Goal: Task Accomplishment & Management: Complete application form

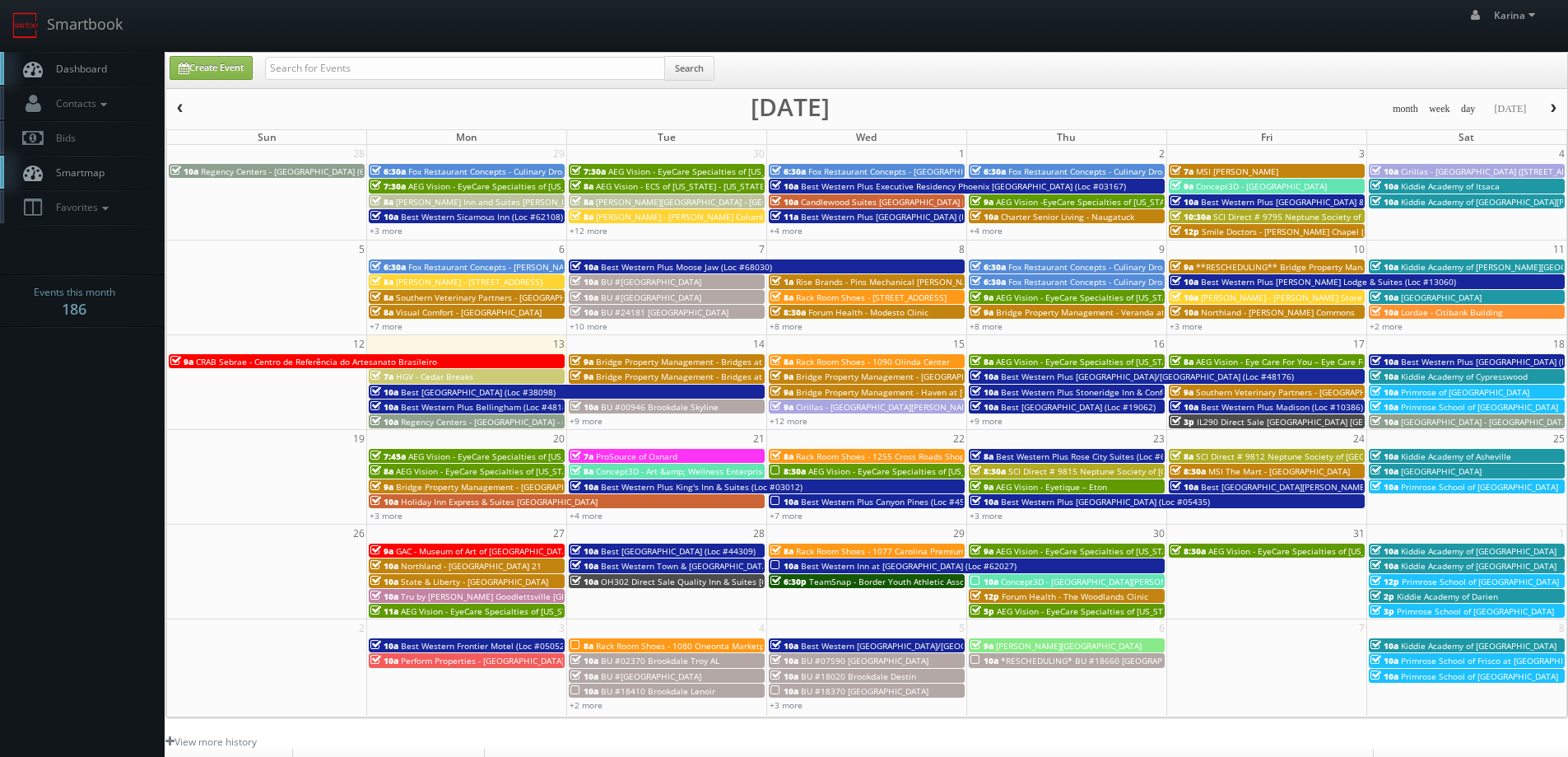
click at [108, 57] on link "Dashboard" at bounding box center [82, 68] width 164 height 34
click at [210, 67] on link "Create Event" at bounding box center [211, 68] width 83 height 24
type input "10/13/2025"
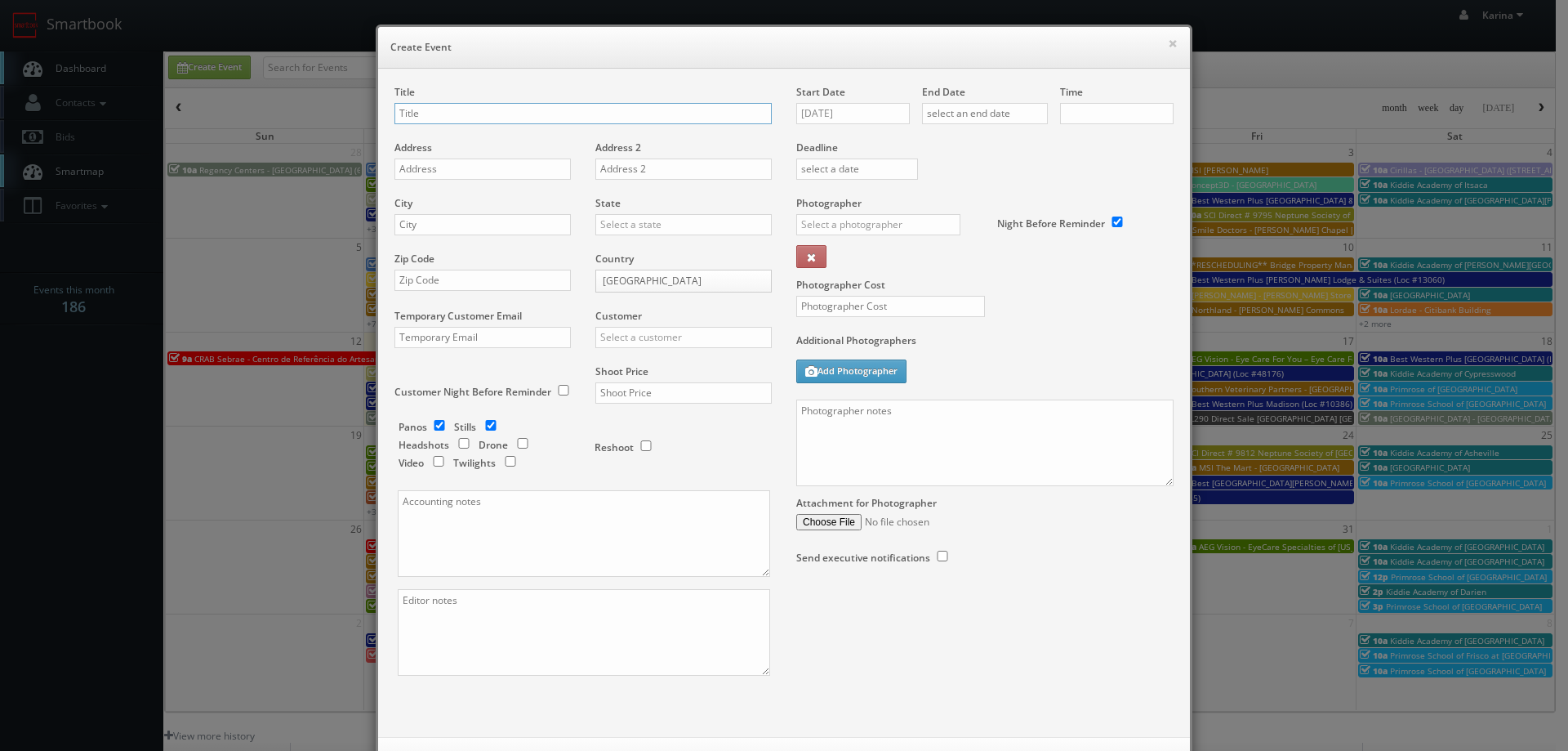
checkbox input "true"
type input "10:00am"
checkbox input "true"
paste input "Rack Room Shoes - [STREET_ADDRESS][PERSON_NAME]"
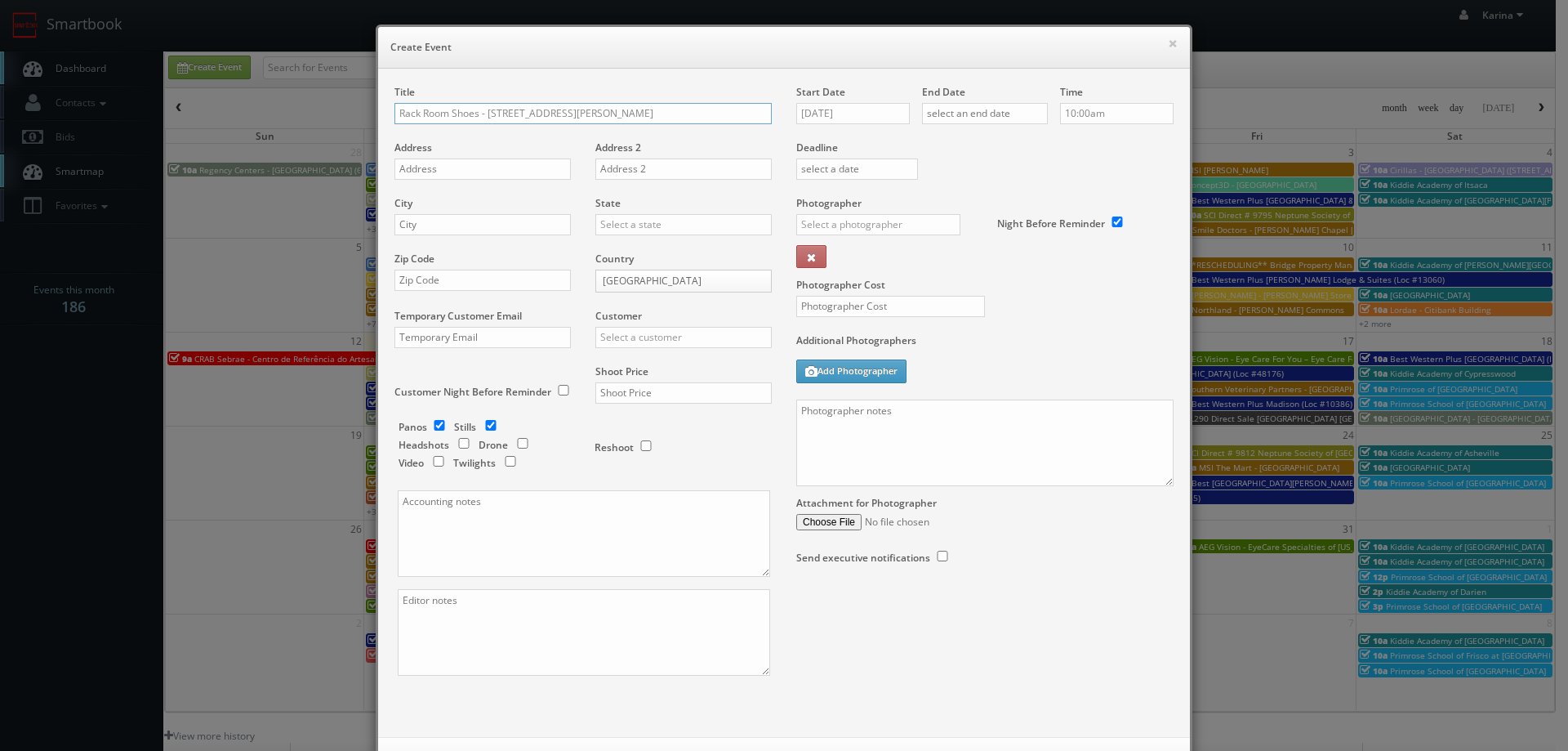
type input "Rack Room Shoes - [STREET_ADDRESS][PERSON_NAME]"
click at [411, 171] on input "text" at bounding box center [483, 169] width 177 height 22
click at [425, 167] on input "text" at bounding box center [483, 169] width 177 height 22
paste input "9057 STAPLES MILLS RD"
type input "9057 STAPLES MILLS RD"
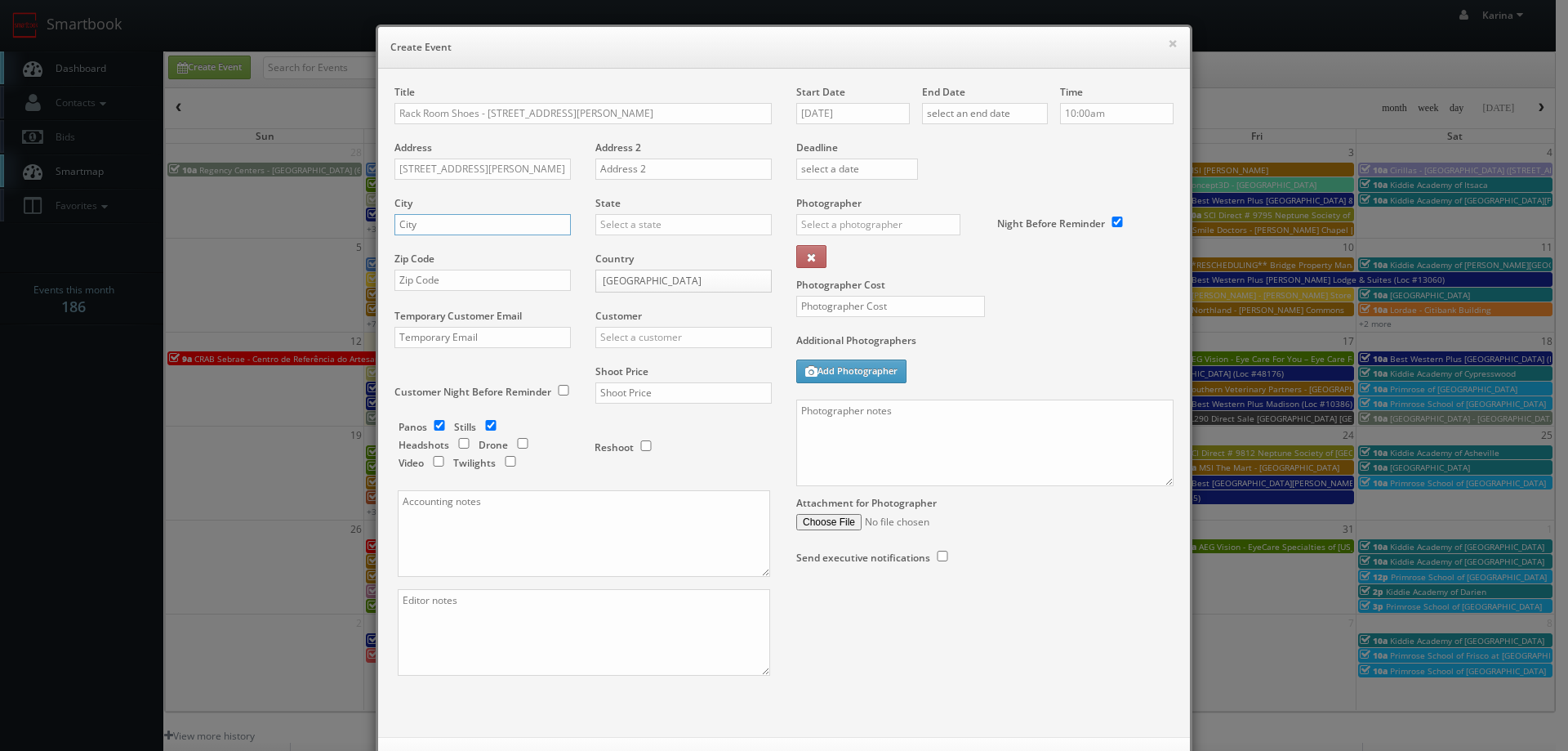
click at [418, 232] on input "text" at bounding box center [483, 225] width 177 height 22
type input "Henrico"
click at [605, 253] on div "[US_STATE]" at bounding box center [683, 250] width 175 height 27
type input "[US_STATE]"
click at [463, 285] on input "text" at bounding box center [483, 281] width 177 height 22
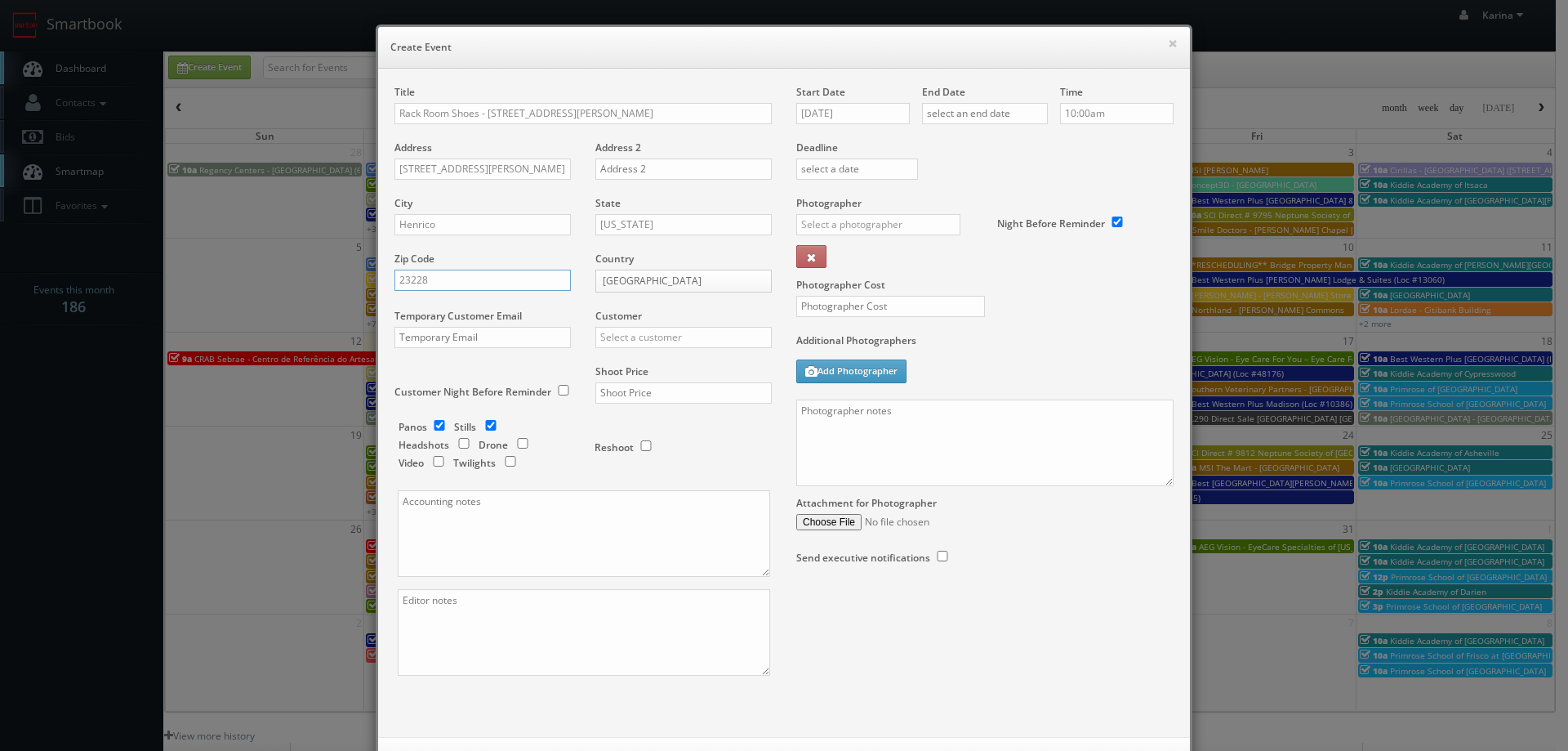
type input "23228"
click at [675, 344] on input "text" at bounding box center [684, 338] width 177 height 22
click at [664, 368] on div "Rack Room Shoes" at bounding box center [683, 363] width 175 height 27
type input "Rack Room Shoes"
click at [427, 419] on div "Panos Stills Headshots Drone Video Twilights Reshoot" at bounding box center [591, 315] width 359 height 349
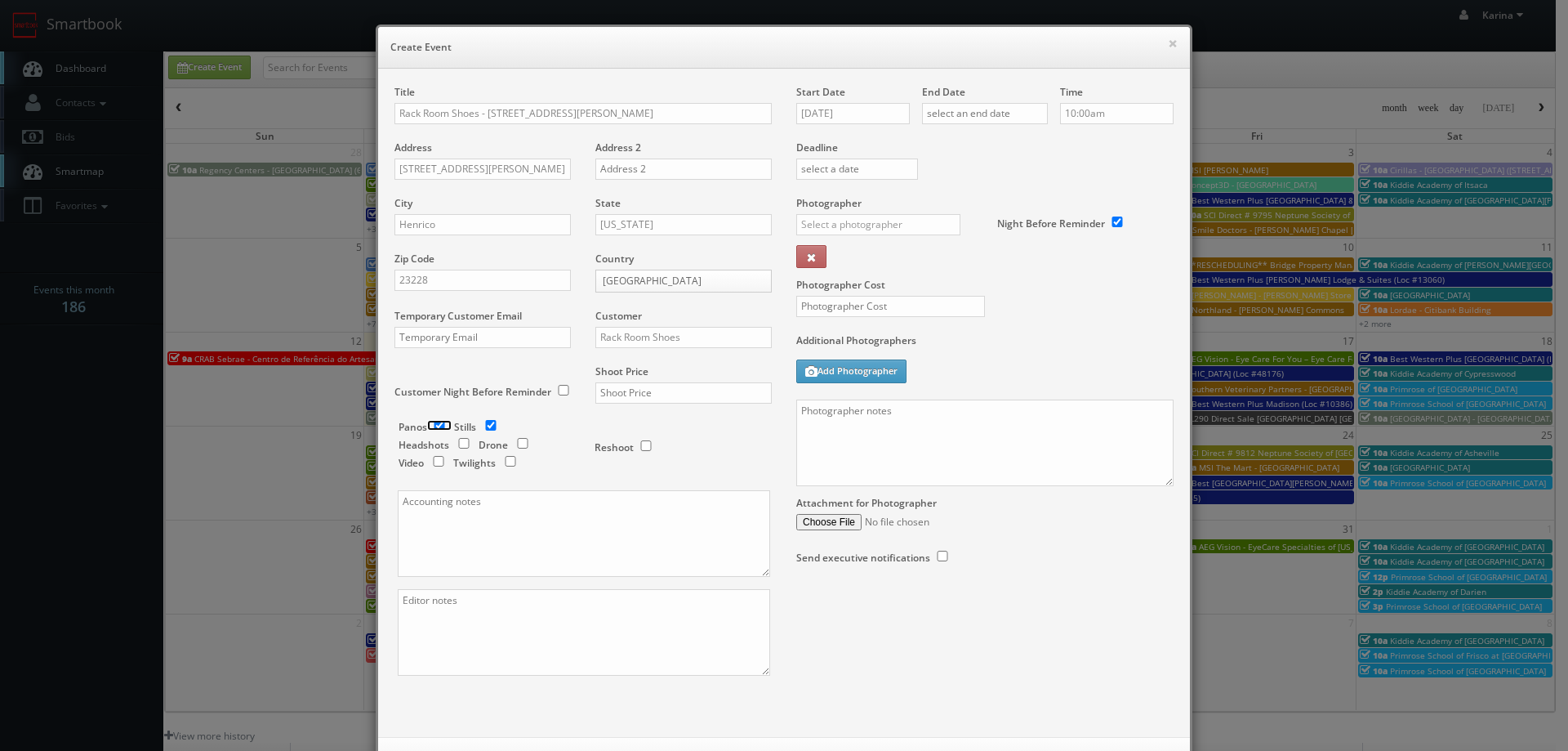
click at [433, 425] on input "checkbox" at bounding box center [439, 425] width 25 height 11
checkbox input "false"
click at [640, 401] on input "text" at bounding box center [684, 393] width 177 height 22
type input "700"
click at [876, 112] on input "10/13/2025" at bounding box center [853, 114] width 114 height 22
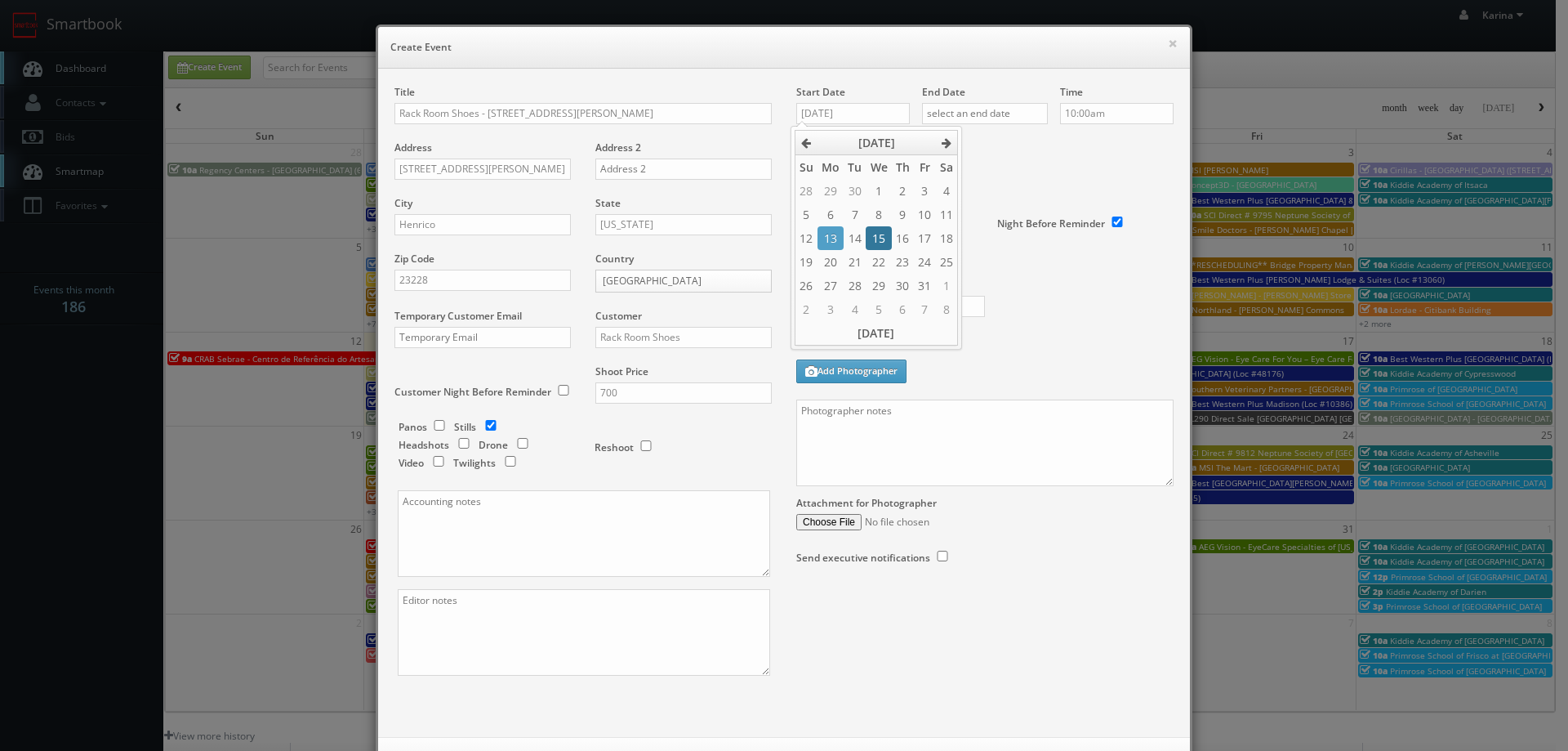
click at [877, 241] on td "15" at bounding box center [878, 239] width 26 height 24
type input "10/15/2025"
click at [982, 111] on input "text" at bounding box center [985, 114] width 126 height 22
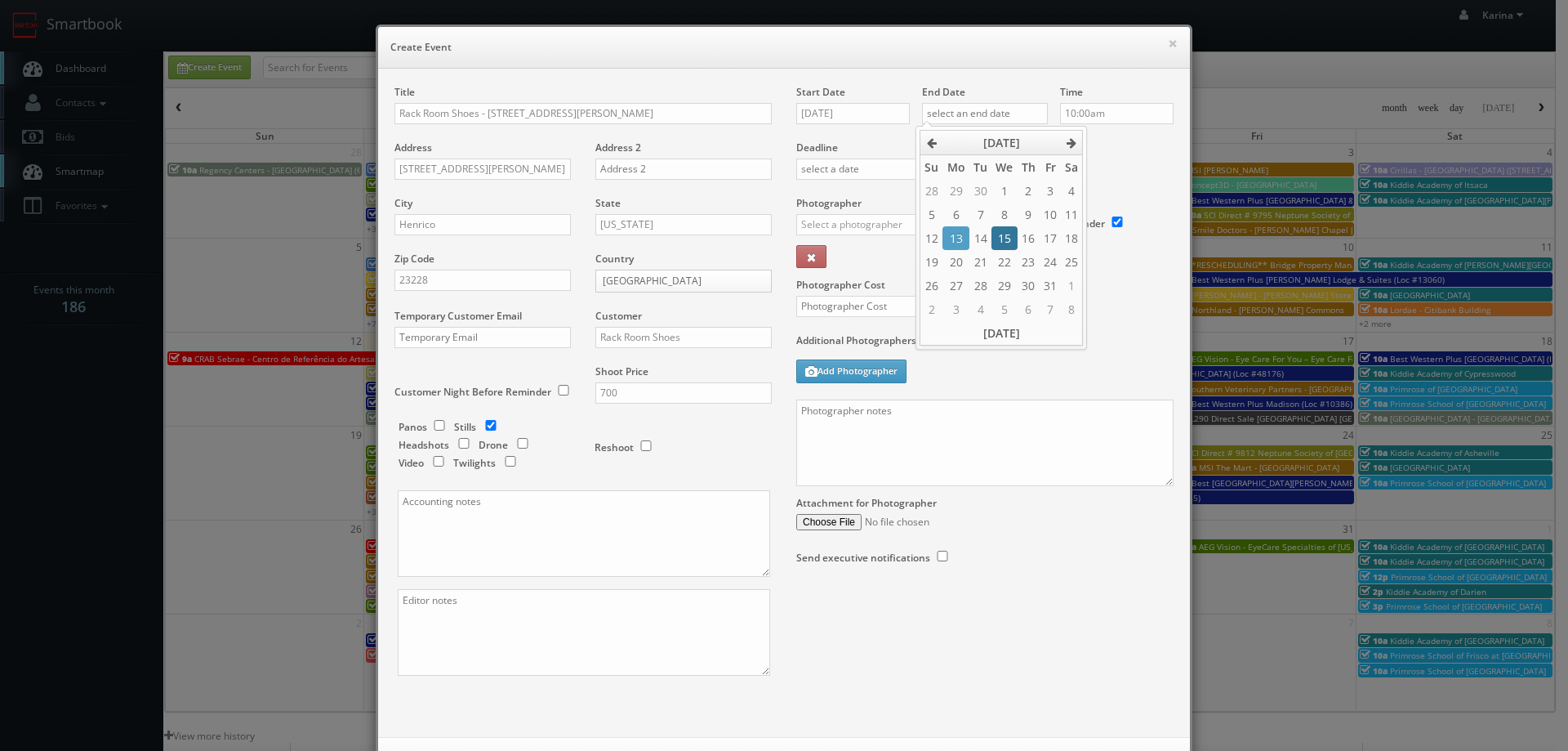
click at [1000, 241] on td "15" at bounding box center [1004, 239] width 26 height 24
type input "10/15/2025"
click at [1120, 114] on input "10:00am" at bounding box center [1117, 114] width 114 height 22
type input "8:00am"
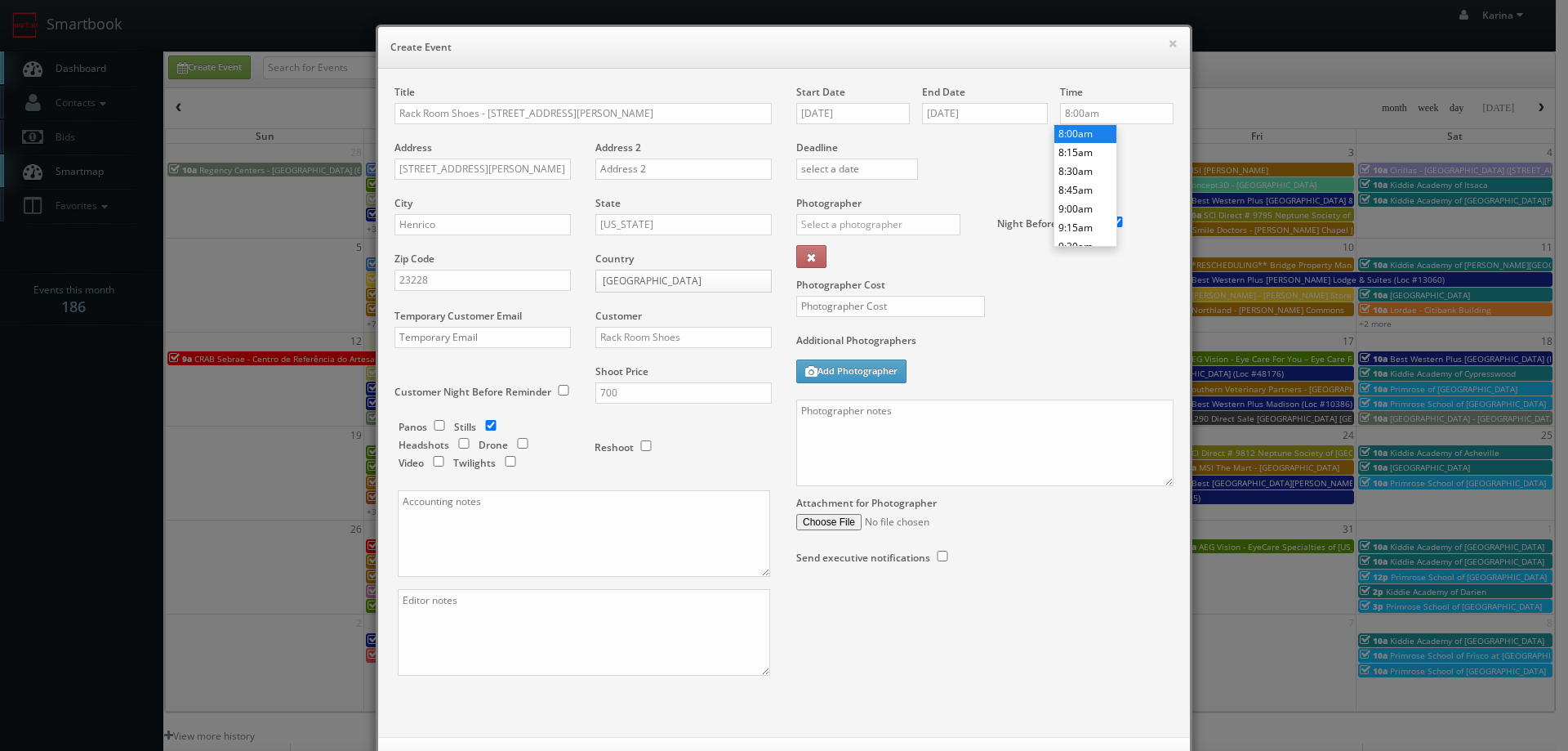
click at [1086, 134] on li "8:00am" at bounding box center [1084, 133] width 62 height 19
click at [817, 224] on input "text" at bounding box center [877, 225] width 164 height 22
click at [861, 264] on div "[PERSON_NAME]" at bounding box center [884, 260] width 175 height 27
type input "[PERSON_NAME]"
click at [839, 314] on input "text" at bounding box center [890, 306] width 188 height 22
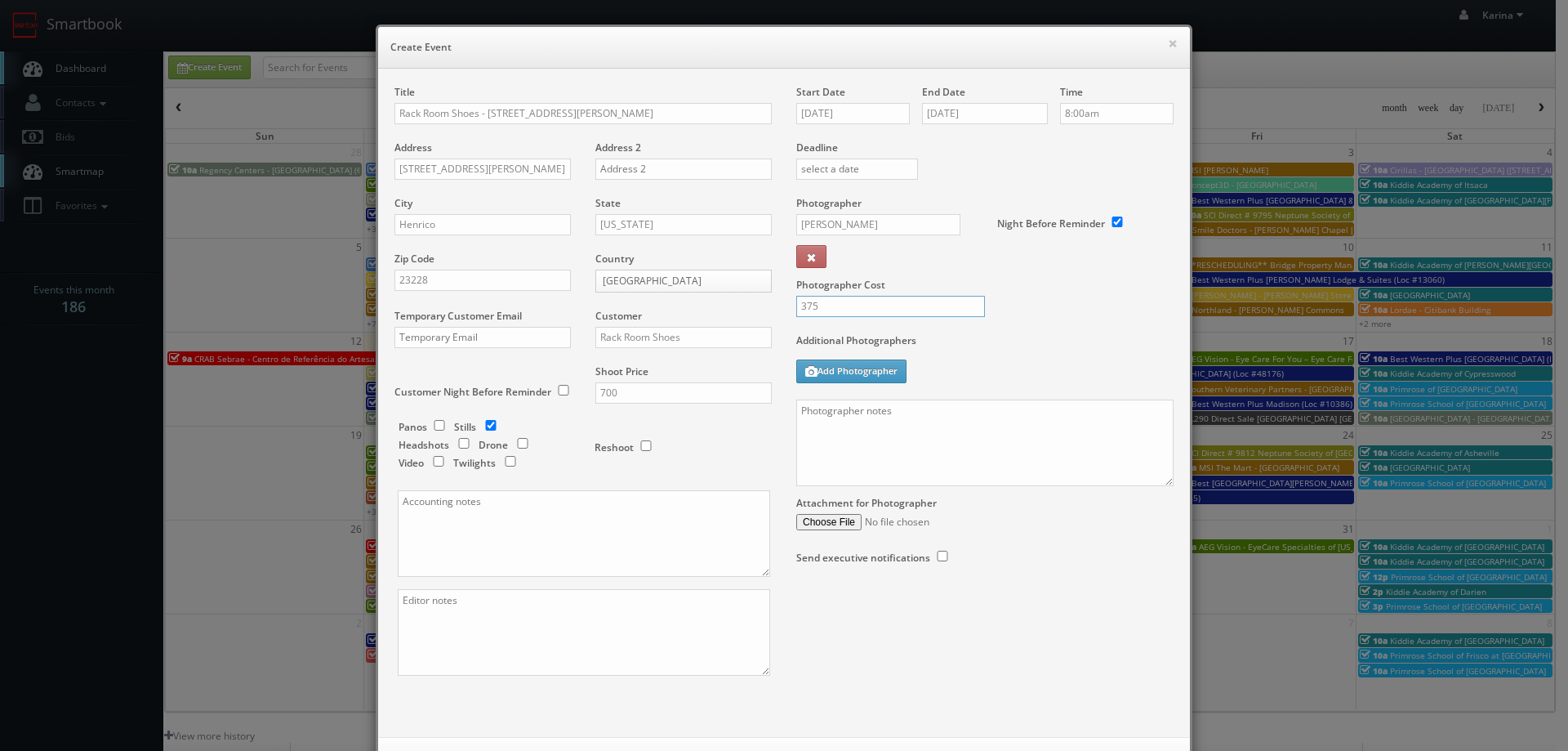
type input "375"
click at [854, 425] on textarea at bounding box center [984, 443] width 377 height 86
paste textarea "Please upload this shoot ASAP as we have a tight turnaround for these images. O…"
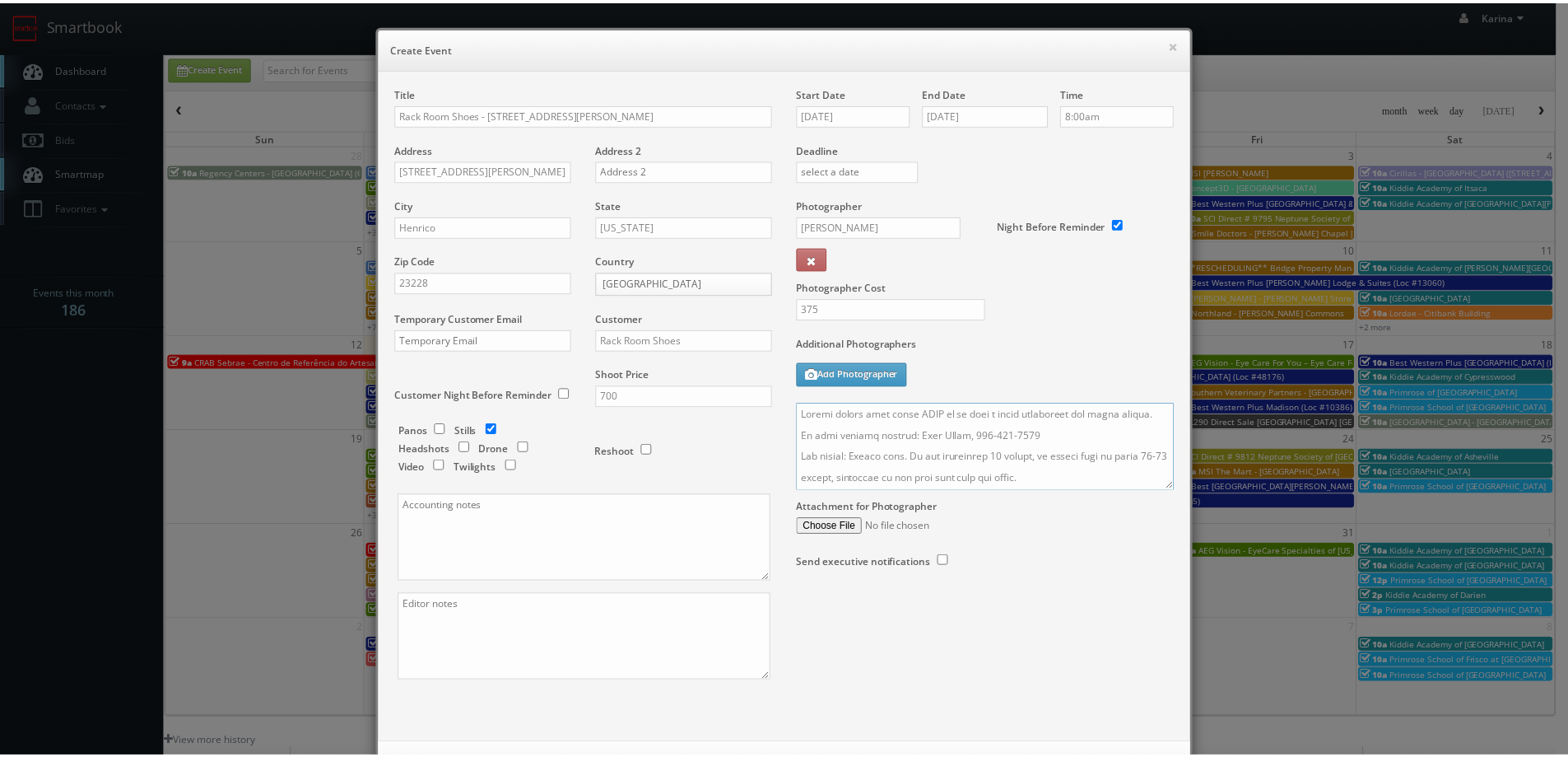
scroll to position [71, 0]
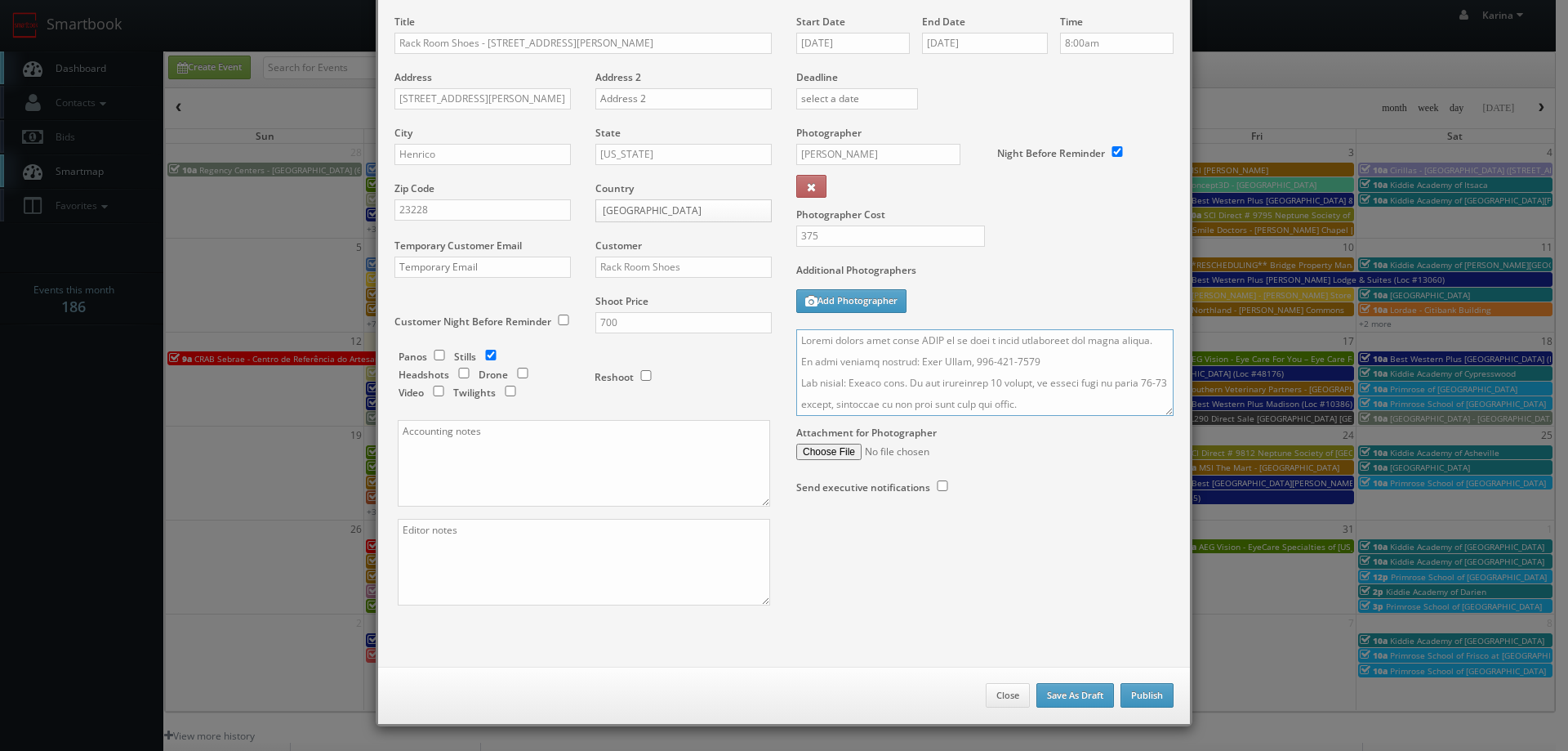
type textarea "Please upload this shoot ASAP as we have a tight turnaround for these images. O…"
click at [1130, 694] on button "Publish" at bounding box center [1147, 695] width 53 height 25
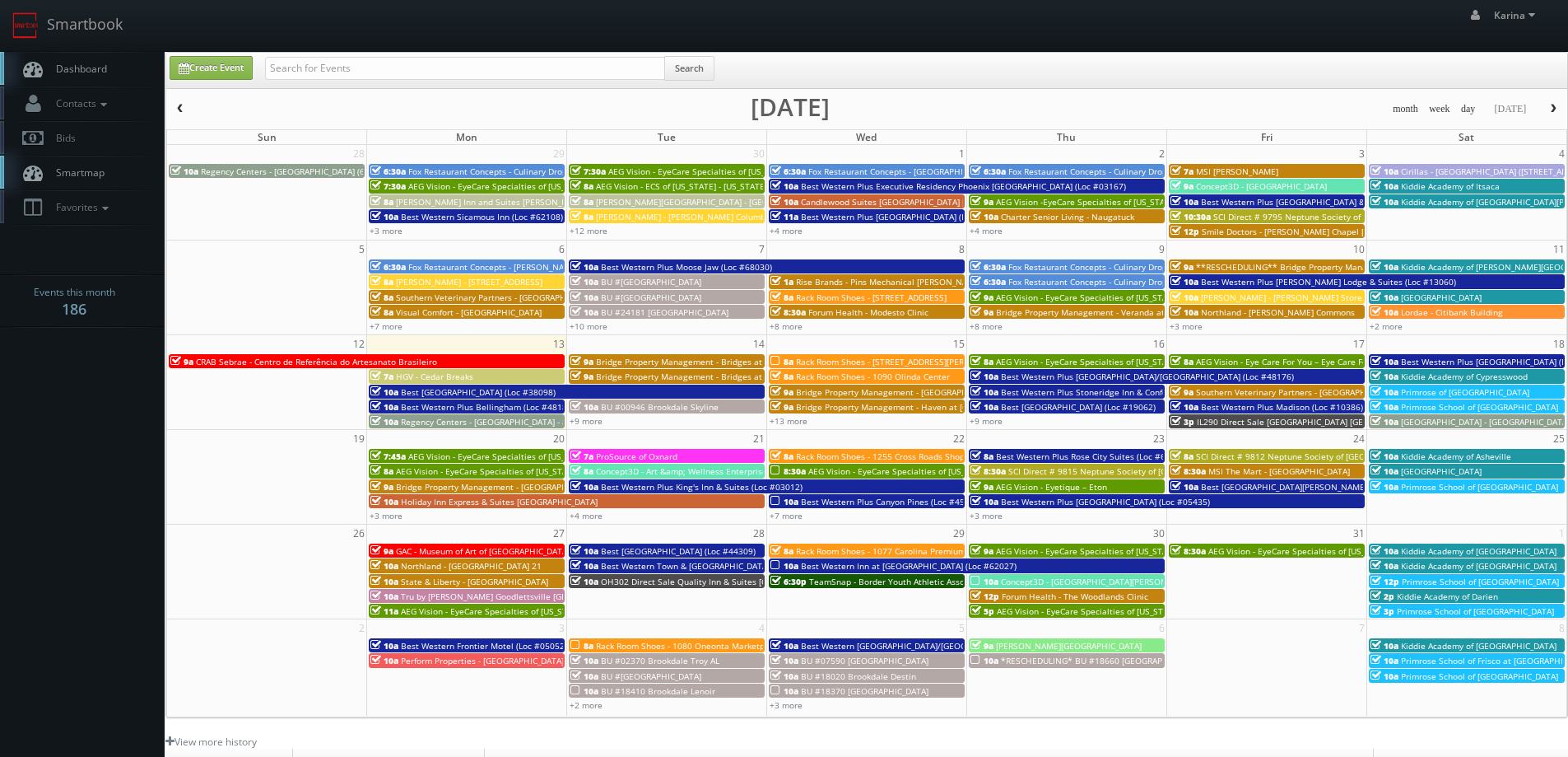
click at [444, 420] on span "Regency Centers - [GEOGRAPHIC_DATA] - 80043" at bounding box center [494, 422] width 186 height 12
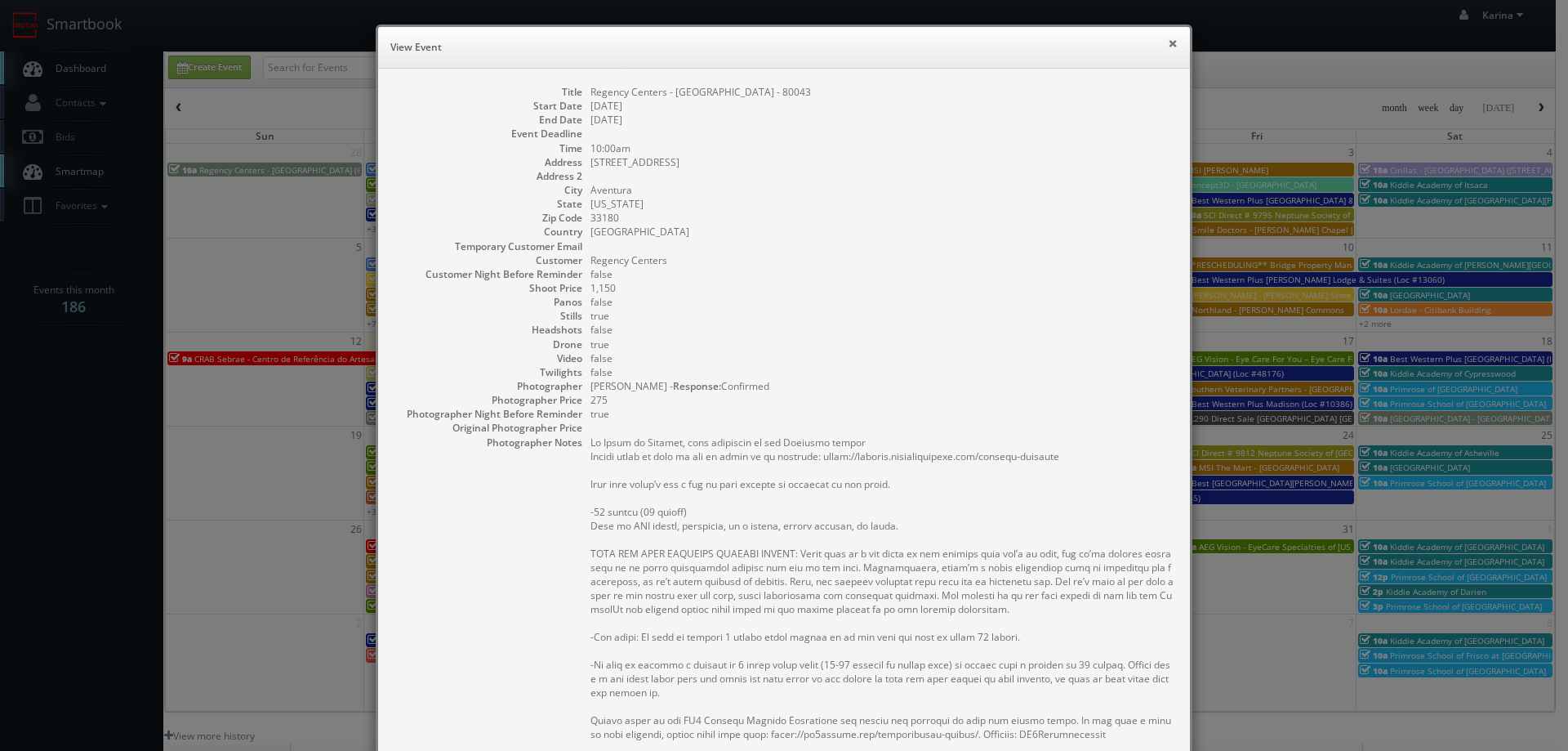
click at [1170, 41] on button "×" at bounding box center [1173, 43] width 10 height 12
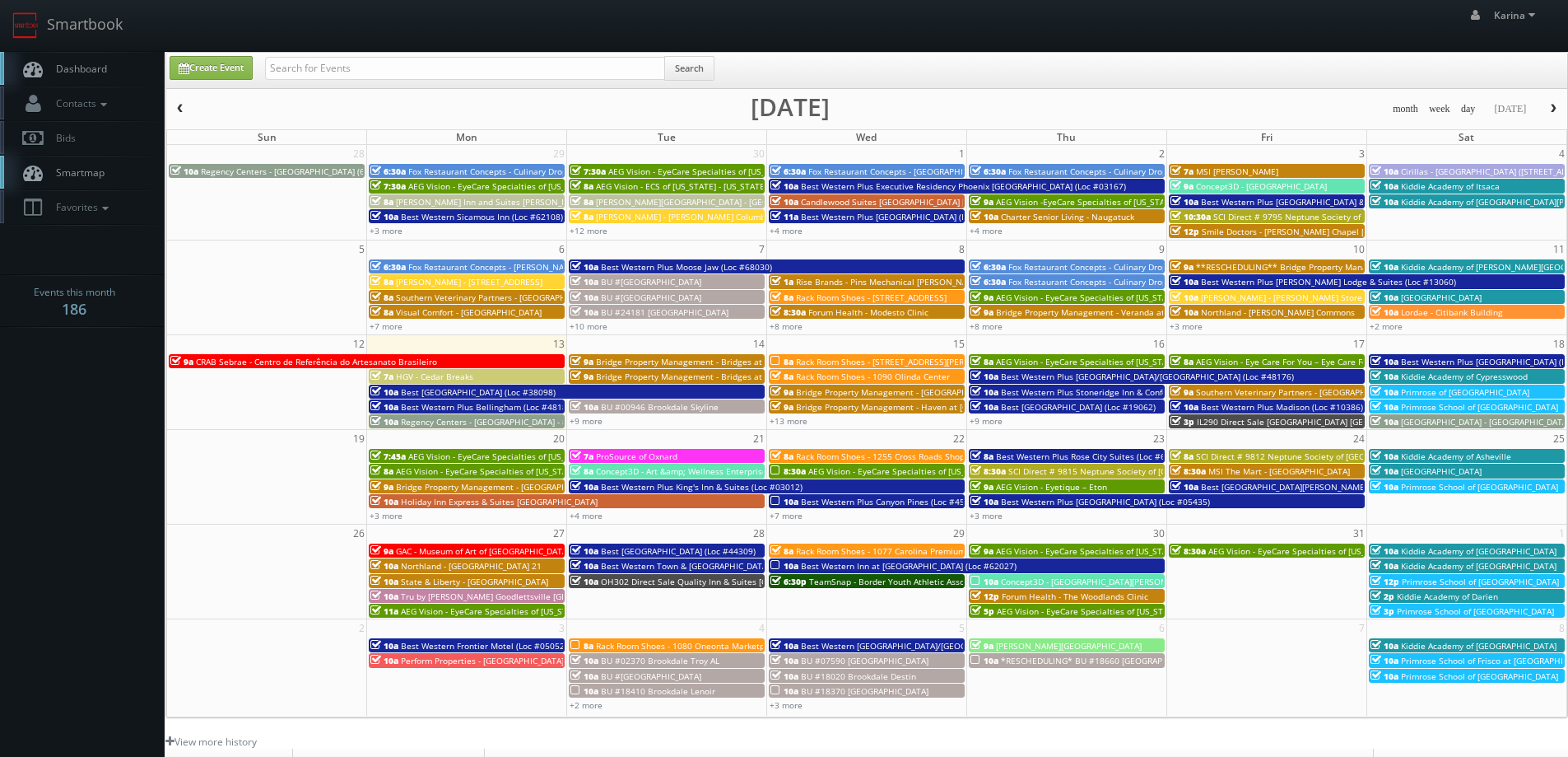
click at [61, 65] on span "Dashboard" at bounding box center [77, 68] width 59 height 14
click at [213, 71] on link "Create Event" at bounding box center [211, 68] width 83 height 24
type input "10/13/2025"
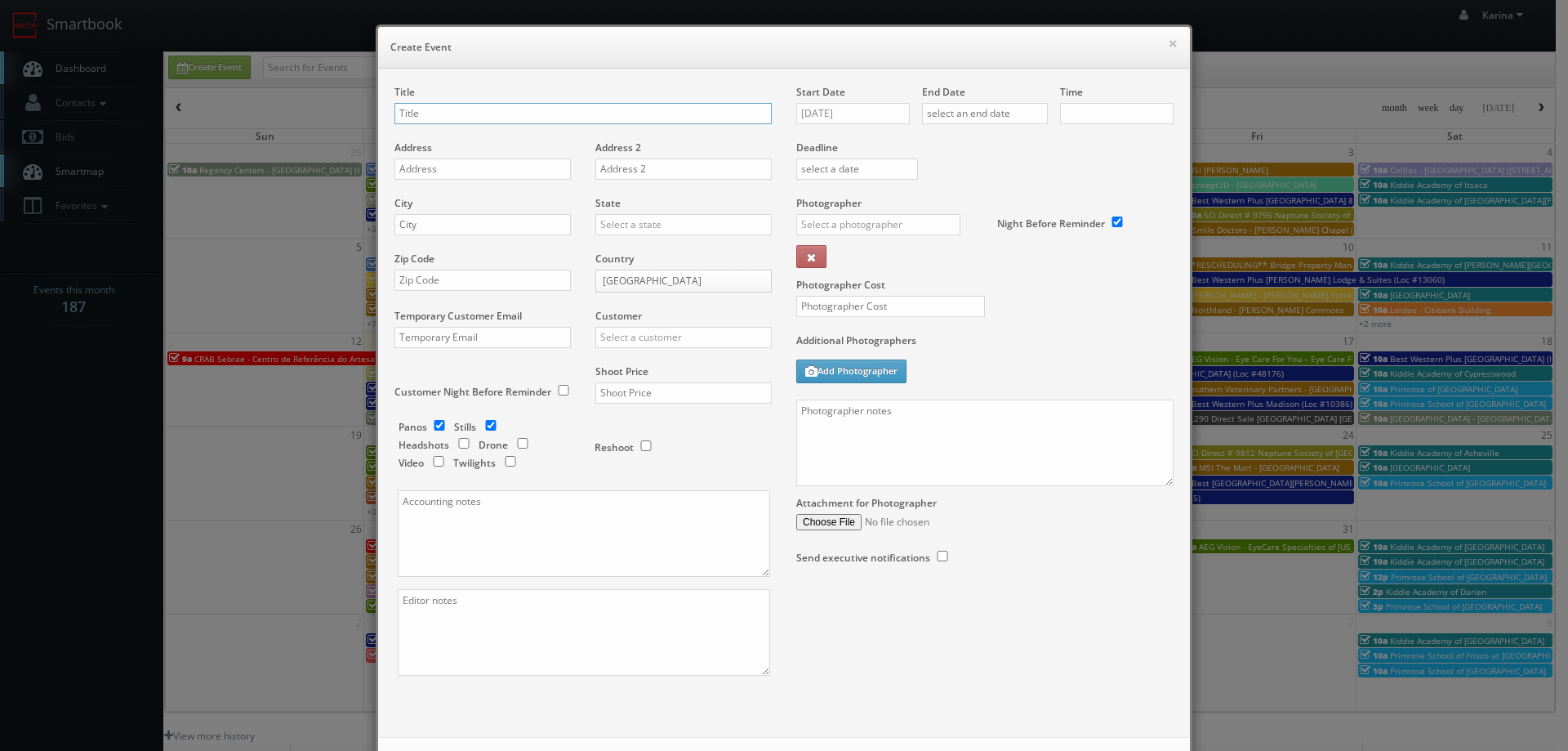
checkbox input "true"
type input "10:00am"
checkbox input "true"
type input "Forum Health - [GEOGRAPHIC_DATA]"
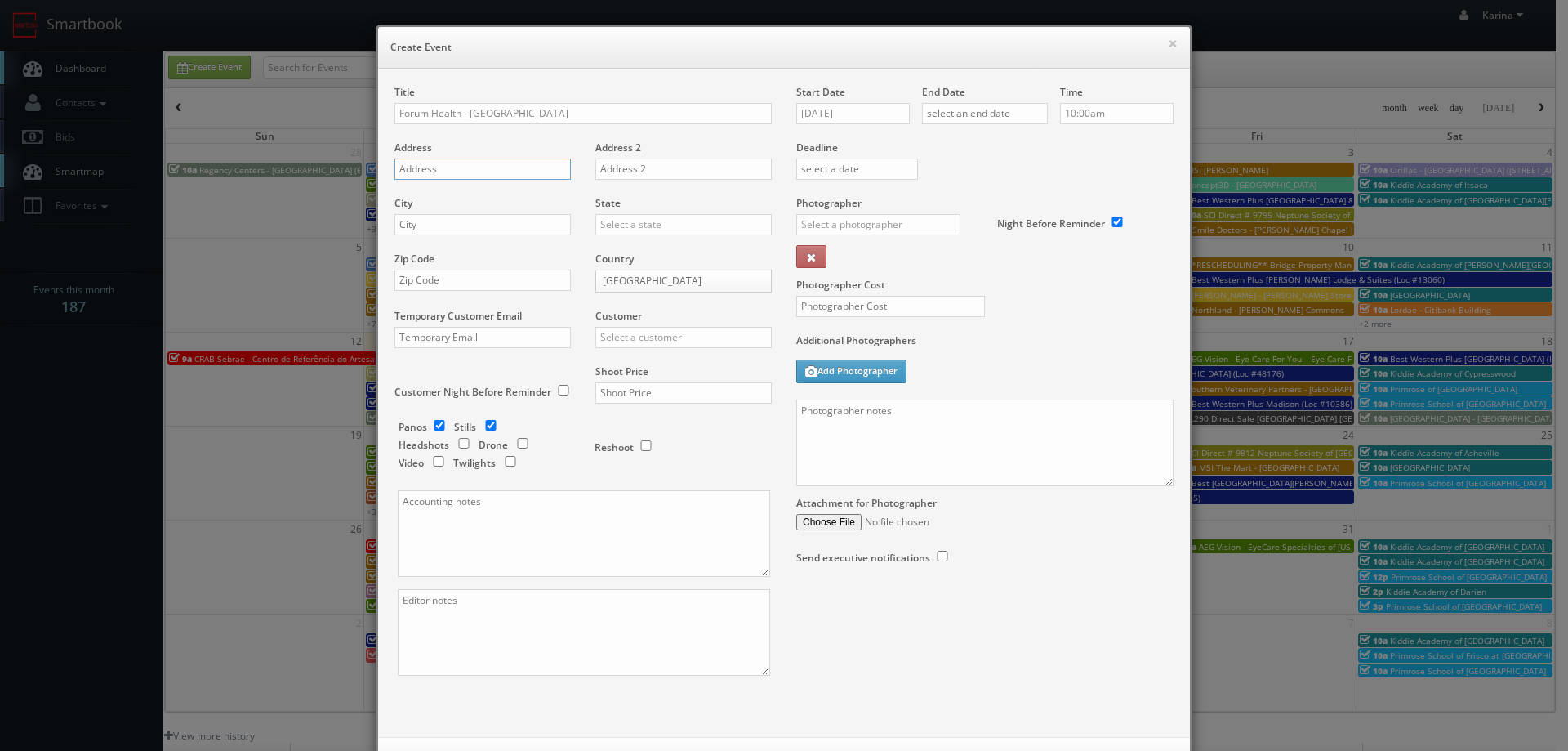
click at [454, 161] on input "text" at bounding box center [483, 169] width 177 height 22
paste input "850 S. Pleasantburg Drive Suite"
click at [452, 222] on input "text" at bounding box center [483, 225] width 177 height 22
click at [551, 169] on input "850 S. Pleasantburg Drive Suite" at bounding box center [483, 169] width 177 height 22
type input "850 S. Pleasantburg Drive Suite 103"
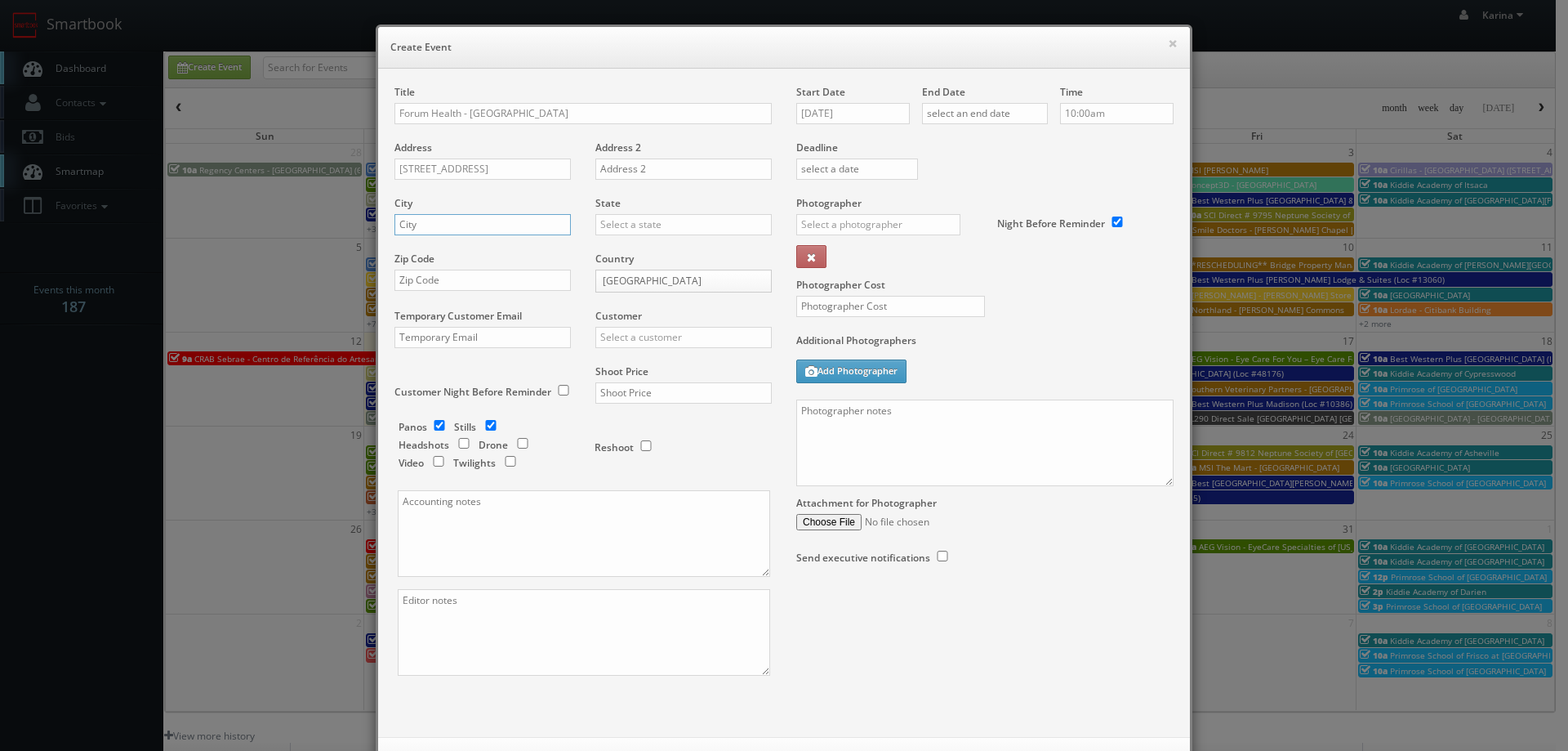
click at [417, 230] on input "text" at bounding box center [483, 225] width 177 height 22
type input "Greenville"
click at [657, 245] on div "[US_STATE]" at bounding box center [683, 250] width 175 height 27
type input "[US_STATE]"
click at [462, 278] on input "text" at bounding box center [483, 281] width 177 height 22
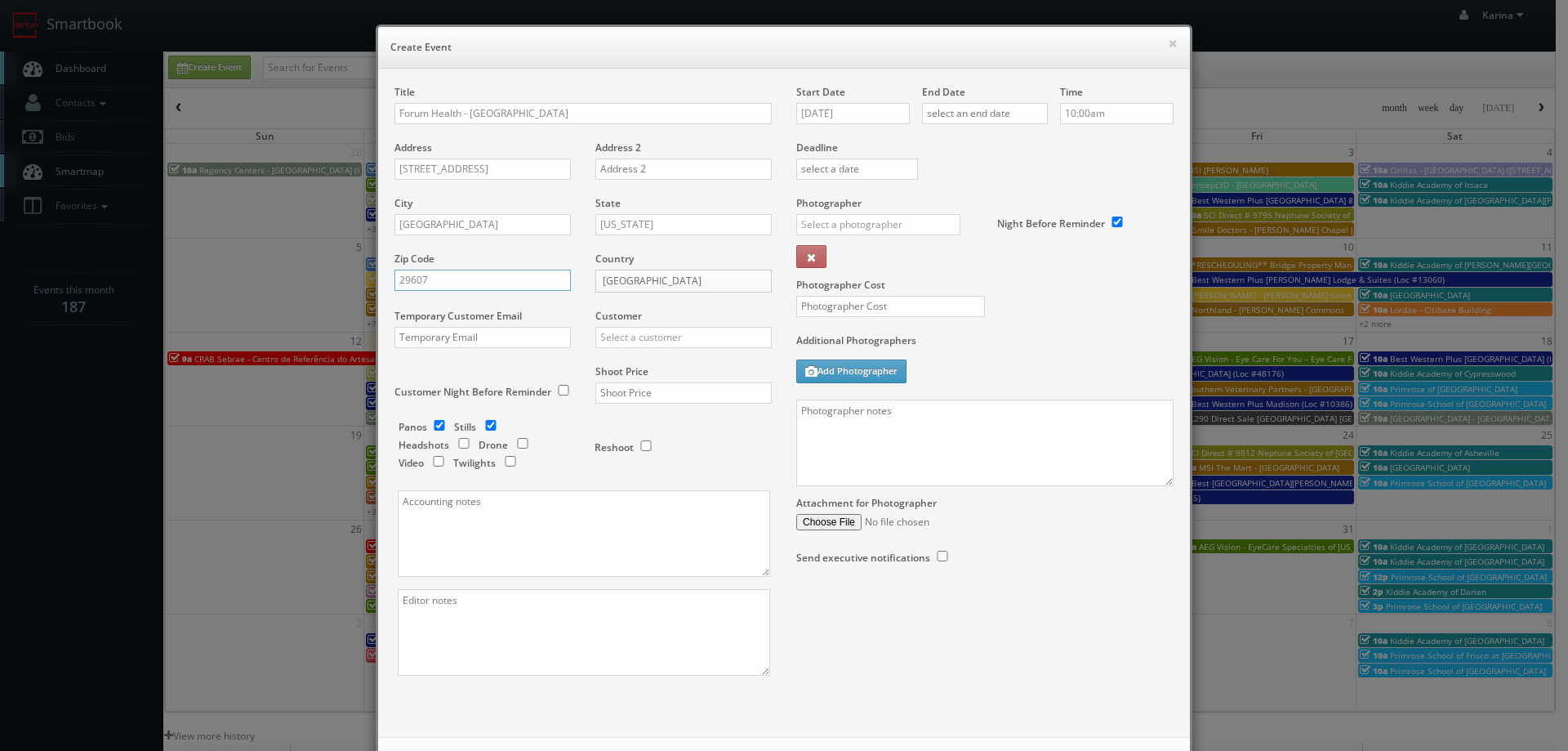
type input "29607"
click at [635, 343] on input "text" at bounding box center [684, 338] width 177 height 22
click at [432, 422] on input "checkbox" at bounding box center [439, 425] width 25 height 11
checkbox input "false"
click at [454, 445] on input "checkbox" at bounding box center [463, 443] width 25 height 11
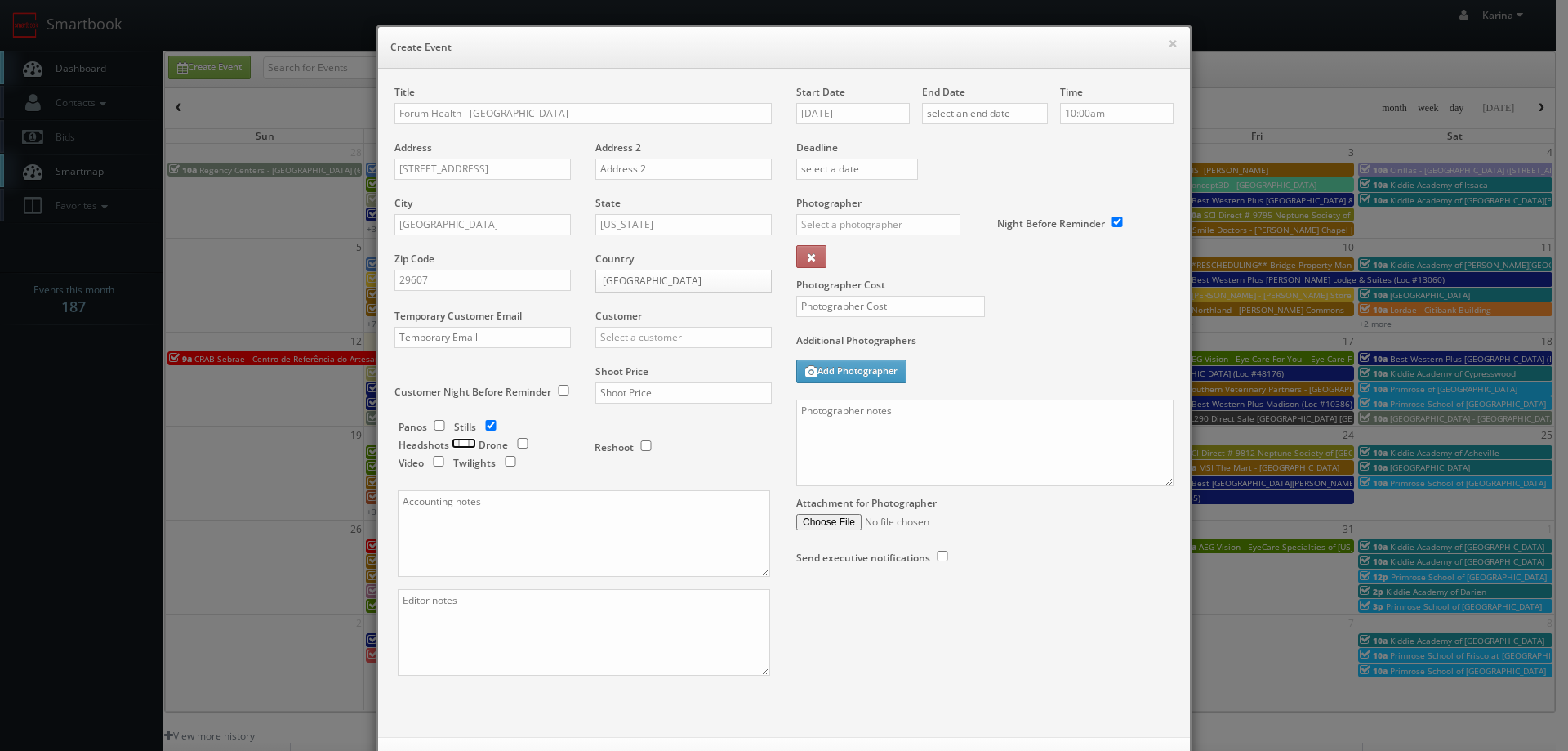
checkbox input "true"
click at [650, 341] on input "text" at bounding box center [684, 338] width 177 height 22
click at [634, 488] on div "GBV" at bounding box center [683, 484] width 175 height 27
type input "GBV"
click at [656, 396] on input "text" at bounding box center [684, 393] width 177 height 22
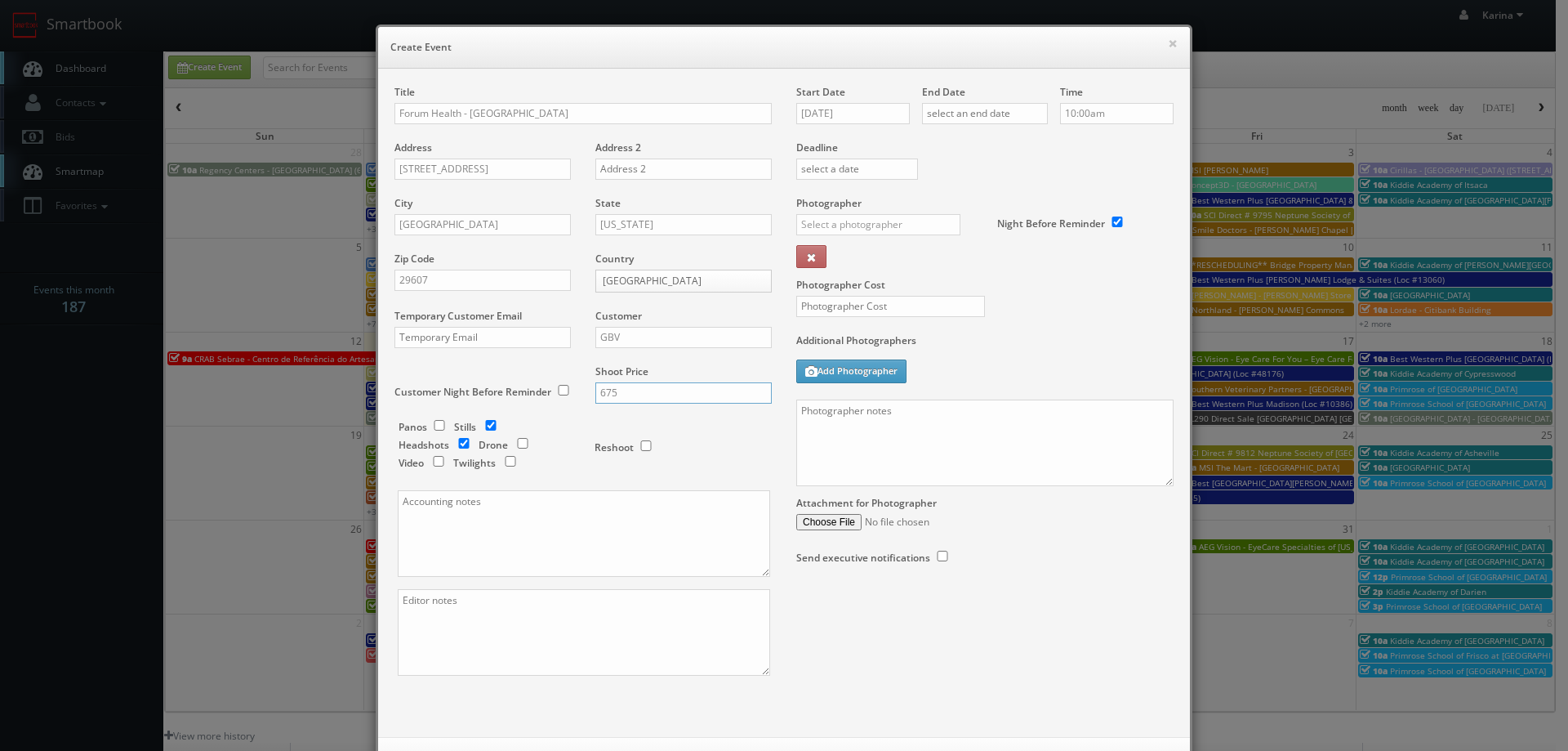
type input "675"
click at [872, 119] on input "10/13/2025" at bounding box center [853, 114] width 114 height 22
click at [845, 266] on td "21" at bounding box center [855, 262] width 22 height 24
type input "10/21/2025"
click at [951, 105] on input "text" at bounding box center [985, 114] width 126 height 22
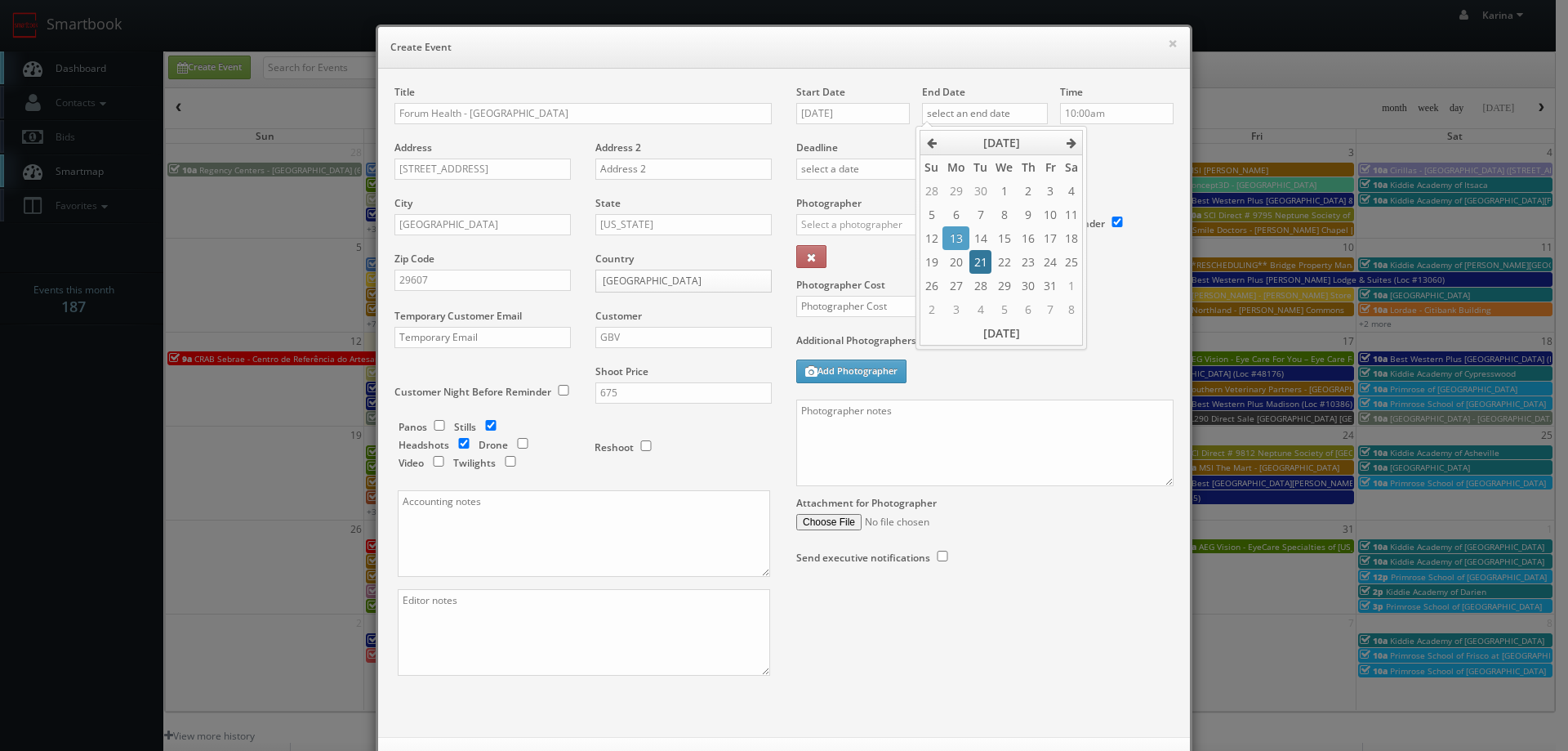
click at [980, 257] on td "21" at bounding box center [980, 262] width 22 height 24
type input "10/21/2025"
click at [1117, 114] on input "10:00am" at bounding box center [1117, 114] width 114 height 22
type input "11:00am"
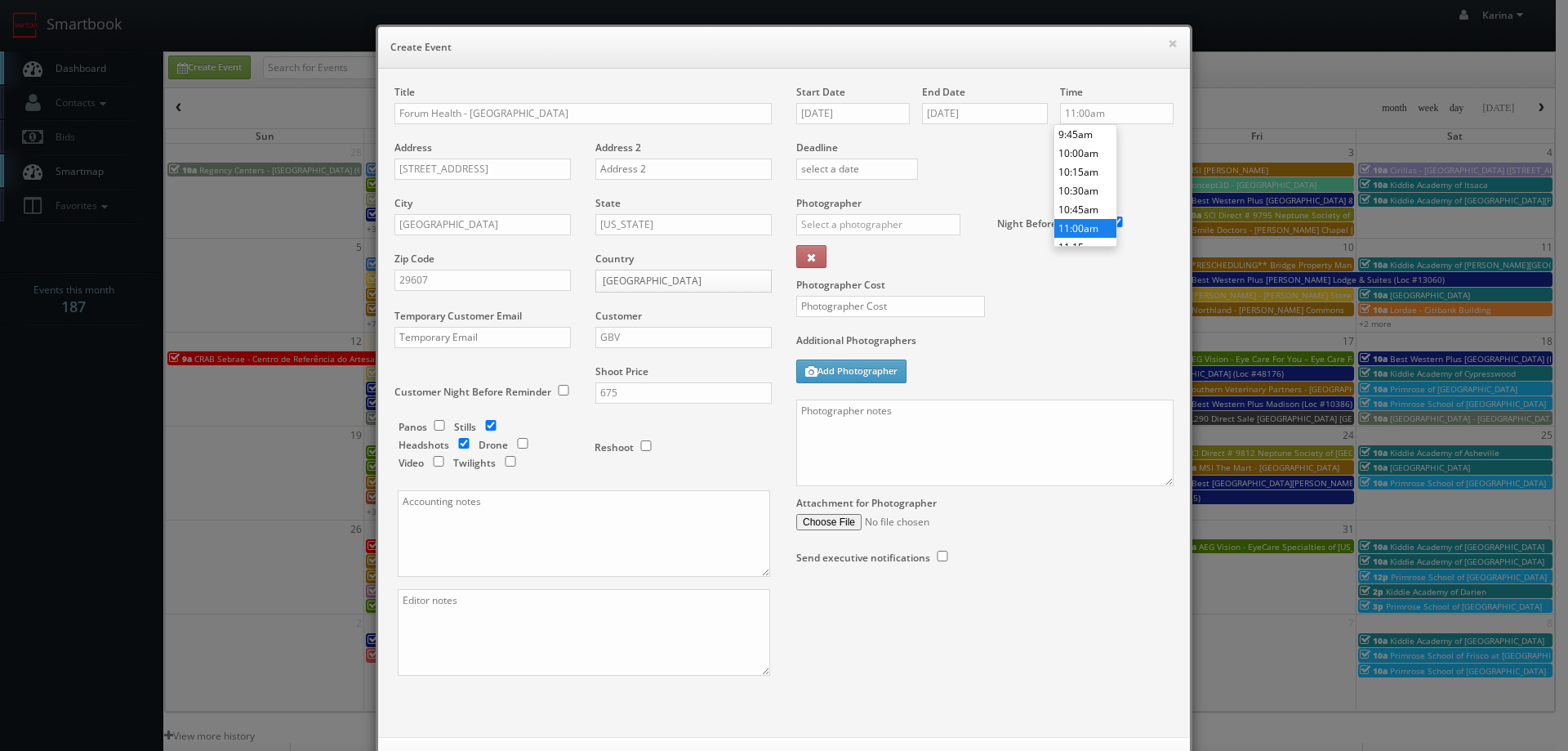
click at [1090, 225] on li "11:00am" at bounding box center [1084, 228] width 62 height 19
click at [857, 222] on input "text" at bounding box center [877, 225] width 164 height 22
click at [849, 311] on div "[PERSON_NAME]" at bounding box center [884, 314] width 175 height 27
type input "Stan Sutrich"
click at [836, 303] on input "text" at bounding box center [890, 306] width 188 height 22
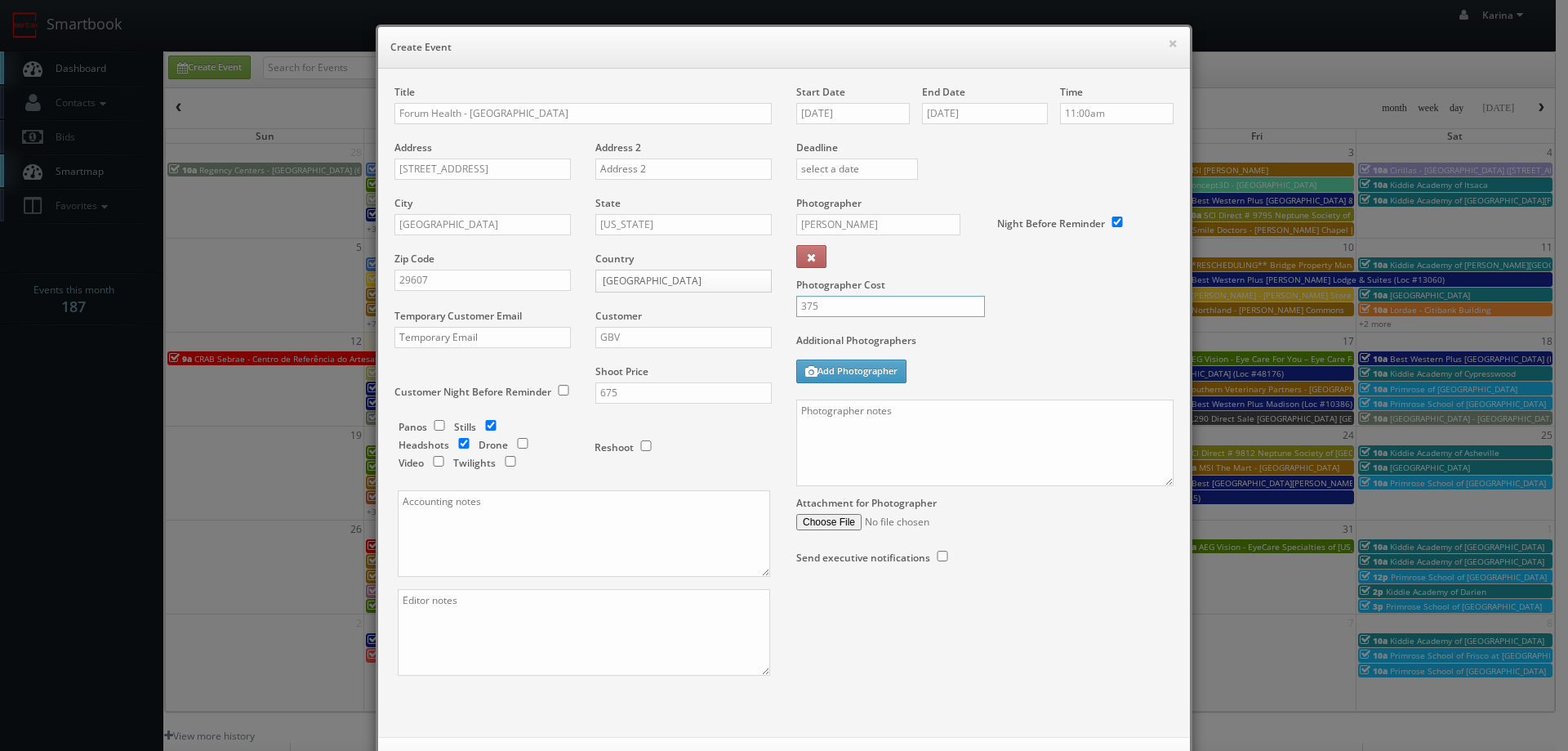
type input "375"
click at [869, 418] on textarea at bounding box center [984, 443] width 377 height 86
paste textarea "813-777-0799"
paste textarea "We are delivering 10 images of the practice and headshots, please take 20 + ang…"
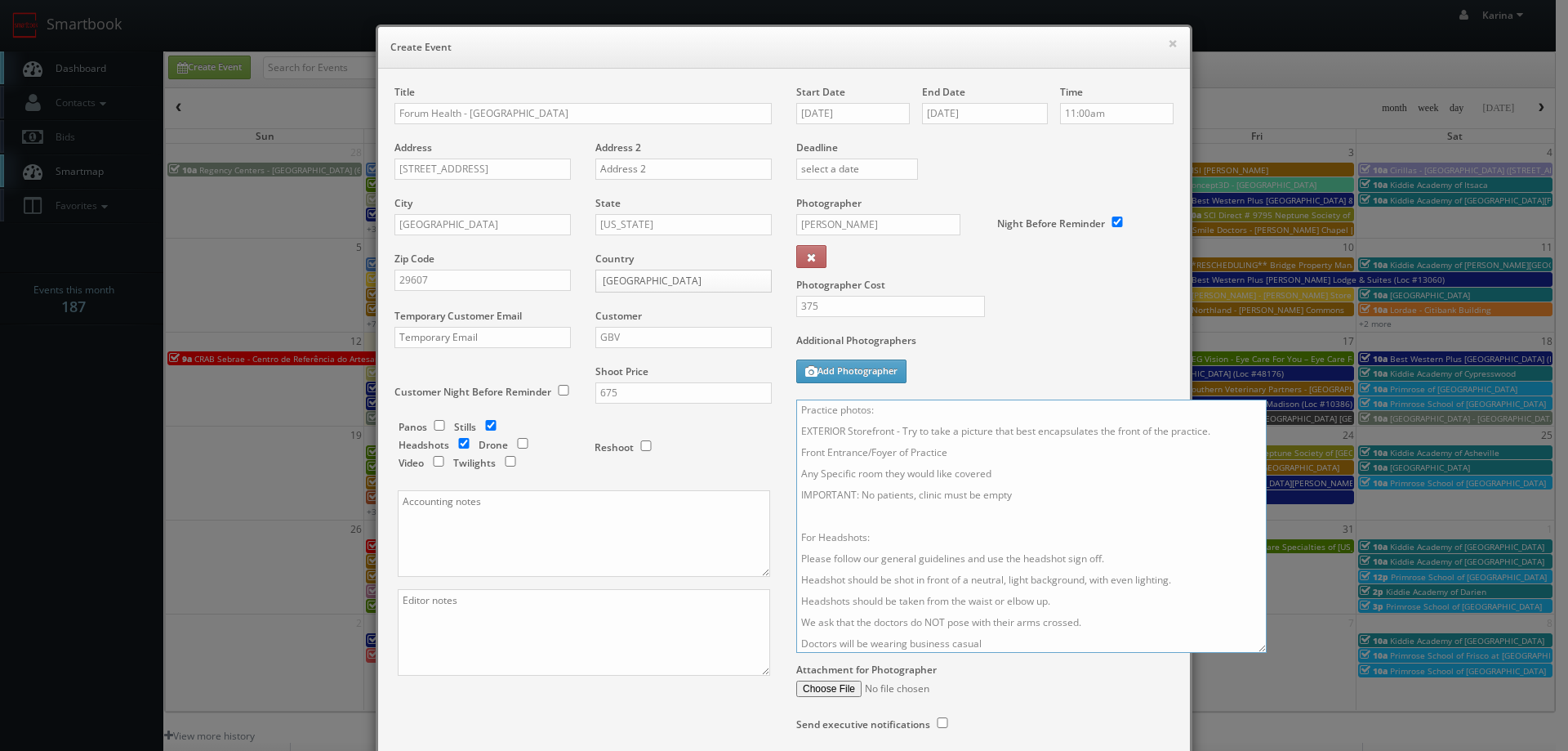
drag, startPoint x: 1160, startPoint y: 481, endPoint x: 1258, endPoint y: 660, distance: 204.1
click at [1258, 653] on textarea "On site contact: Bernadette Corcoran - 813-777-0799 We are delivering 10 images…" at bounding box center [1030, 526] width 470 height 253
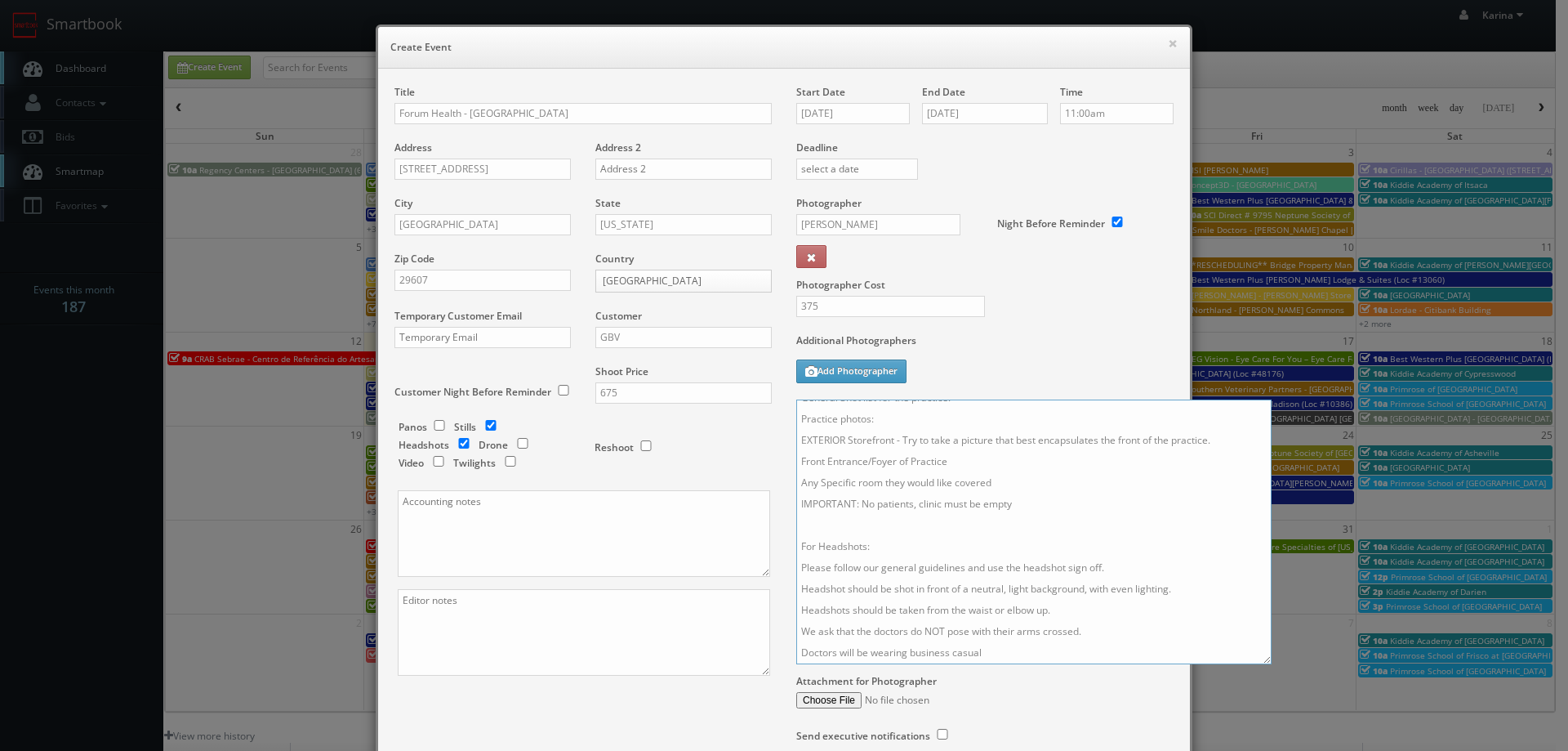
scroll to position [0, 0]
click at [888, 429] on textarea "On site contact: Bernadette Corcoran - 813-777-0799 We are delivering 10 images…" at bounding box center [1033, 532] width 475 height 265
drag, startPoint x: 904, startPoint y: 451, endPoint x: 937, endPoint y: 455, distance: 33.2
click at [905, 451] on textarea "On site contact: Bernadette Corcoran - 813-777-0799 We are delivering 10 images…" at bounding box center [1033, 532] width 475 height 265
drag, startPoint x: 1082, startPoint y: 453, endPoint x: 988, endPoint y: 451, distance: 94.0
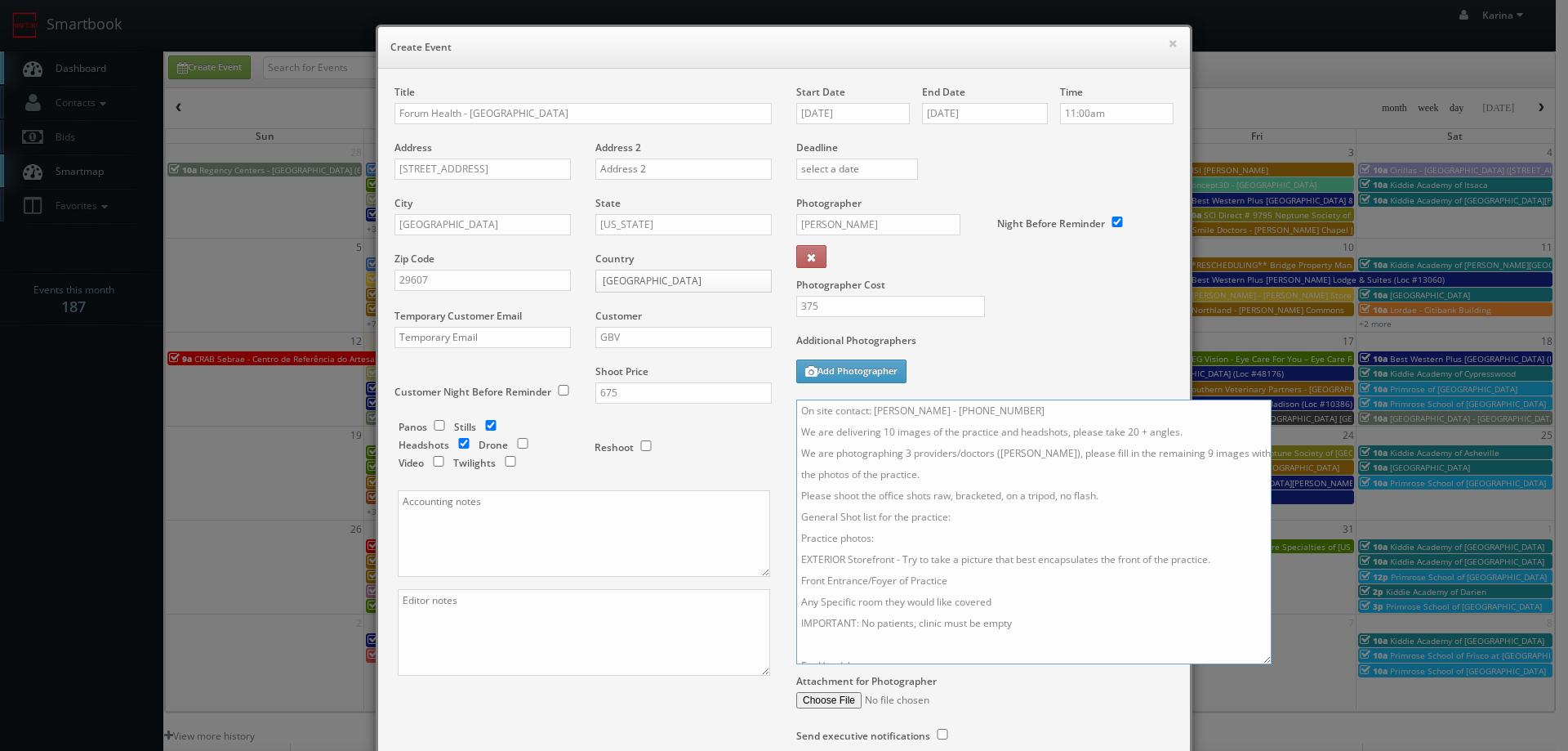
click at [988, 451] on textarea "On site contact: Bernadette Corcoran - 813-777-0799 We are delivering 10 images…" at bounding box center [1033, 532] width 475 height 265
drag, startPoint x: 1122, startPoint y: 451, endPoint x: 1156, endPoint y: 455, distance: 34.2
click at [1128, 452] on textarea "On site contact: Bernadette Corcoran - 813-777-0799 We are delivering 10 images…" at bounding box center [1033, 532] width 475 height 265
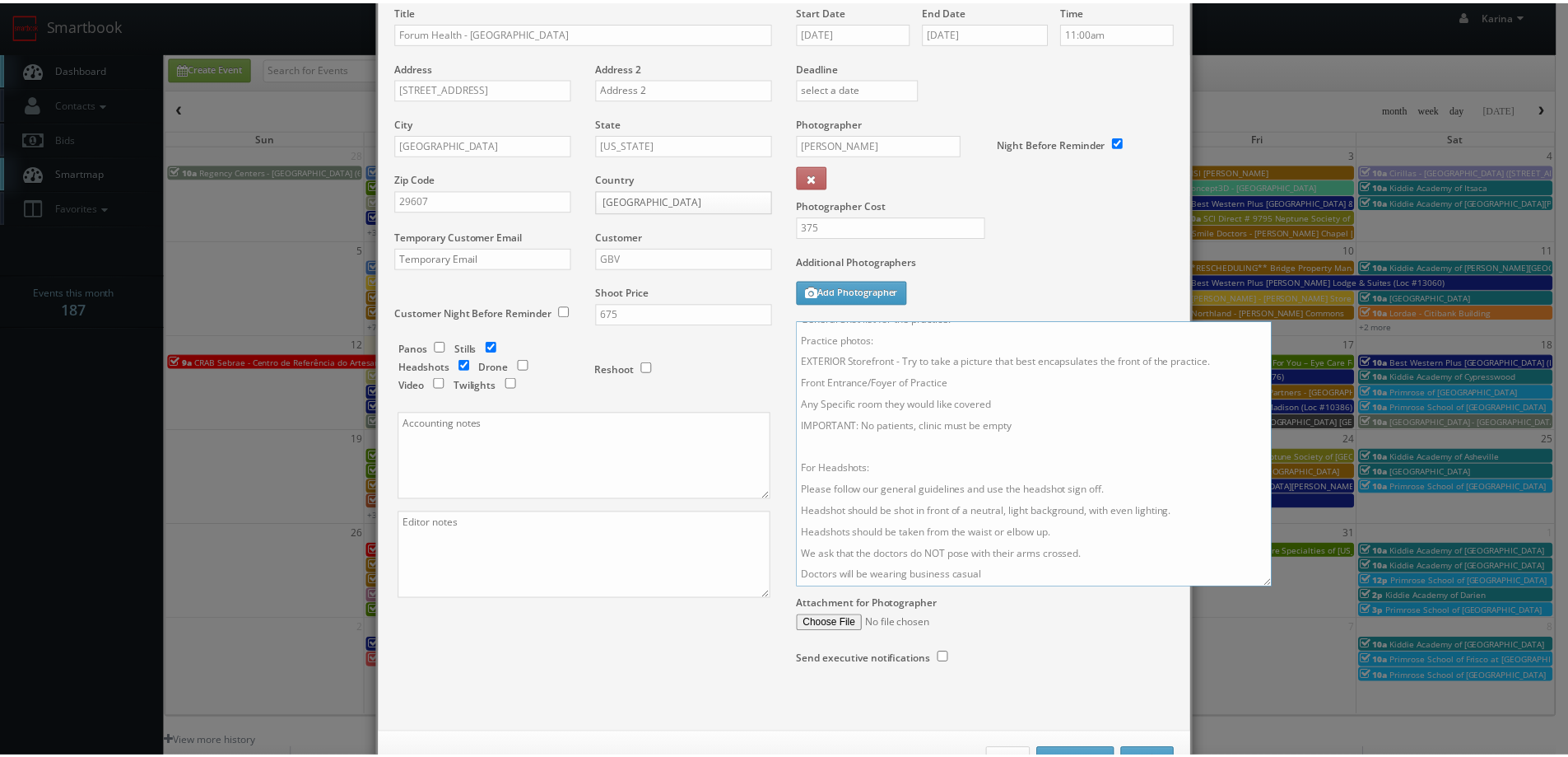
scroll to position [142, 0]
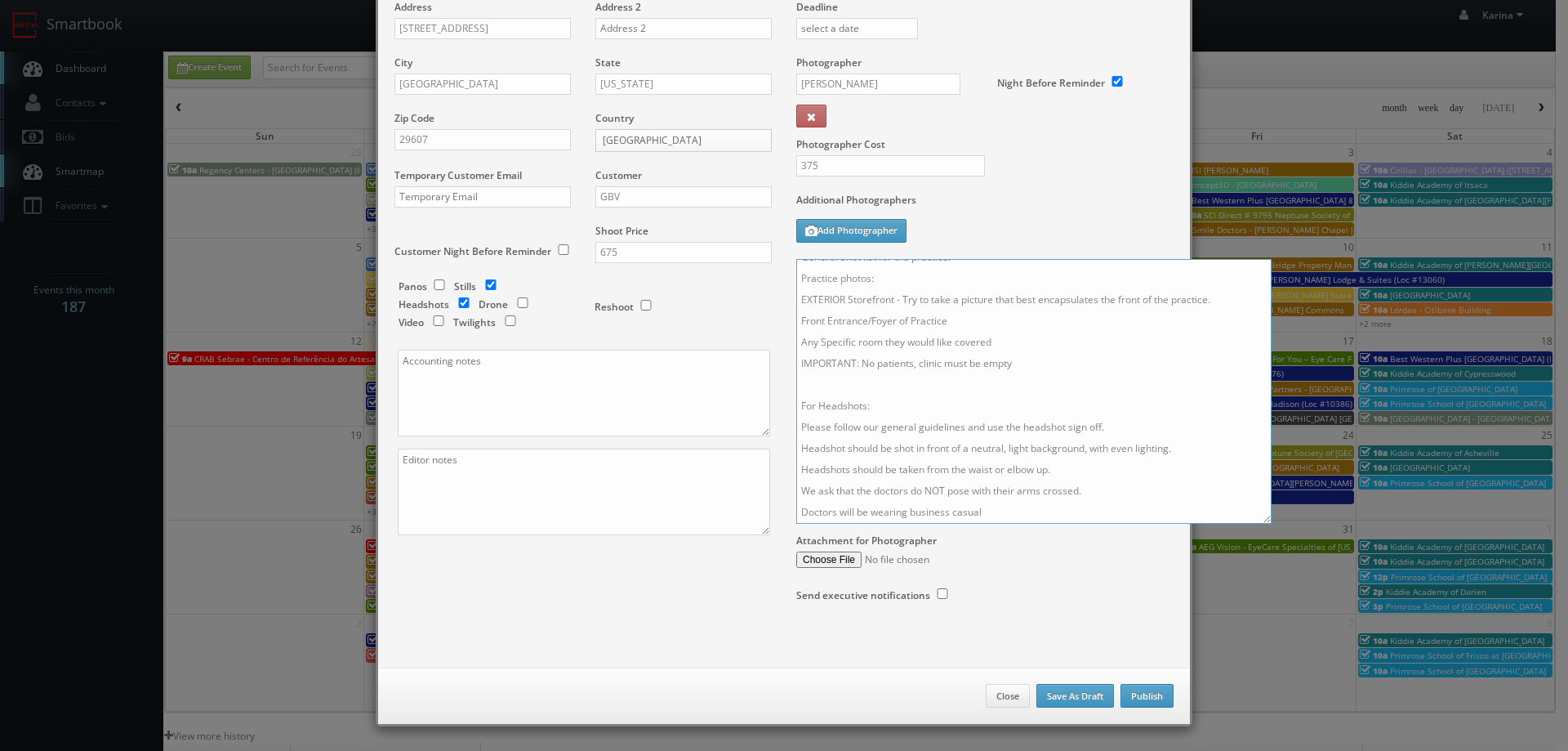
type textarea "On site contact: Bernadette Corcoran - 813-777-0799 We are delivering 10 images…"
click at [1144, 690] on button "Publish" at bounding box center [1147, 696] width 53 height 25
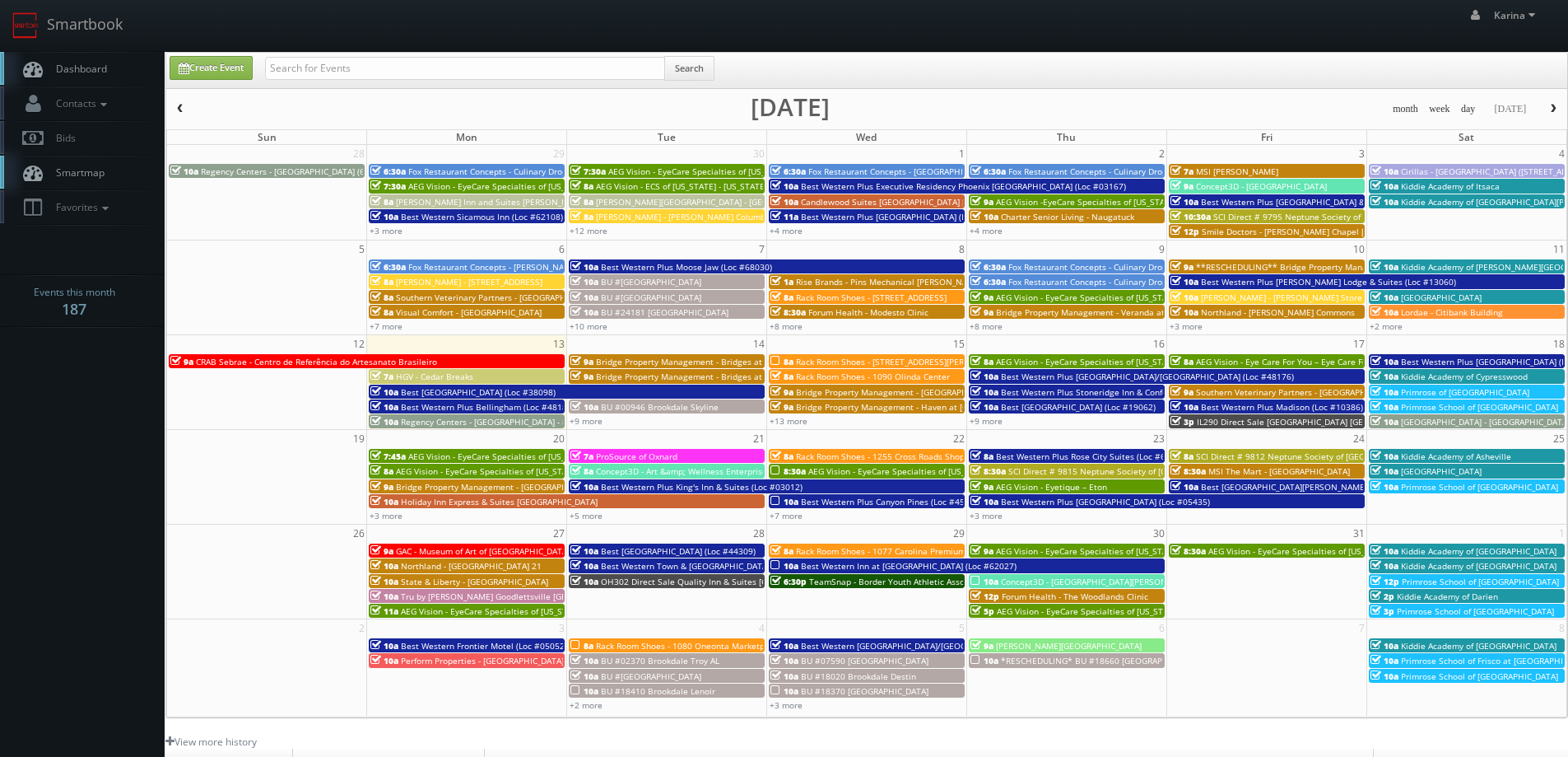
click at [844, 377] on span "Rack Room Shoes - 1090 Olinda Center" at bounding box center [874, 376] width 154 height 12
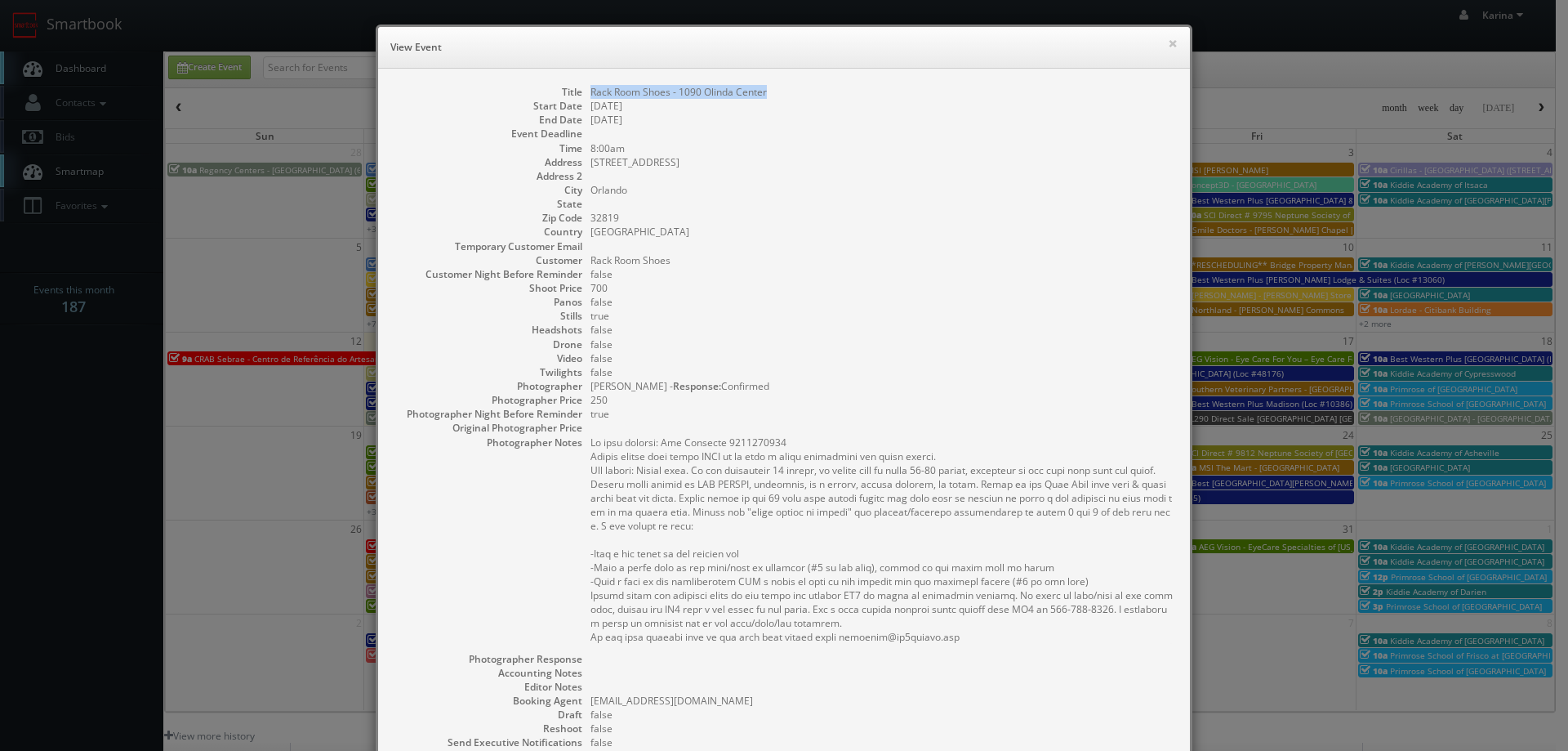
drag, startPoint x: 762, startPoint y: 90, endPoint x: 585, endPoint y: 91, distance: 177.0
click at [591, 91] on dd "Rack Room Shoes - 1090 Olinda Center" at bounding box center [882, 92] width 583 height 14
copy dd "Rack Room Shoes - 1090 Olinda Center"
click at [1170, 45] on button "×" at bounding box center [1173, 43] width 10 height 12
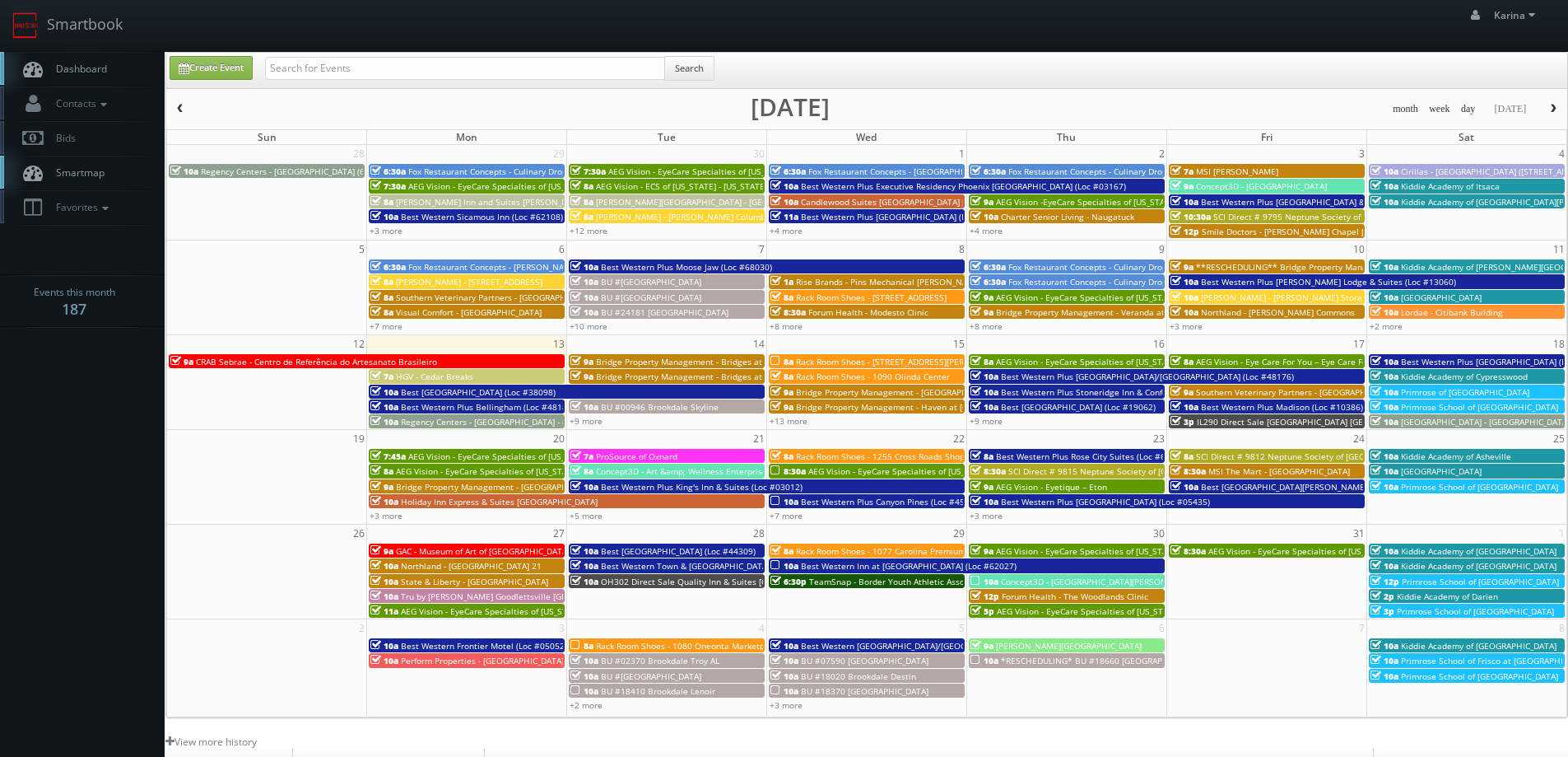
click at [94, 76] on link "Dashboard" at bounding box center [82, 68] width 164 height 34
click at [323, 73] on input "text" at bounding box center [465, 67] width 400 height 23
type input "forum"
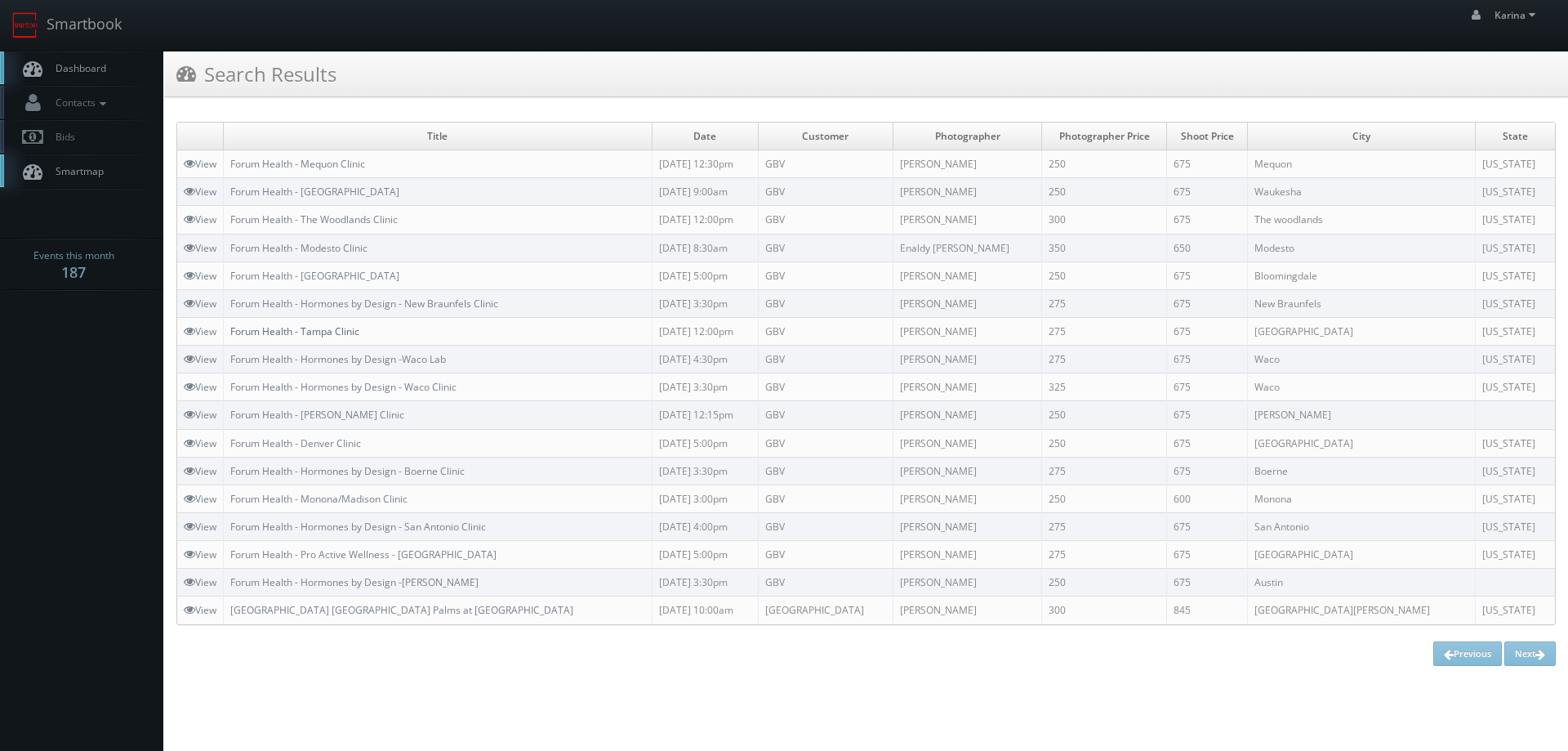
click at [320, 332] on link "Forum Health - Tampa Clinic" at bounding box center [294, 331] width 129 height 14
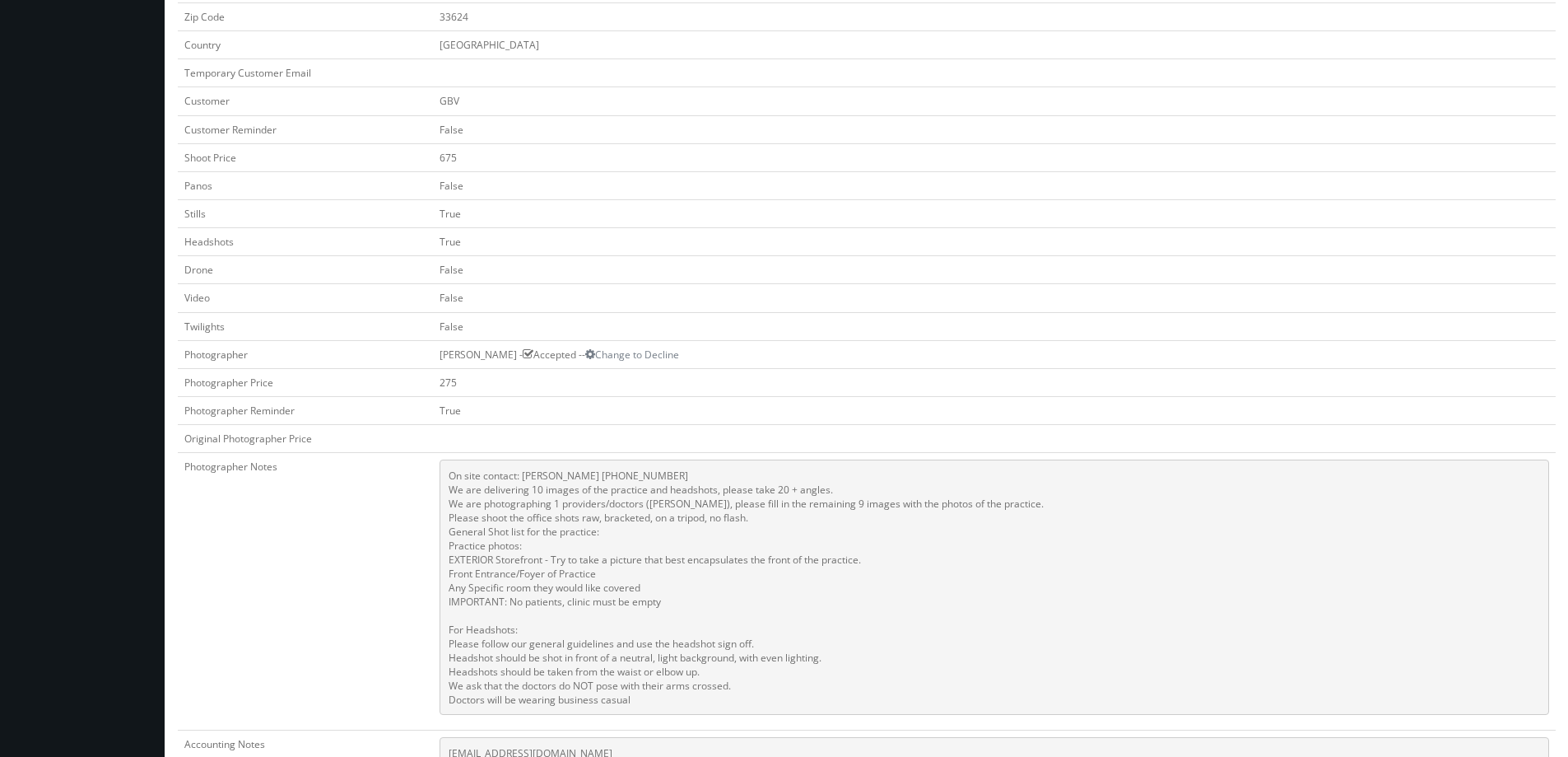
scroll to position [577, 0]
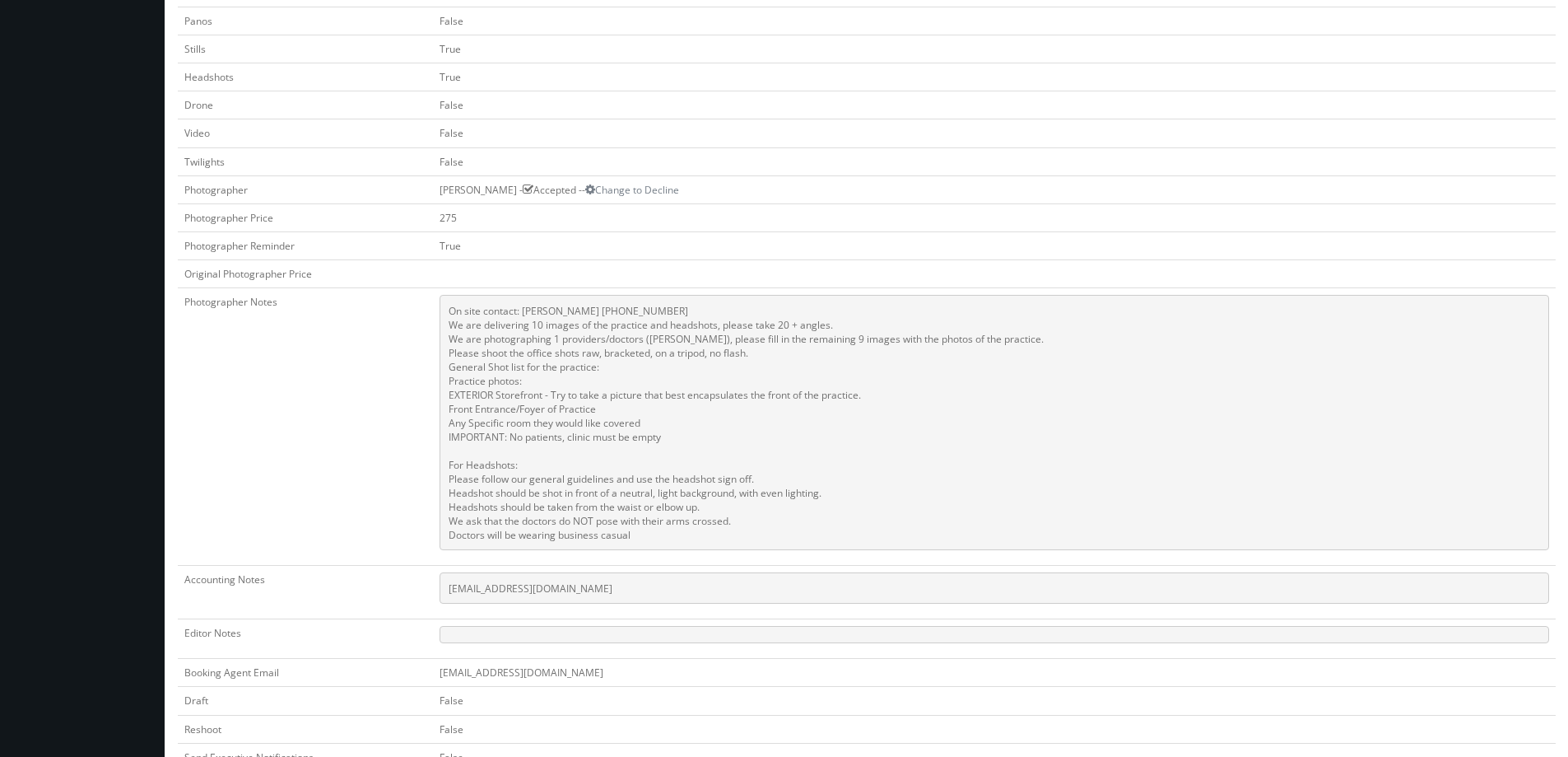
drag, startPoint x: 650, startPoint y: 537, endPoint x: 446, endPoint y: 324, distance: 294.9
click at [446, 324] on pre "On site contact: [PERSON_NAME] [PHONE_NUMBER] We are delivering 10 images of th…" at bounding box center [994, 423] width 1110 height 255
copy pre "We are delivering 10 images of the practice and headshots, please take 20 + ang…"
click at [792, 253] on td "True" at bounding box center [994, 245] width 1123 height 28
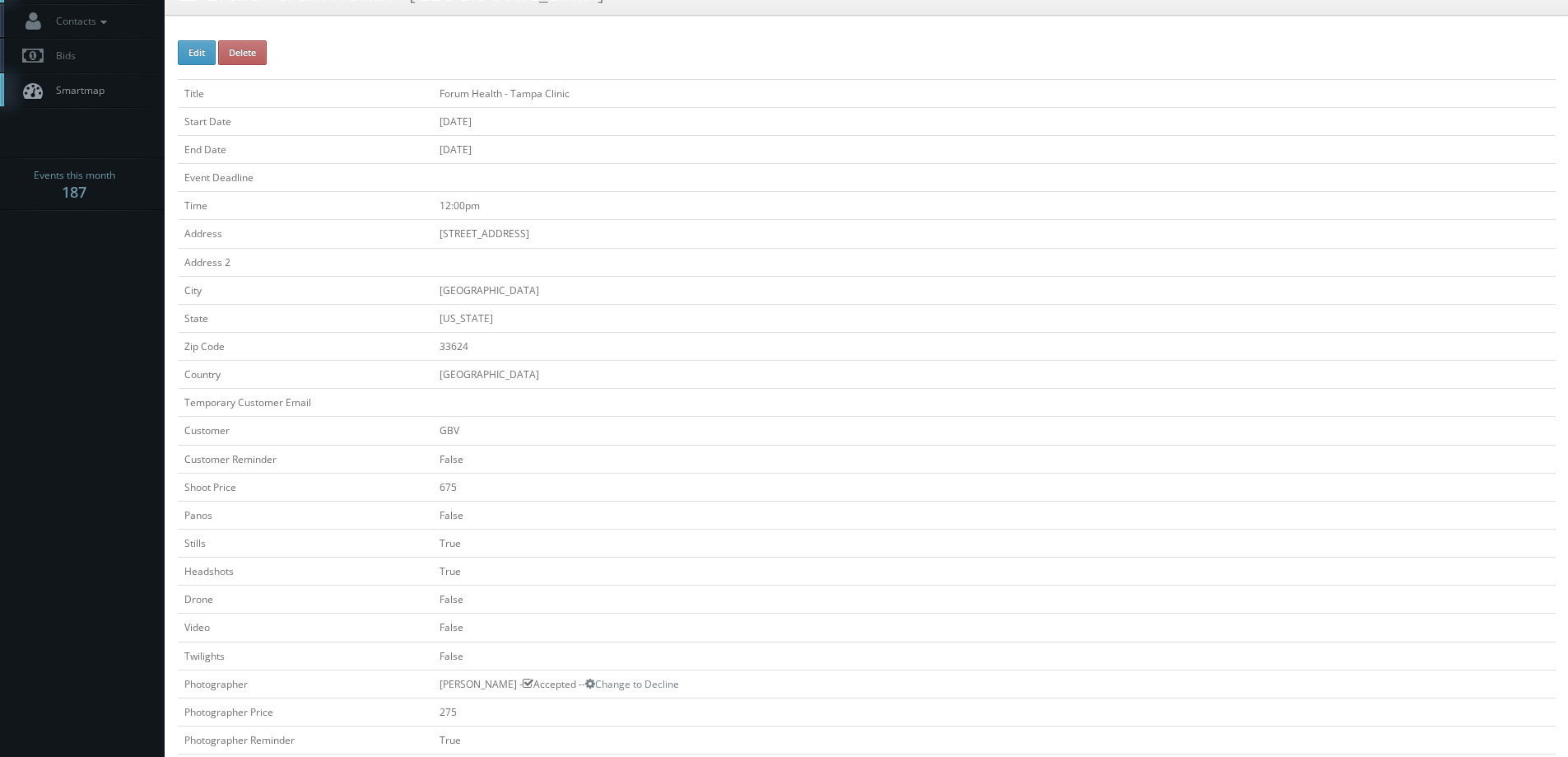
scroll to position [0, 0]
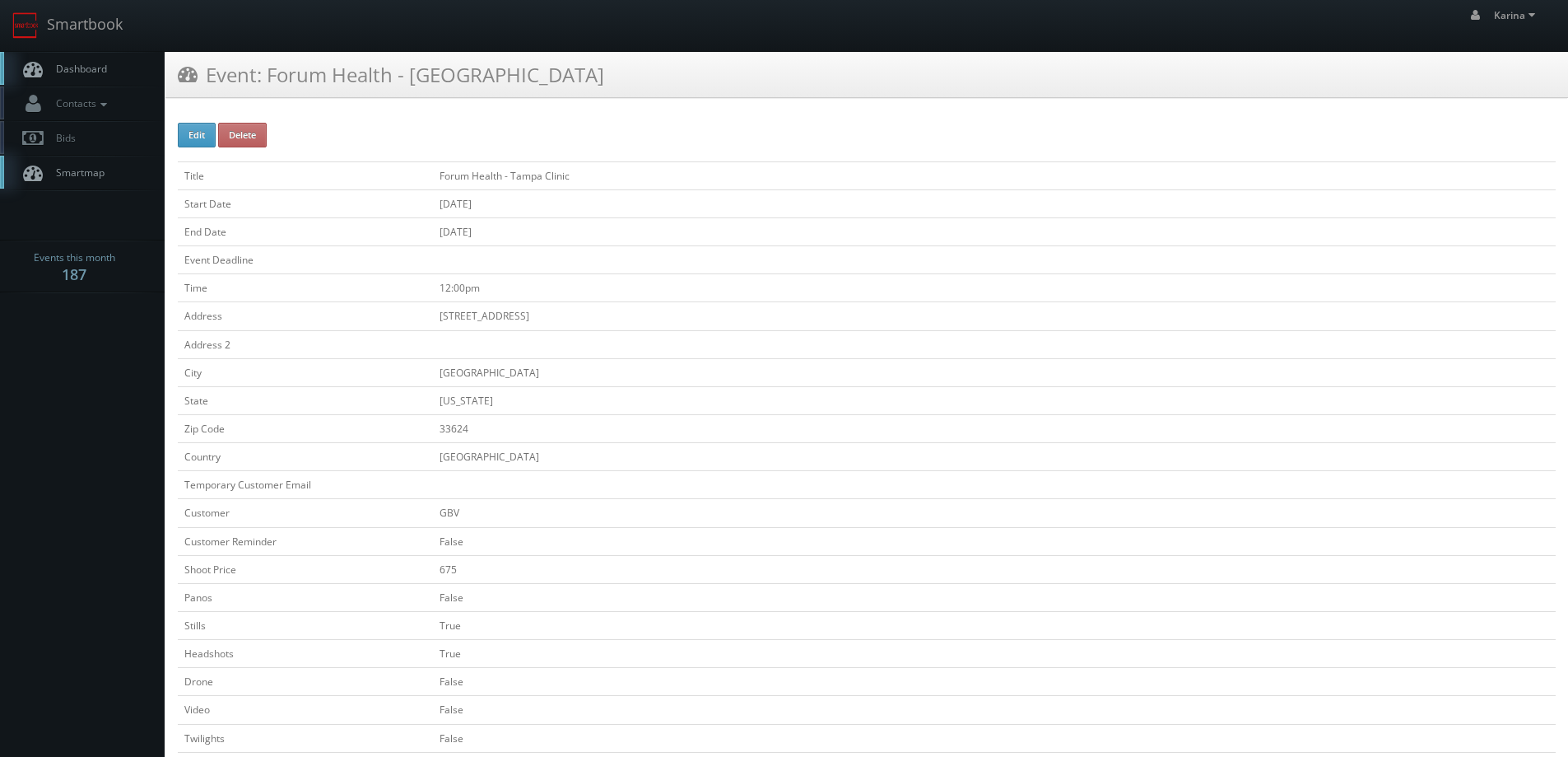
click at [64, 64] on span "Dashboard" at bounding box center [77, 68] width 59 height 14
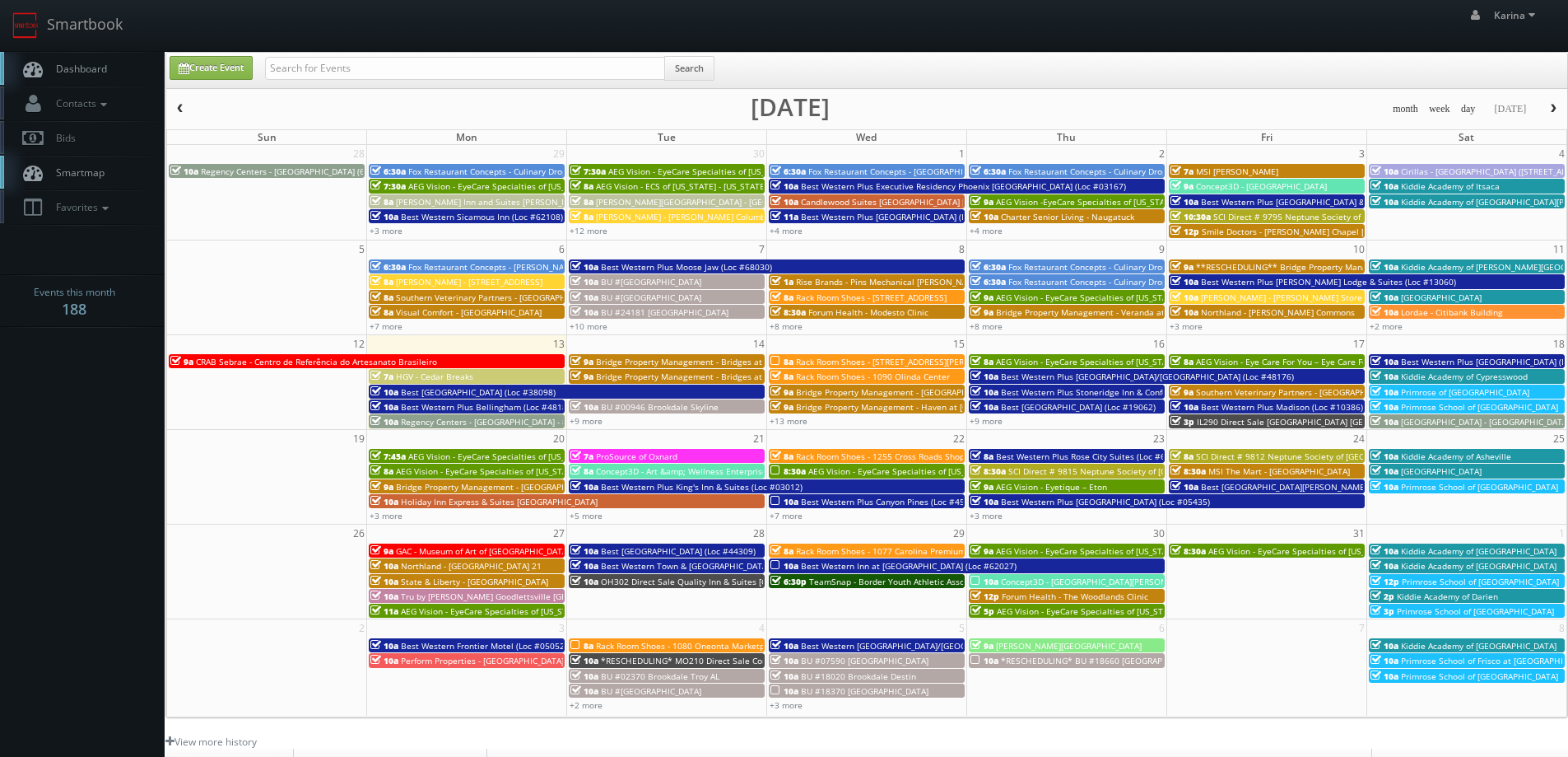
click at [60, 63] on span "Dashboard" at bounding box center [77, 68] width 59 height 14
click at [826, 357] on span "Rack Room Shoes - [STREET_ADDRESS][PERSON_NAME]" at bounding box center [904, 361] width 216 height 12
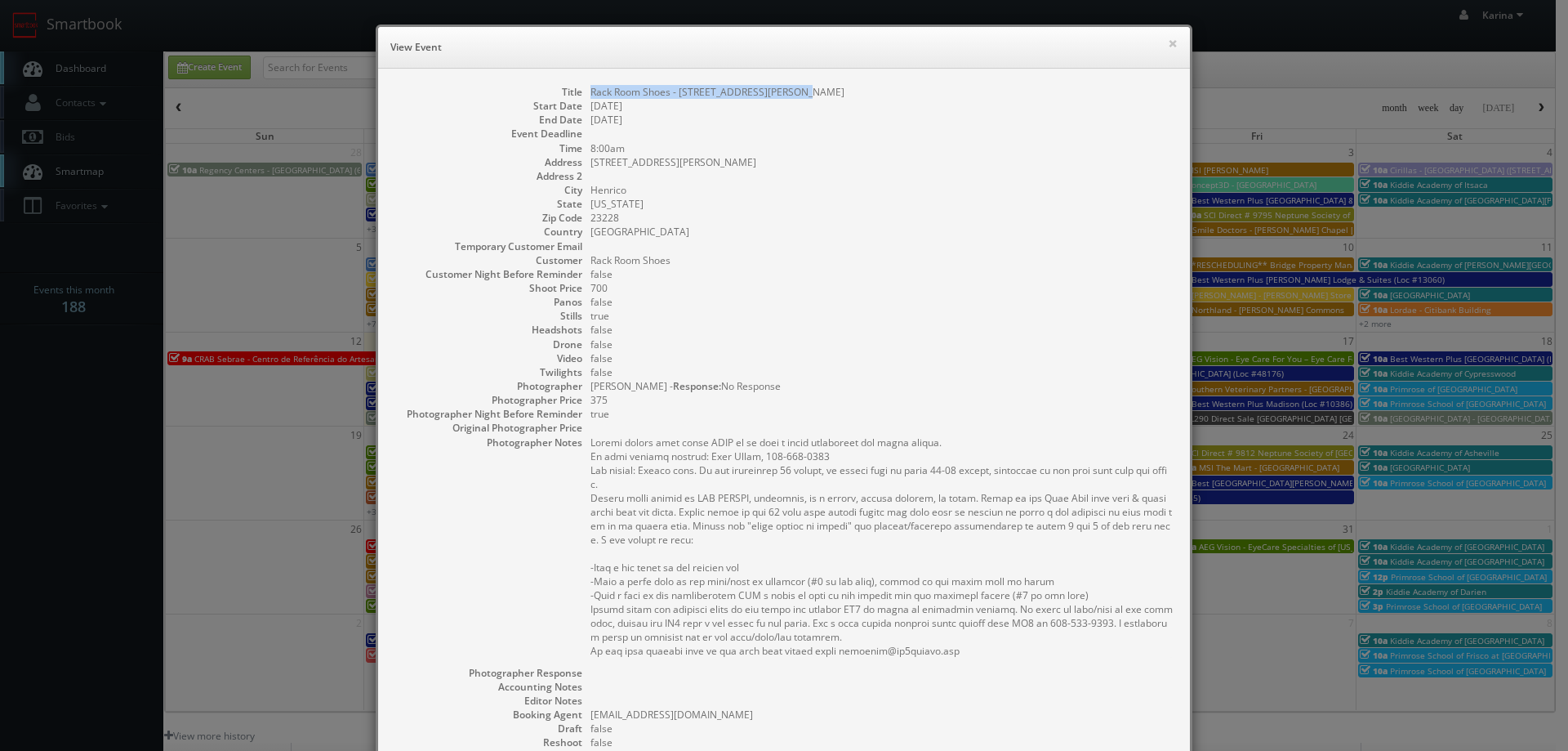
drag, startPoint x: 784, startPoint y: 88, endPoint x: 585, endPoint y: 90, distance: 199.0
click at [591, 90] on dd "Rack Room Shoes - [STREET_ADDRESS][PERSON_NAME]" at bounding box center [882, 92] width 583 height 14
copy dd "Rack Room Shoes - 1088 Staples Mills Plaza"
click at [828, 302] on dd "false" at bounding box center [882, 301] width 583 height 14
click at [1169, 43] on button "×" at bounding box center [1173, 43] width 10 height 12
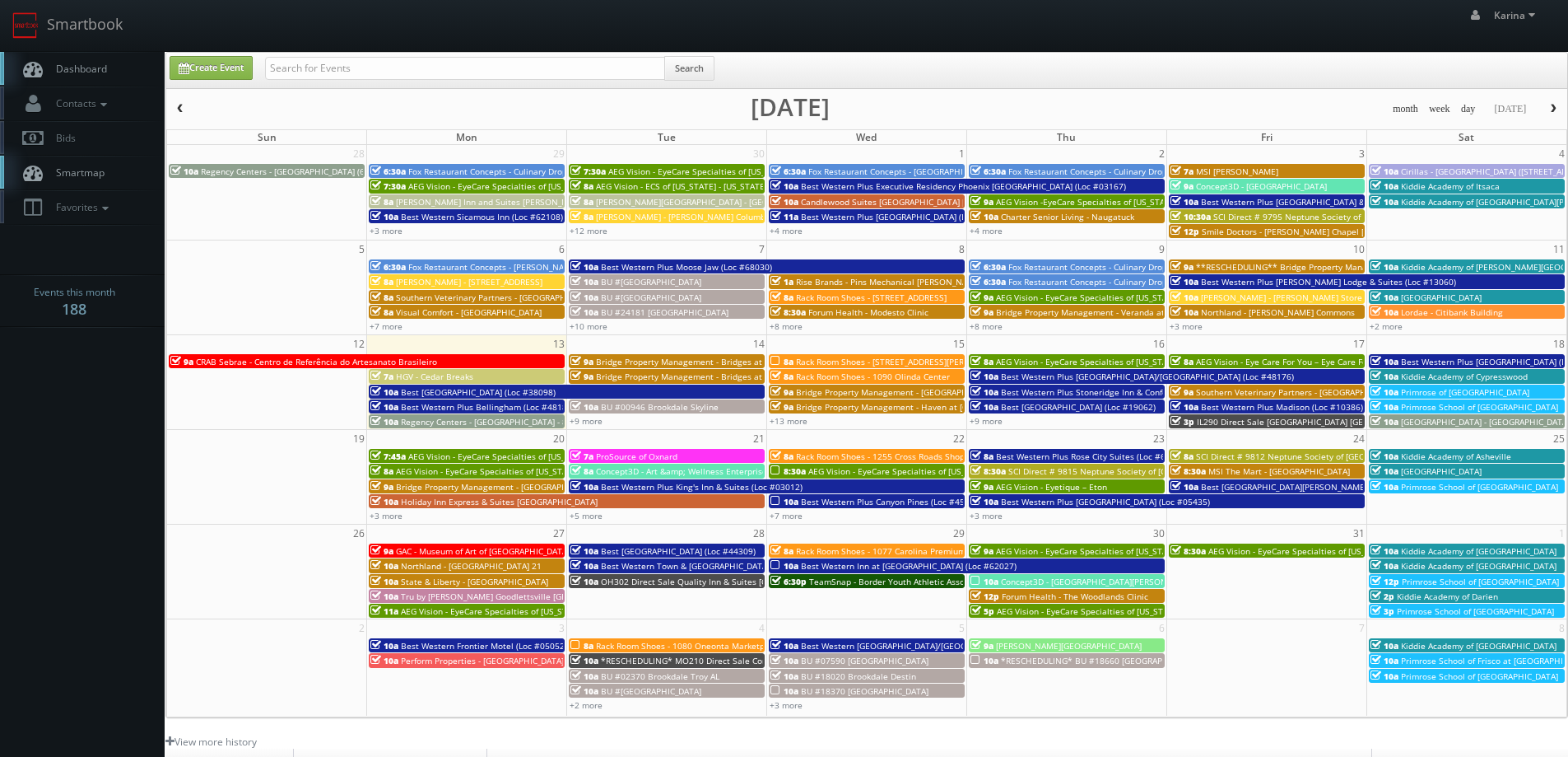
click at [79, 65] on span "Dashboard" at bounding box center [77, 68] width 59 height 14
click at [305, 61] on input "text" at bounding box center [465, 67] width 400 height 23
type input "harwich ma"
click at [61, 70] on span "Dashboard" at bounding box center [77, 68] width 59 height 14
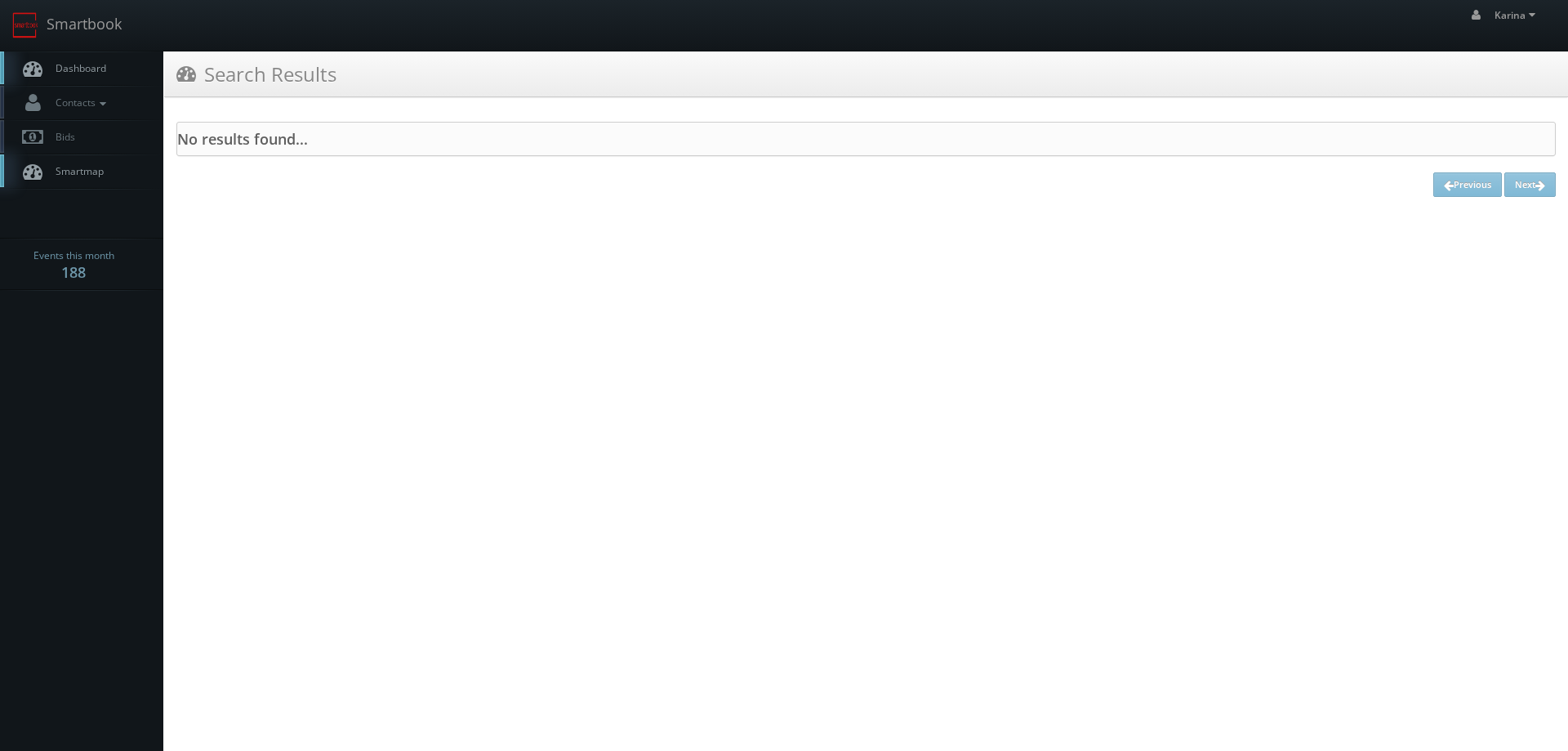
click at [78, 66] on span "Dashboard" at bounding box center [77, 68] width 59 height 14
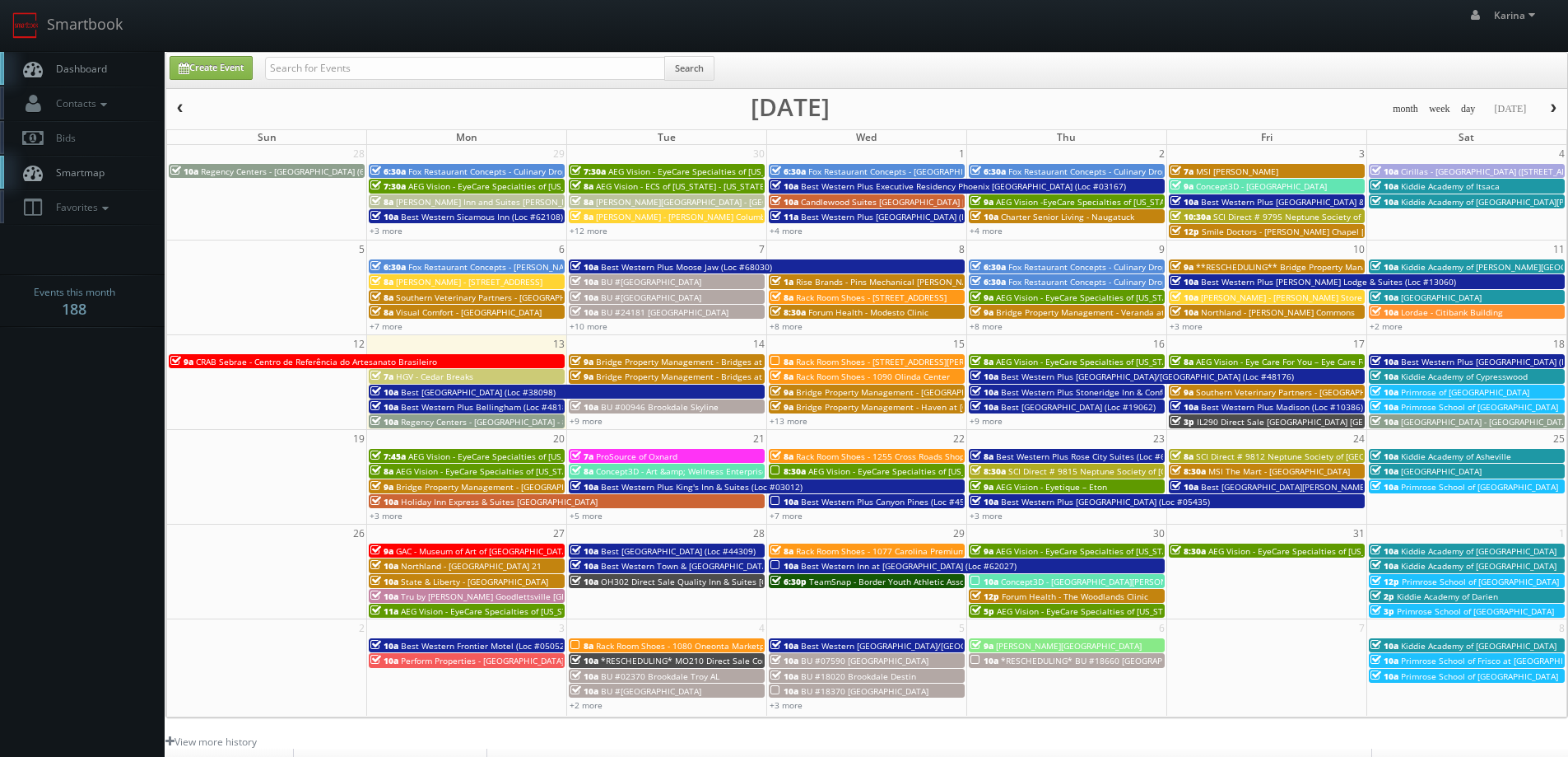
click at [75, 70] on span "Dashboard" at bounding box center [77, 68] width 59 height 14
click at [66, 80] on link "Dashboard" at bounding box center [82, 68] width 164 height 34
click at [85, 66] on span "Dashboard" at bounding box center [77, 68] width 59 height 14
click at [843, 470] on span "AEG Vision - EyeCare Specialties of [US_STATE] – Eyeworks of San Mateo Optometry" at bounding box center [973, 471] width 330 height 12
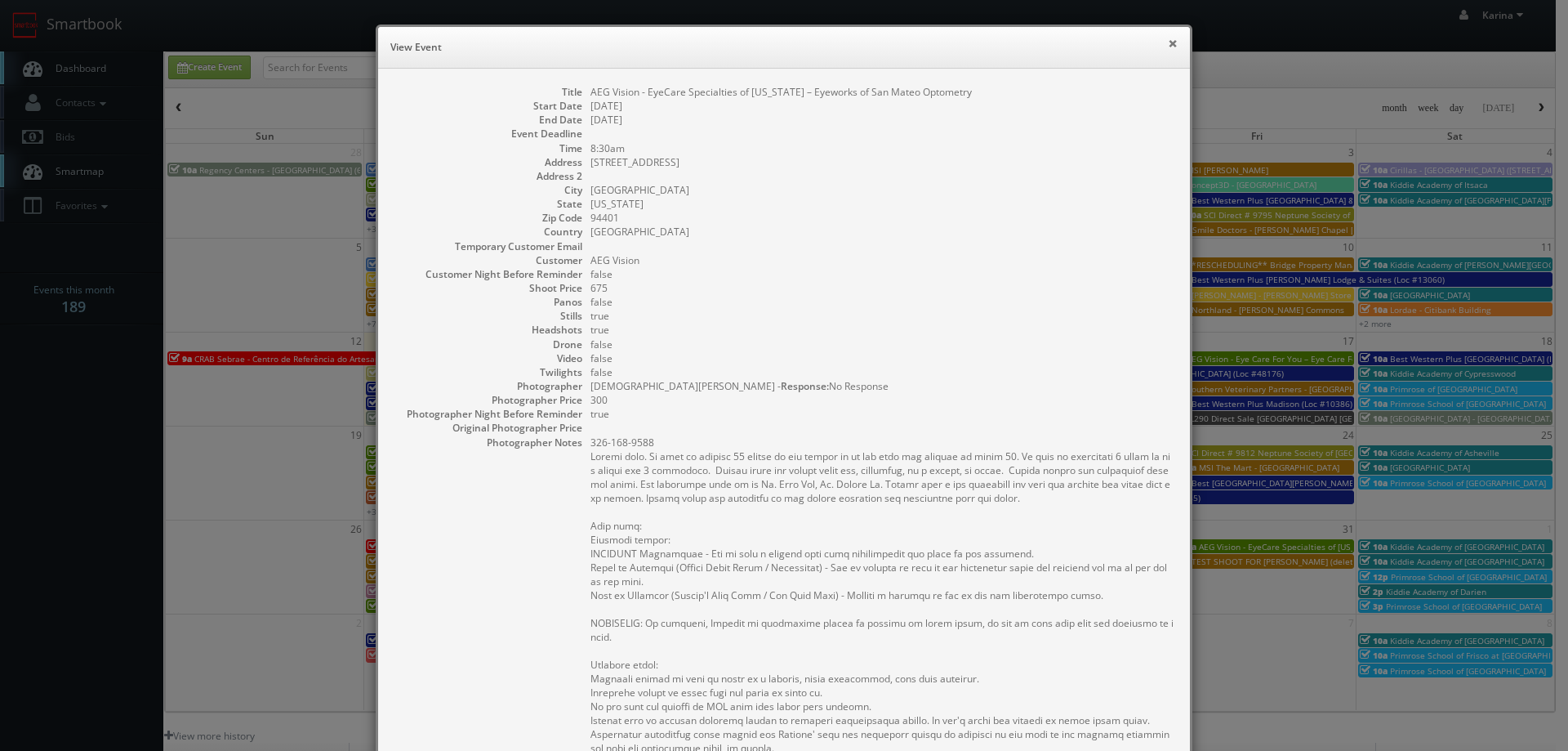
click at [1168, 41] on button "×" at bounding box center [1173, 43] width 10 height 12
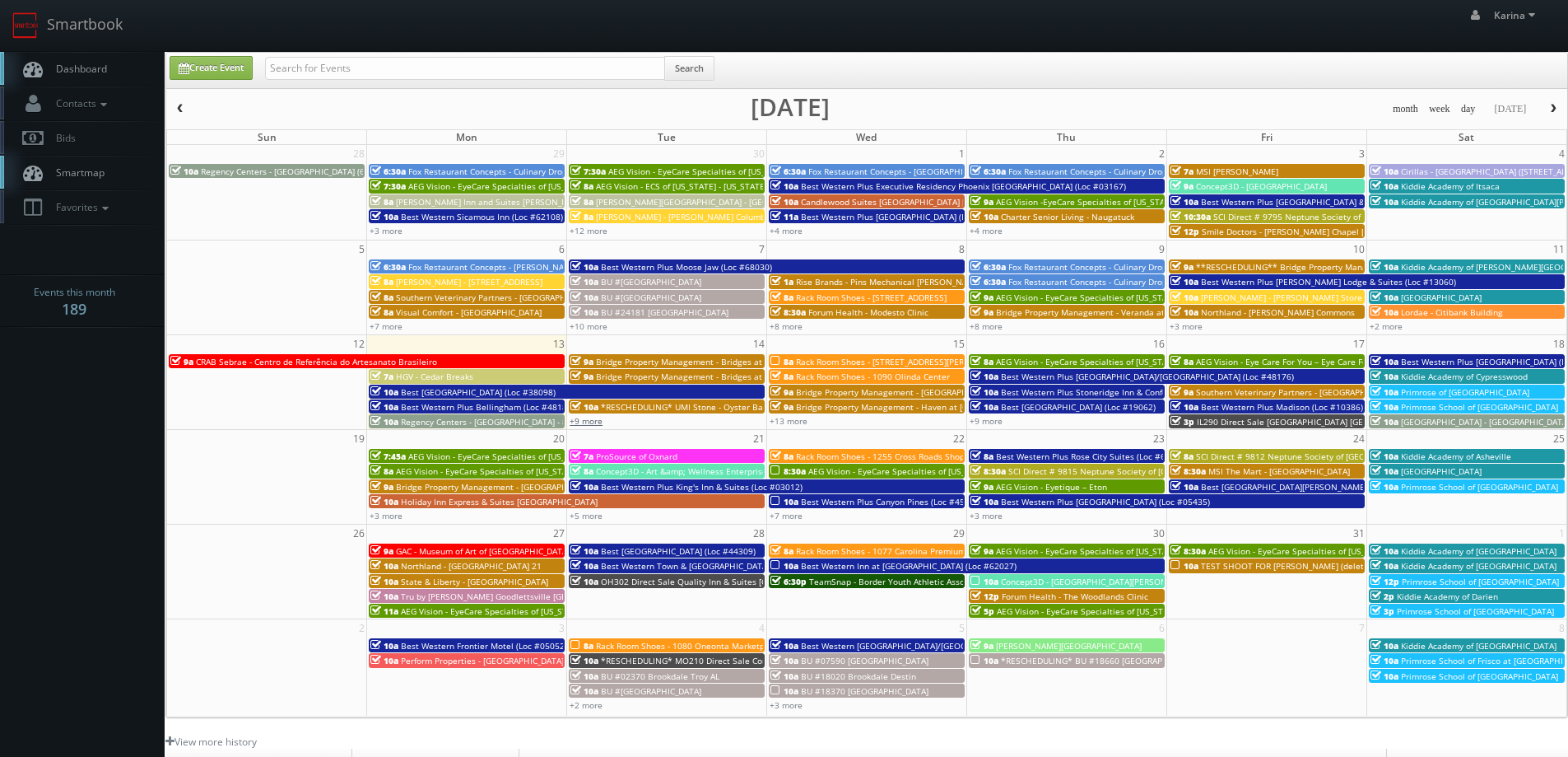
click at [580, 424] on link "+9 more" at bounding box center [586, 421] width 33 height 12
click at [986, 328] on link "+8 more" at bounding box center [985, 327] width 33 height 12
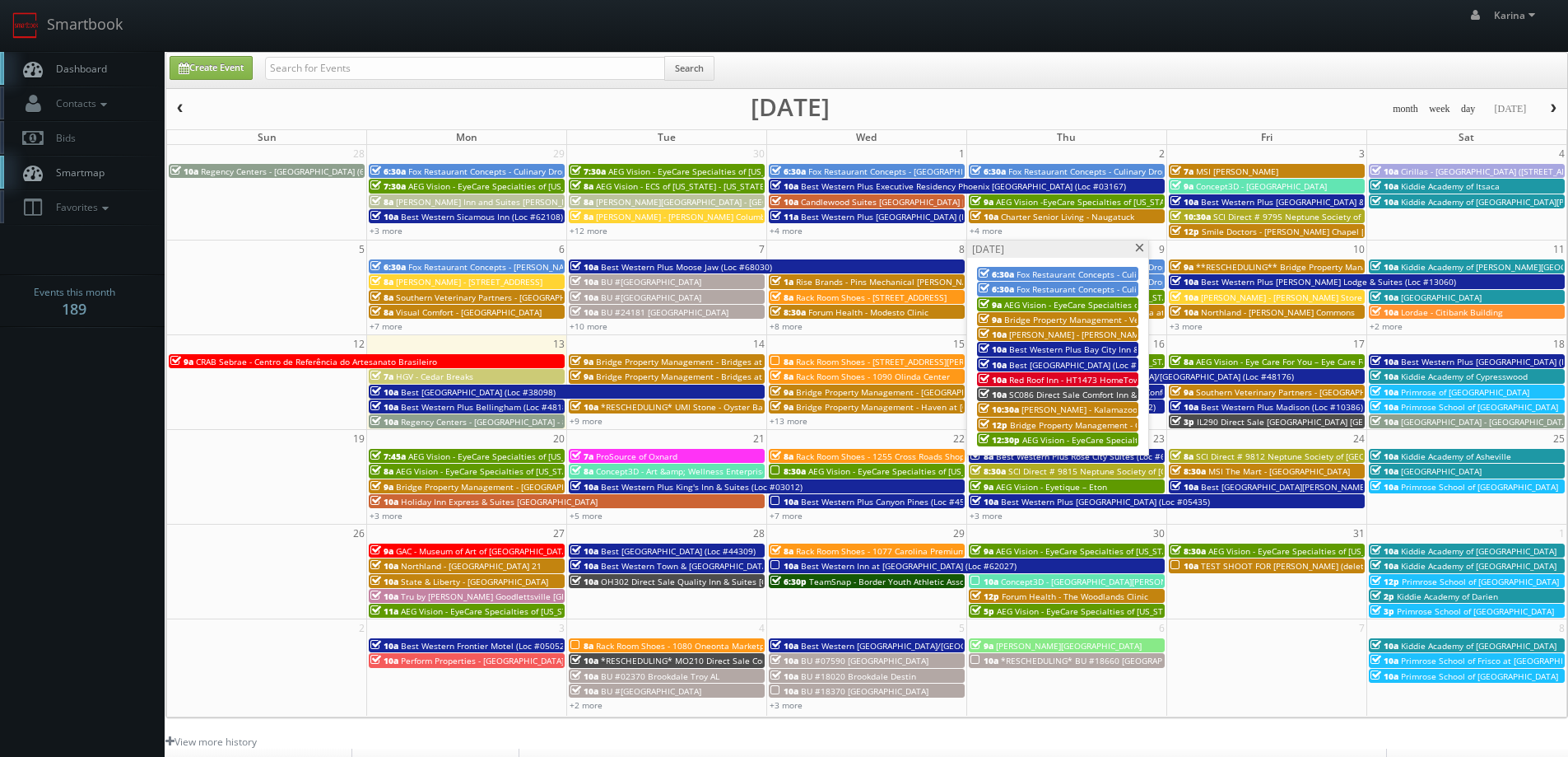
click at [1060, 410] on span "[PERSON_NAME] - Kalamazoo Branch" at bounding box center [1095, 410] width 146 height 12
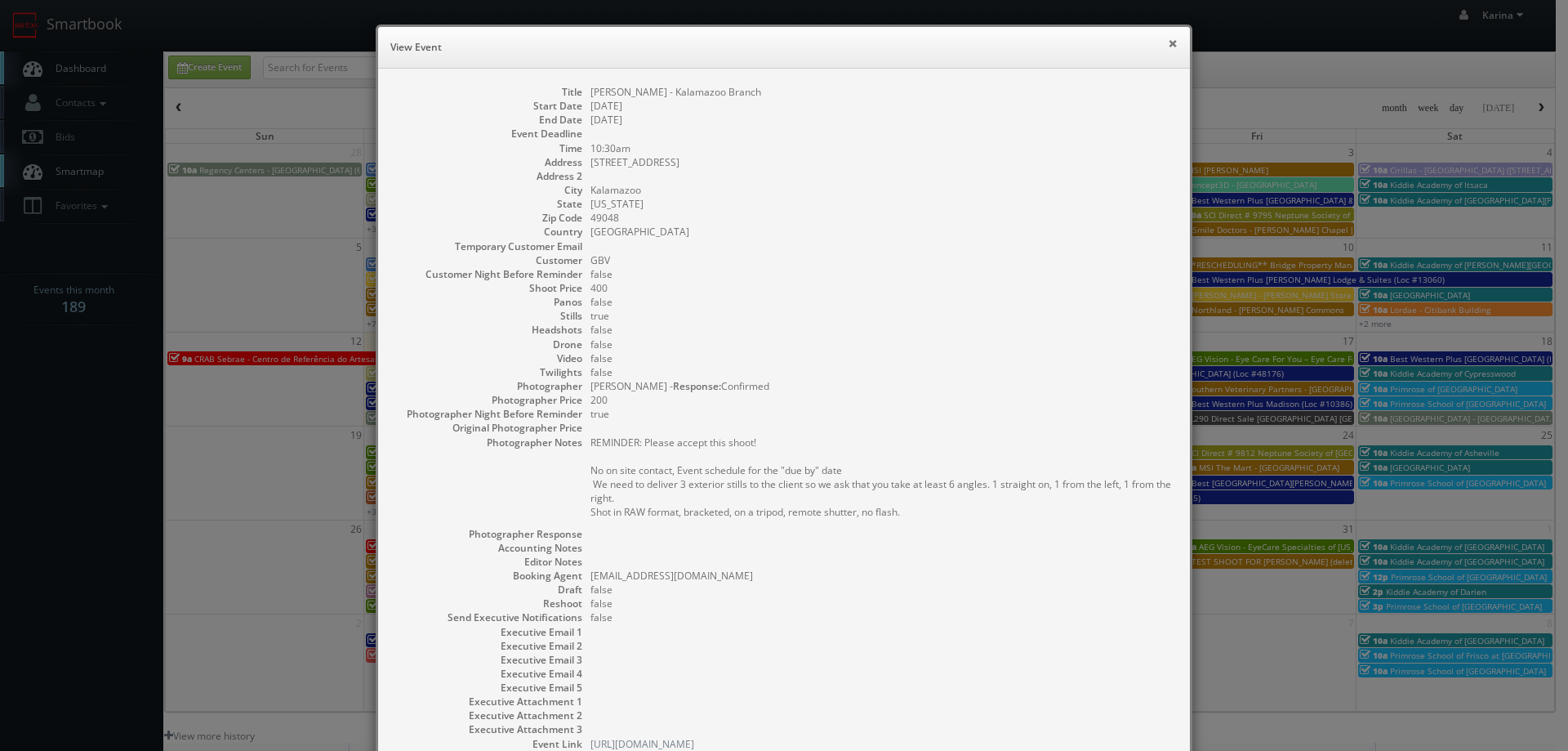
click at [1168, 42] on button "×" at bounding box center [1173, 43] width 10 height 12
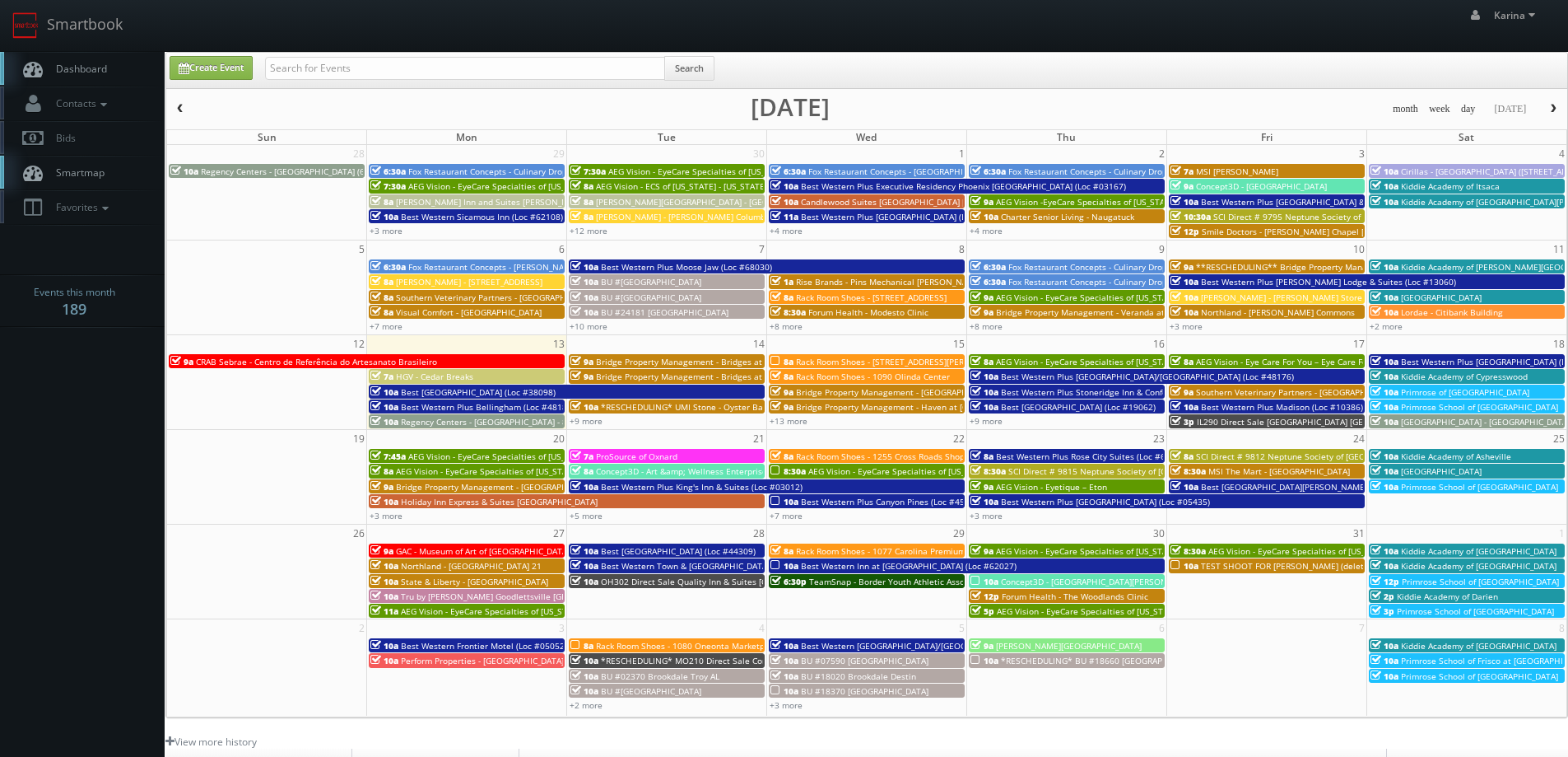
click at [75, 70] on span "Dashboard" at bounding box center [77, 68] width 59 height 14
click at [312, 63] on input "text" at bounding box center [465, 67] width 400 height 23
type input "[US_STATE]"
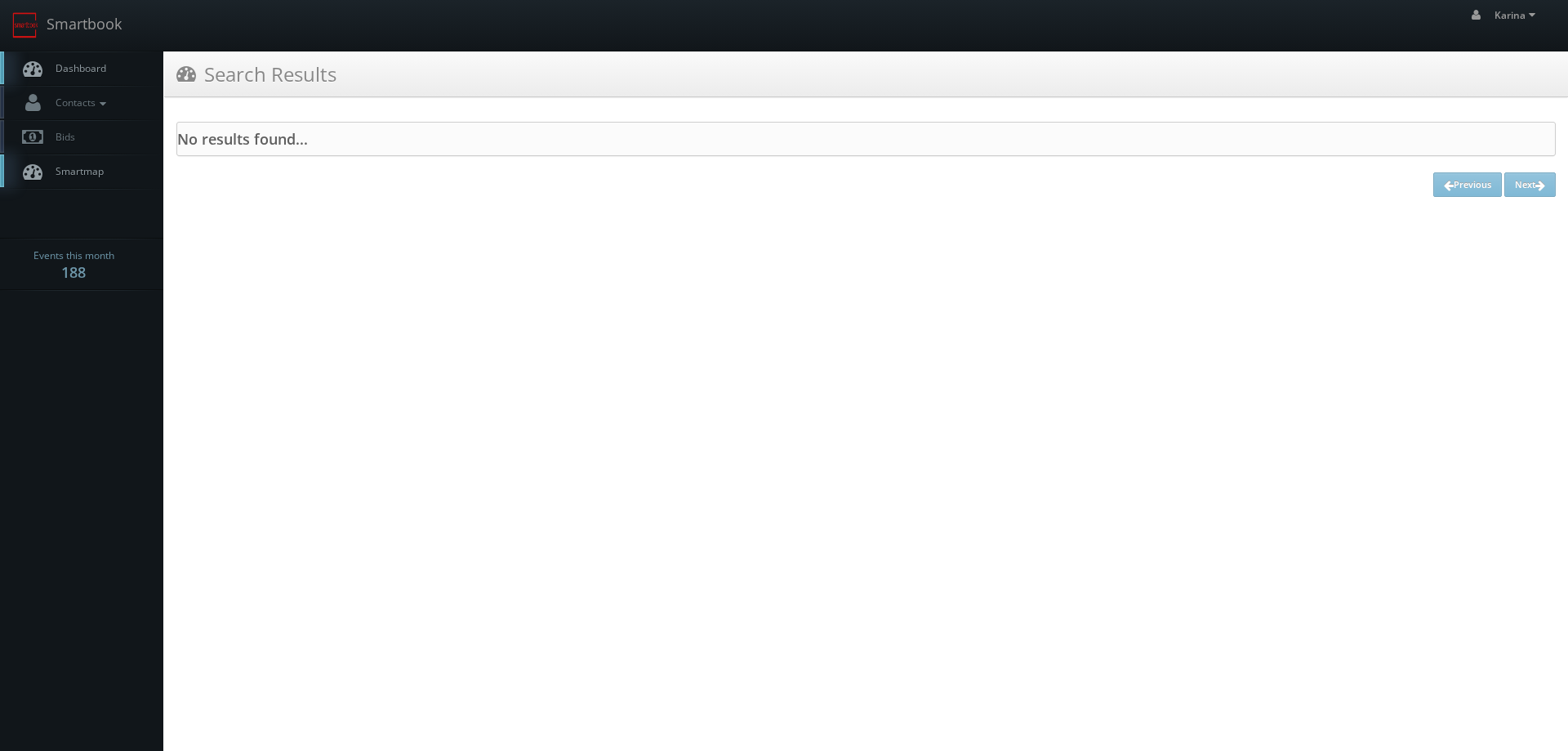
click at [78, 66] on span "Dashboard" at bounding box center [77, 68] width 59 height 14
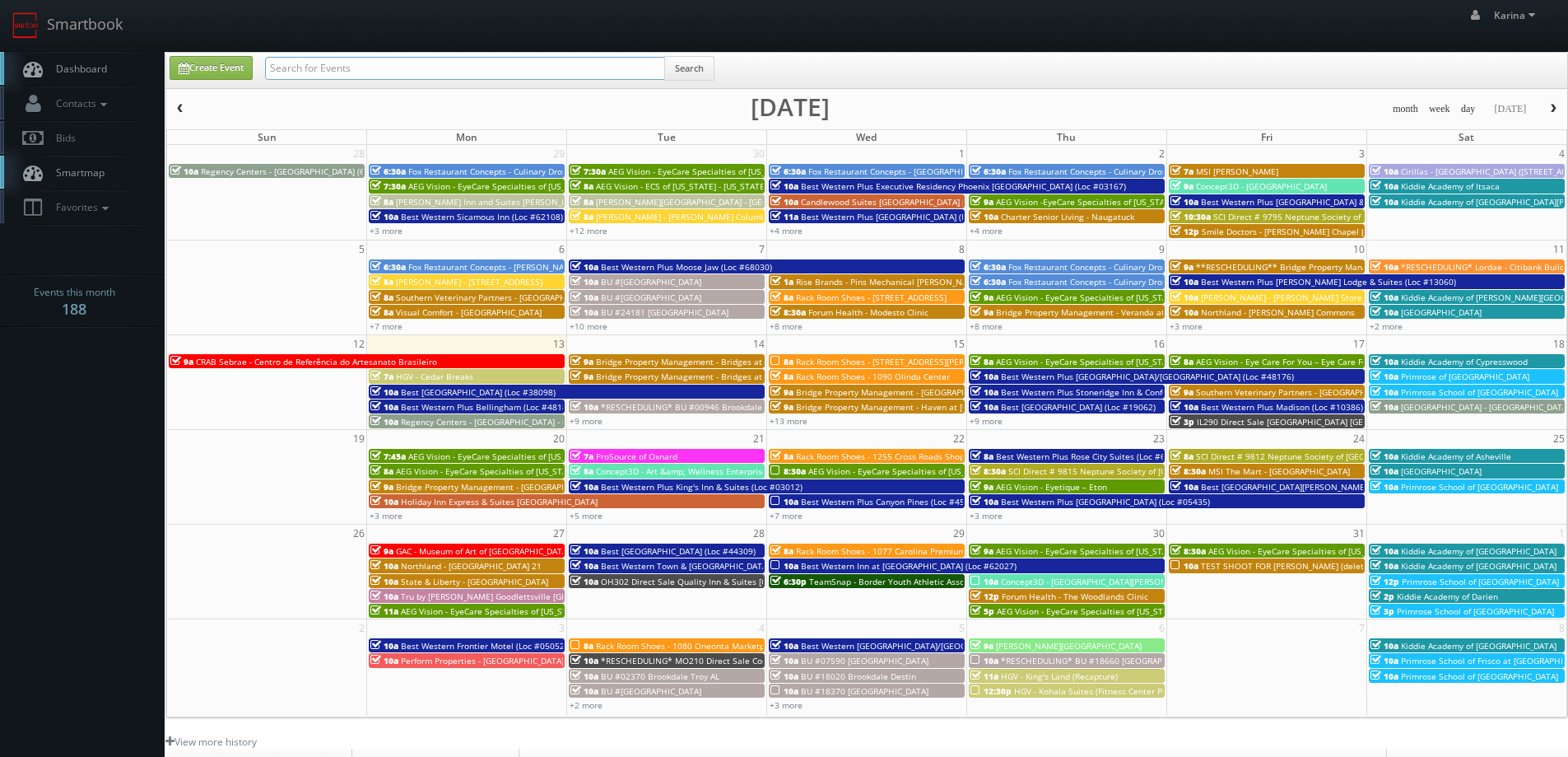
click at [348, 75] on input "text" at bounding box center [465, 67] width 400 height 23
type input "[GEOGRAPHIC_DATA]"
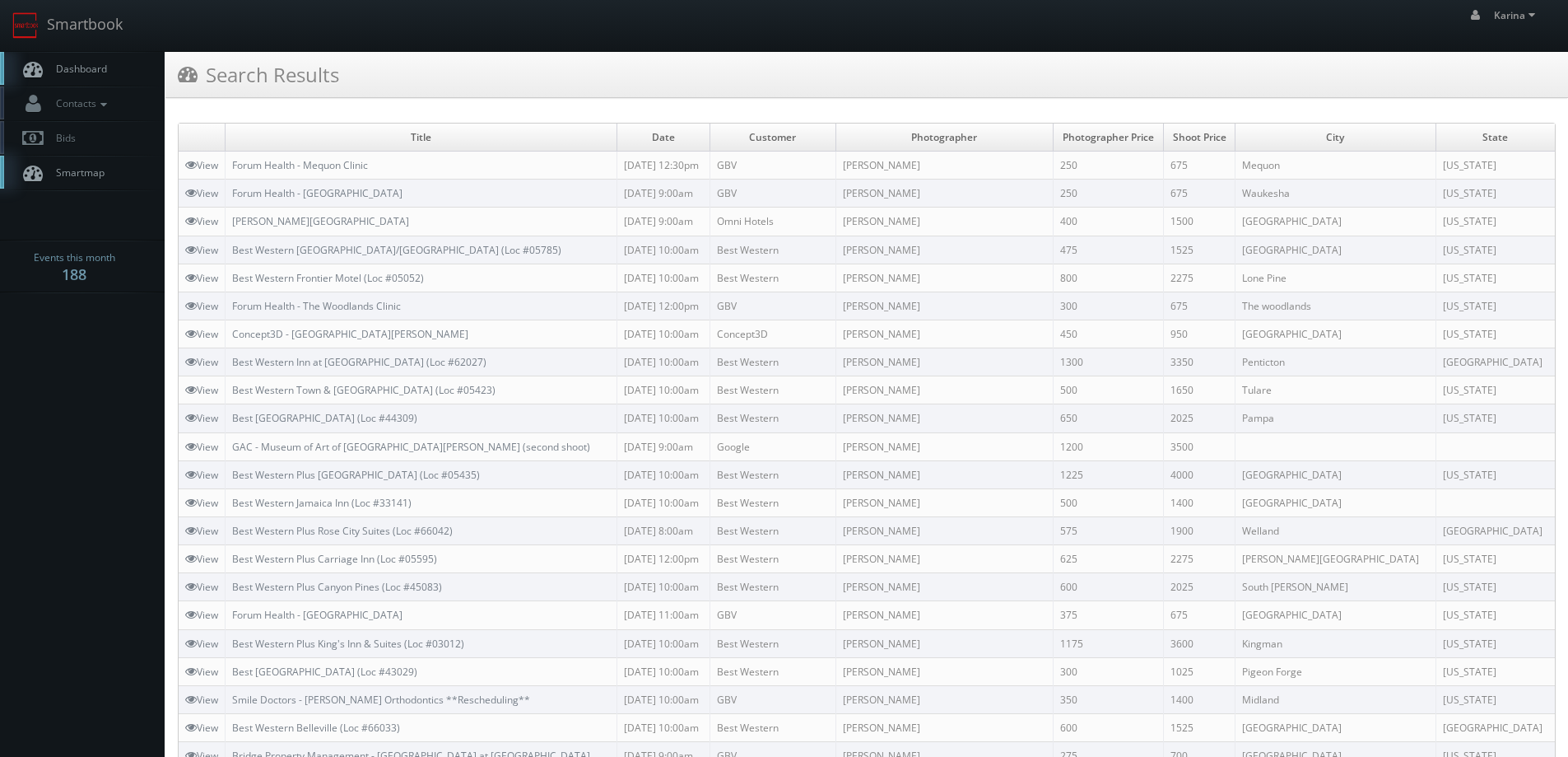
click at [74, 69] on span "Dashboard" at bounding box center [77, 68] width 59 height 14
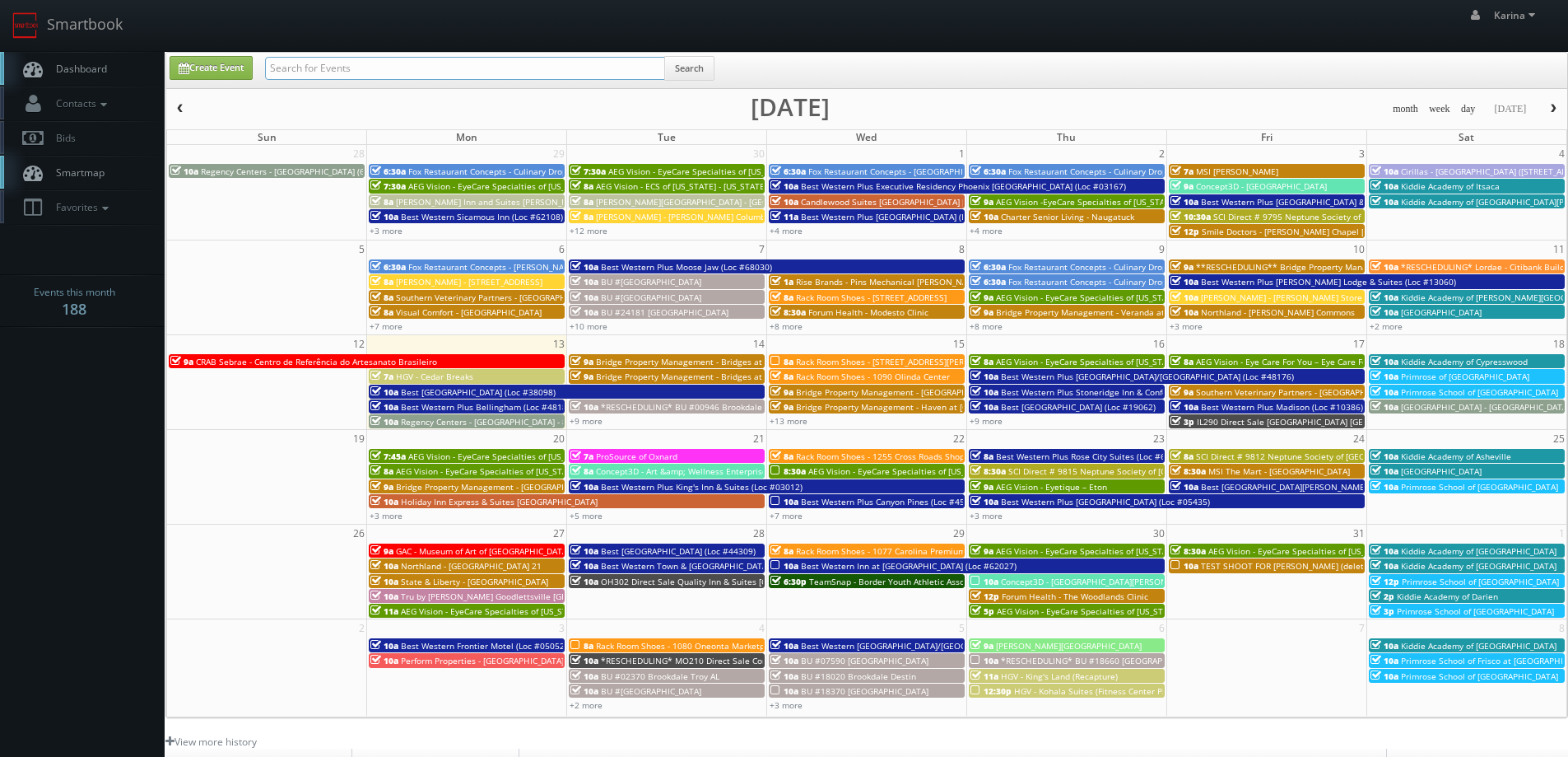
click at [323, 71] on input "text" at bounding box center [465, 67] width 400 height 23
click at [472, 35] on div "Karina [PERSON_NAME] Profile Logout" at bounding box center [784, 26] width 1568 height 51
click at [796, 424] on link "+13 more" at bounding box center [788, 421] width 38 height 12
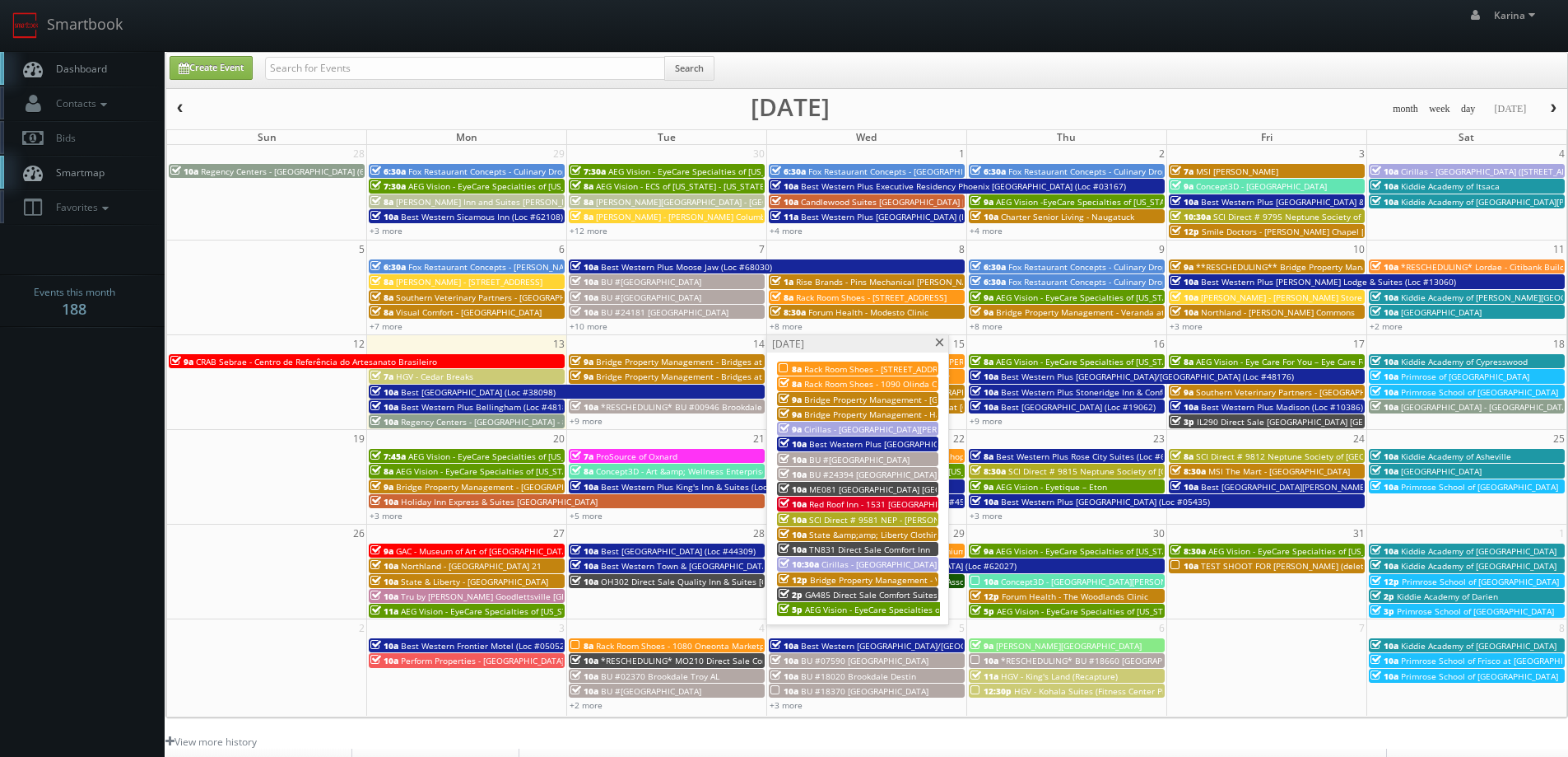
click at [941, 344] on span at bounding box center [940, 342] width 11 height 9
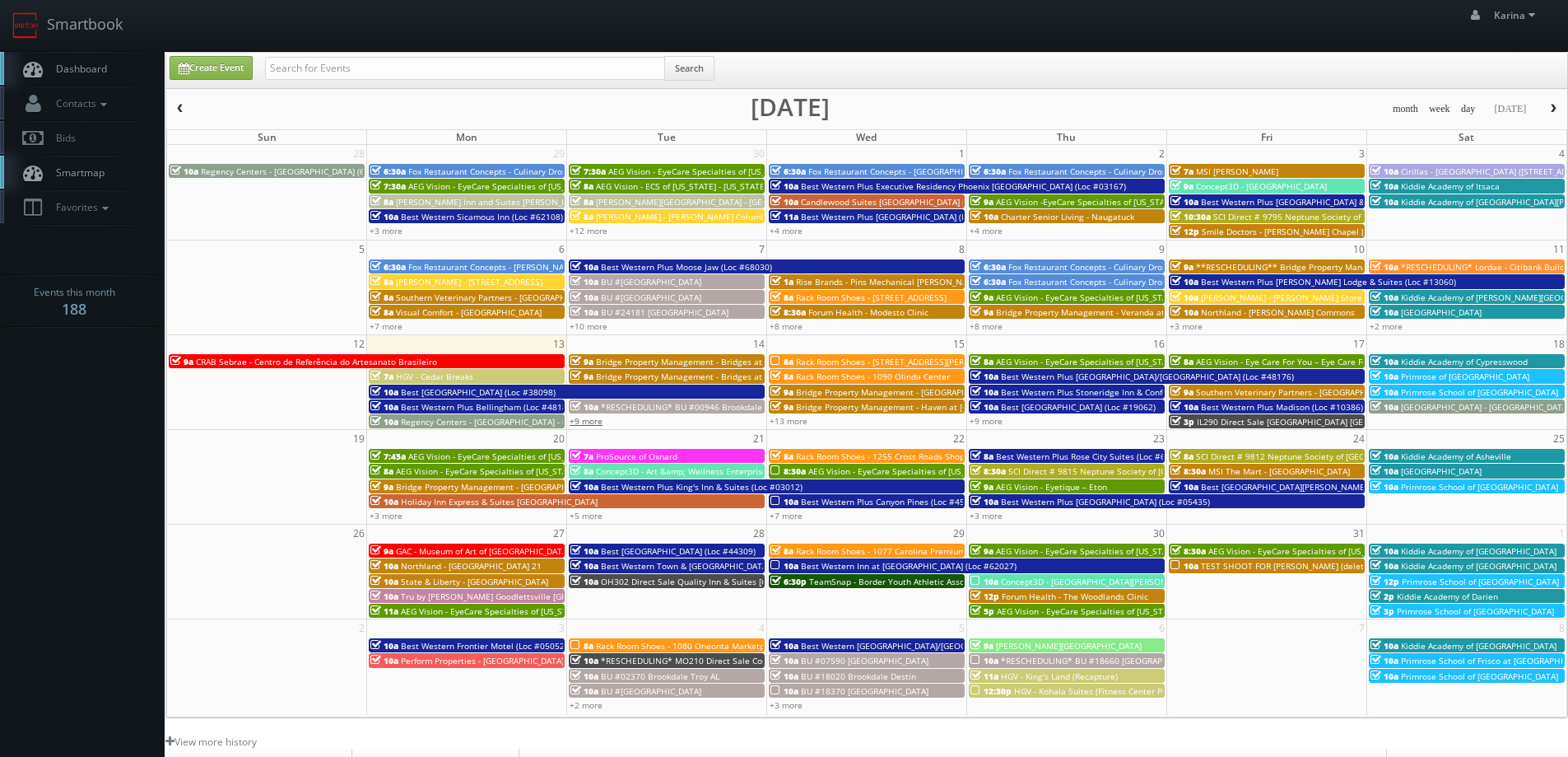
click at [591, 423] on link "+9 more" at bounding box center [586, 421] width 33 height 12
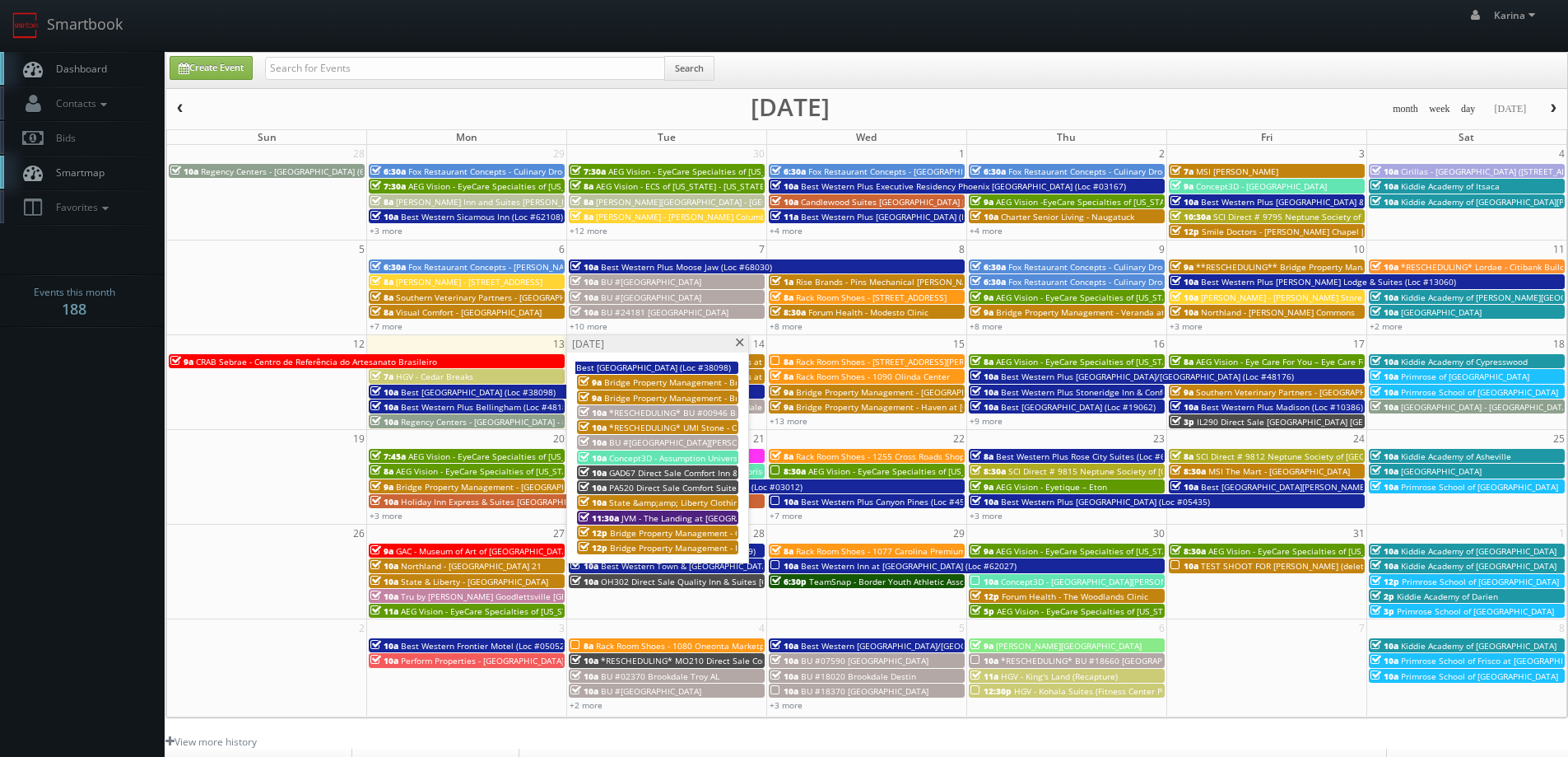
click at [660, 518] on span "JVM - The Landing at [GEOGRAPHIC_DATA]" at bounding box center [703, 519] width 164 height 12
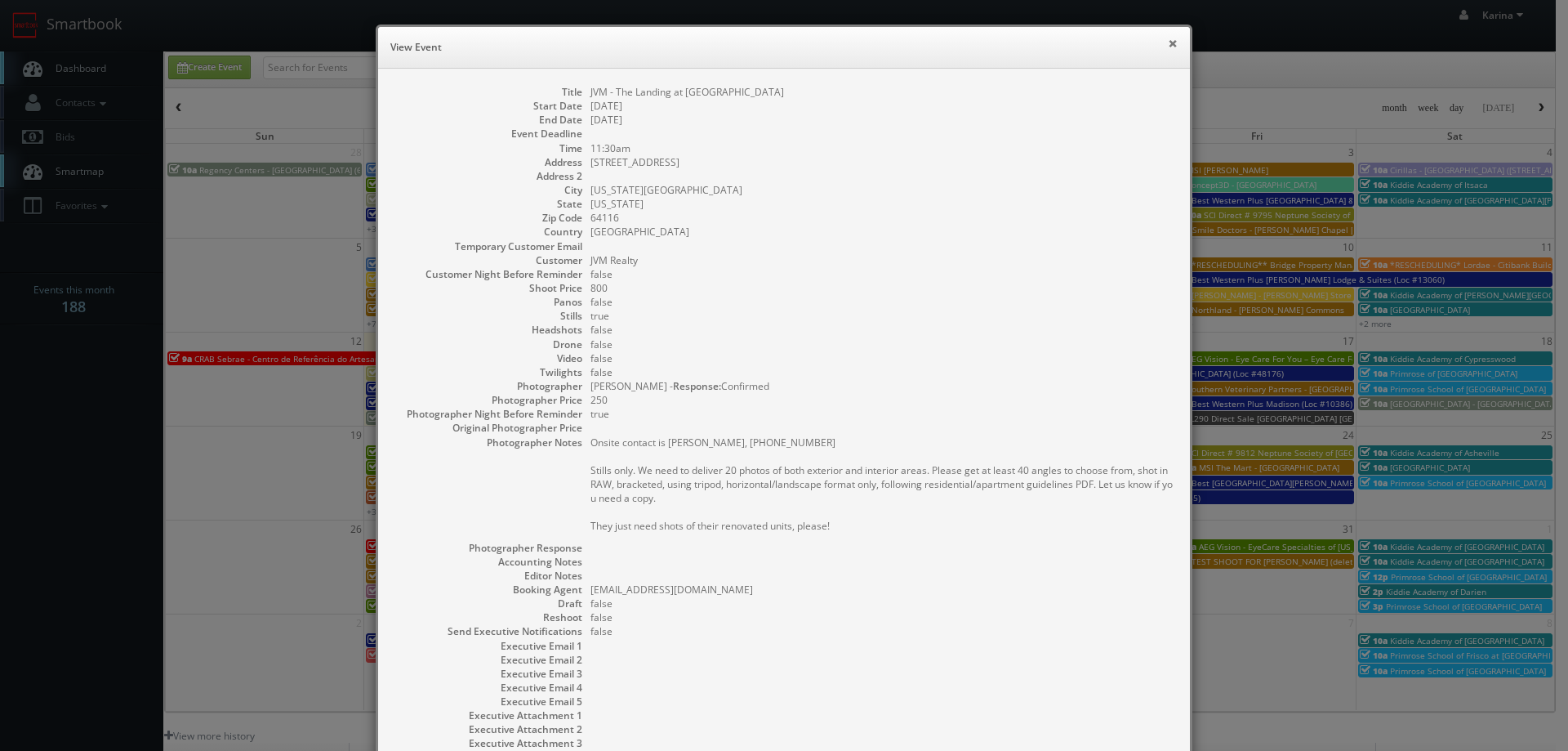
click at [1170, 46] on button "×" at bounding box center [1173, 43] width 10 height 12
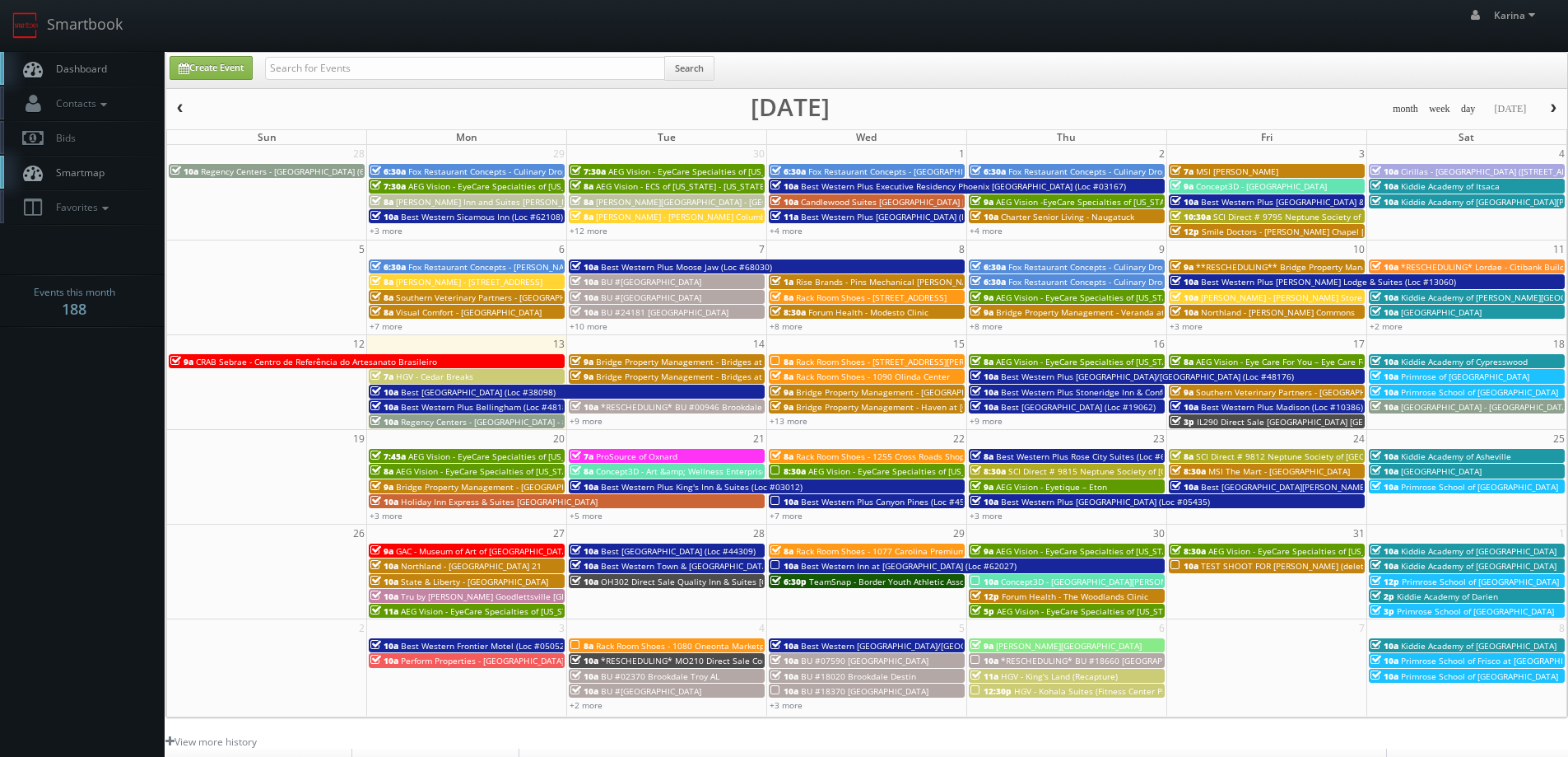
click at [617, 362] on span "Bridge Property Management - Bridges at [GEOGRAPHIC_DATA]" at bounding box center [720, 361] width 249 height 12
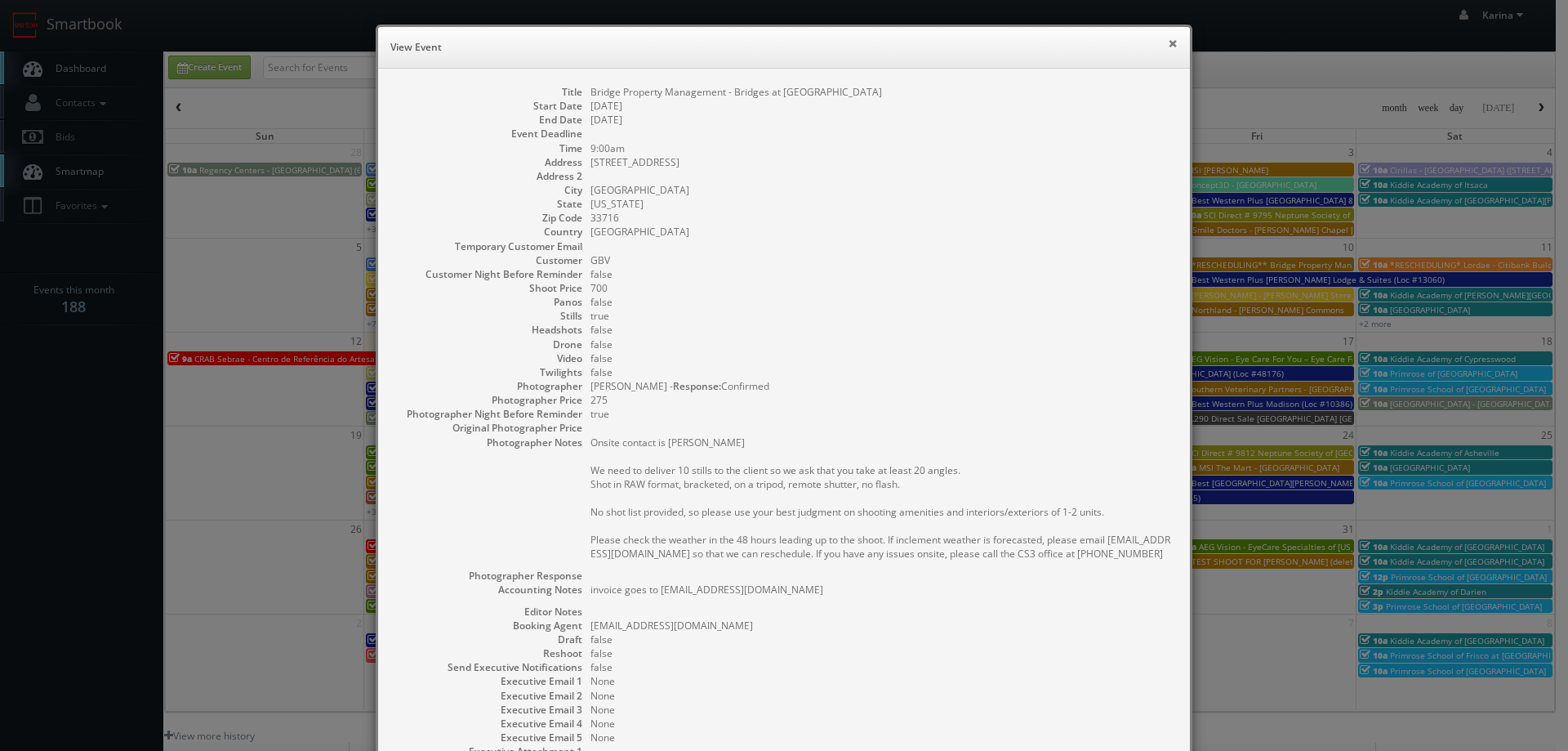
click at [1171, 42] on button "×" at bounding box center [1173, 43] width 10 height 12
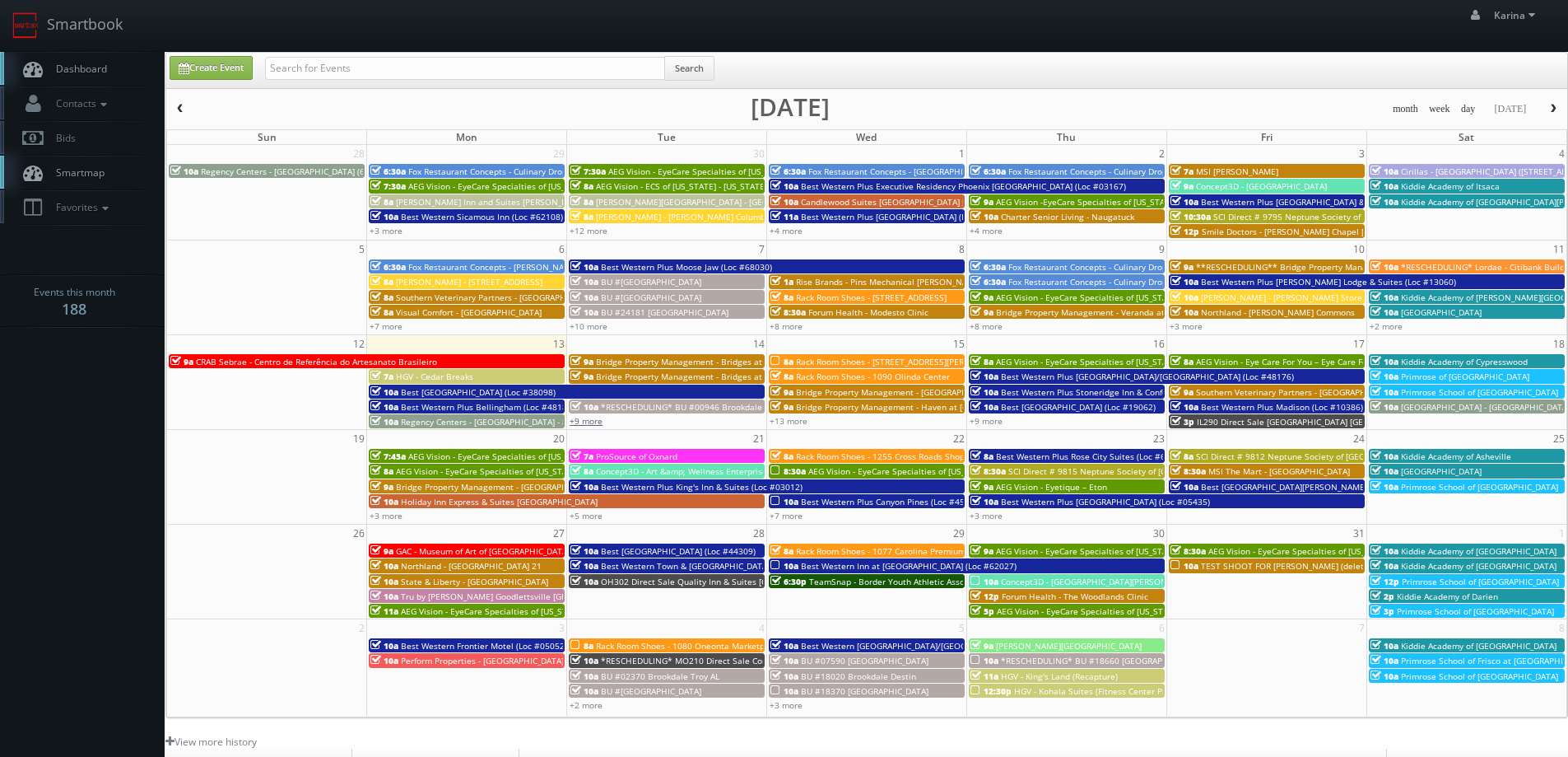
click at [582, 421] on link "+9 more" at bounding box center [586, 421] width 33 height 12
click at [231, 61] on link "Create Event" at bounding box center [211, 68] width 83 height 24
type input "10/13/2025"
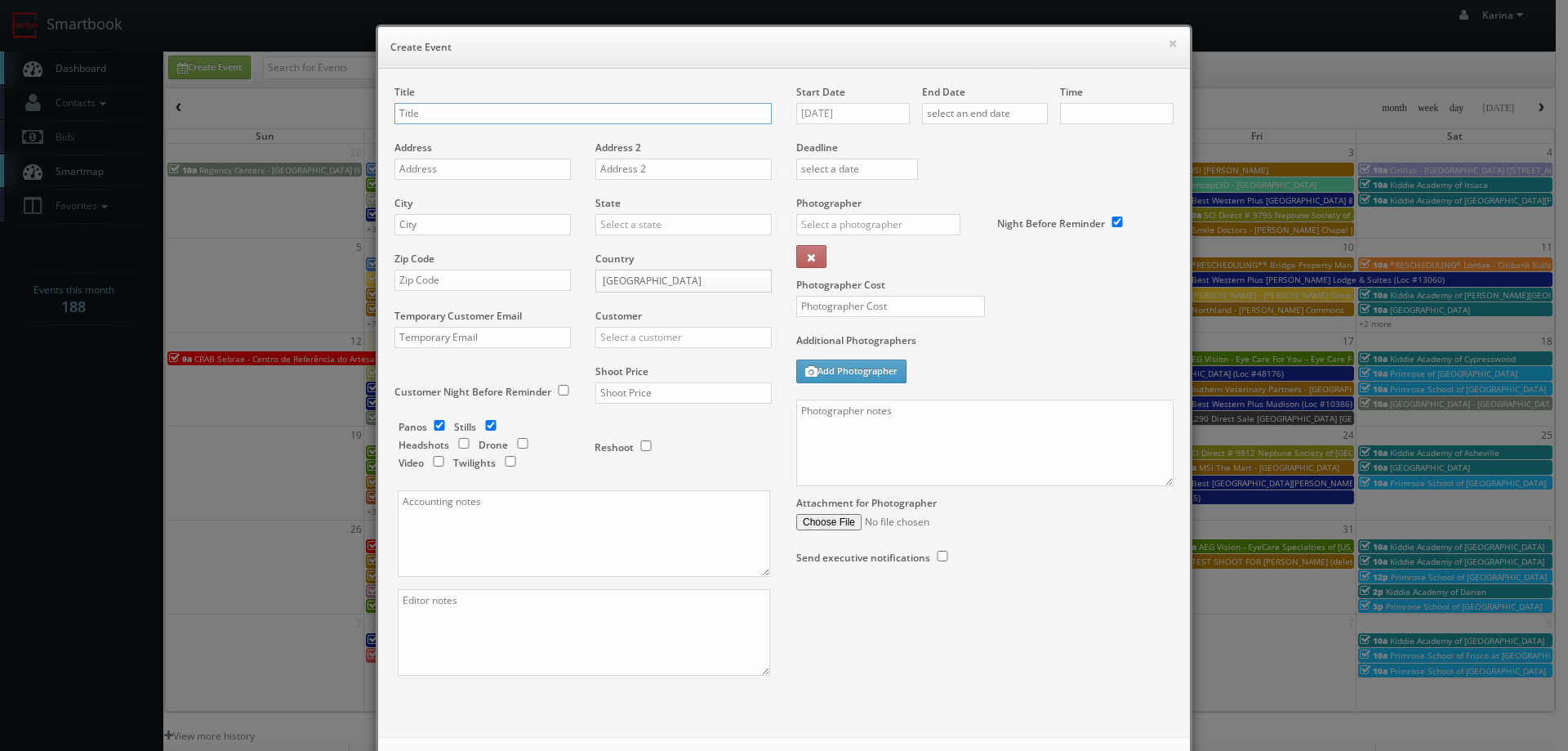
checkbox input "true"
type input "10:00am"
checkbox input "true"
click at [474, 117] on input "Firebirds" at bounding box center [583, 114] width 377 height 22
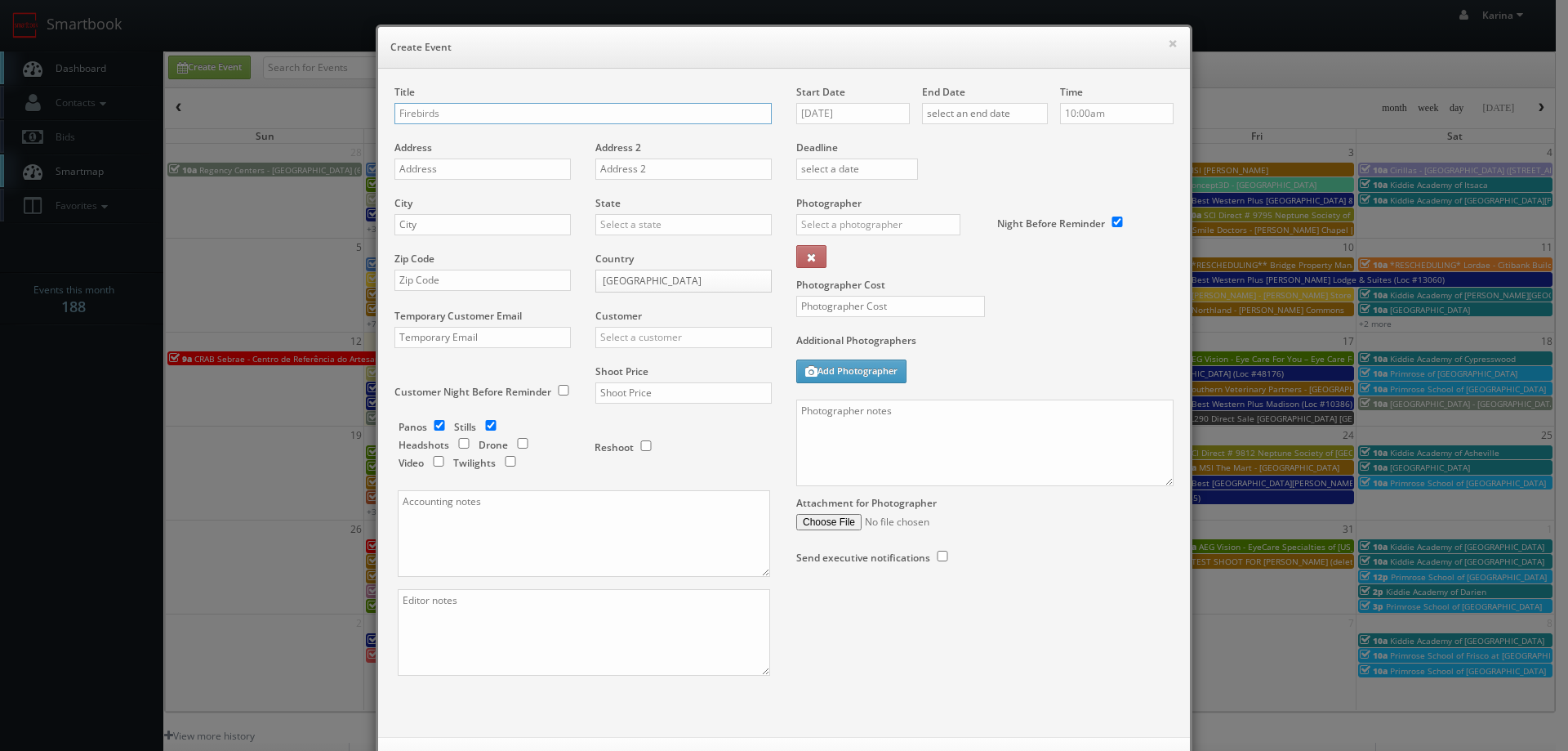
click at [474, 117] on input "Firebirds" at bounding box center [583, 114] width 377 height 22
paste input "Wood Fired Grill Chandler"
type input "Firebirds Wood Fired Grill [PERSON_NAME]"
click at [412, 169] on input "text" at bounding box center [483, 169] width 177 height 22
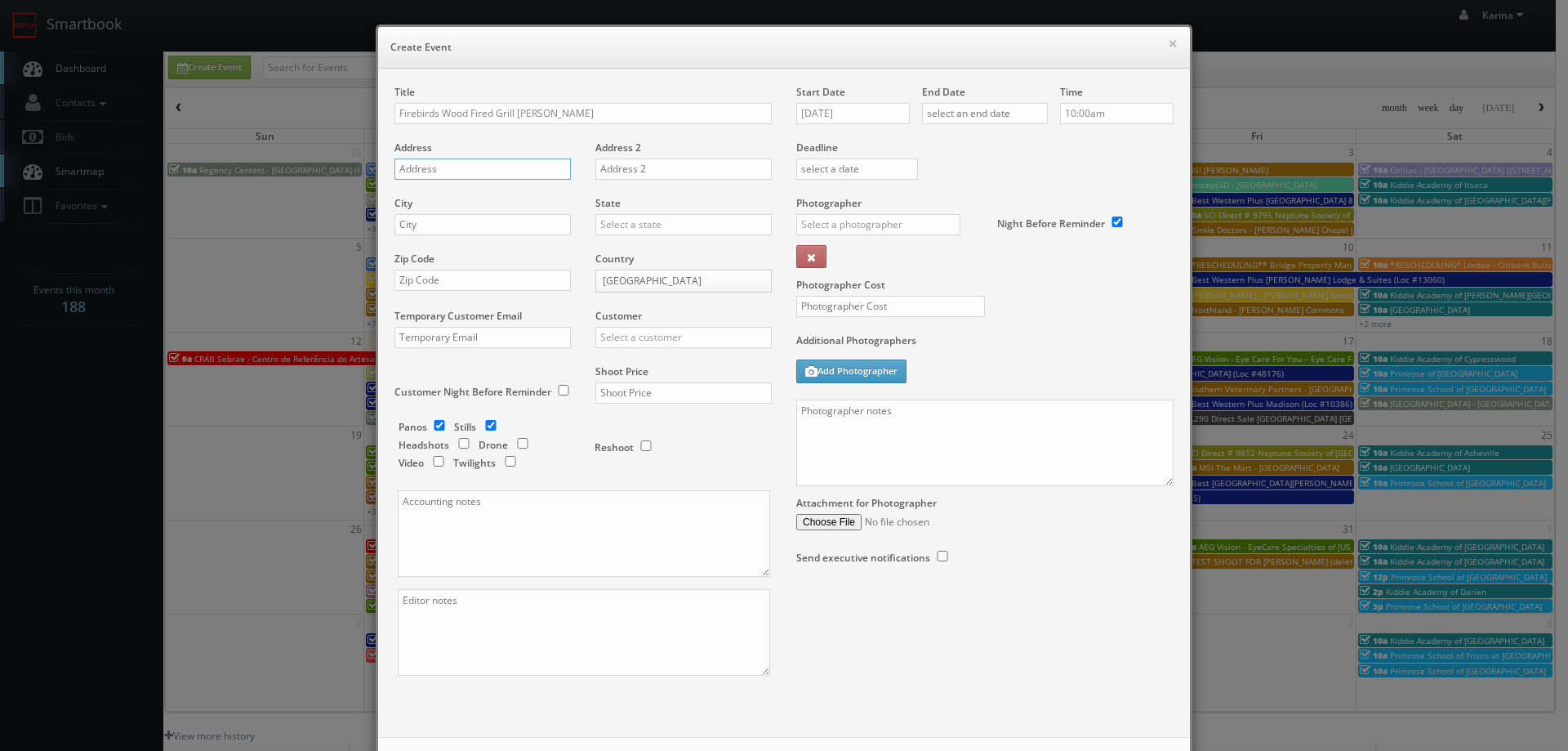
paste input "3435 W Chandler Blvd,"
type input "3435 W Chandler Blvd"
click at [433, 228] on input "text" at bounding box center [483, 225] width 177 height 22
type input "Chandler"
click at [610, 250] on div "[US_STATE]" at bounding box center [683, 250] width 175 height 27
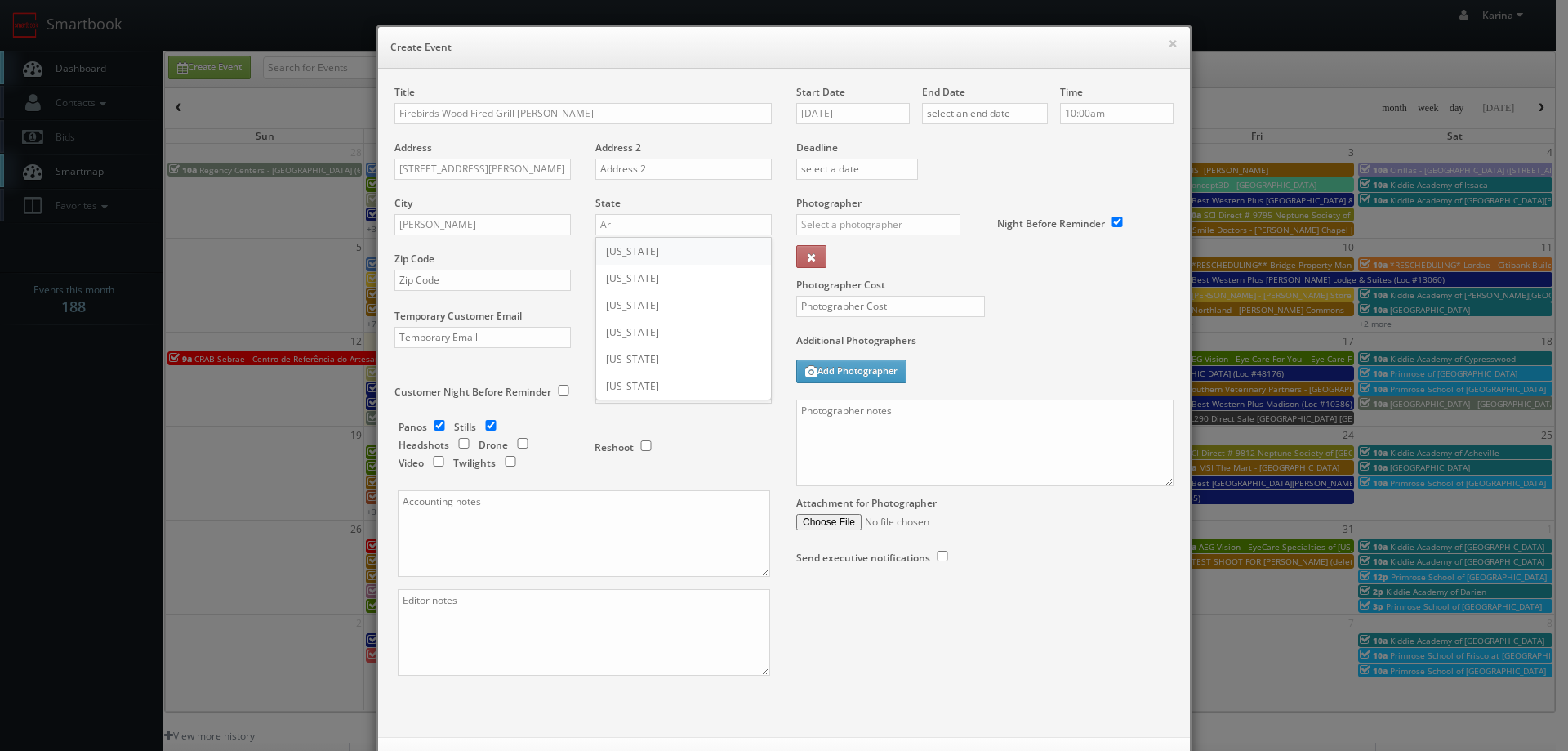
type input "[US_STATE]"
click at [453, 285] on input "text" at bounding box center [483, 281] width 177 height 22
type input "85226"
click at [634, 335] on input "text" at bounding box center [684, 338] width 177 height 22
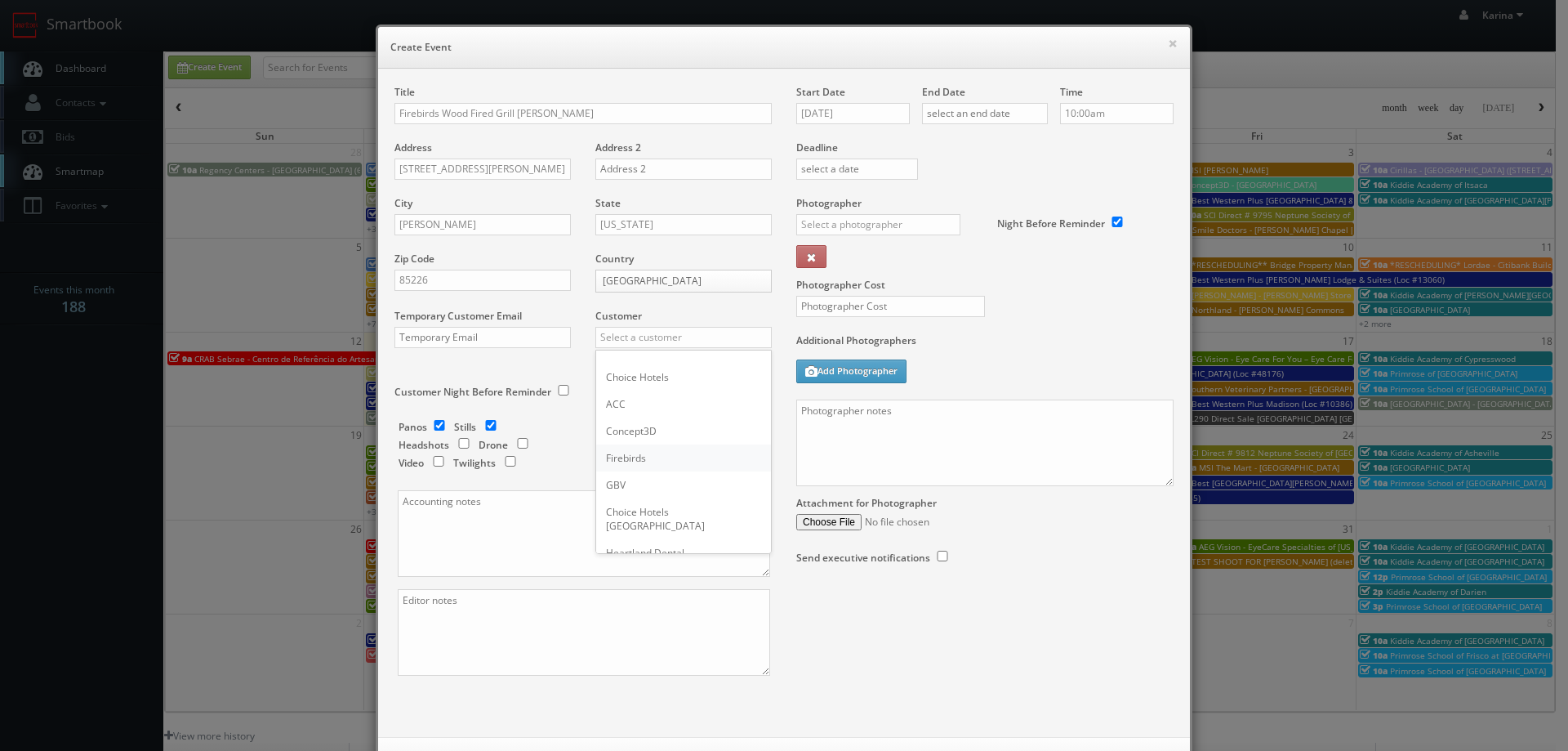
click at [639, 469] on div "Firebirds" at bounding box center [683, 457] width 175 height 27
type input "Firebirds"
click at [665, 349] on div "Customer Firebirds Choice Hotels ACC Concept3D Firebirds GBV Choice Hotels Cana…" at bounding box center [677, 337] width 188 height 56
click at [642, 387] on input "text" at bounding box center [684, 393] width 177 height 22
type input "999"
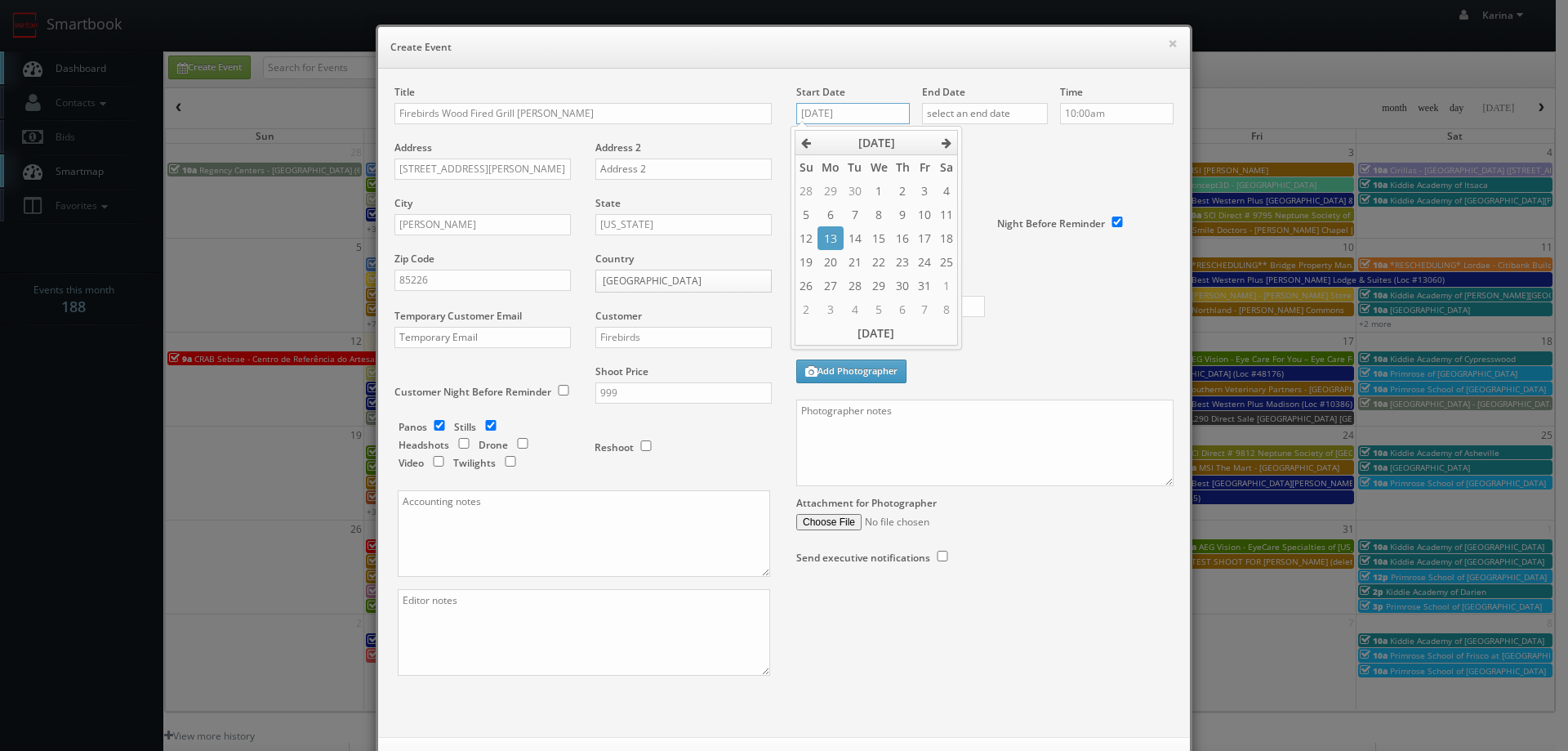
click at [852, 111] on input "10/13/2025" at bounding box center [853, 114] width 114 height 22
click at [858, 265] on td "21" at bounding box center [855, 262] width 22 height 24
type input "10/21/2025"
click at [989, 111] on input "text" at bounding box center [985, 114] width 126 height 22
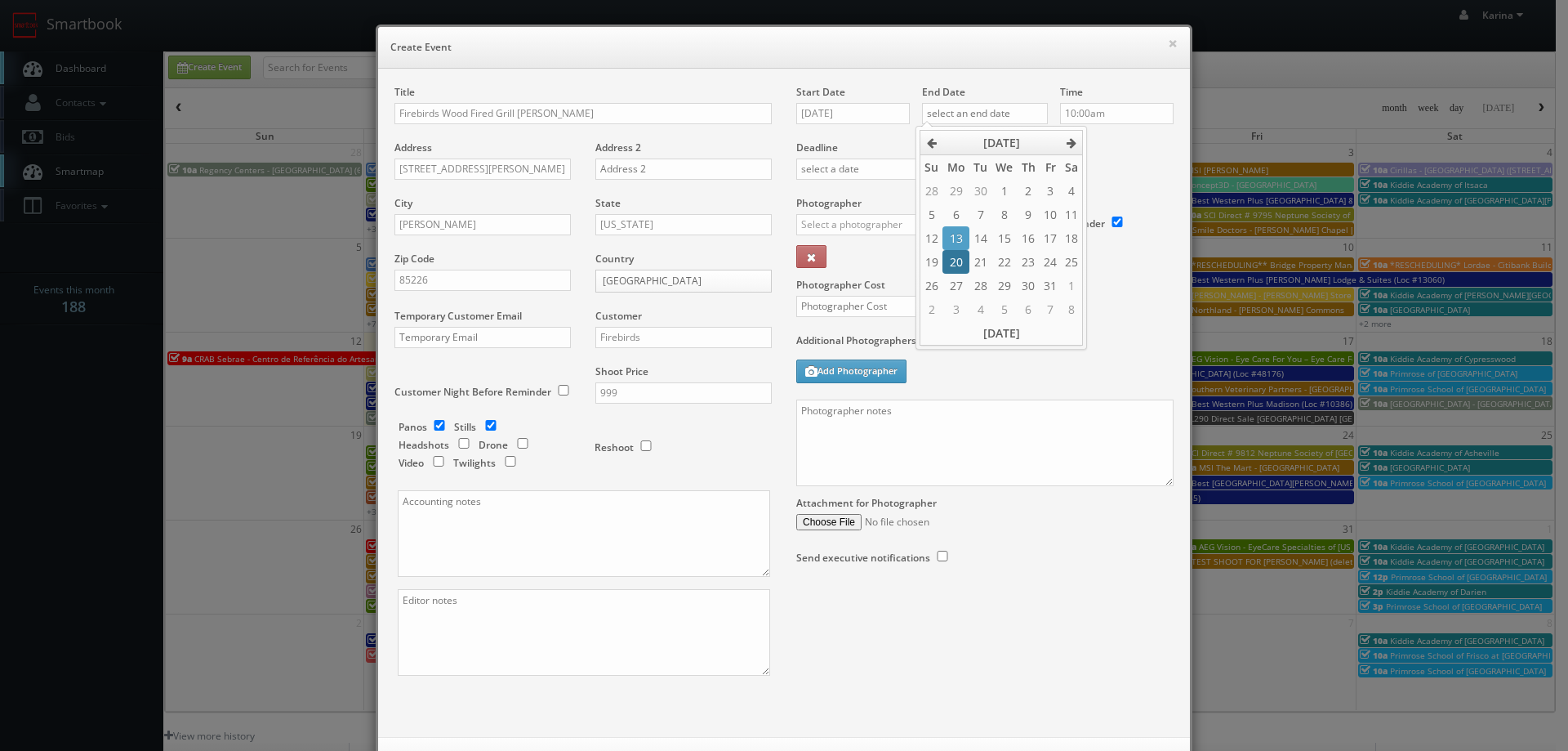
click at [966, 259] on td "20" at bounding box center [955, 262] width 26 height 24
click at [980, 264] on td "21" at bounding box center [980, 262] width 22 height 24
type input "10/21/2025"
click at [1100, 116] on input "10:00am" at bounding box center [1117, 114] width 114 height 22
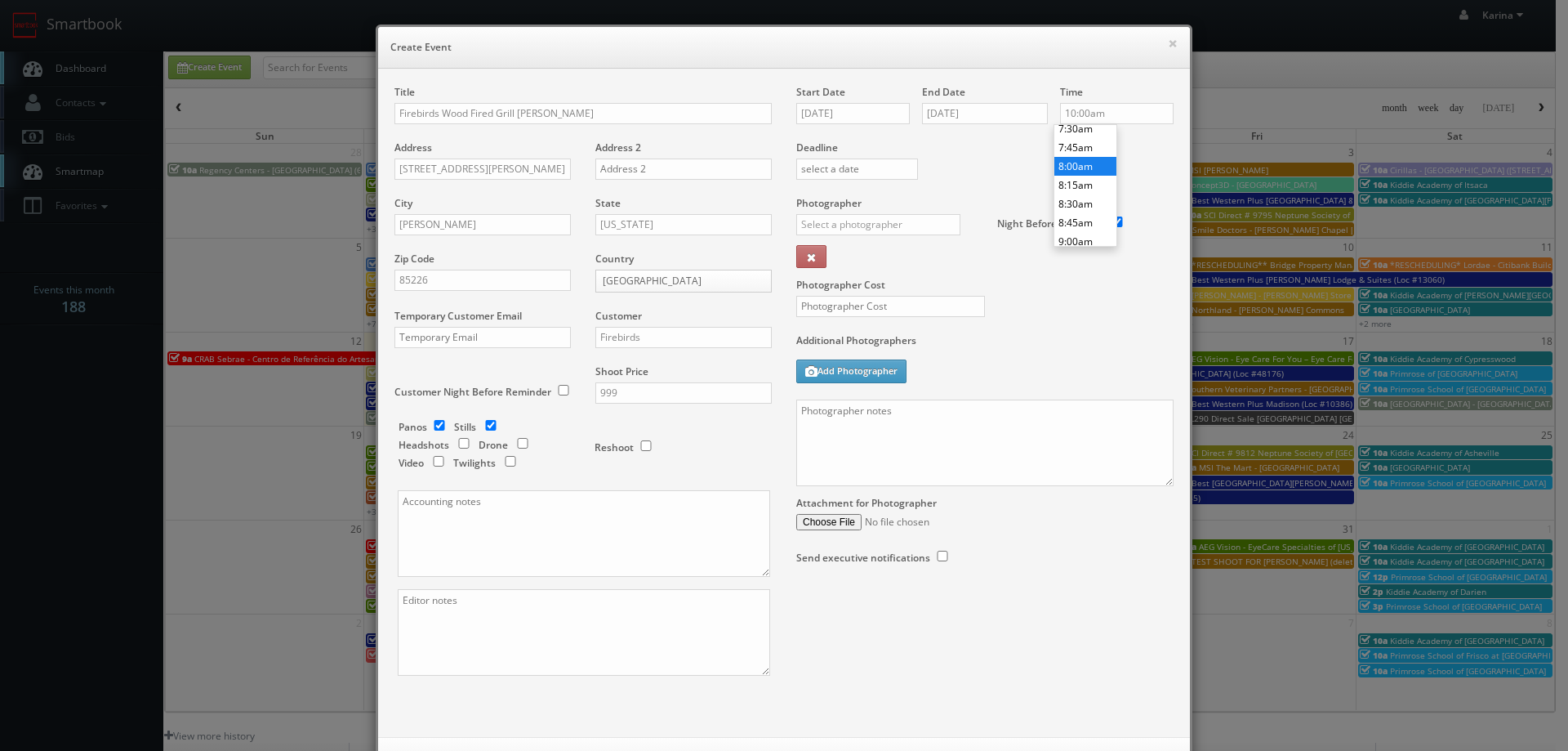
type input "8:00am"
click at [1071, 163] on li "8:00am" at bounding box center [1084, 166] width 62 height 19
click at [841, 227] on input "text" at bounding box center [877, 225] width 164 height 22
click at [836, 255] on div "Bruce Battoe" at bounding box center [884, 260] width 175 height 27
type input "Bruce Battoe"
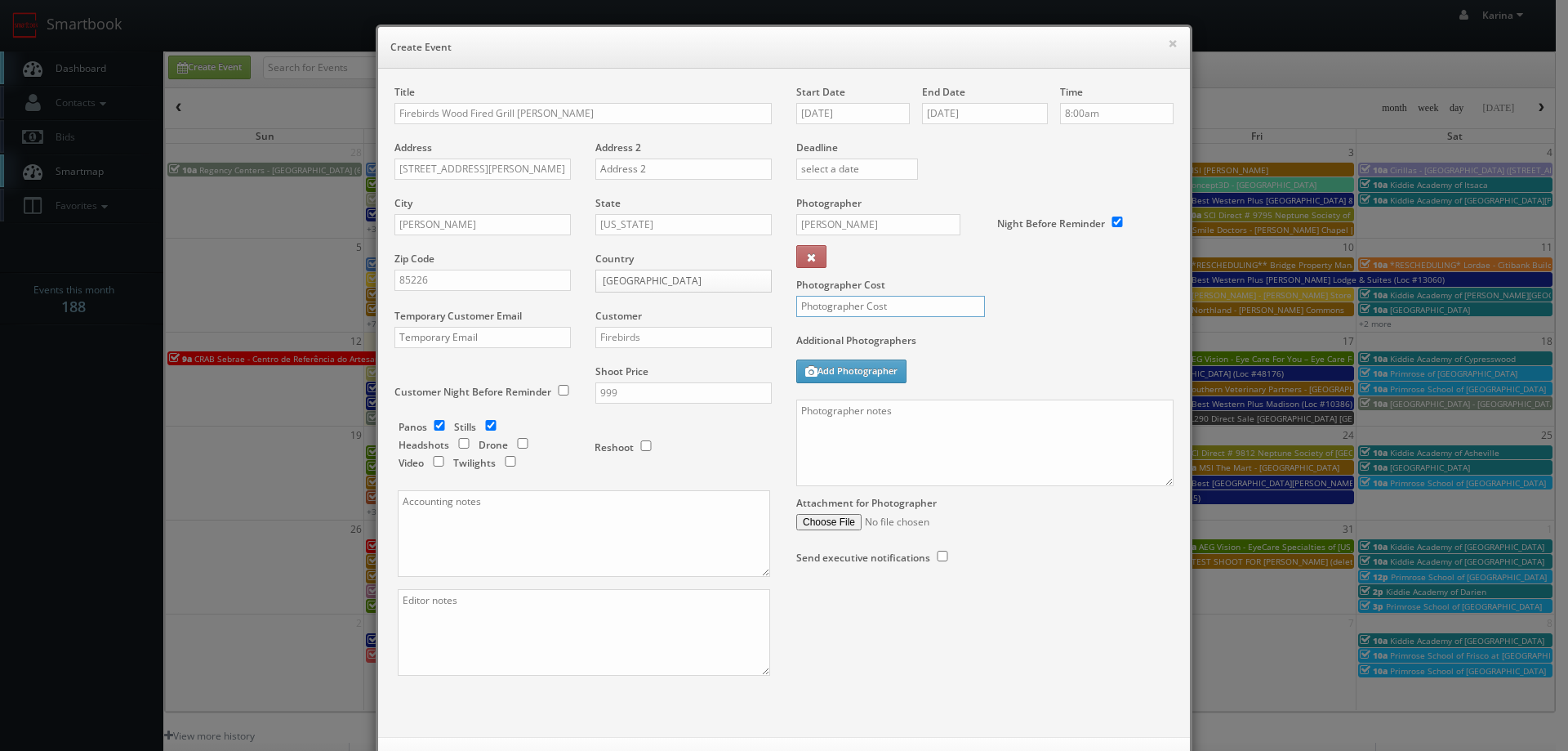
click at [836, 308] on input "text" at bounding box center [890, 306] width 188 height 22
type input "350"
drag, startPoint x: 839, startPoint y: 397, endPoint x: 829, endPoint y: 417, distance: 22.4
paste textarea "Google Tour + 15 images to be delivered, so asking for about 30 to be taken in …"
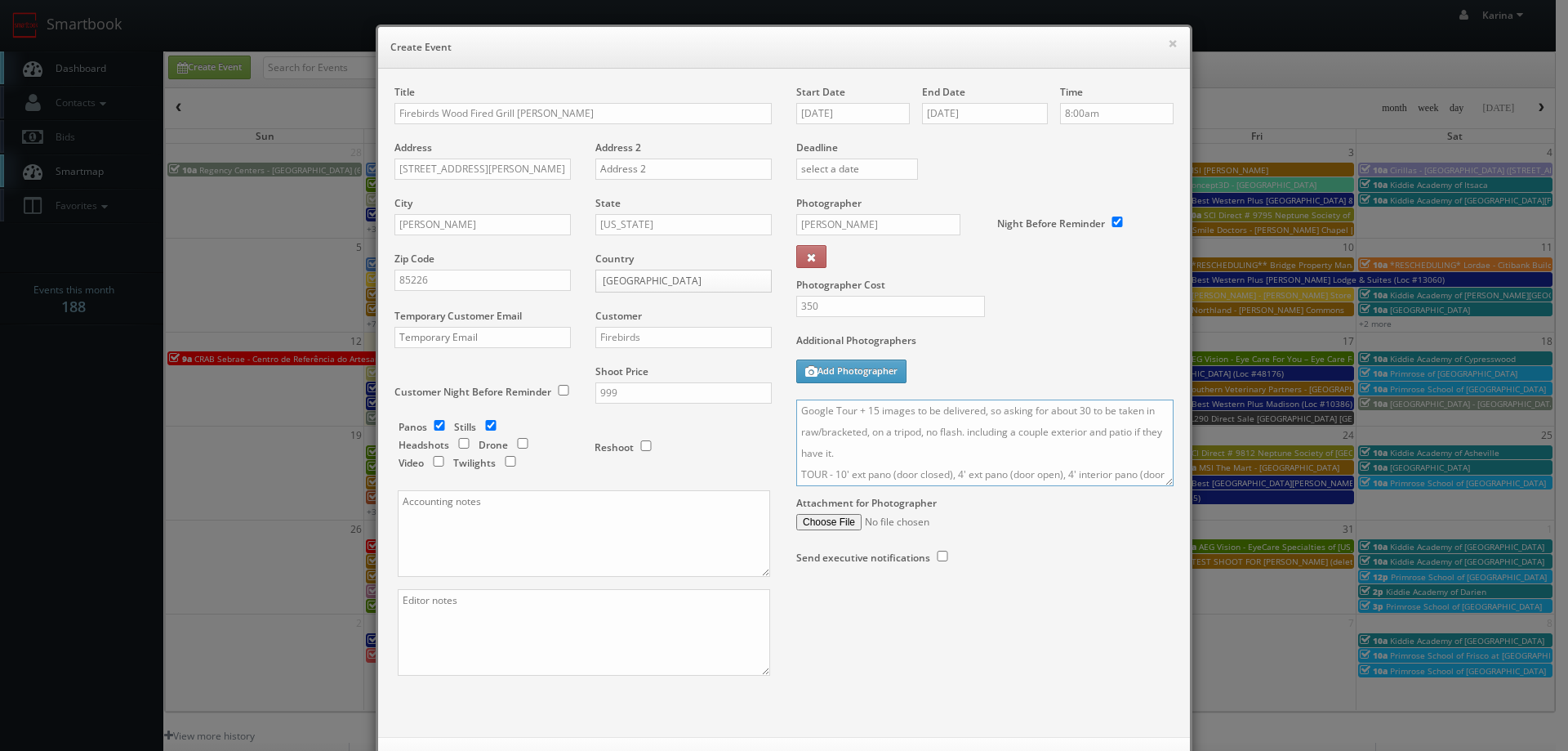
scroll to position [60, 0]
type textarea "Google Tour + 15 images to be delivered, so asking for about 30 to be taken in …"
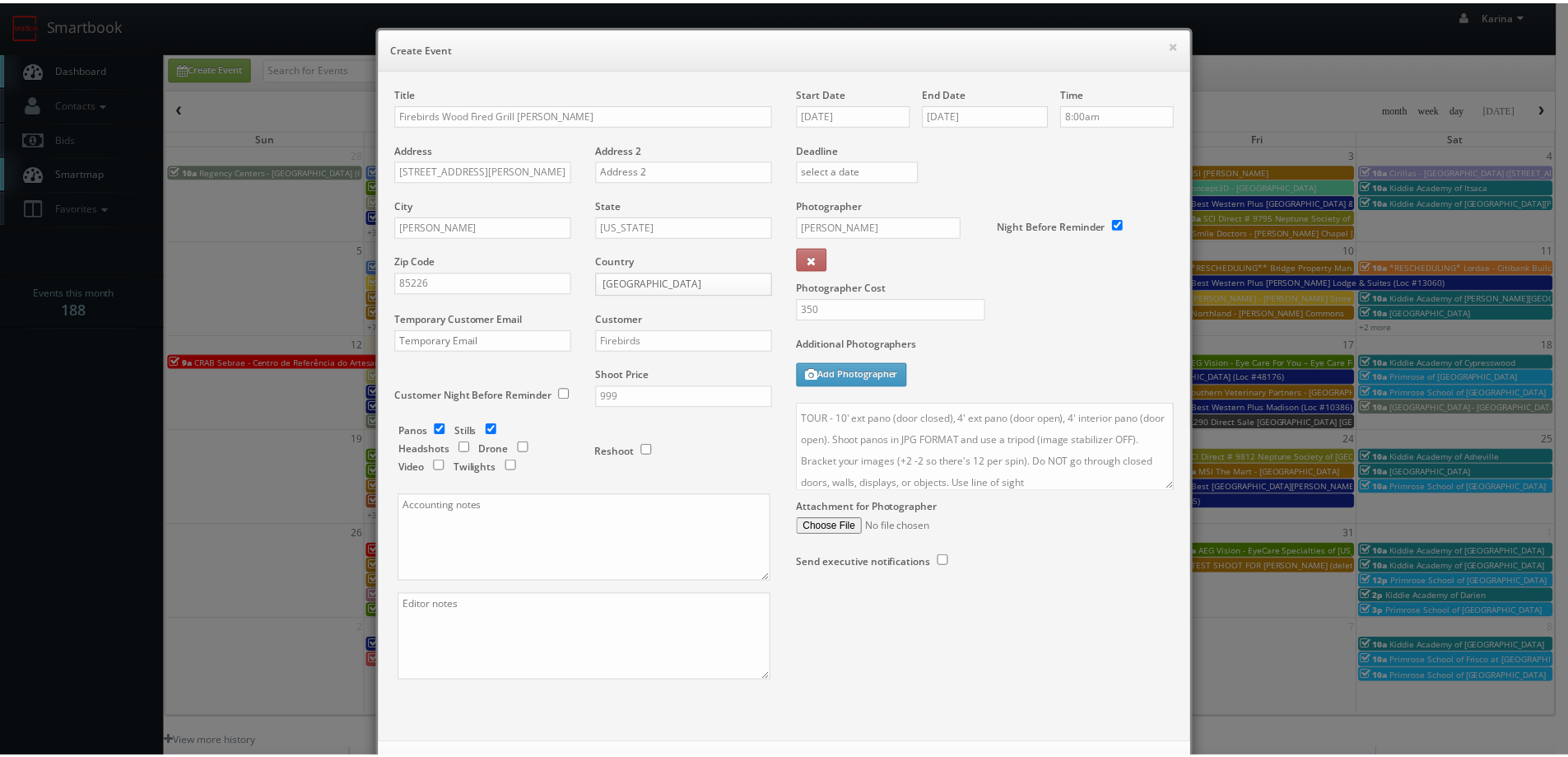
scroll to position [71, 0]
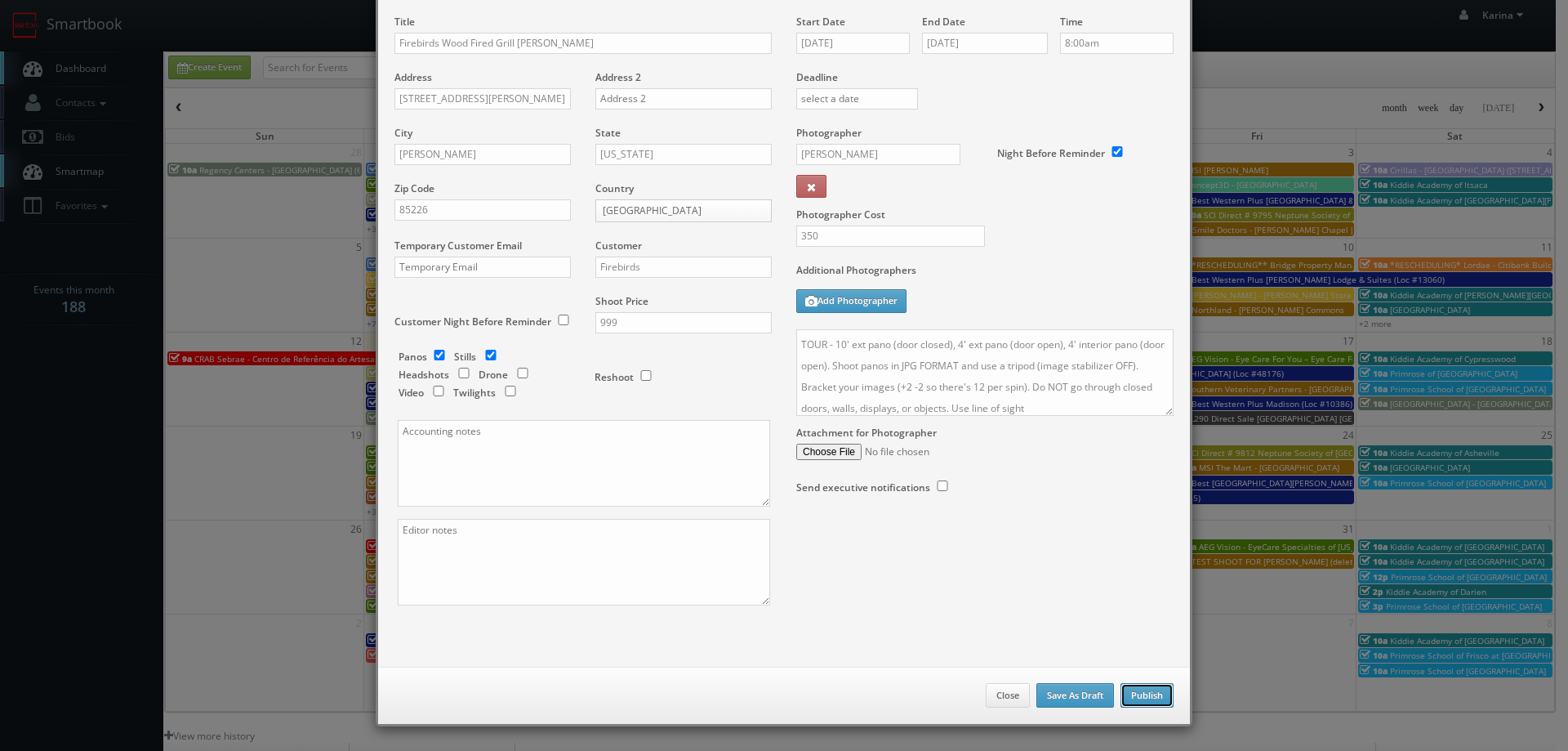
click at [1139, 695] on button "Publish" at bounding box center [1147, 695] width 53 height 25
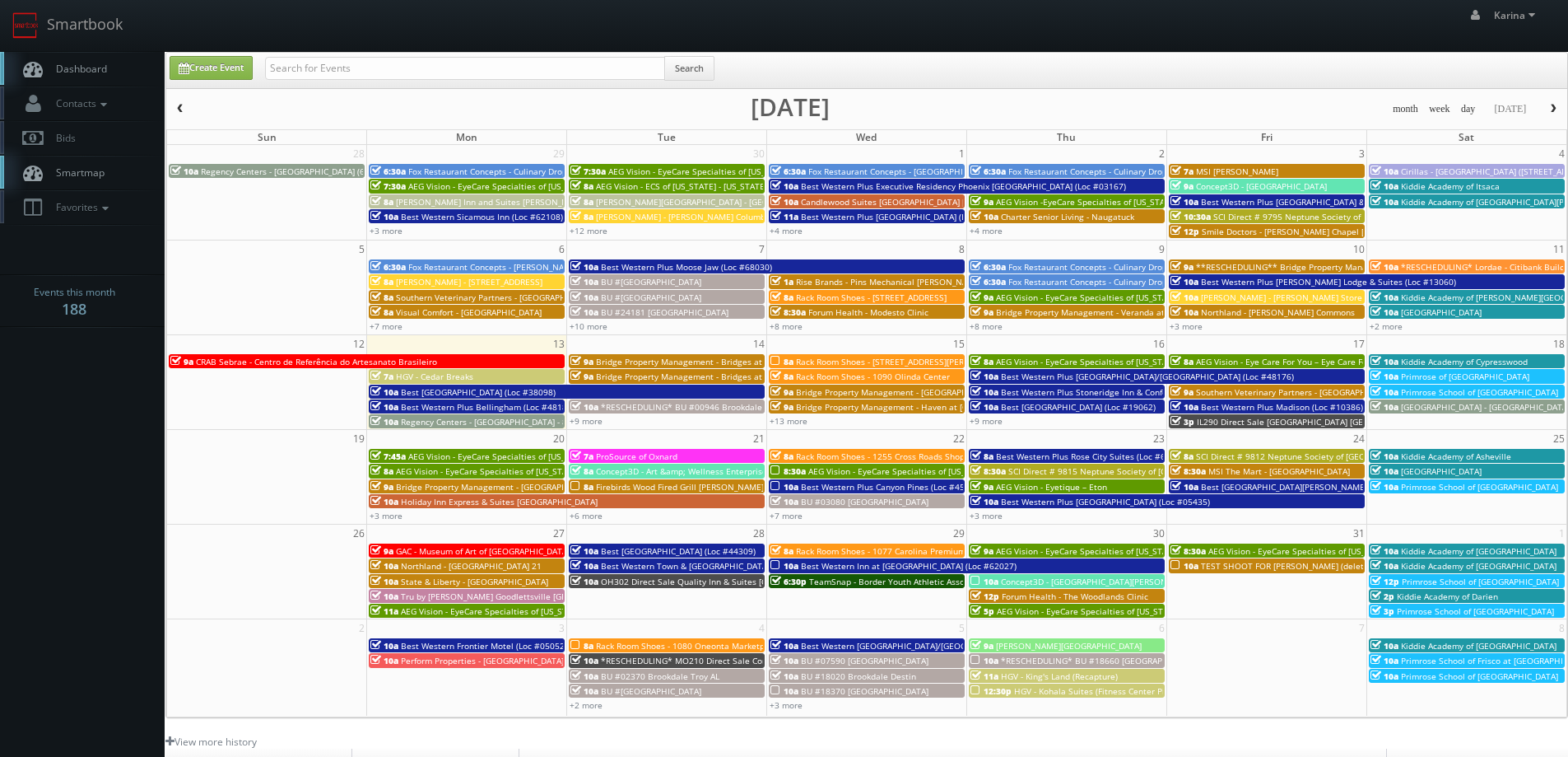
click at [101, 61] on span "Dashboard" at bounding box center [77, 68] width 59 height 14
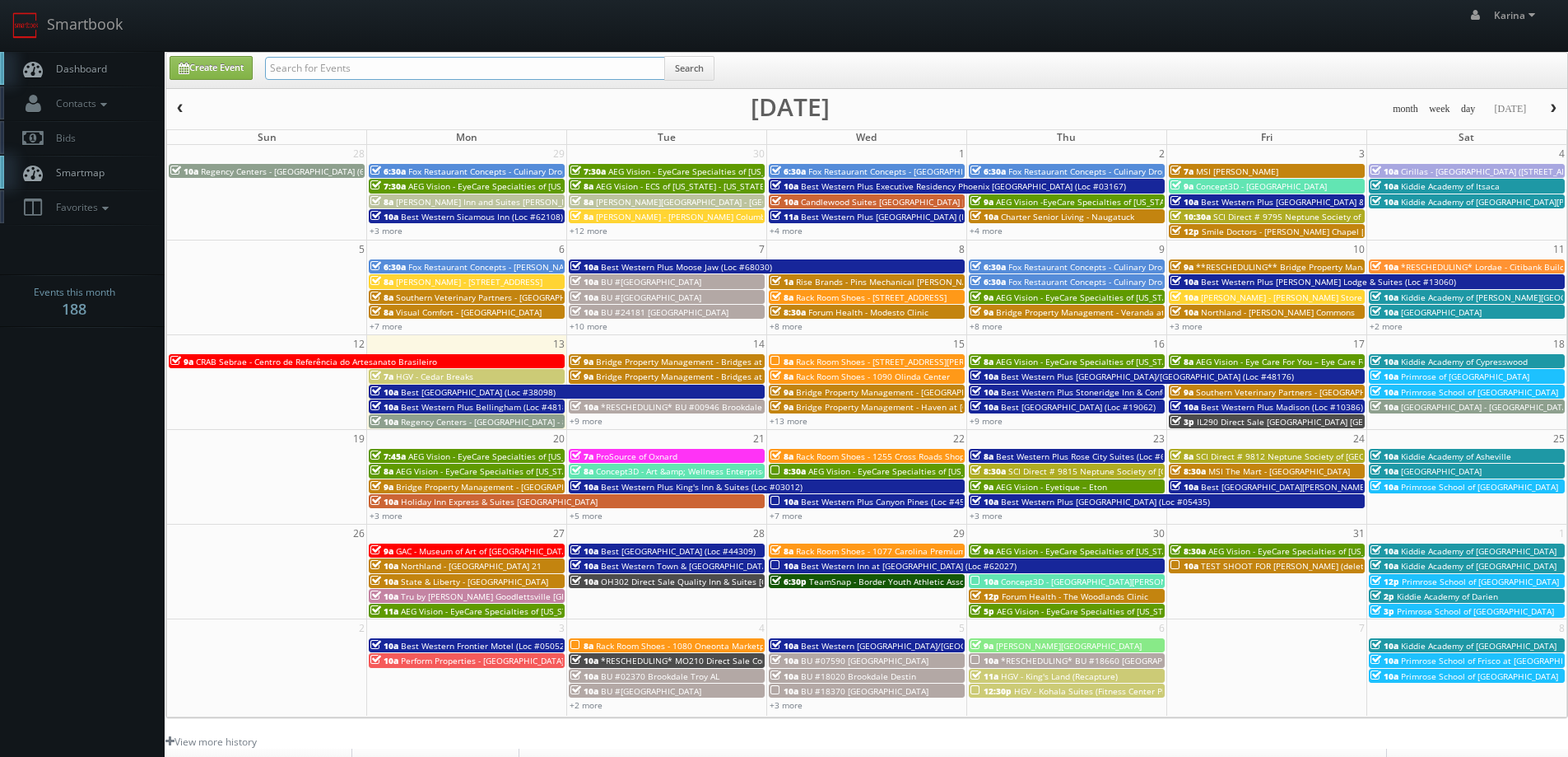
click at [355, 69] on input "text" at bounding box center [465, 67] width 400 height 23
type input "firebirds"
click at [714, 67] on button "Search" at bounding box center [690, 68] width 50 height 25
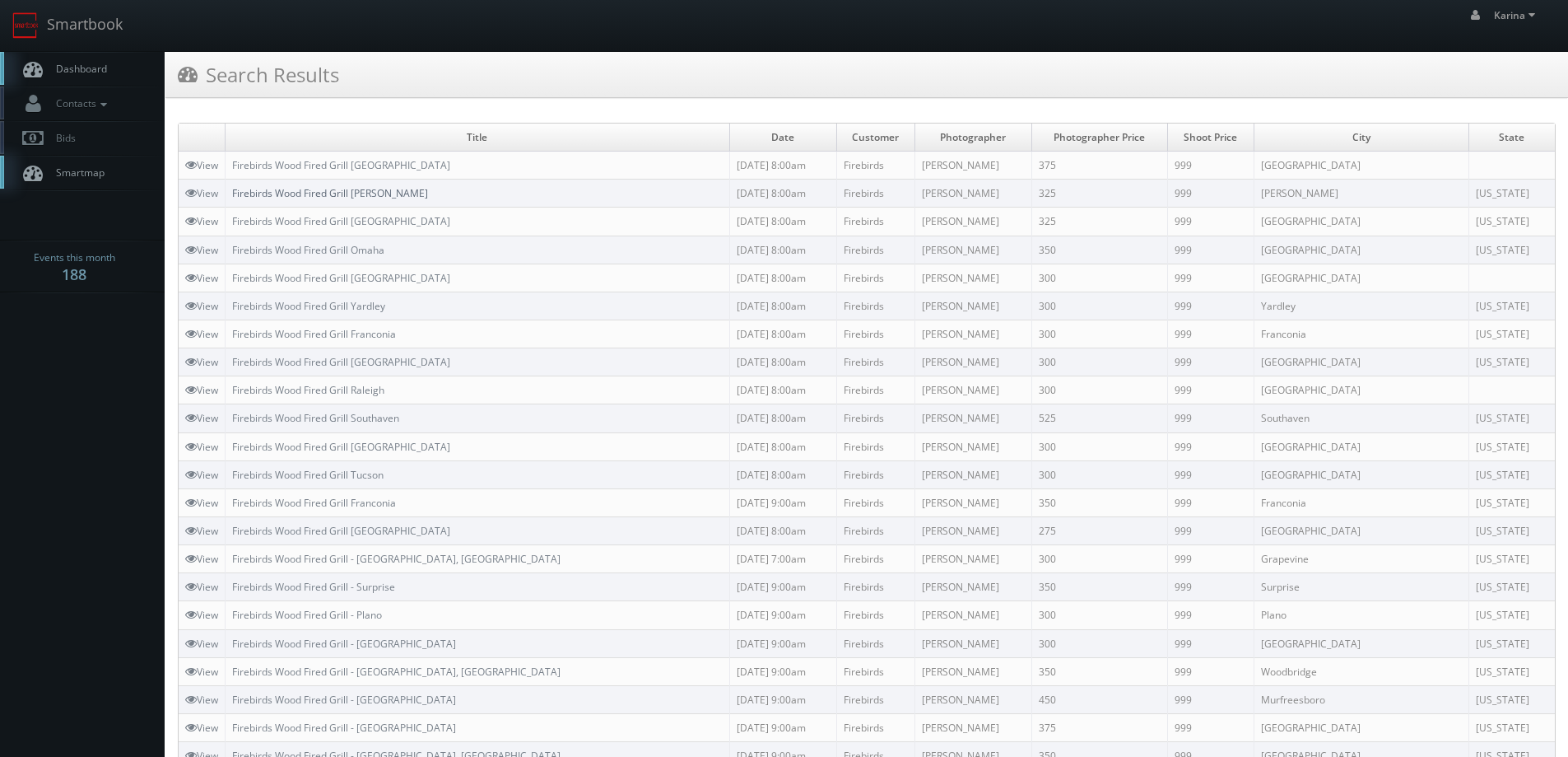
click at [365, 191] on link "Firebirds Wood Fired Grill [PERSON_NAME]" at bounding box center [330, 193] width 196 height 14
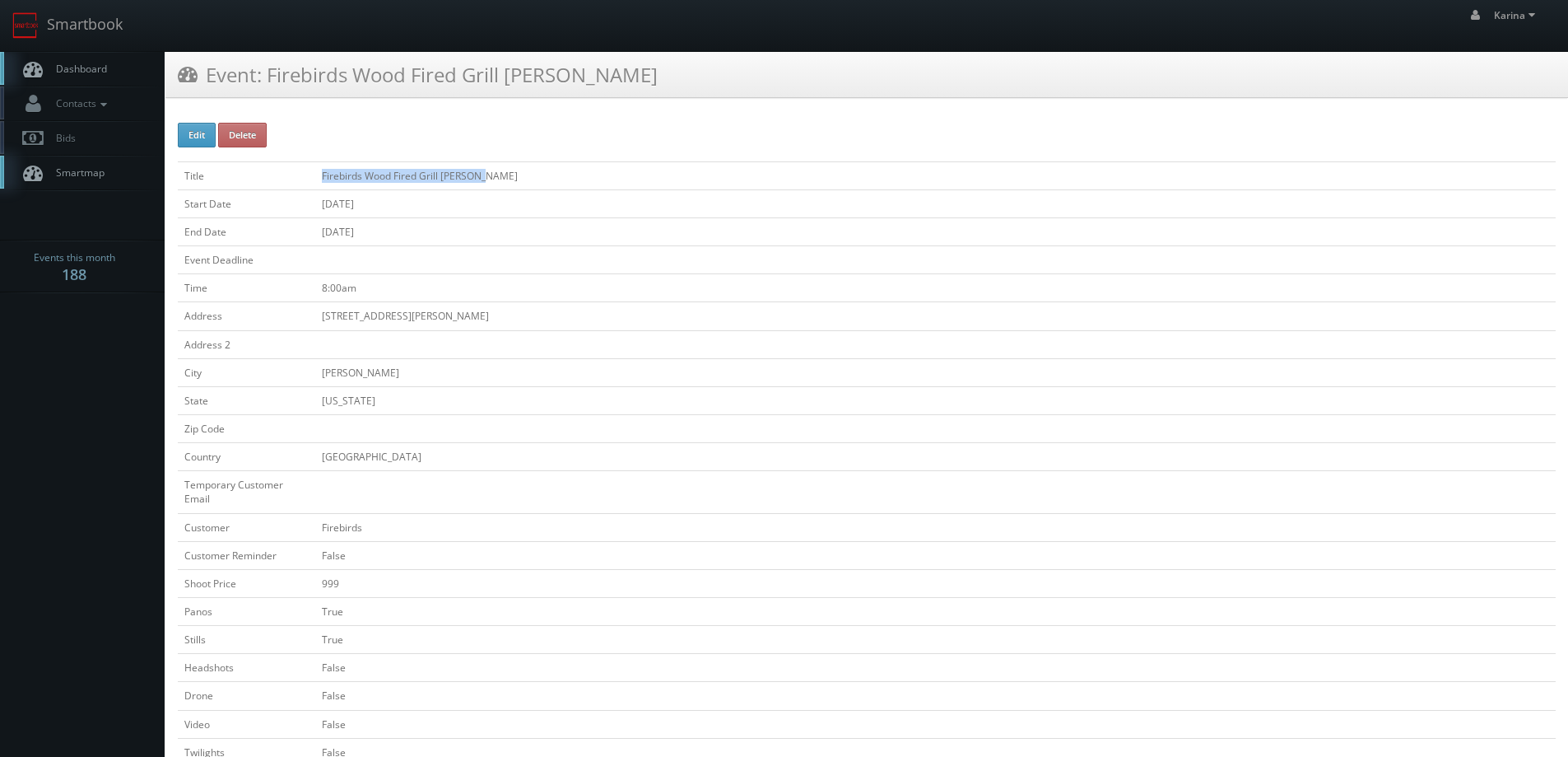
drag, startPoint x: 493, startPoint y: 175, endPoint x: 330, endPoint y: 175, distance: 163.0
click at [323, 176] on td "Firebirds Wood Fired Grill [PERSON_NAME]" at bounding box center [936, 175] width 1241 height 28
copy td "Firebirds Wood Fired Grill [PERSON_NAME]"
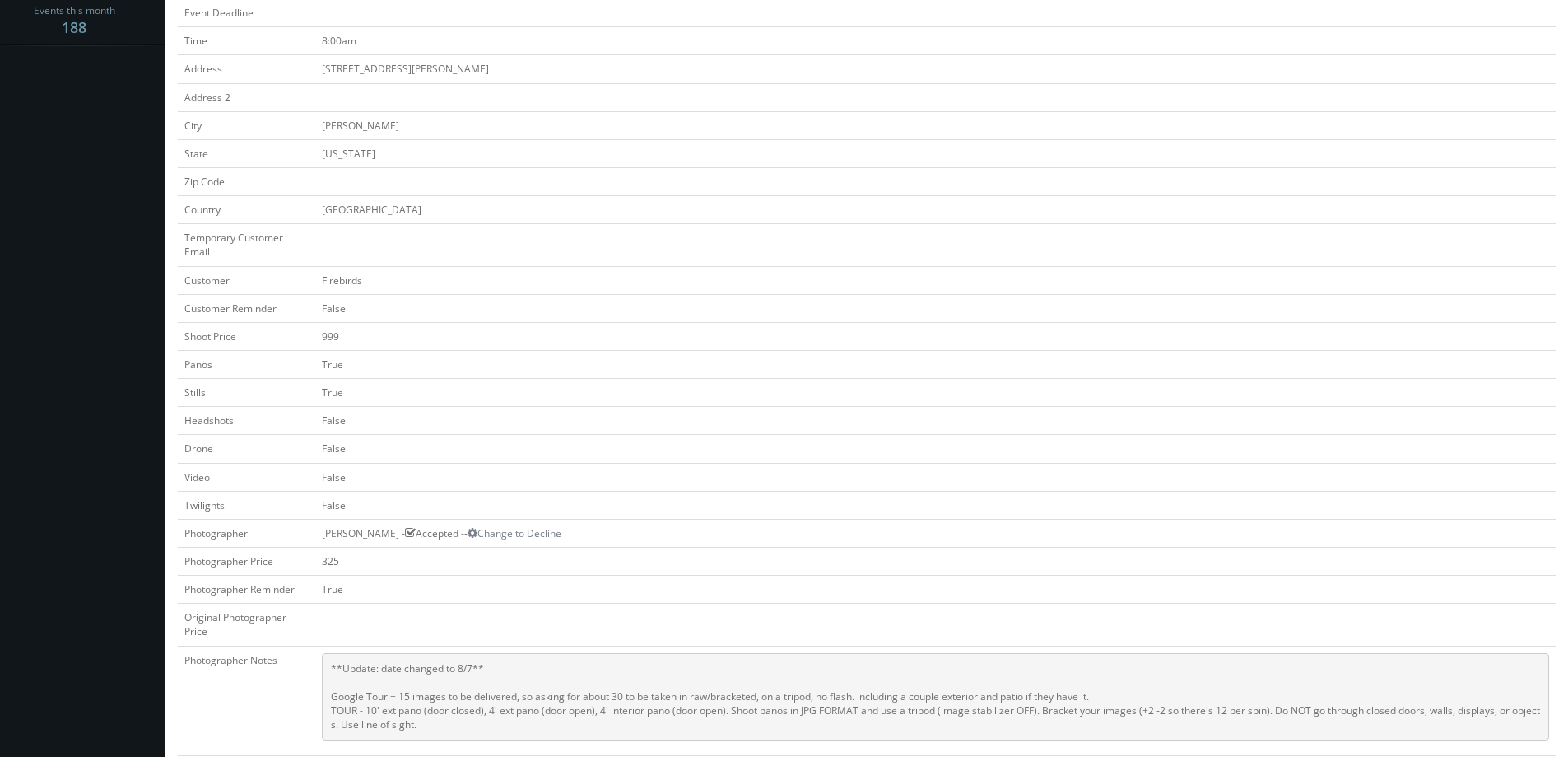
scroll to position [412, 0]
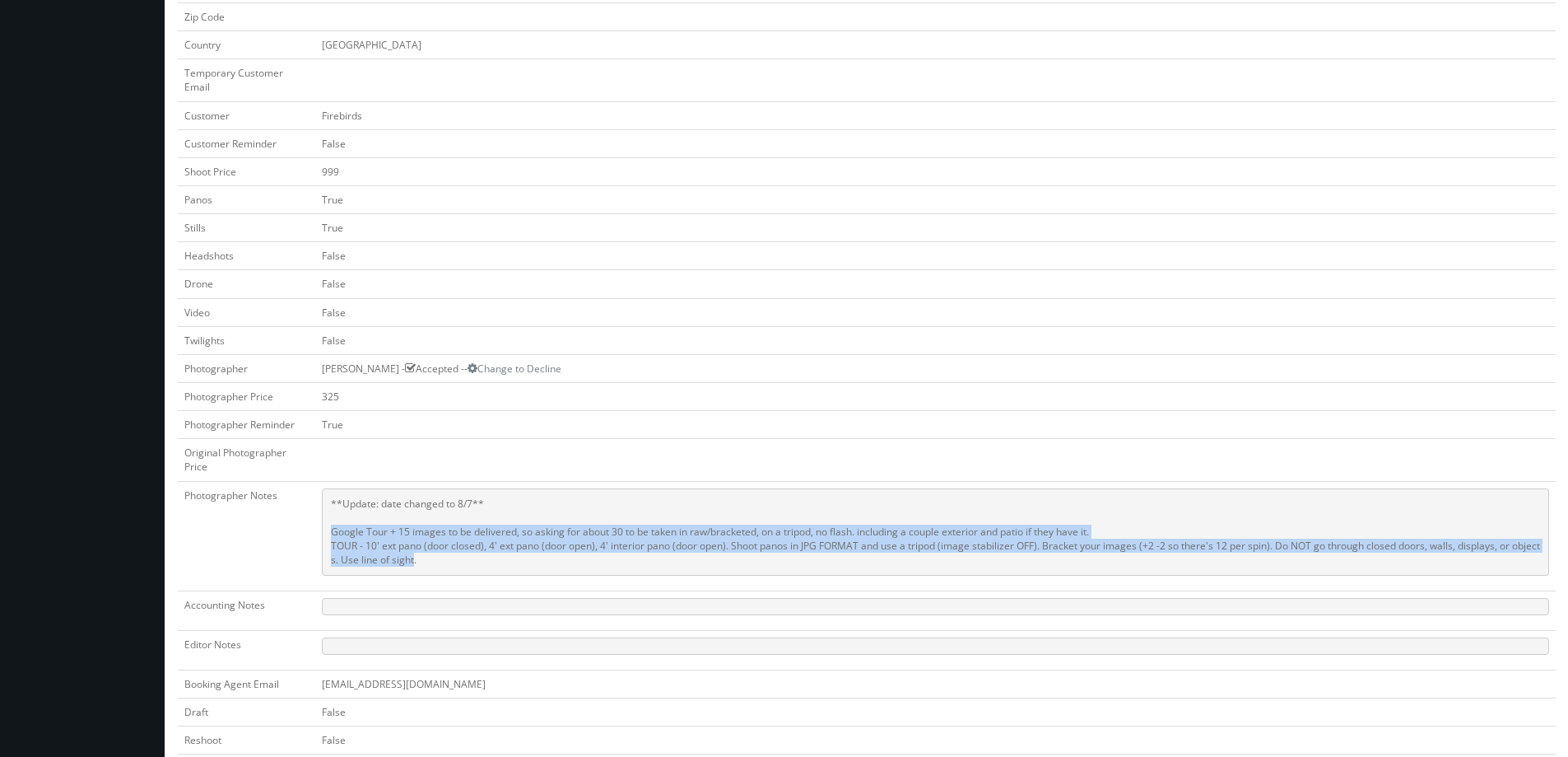
drag, startPoint x: 422, startPoint y: 560, endPoint x: 326, endPoint y: 533, distance: 99.7
click at [326, 533] on pre "**Update: date changed to 8/7** Google Tour + 15 images to be delivered, so ask…" at bounding box center [935, 531] width 1228 height 87
copy pre "Google Tour + 15 images to be delivered, so asking for about 30 to be taken in …"
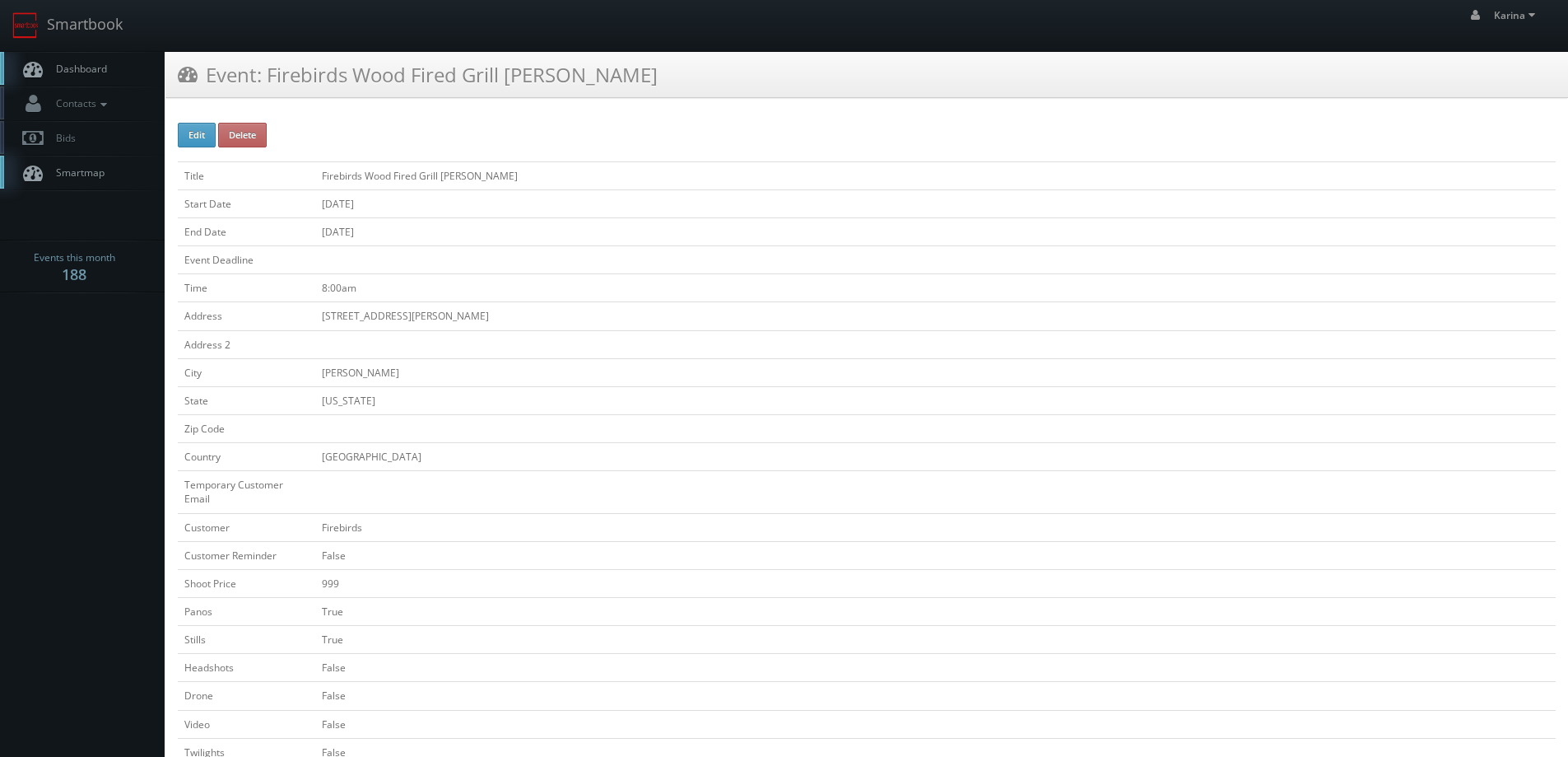
click at [88, 76] on link "Dashboard" at bounding box center [82, 68] width 164 height 34
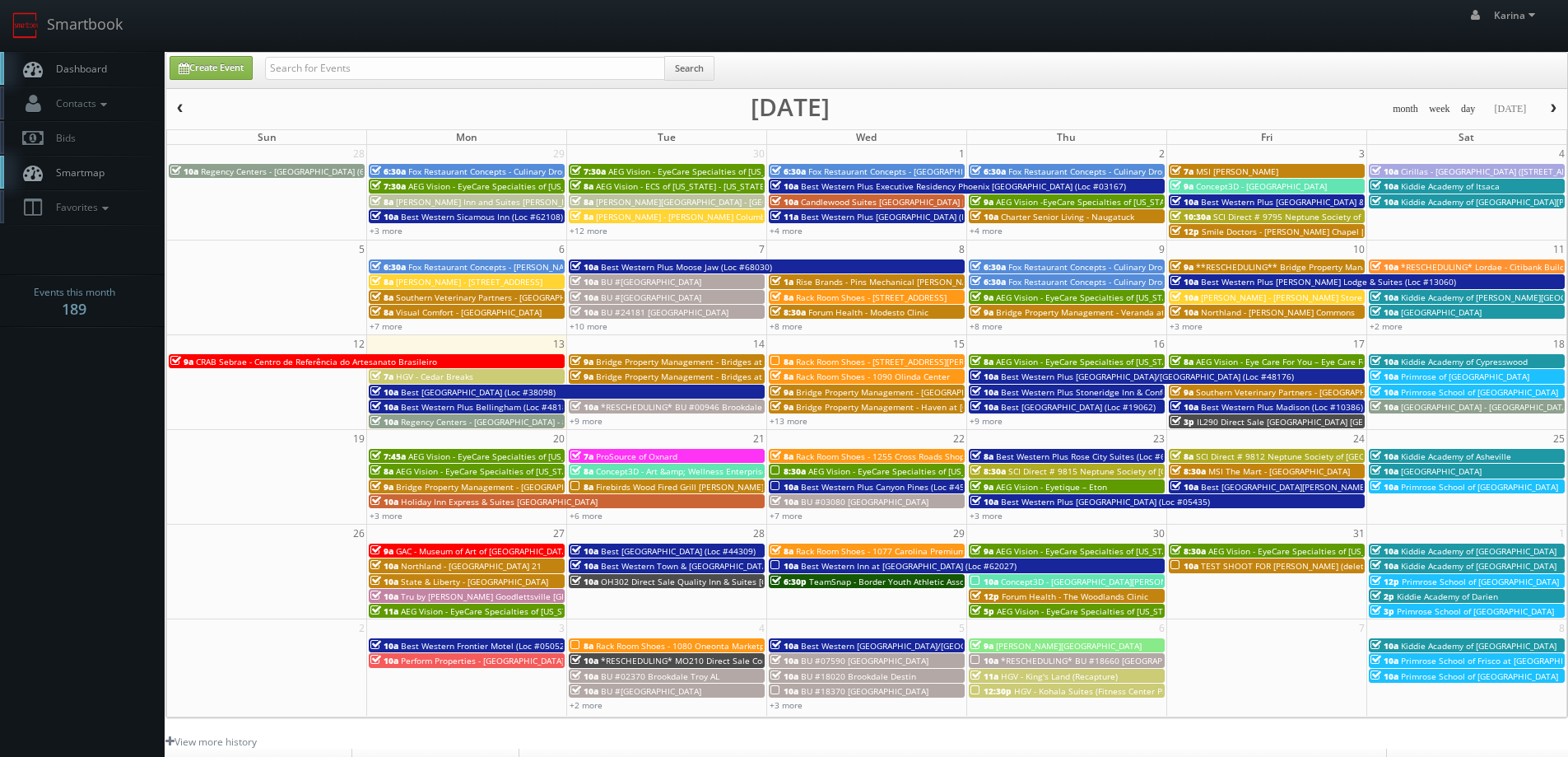
scroll to position [247, 0]
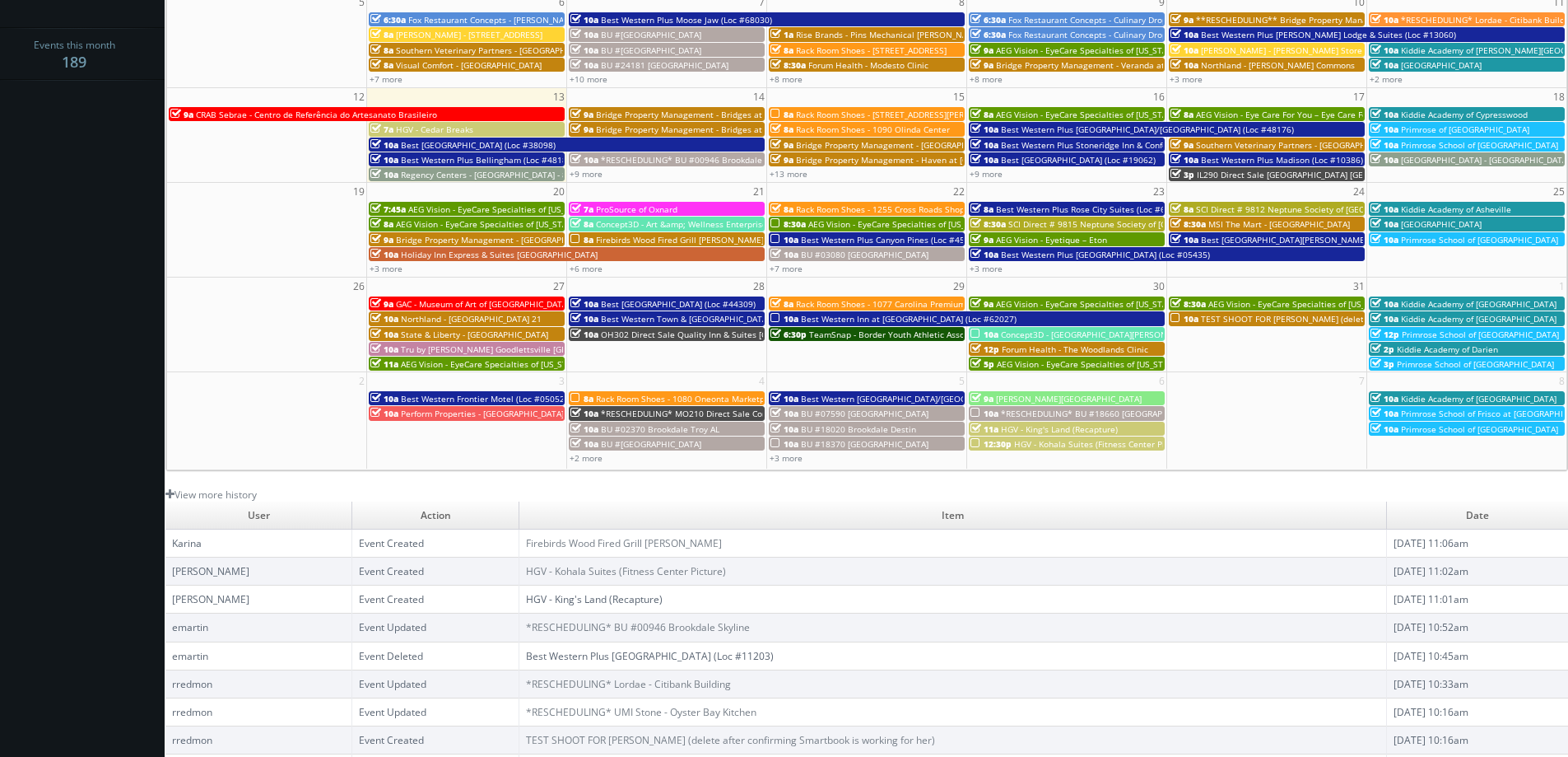
click at [585, 605] on link "HGV - King's Land (Recapture)" at bounding box center [595, 599] width 137 height 14
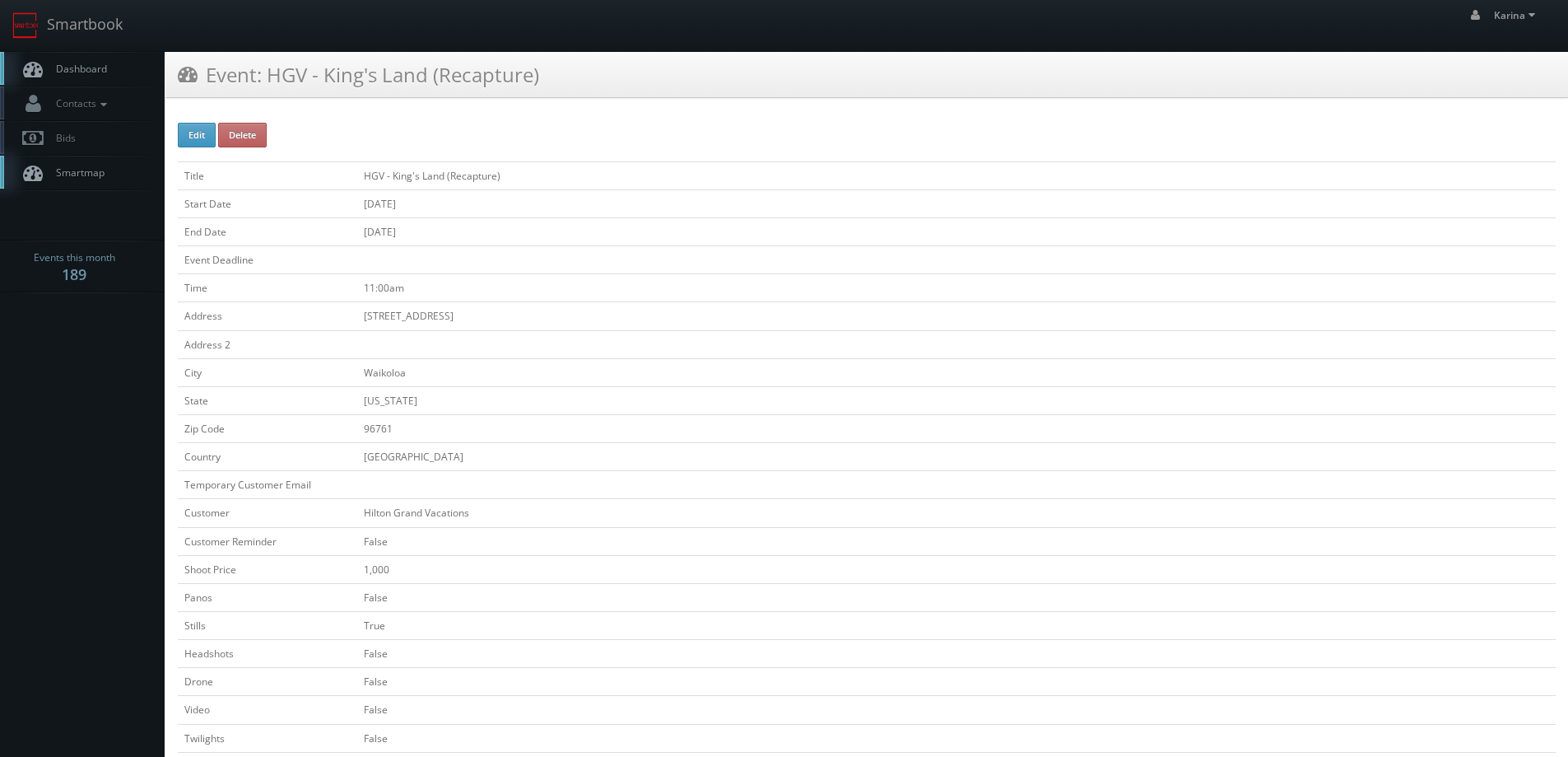
click at [72, 65] on span "Dashboard" at bounding box center [77, 68] width 59 height 14
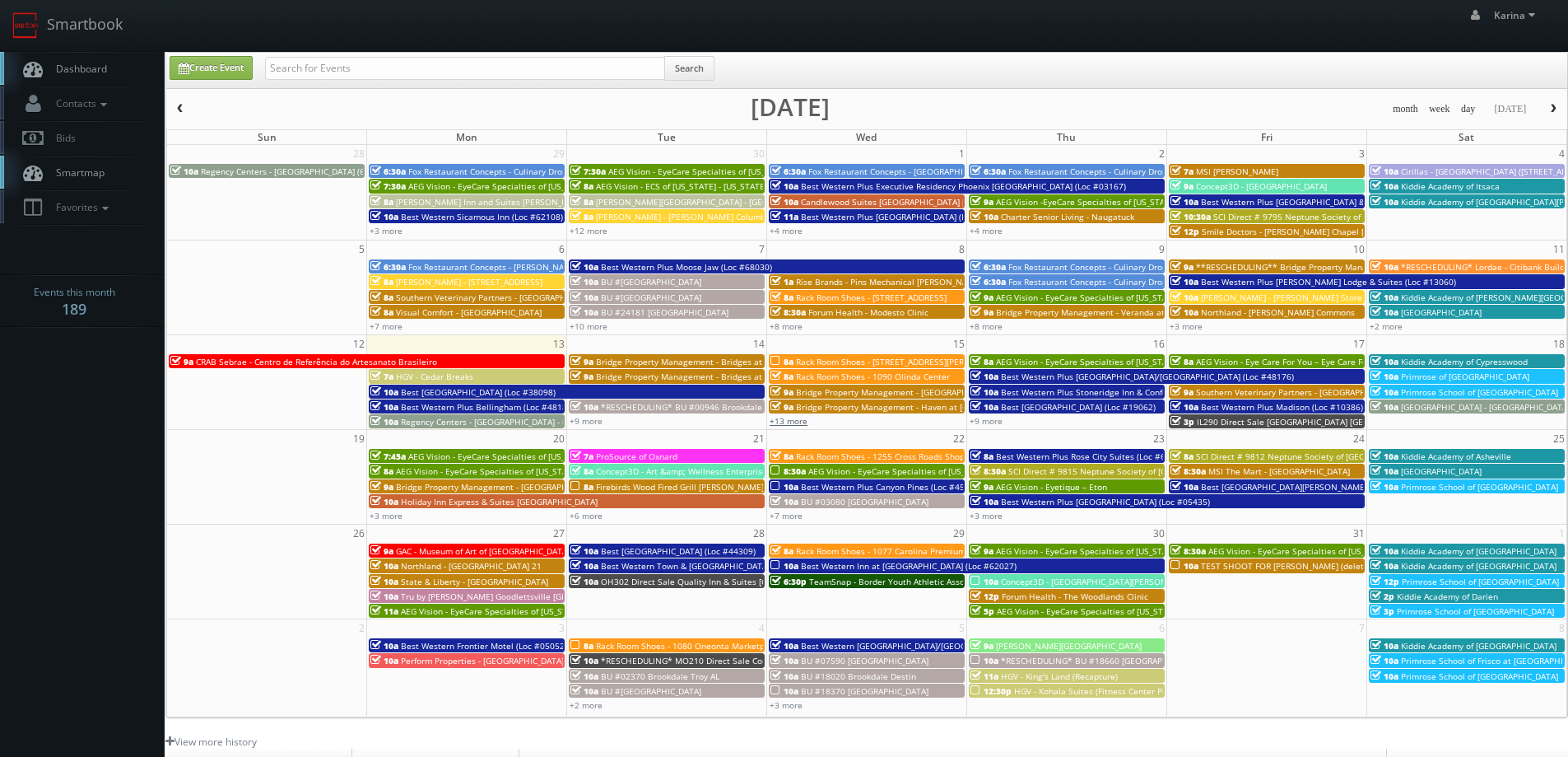
click at [794, 421] on link "+13 more" at bounding box center [788, 421] width 38 height 12
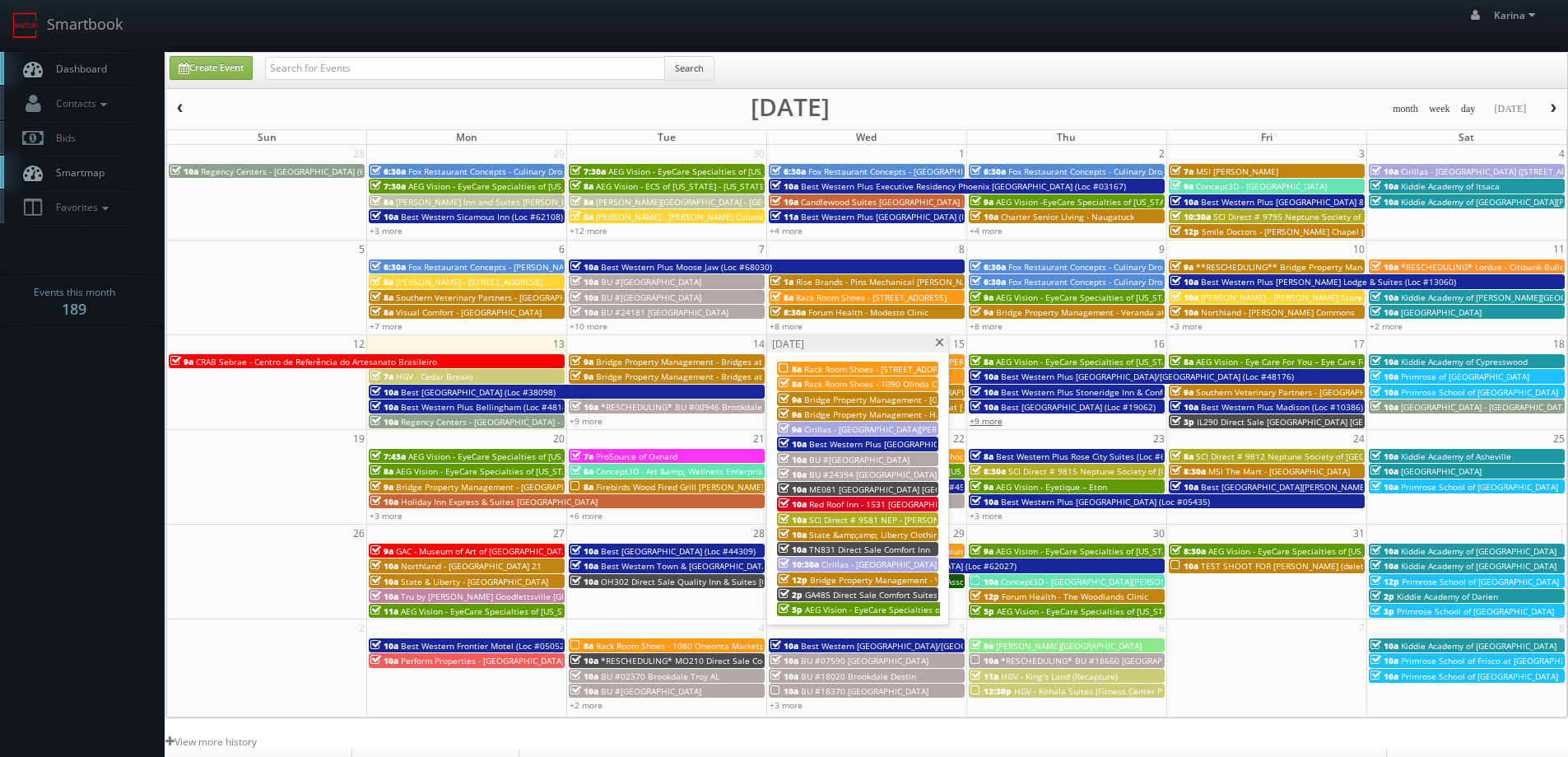
click at [995, 420] on link "+9 more" at bounding box center [985, 421] width 33 height 12
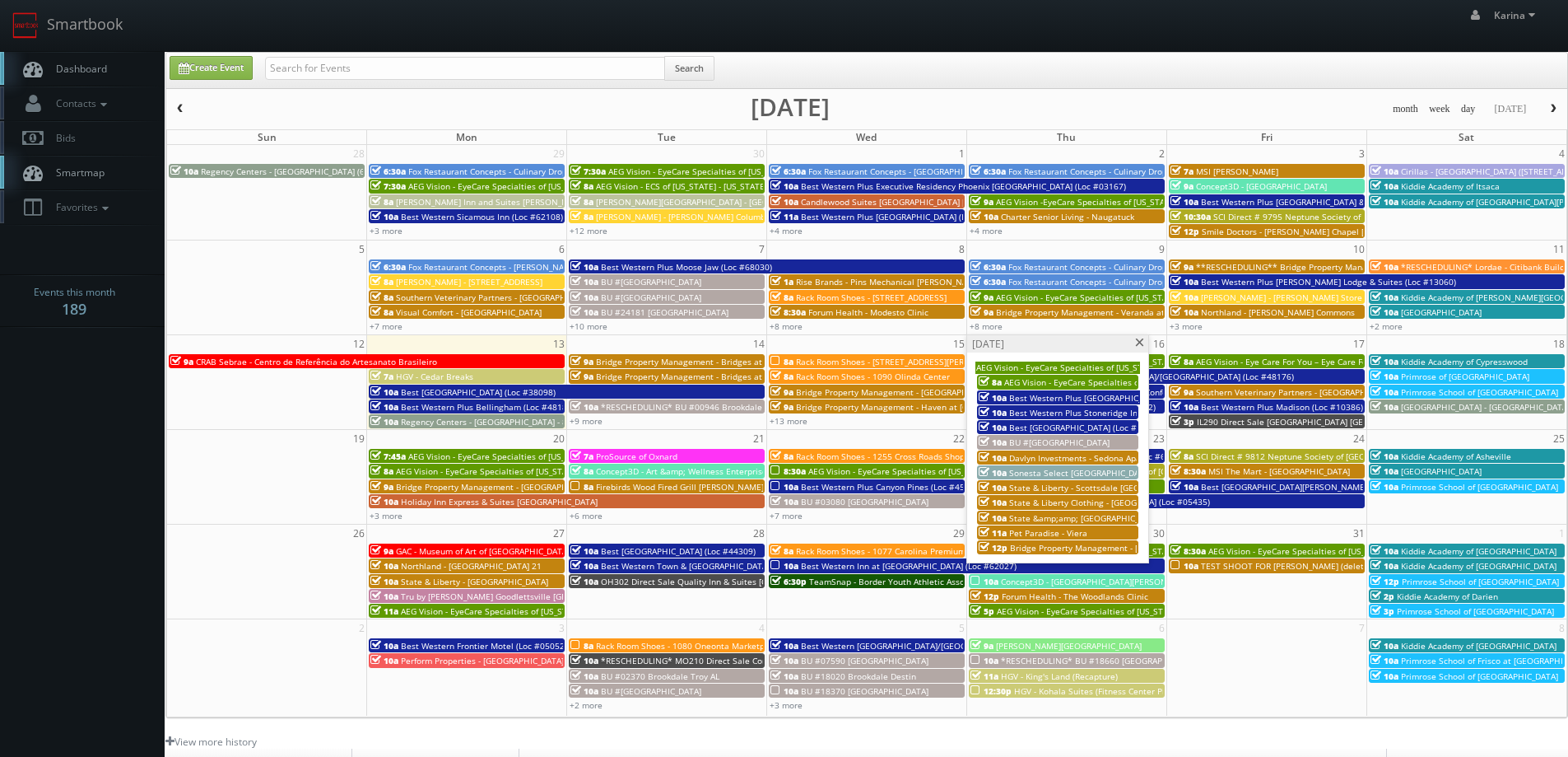
click at [1142, 341] on span at bounding box center [1140, 342] width 11 height 9
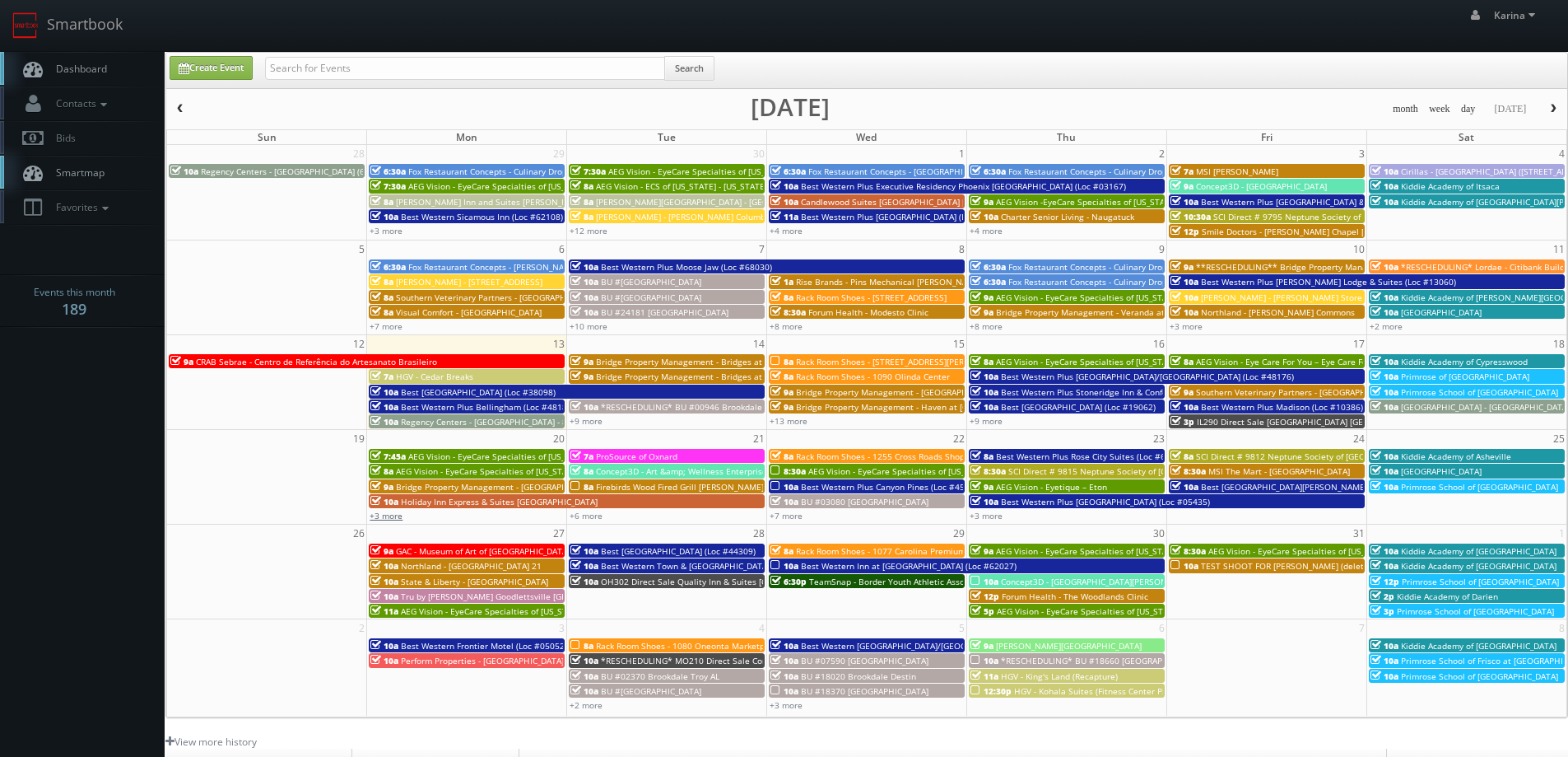
click at [381, 520] on link "+3 more" at bounding box center [386, 516] width 33 height 12
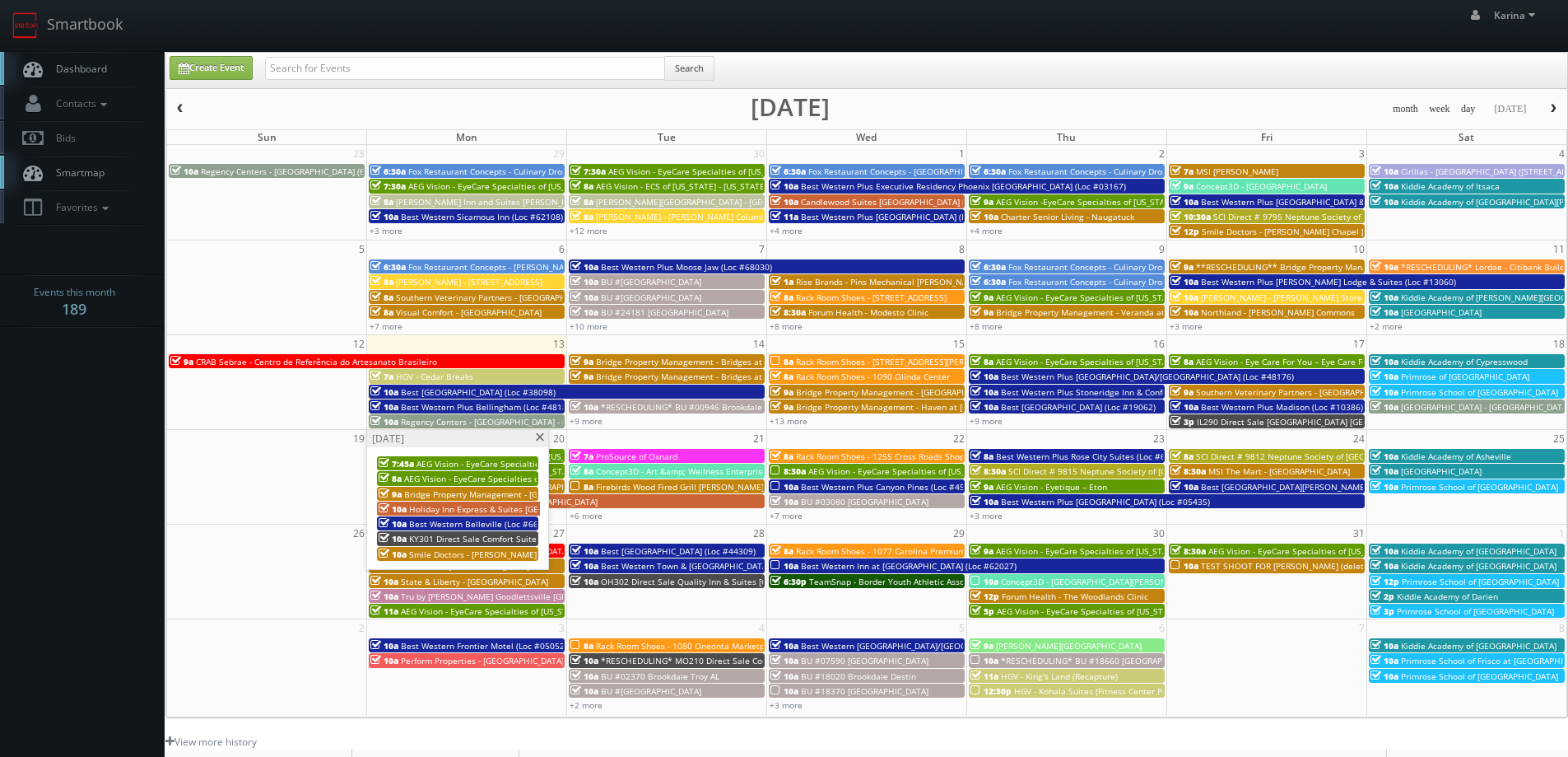
click at [479, 556] on span "Smile Doctors - [PERSON_NAME] Orthodontics **Rescheduling**" at bounding box center [538, 554] width 257 height 12
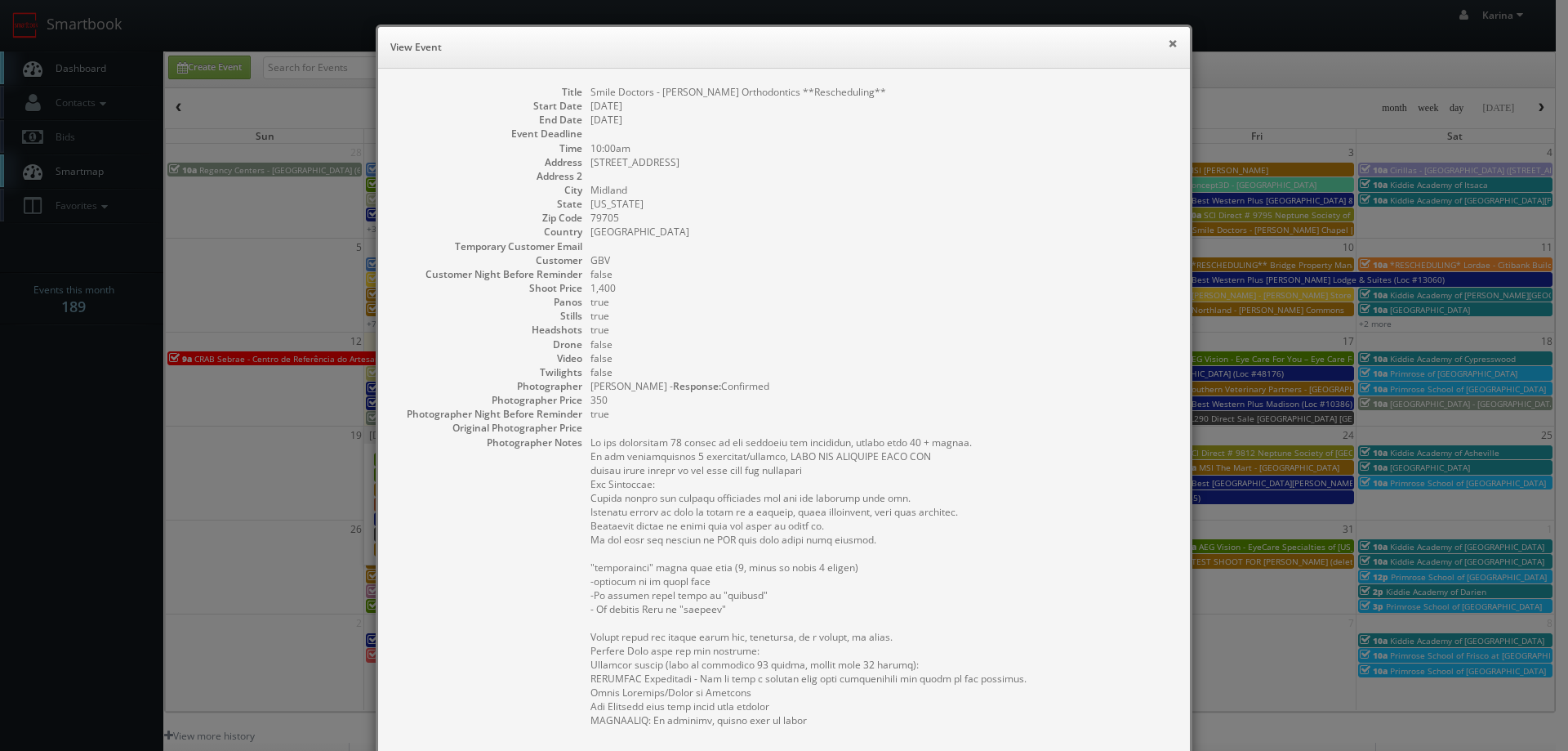
click at [1170, 44] on button "×" at bounding box center [1173, 43] width 10 height 12
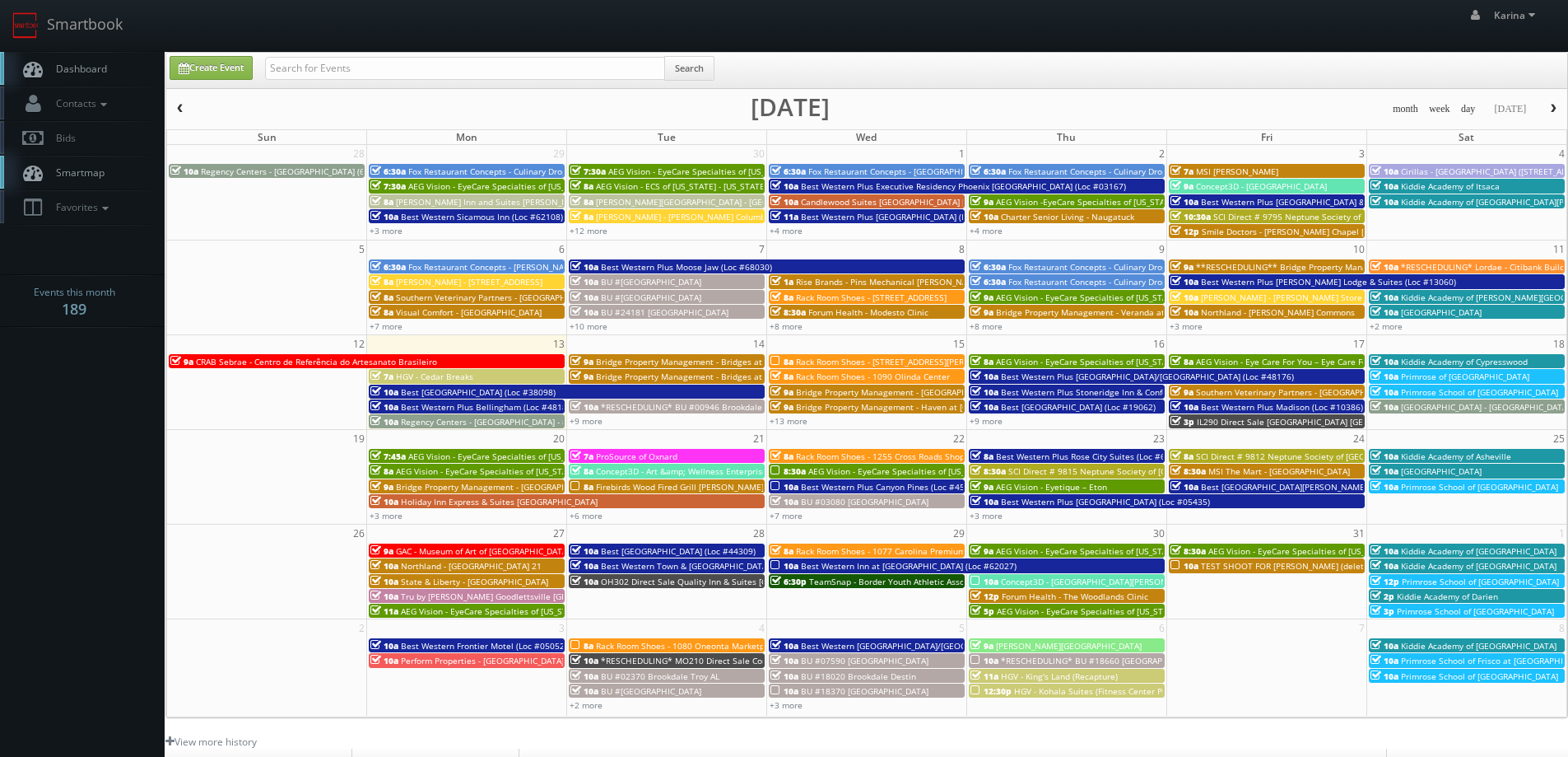
click at [95, 66] on span "Dashboard" at bounding box center [77, 68] width 59 height 14
click at [500, 454] on span "AEG Vision - EyeCare Specialties of [US_STATE] – [GEOGRAPHIC_DATA] HD EyeCare" at bounding box center [570, 456] width 323 height 12
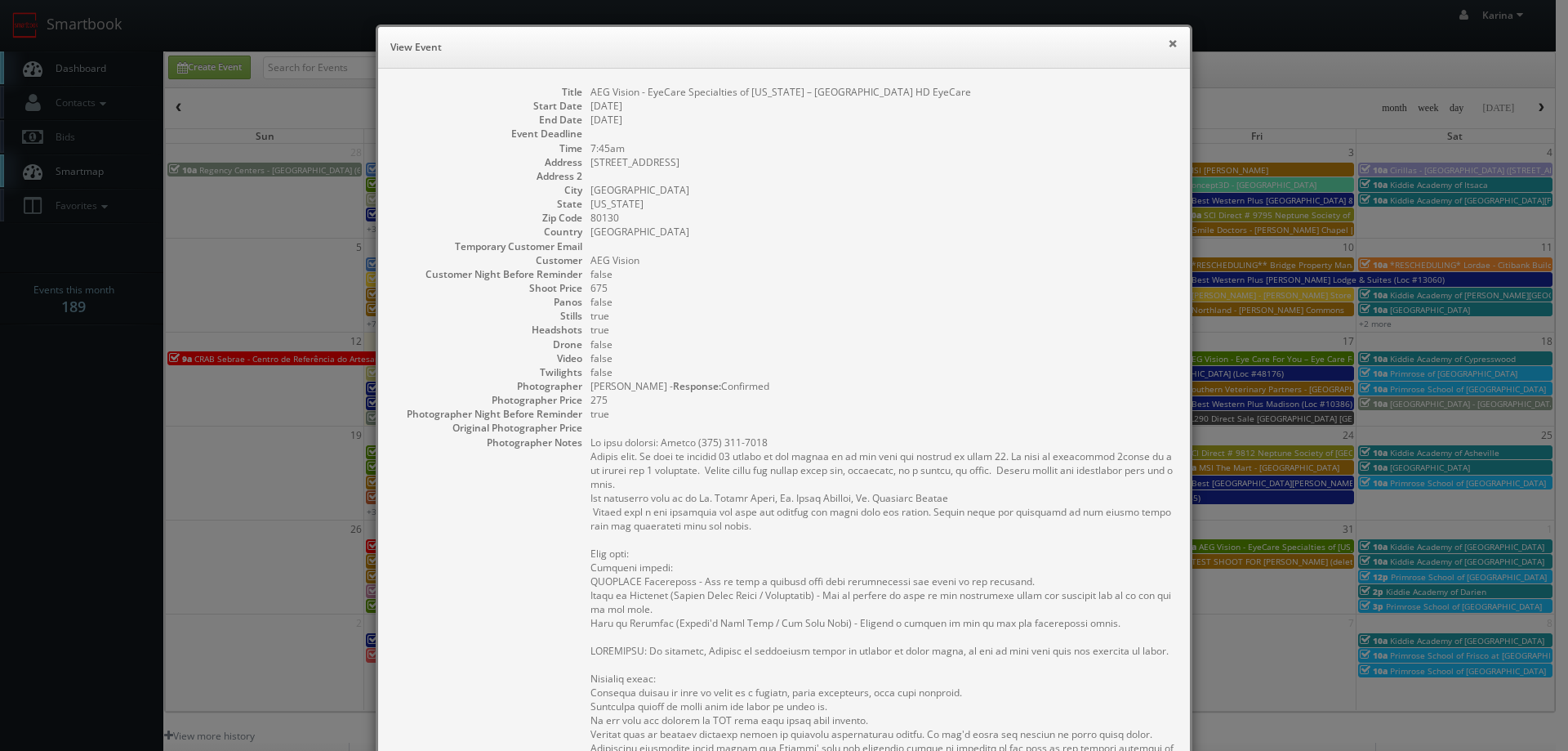
click at [1168, 42] on button "×" at bounding box center [1173, 43] width 10 height 12
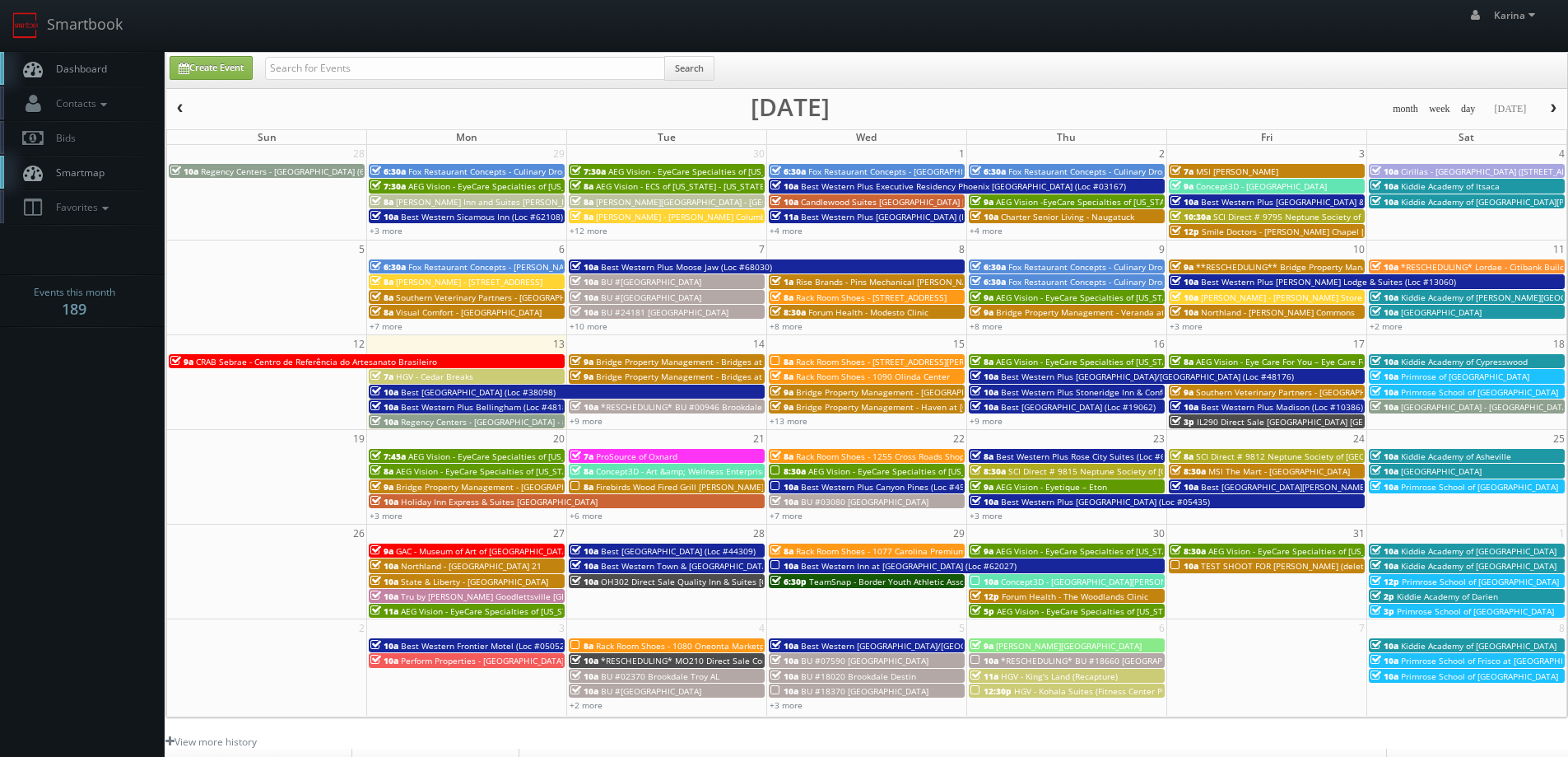
click at [1486, 363] on span "Kiddie Academy of Cypresswood" at bounding box center [1464, 361] width 127 height 12
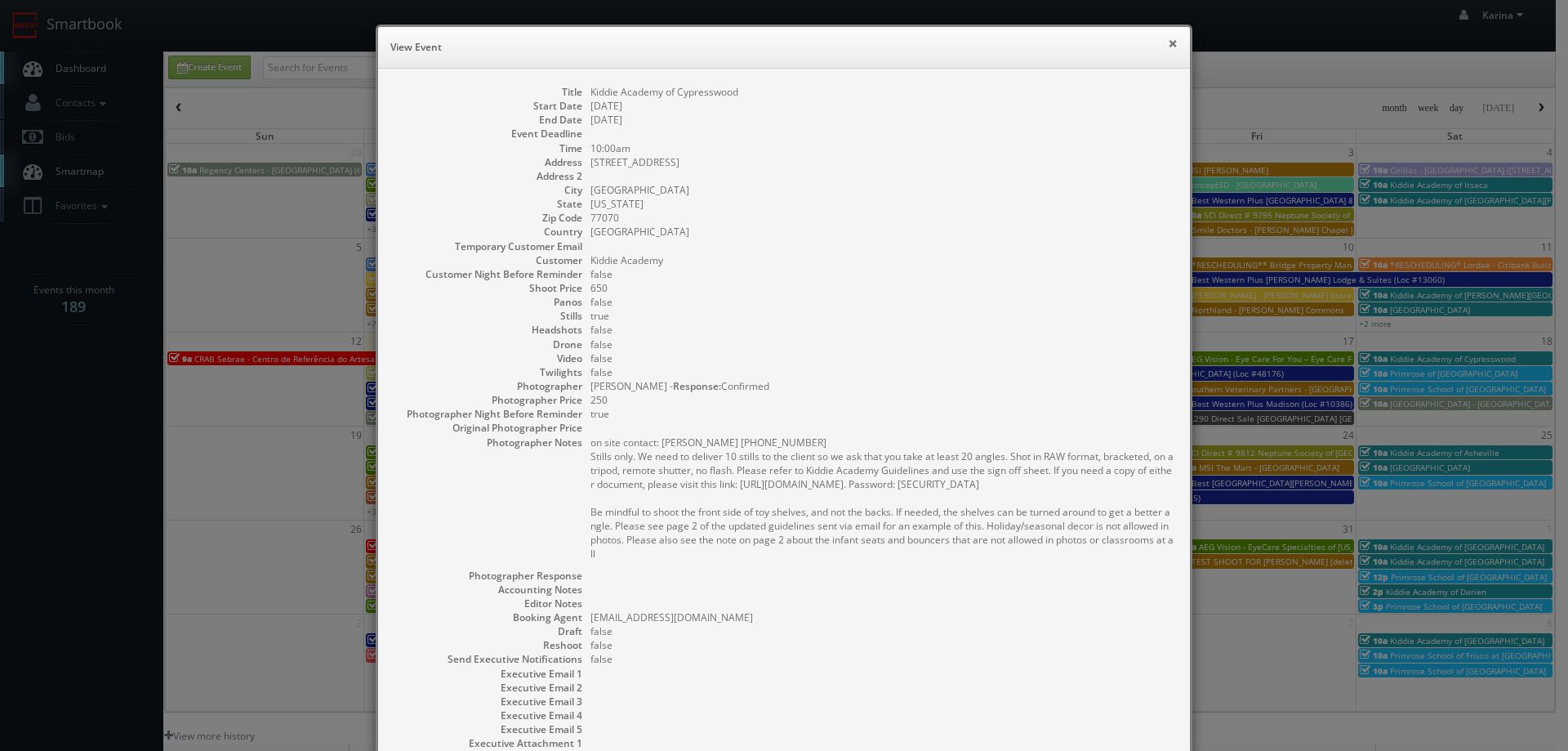
click at [1168, 43] on button "×" at bounding box center [1173, 43] width 10 height 12
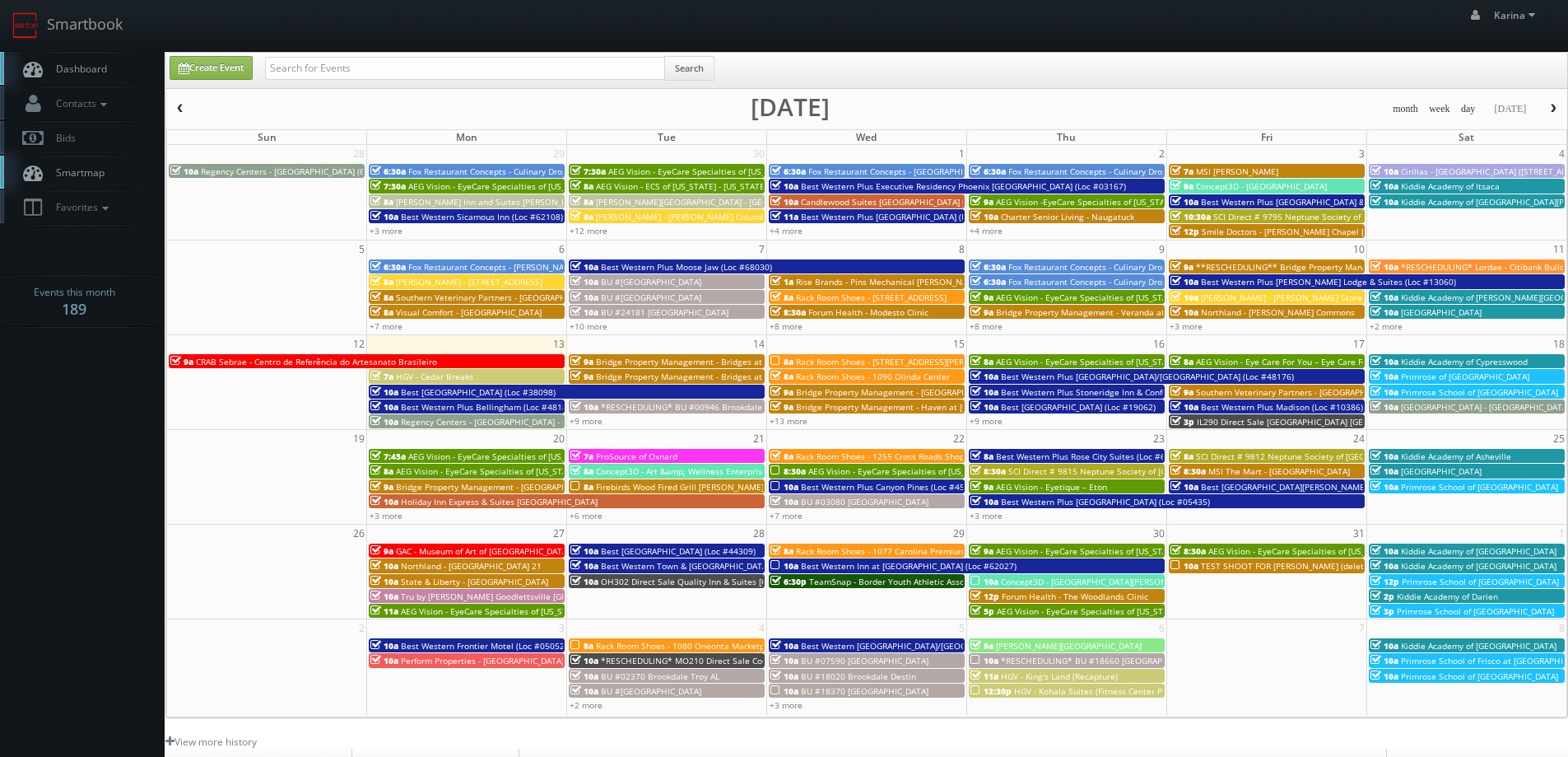
click at [1424, 379] on span "Primrose of [GEOGRAPHIC_DATA]" at bounding box center [1465, 376] width 129 height 12
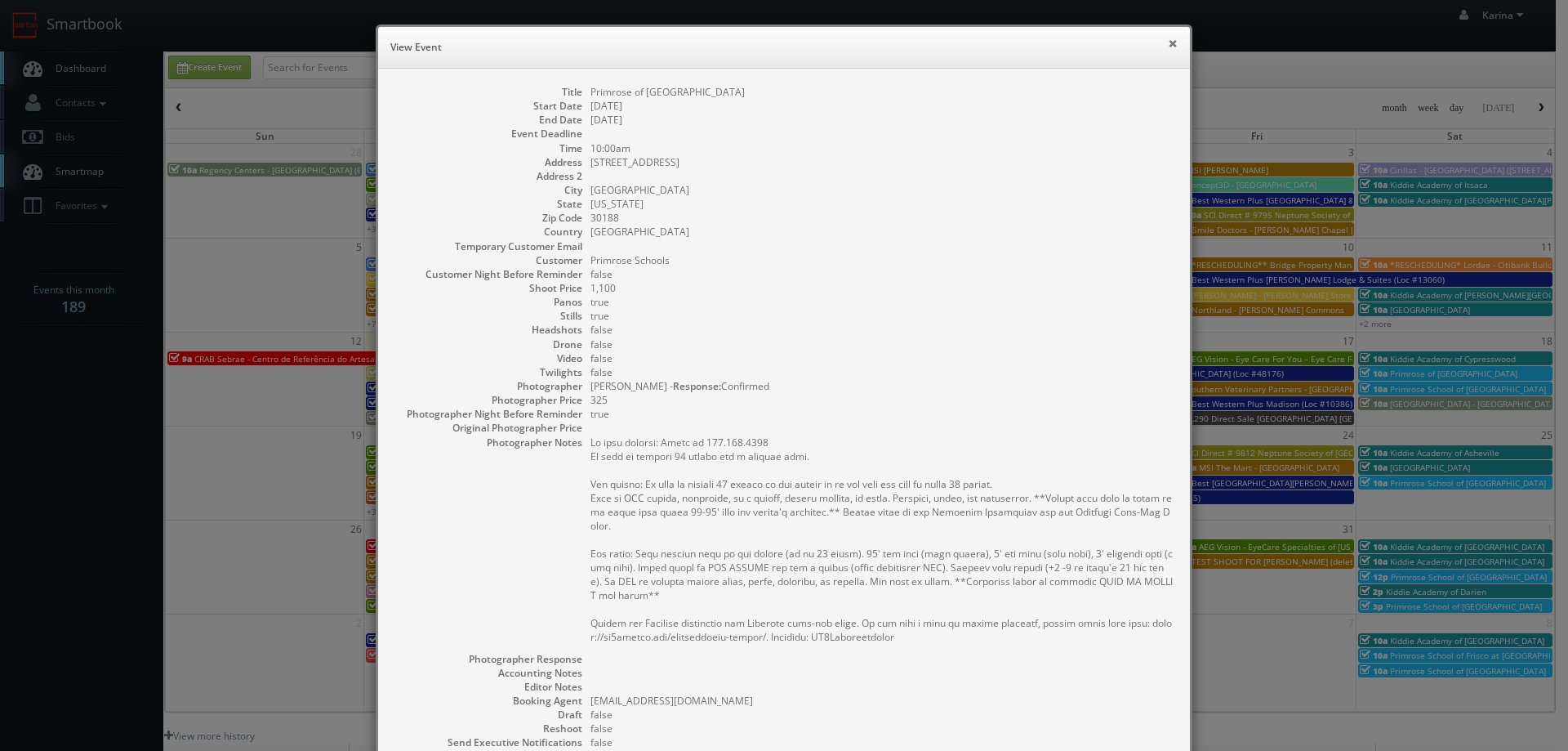
click at [1170, 46] on button "×" at bounding box center [1173, 43] width 10 height 12
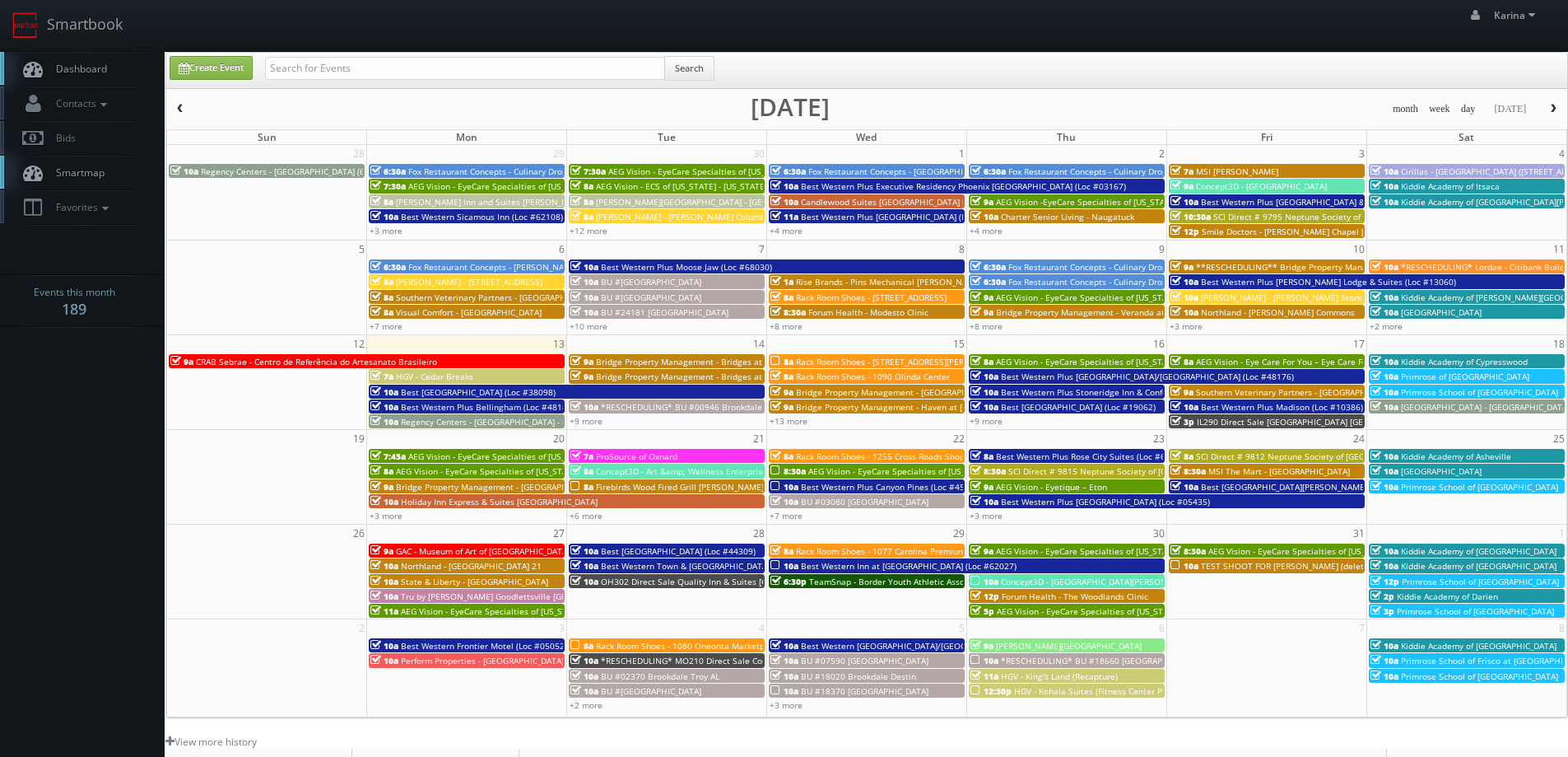
click at [1469, 390] on span "Primrose School of [GEOGRAPHIC_DATA]" at bounding box center [1479, 392] width 157 height 12
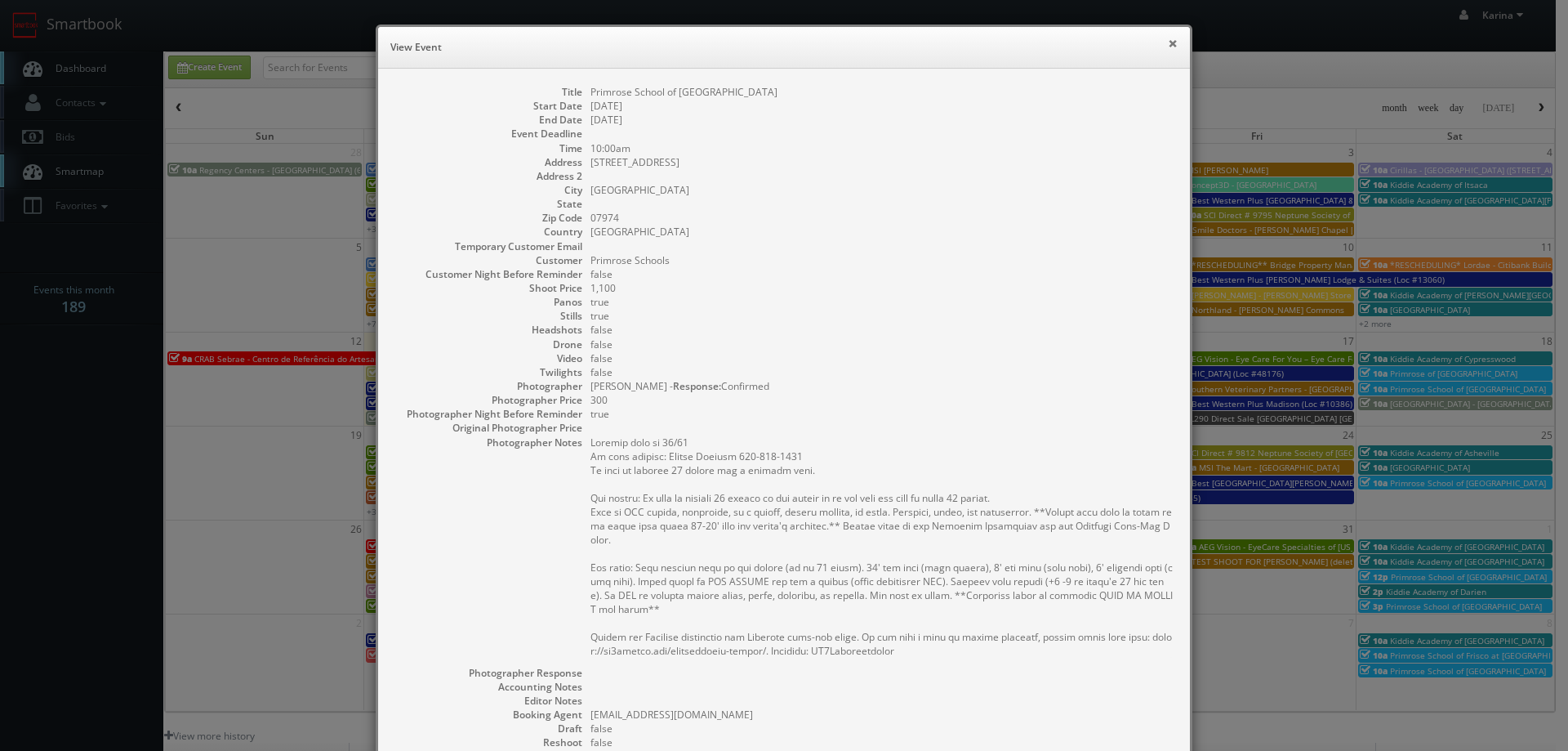
click at [1169, 46] on button "×" at bounding box center [1173, 43] width 10 height 12
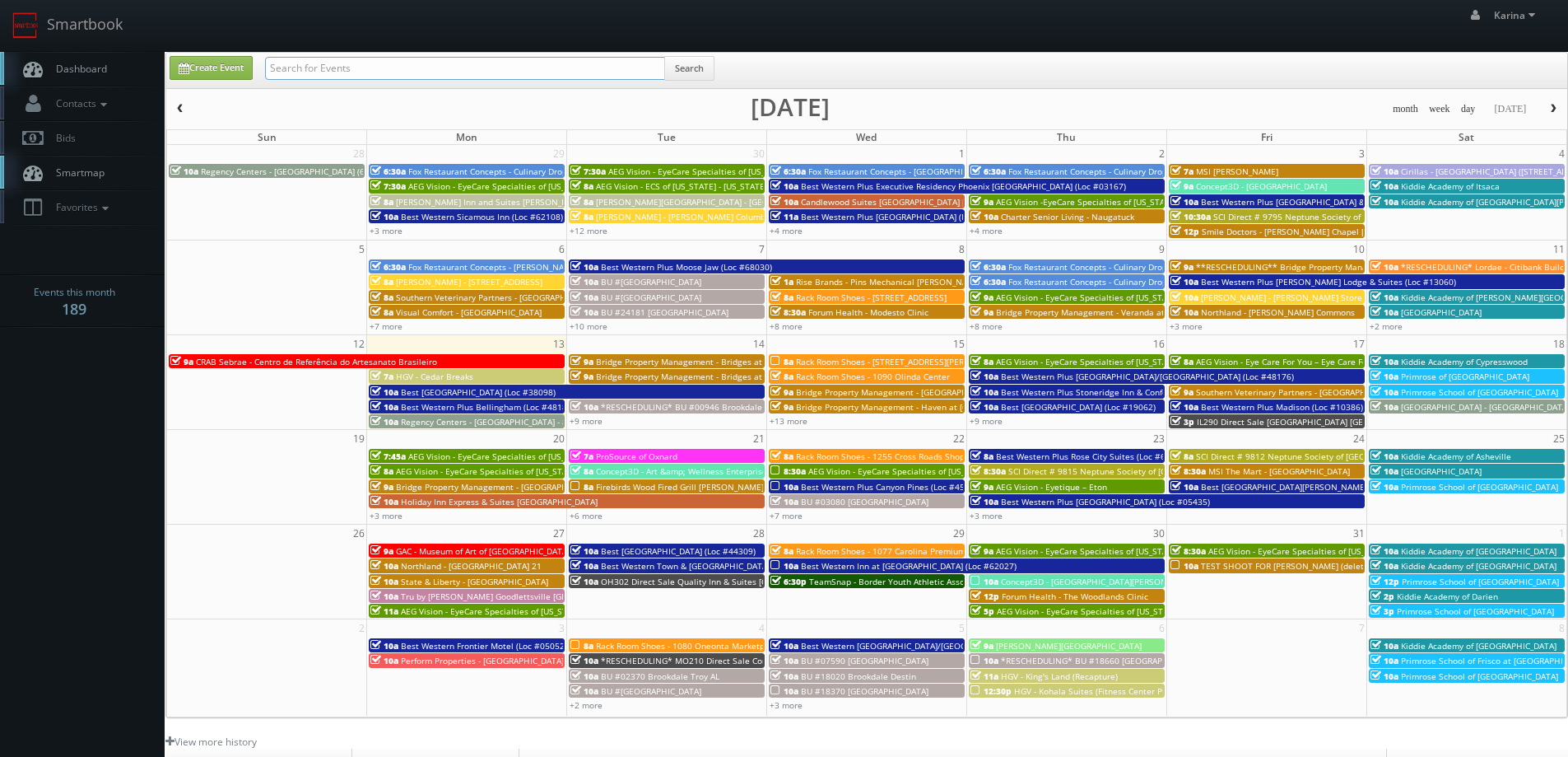
click at [338, 74] on input "text" at bounding box center [465, 67] width 400 height 23
type input "eddie harper"
click at [702, 73] on button "Search" at bounding box center [690, 68] width 50 height 25
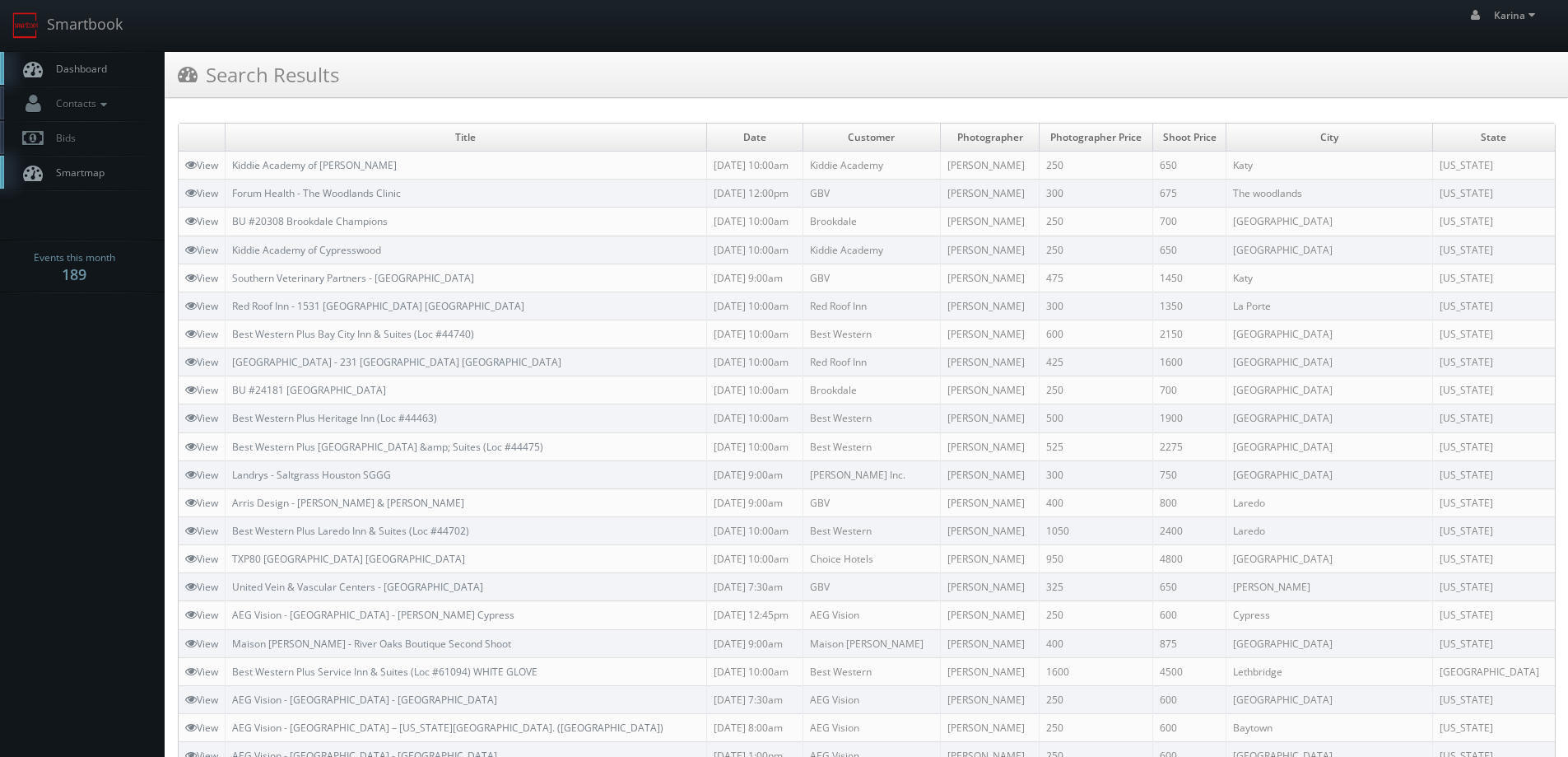
click at [62, 79] on link "Dashboard" at bounding box center [82, 68] width 164 height 34
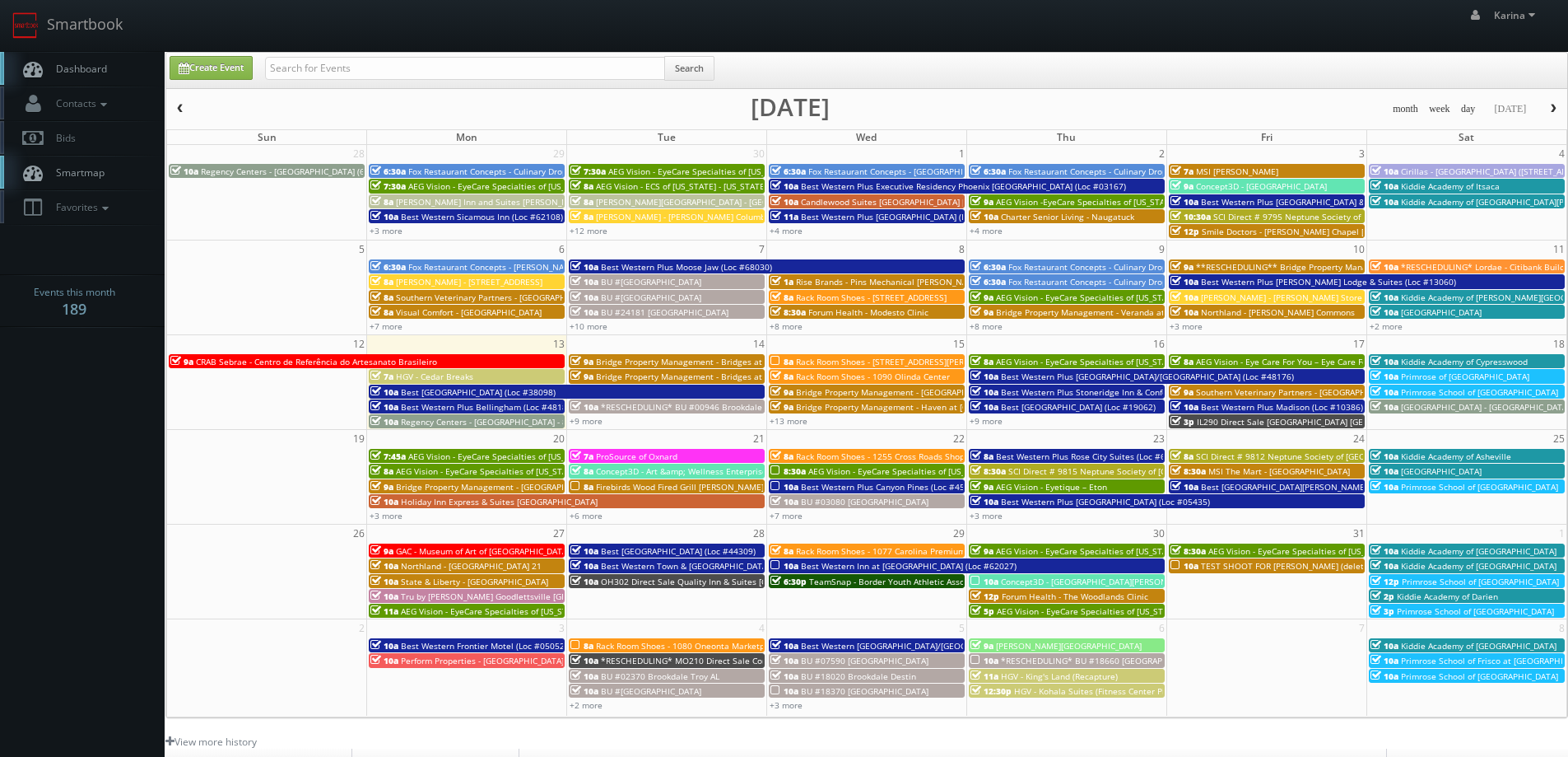
click at [114, 74] on link "Dashboard" at bounding box center [82, 68] width 164 height 34
click at [90, 61] on link "Dashboard" at bounding box center [82, 68] width 164 height 34
click at [88, 67] on span "Dashboard" at bounding box center [77, 68] width 59 height 14
click at [324, 75] on input "text" at bounding box center [465, 67] width 400 height 23
type input "farina"
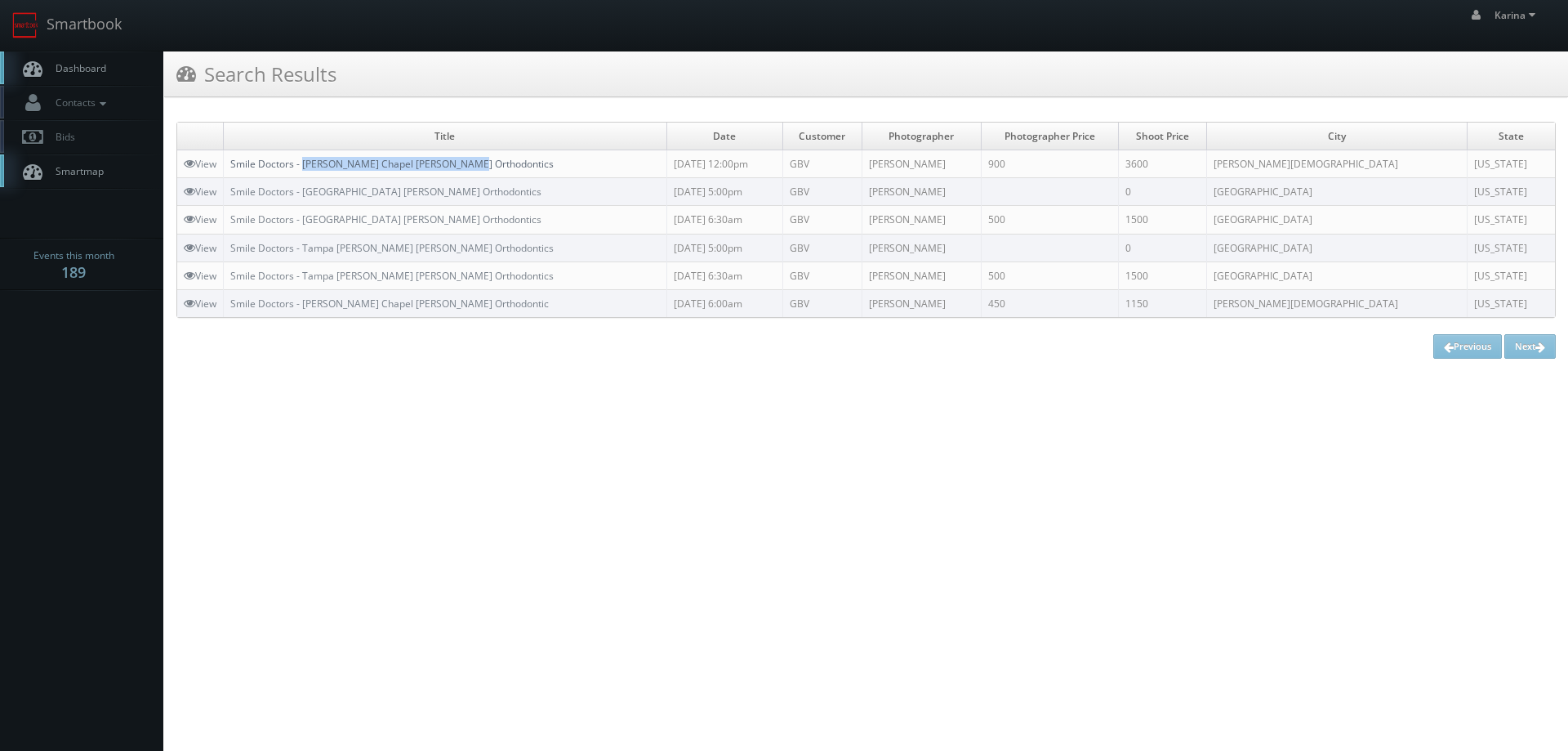
drag, startPoint x: 487, startPoint y: 160, endPoint x: 308, endPoint y: 163, distance: 179.0
click at [308, 163] on td "Smile Doctors - [PERSON_NAME] Chapel [PERSON_NAME] Orthodontics" at bounding box center [445, 164] width 444 height 27
copy link "Wesley Chapel Farina Orthodontics"
click at [94, 65] on span "Dashboard" at bounding box center [77, 68] width 59 height 14
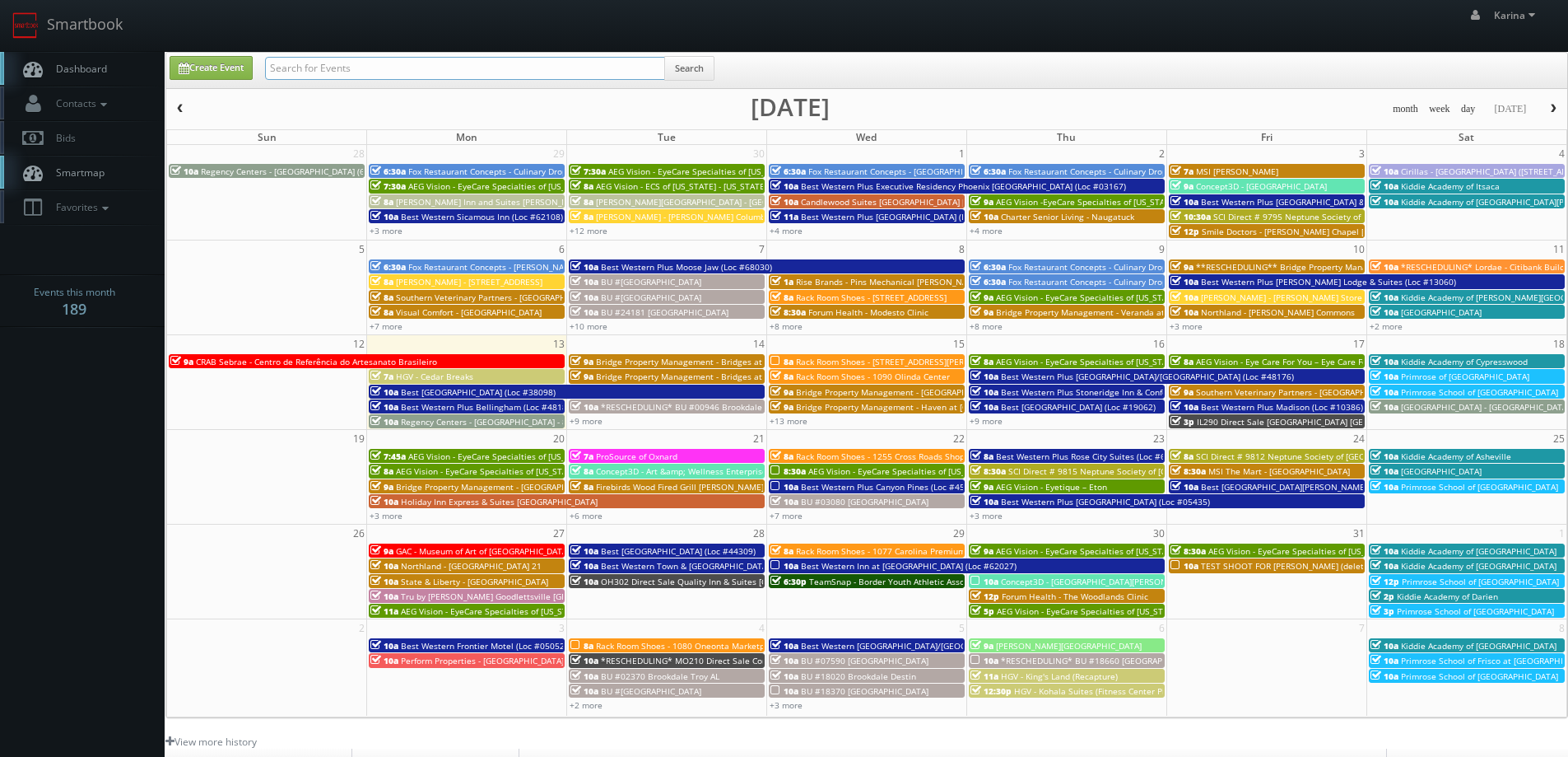
click at [324, 66] on input "text" at bounding box center [465, 67] width 400 height 23
type input "hall"
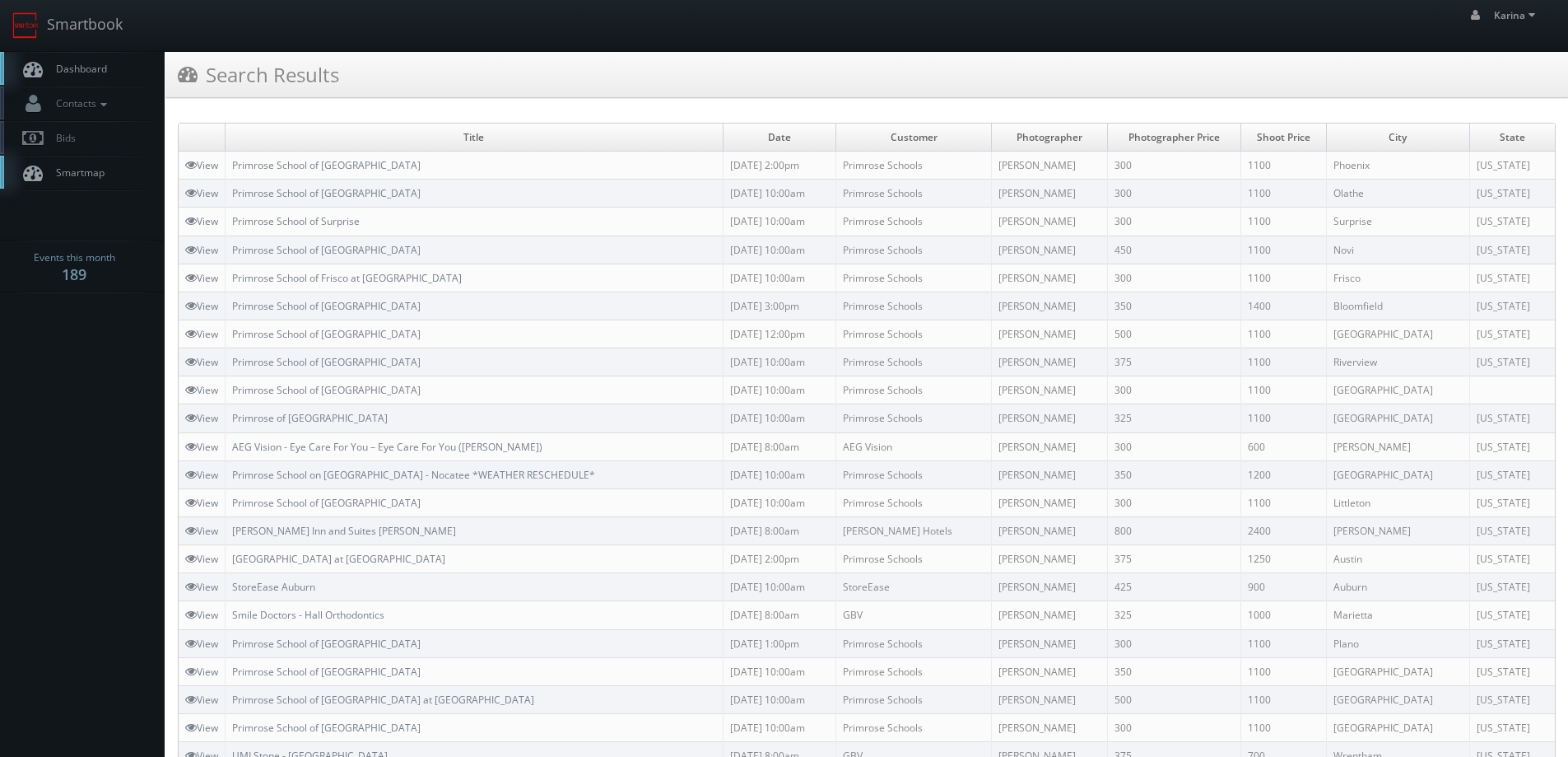
click at [92, 68] on span "Dashboard" at bounding box center [77, 68] width 59 height 14
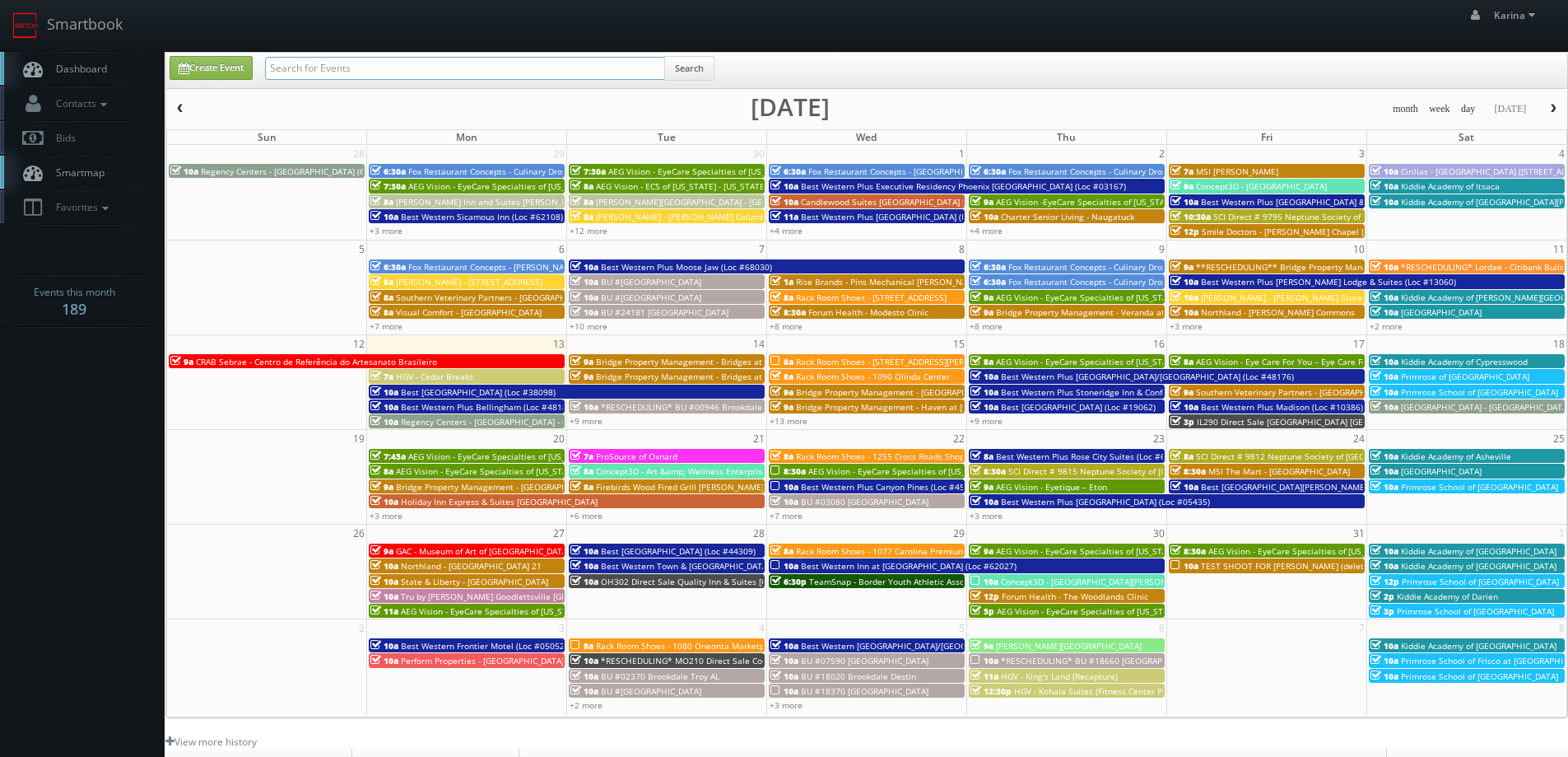
click at [295, 63] on input "text" at bounding box center [465, 67] width 400 height 23
type input "jean phillippe"
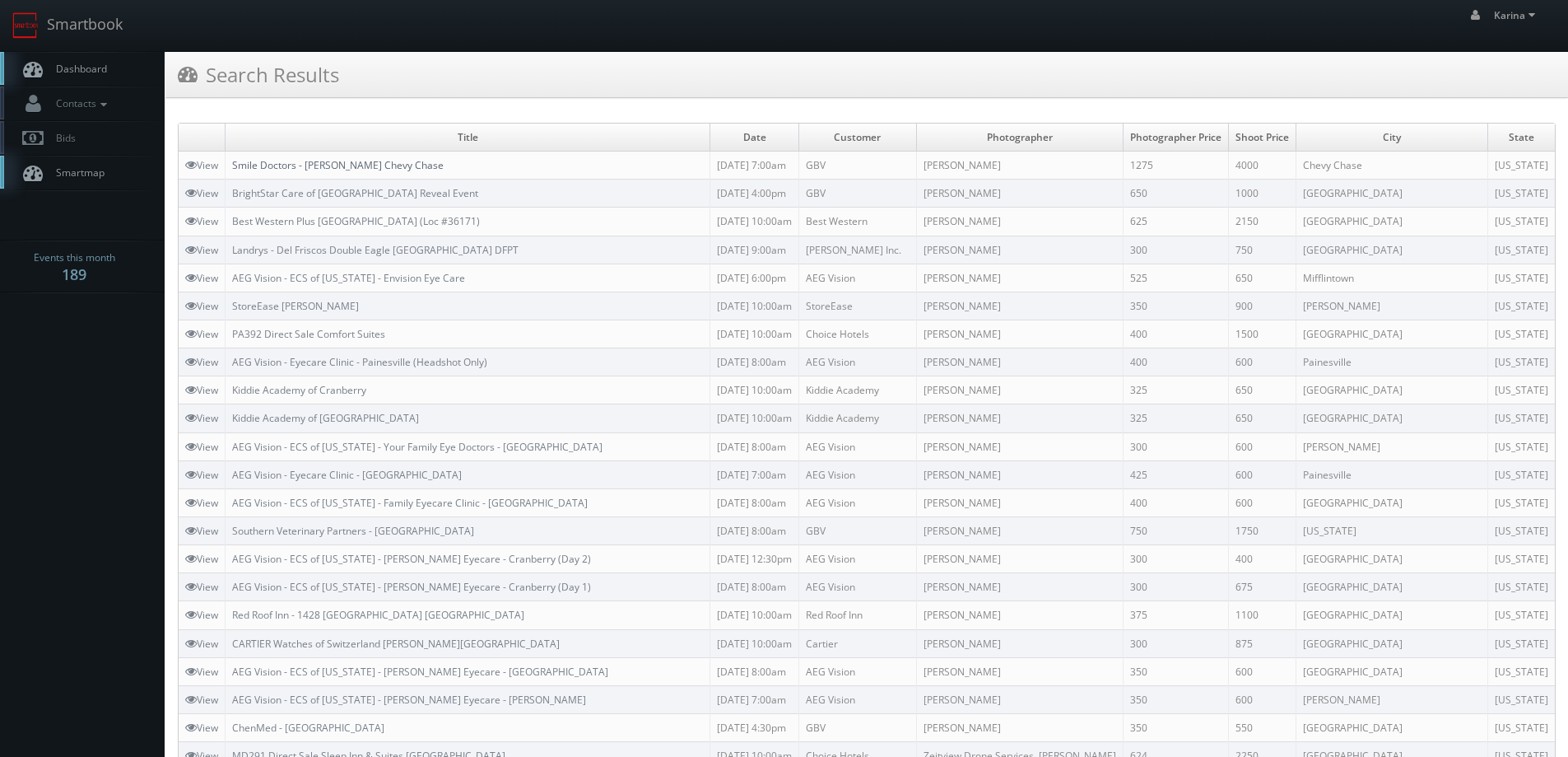
click at [416, 169] on link "Smile Doctors - [PERSON_NAME] Chevy Chase" at bounding box center [338, 165] width 212 height 14
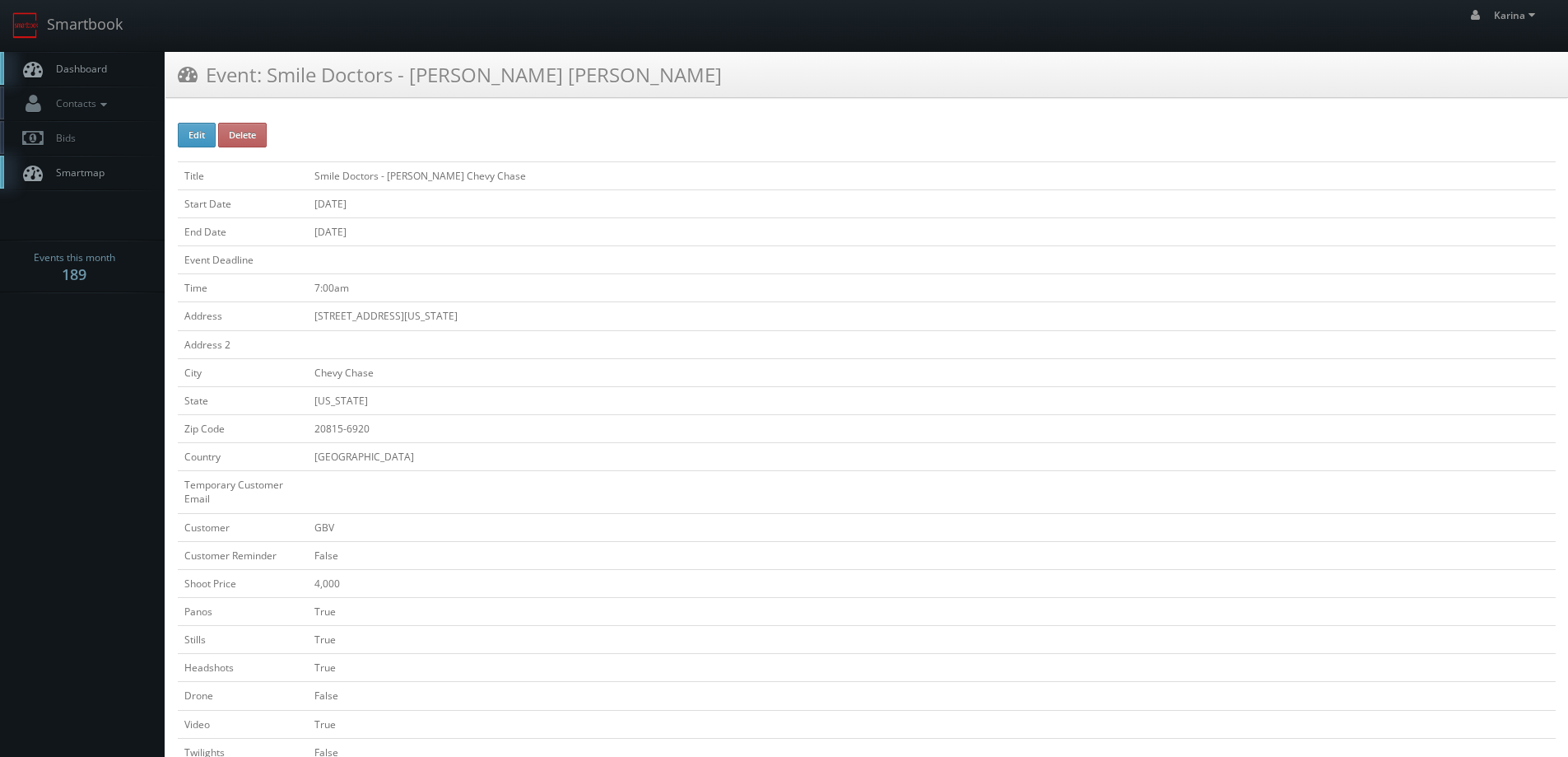
drag, startPoint x: 558, startPoint y: 176, endPoint x: 386, endPoint y: 176, distance: 172.0
click at [386, 176] on td "Smile Doctors - [PERSON_NAME] Chevy Chase" at bounding box center [932, 175] width 1248 height 28
copy td "Bruno Orthodontics Chevy Chase"
click at [87, 57] on link "Dashboard" at bounding box center [82, 68] width 164 height 34
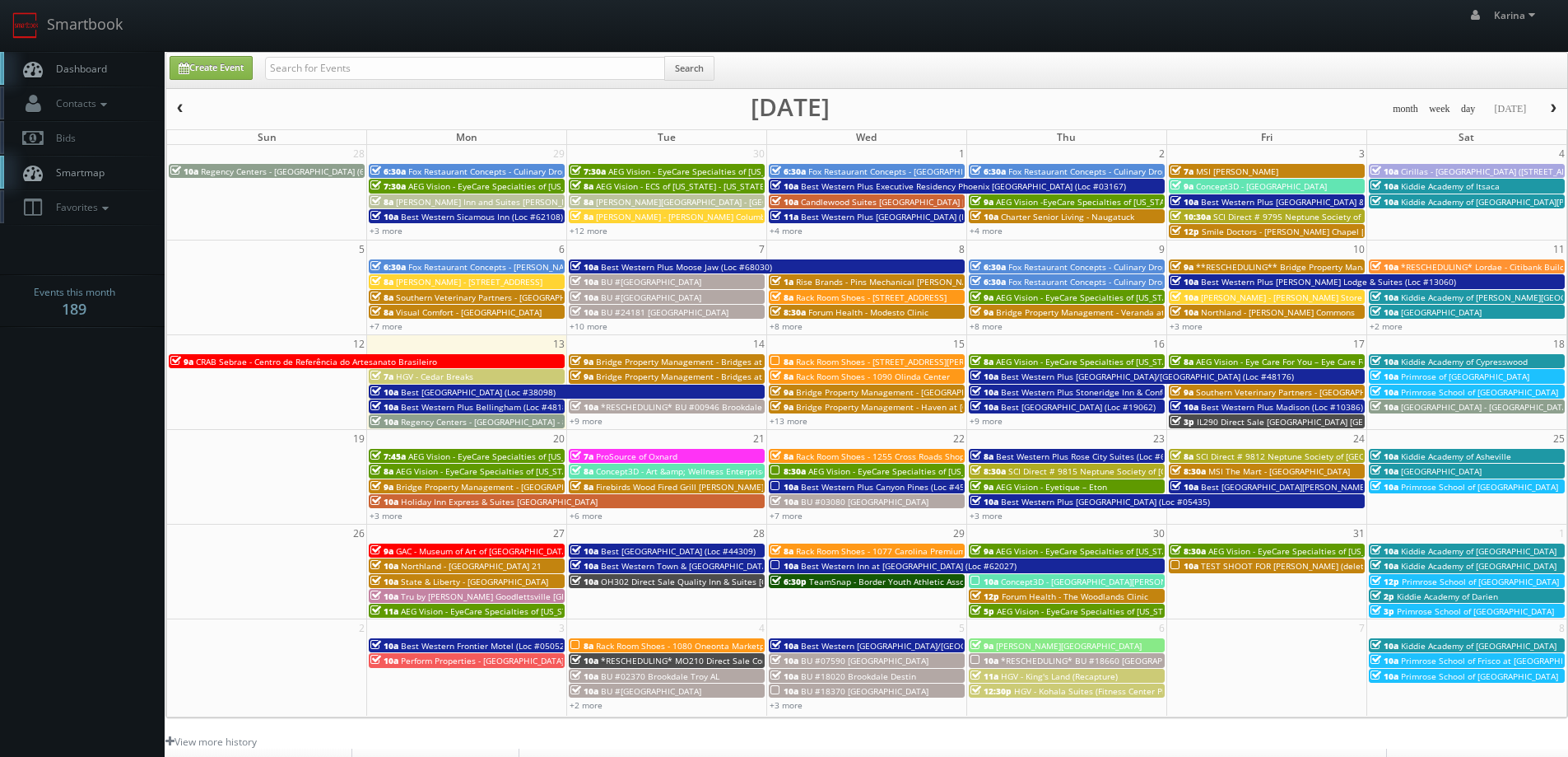
click at [83, 69] on span "Dashboard" at bounding box center [77, 68] width 59 height 14
click at [79, 75] on span "Dashboard" at bounding box center [77, 68] width 59 height 14
click at [66, 67] on span "Dashboard" at bounding box center [77, 68] width 59 height 14
click at [587, 424] on link "+9 more" at bounding box center [586, 421] width 33 height 12
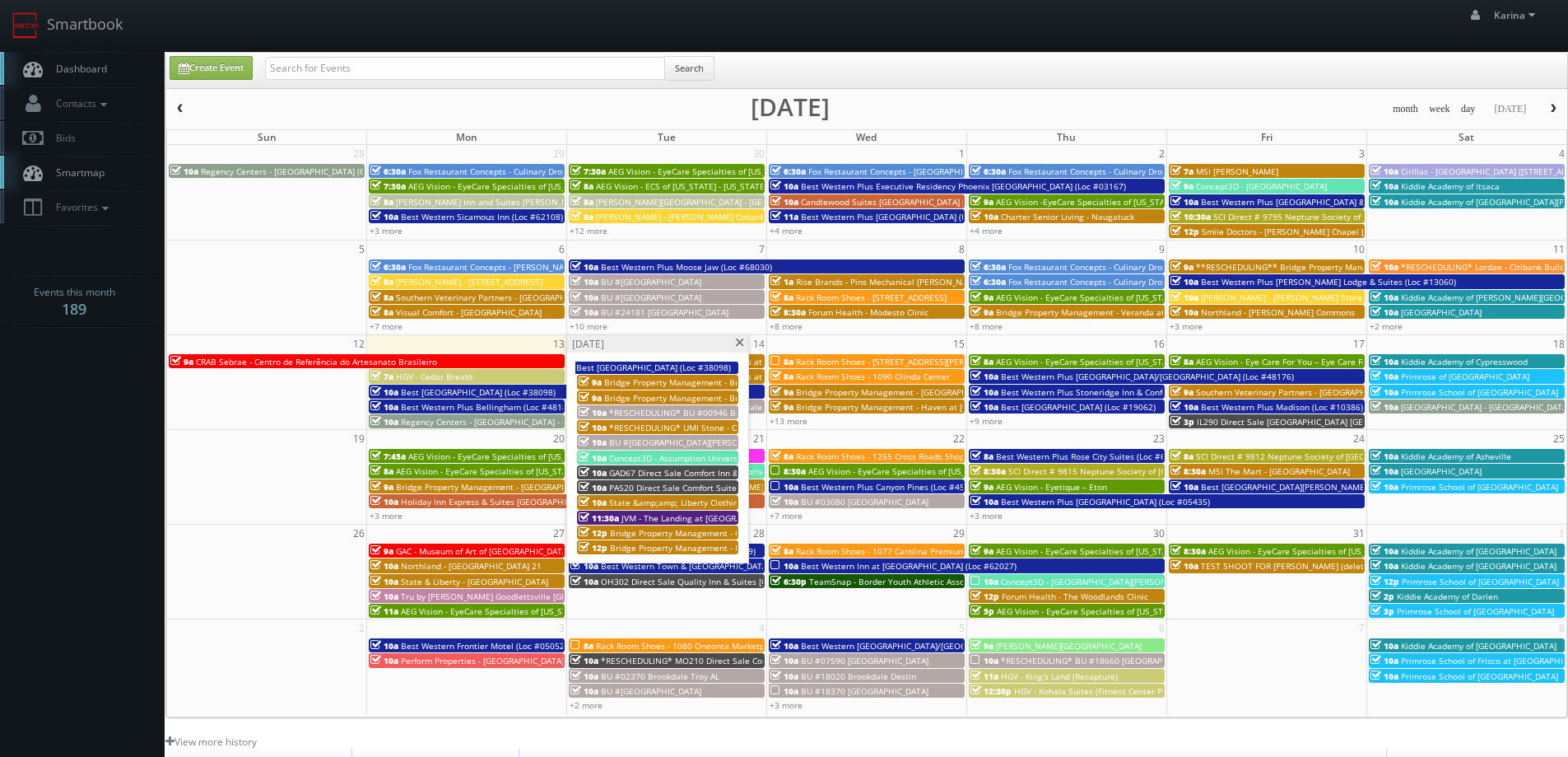
click at [740, 343] on span at bounding box center [739, 342] width 11 height 9
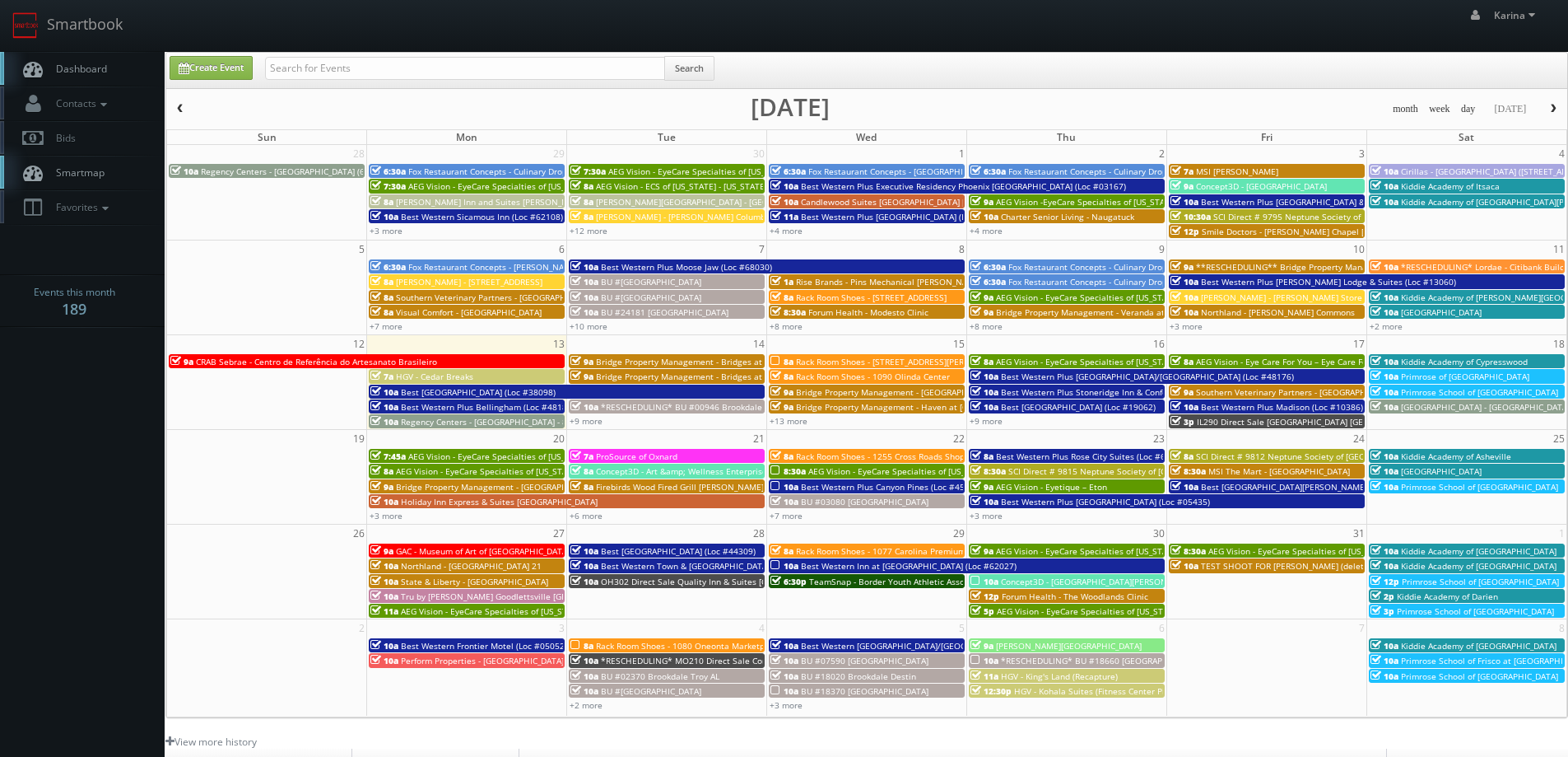
click at [58, 73] on span "Dashboard" at bounding box center [77, 68] width 59 height 14
click at [591, 423] on link "+9 more" at bounding box center [586, 421] width 33 height 12
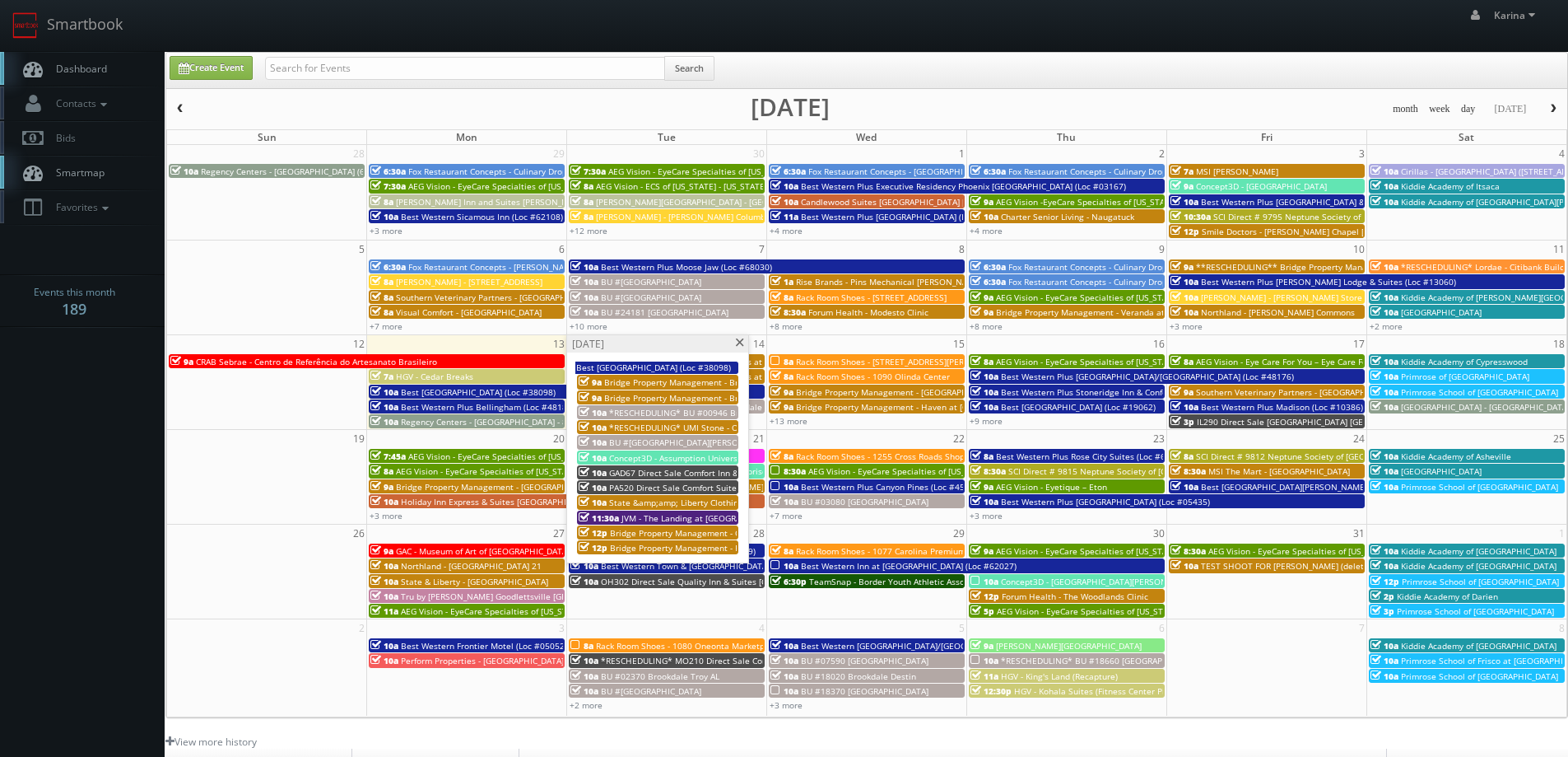
click at [735, 343] on span at bounding box center [739, 342] width 11 height 9
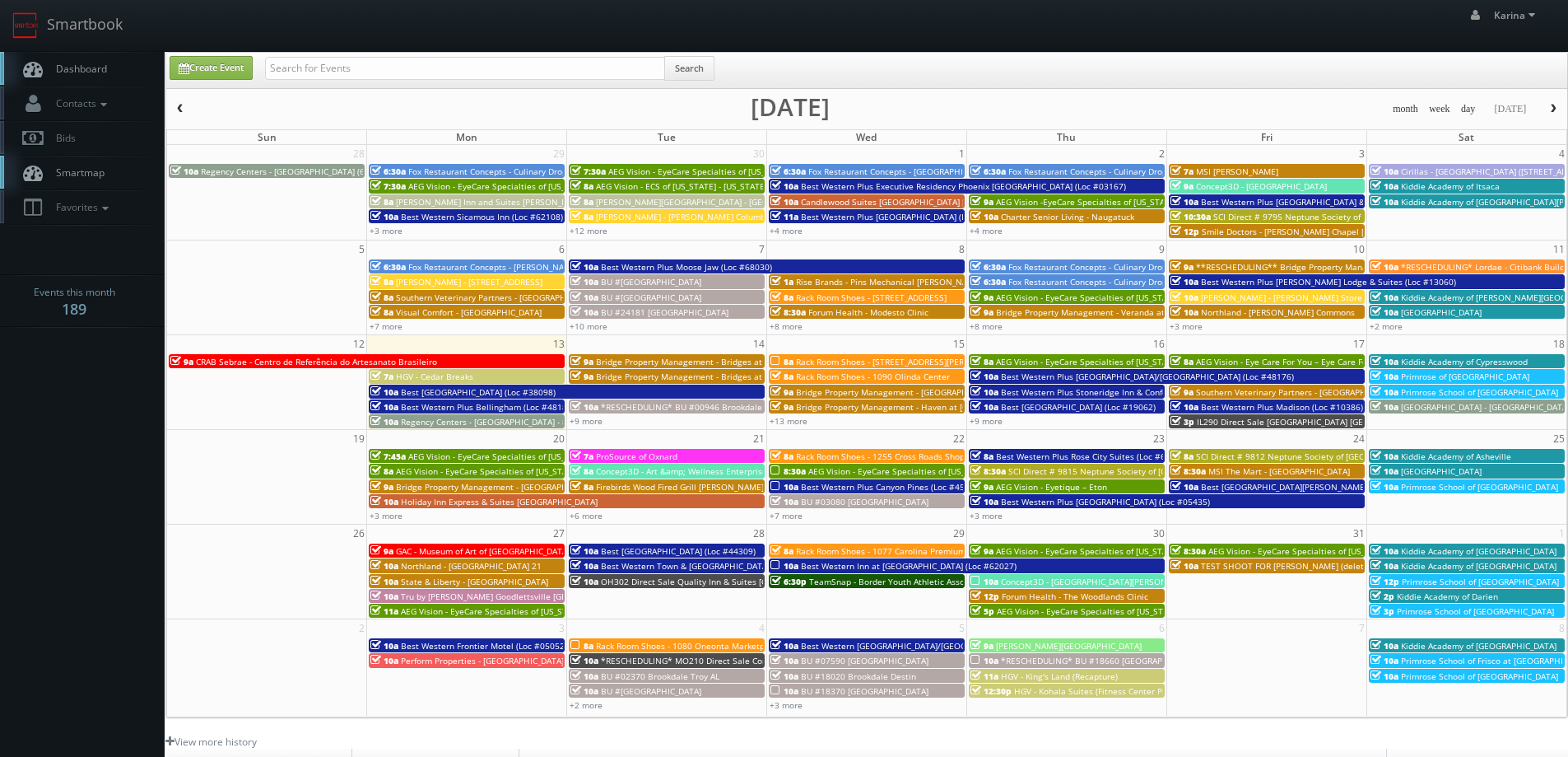
click at [100, 76] on link "Dashboard" at bounding box center [82, 68] width 164 height 34
click at [81, 66] on span "Dashboard" at bounding box center [77, 68] width 59 height 14
click at [79, 63] on span "Dashboard" at bounding box center [77, 68] width 59 height 14
click at [90, 62] on span "Dashboard" at bounding box center [77, 68] width 59 height 14
click at [102, 64] on span "Dashboard" at bounding box center [77, 68] width 59 height 14
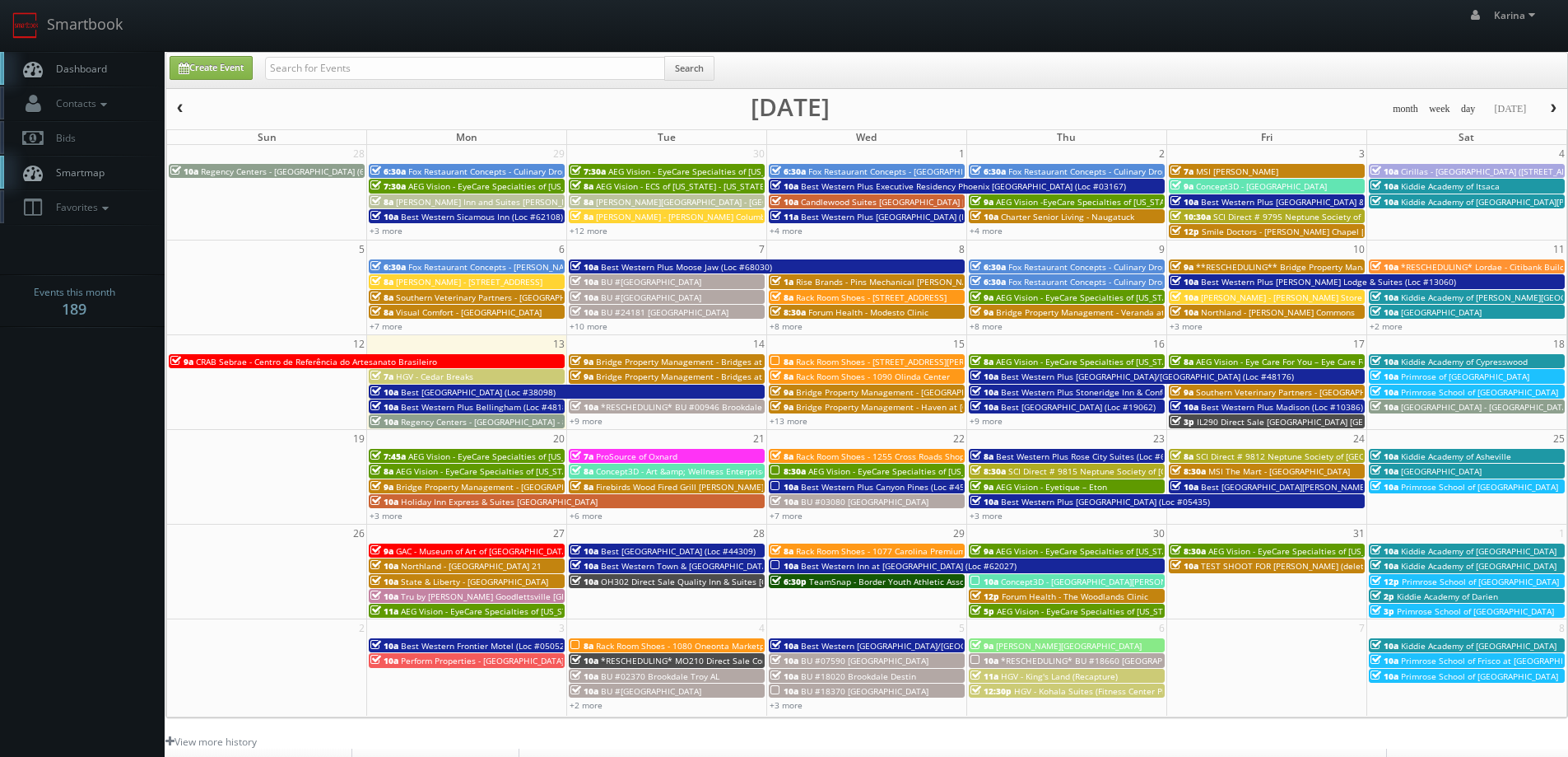
click at [415, 373] on span "HGV - Cedar Breaks" at bounding box center [434, 376] width 77 height 12
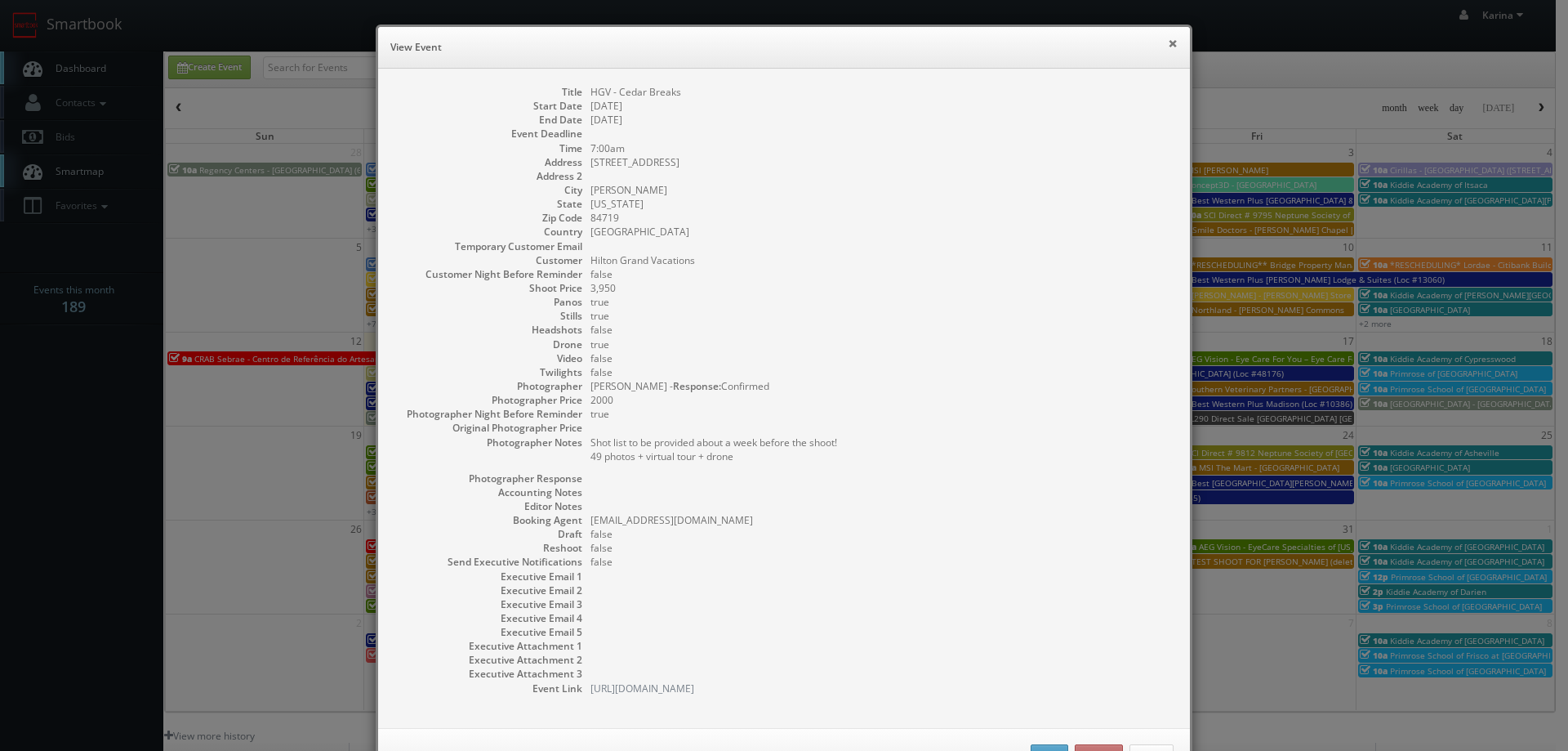
click at [1168, 39] on button "×" at bounding box center [1173, 43] width 10 height 12
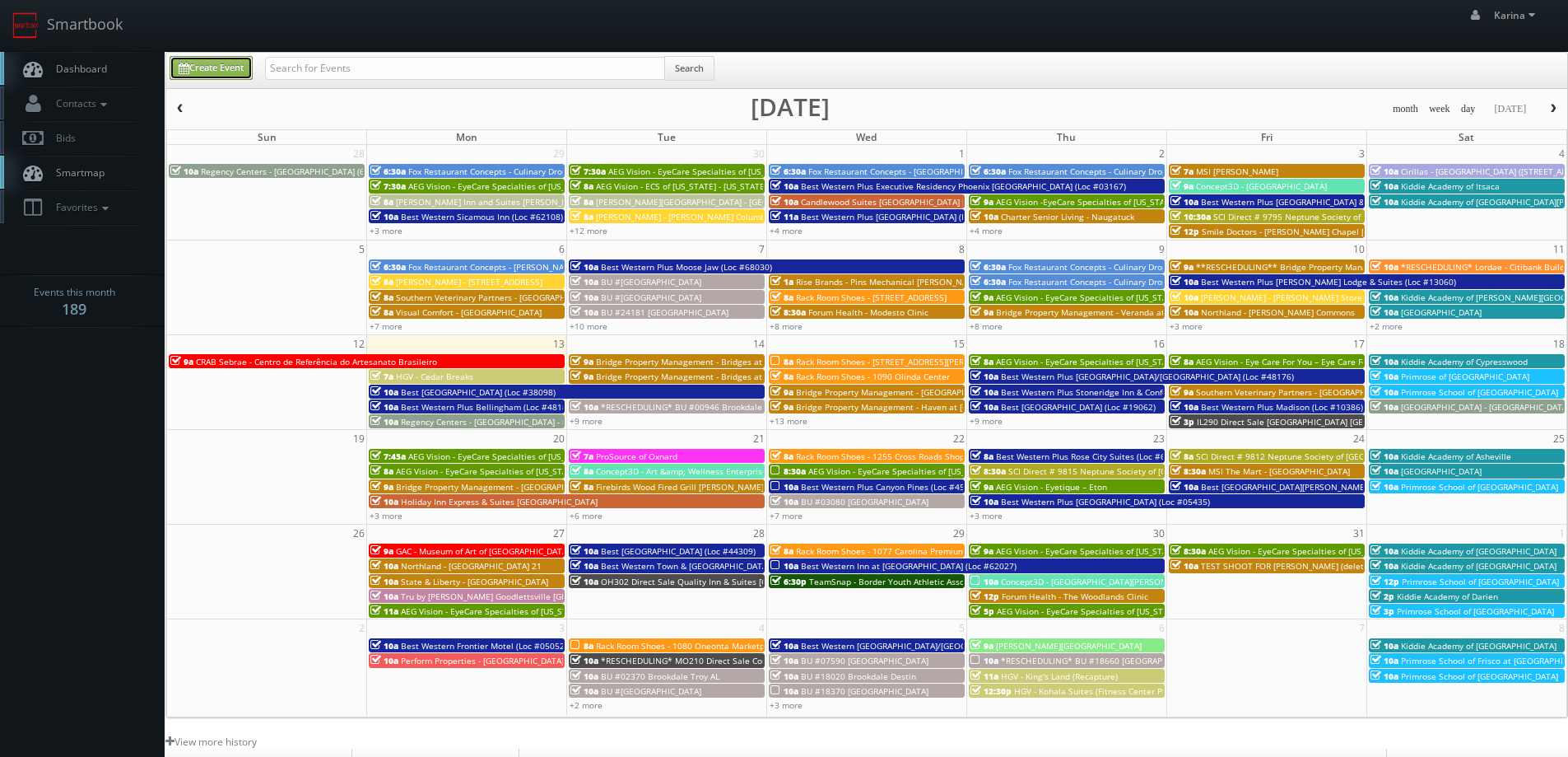
click at [204, 63] on link "Create Event" at bounding box center [211, 68] width 83 height 24
type input "[DATE]"
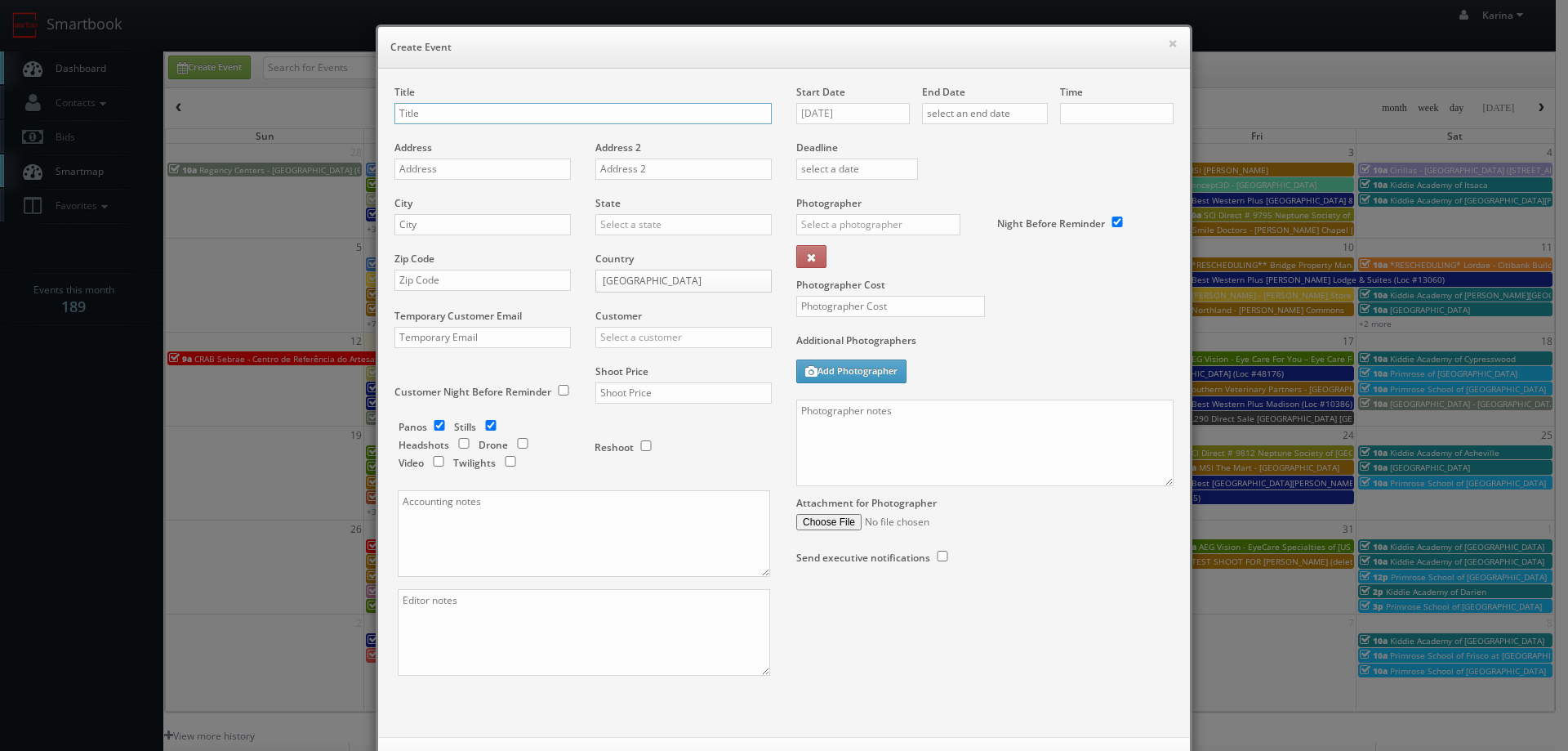
checkbox input "true"
type input "10:00am"
checkbox input "true"
type input "Primrose School of El Dorado"
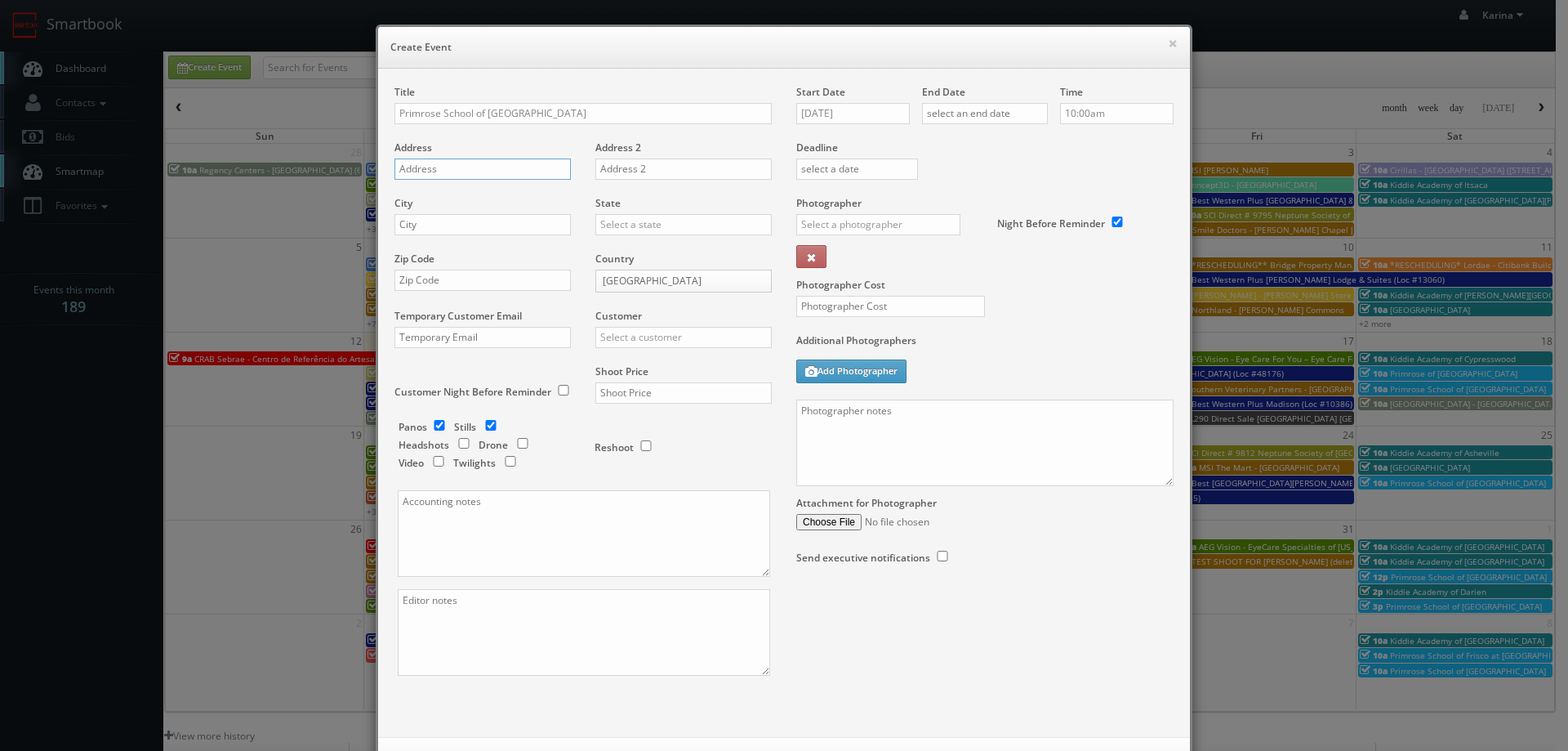
click at [437, 166] on input "text" at bounding box center [483, 169] width 177 height 22
paste input "3999 Eldorado Pkwy"
type input "3999 Eldorado Pkwy"
click at [431, 223] on input "text" at bounding box center [483, 225] width 177 height 22
type input "McKinney"
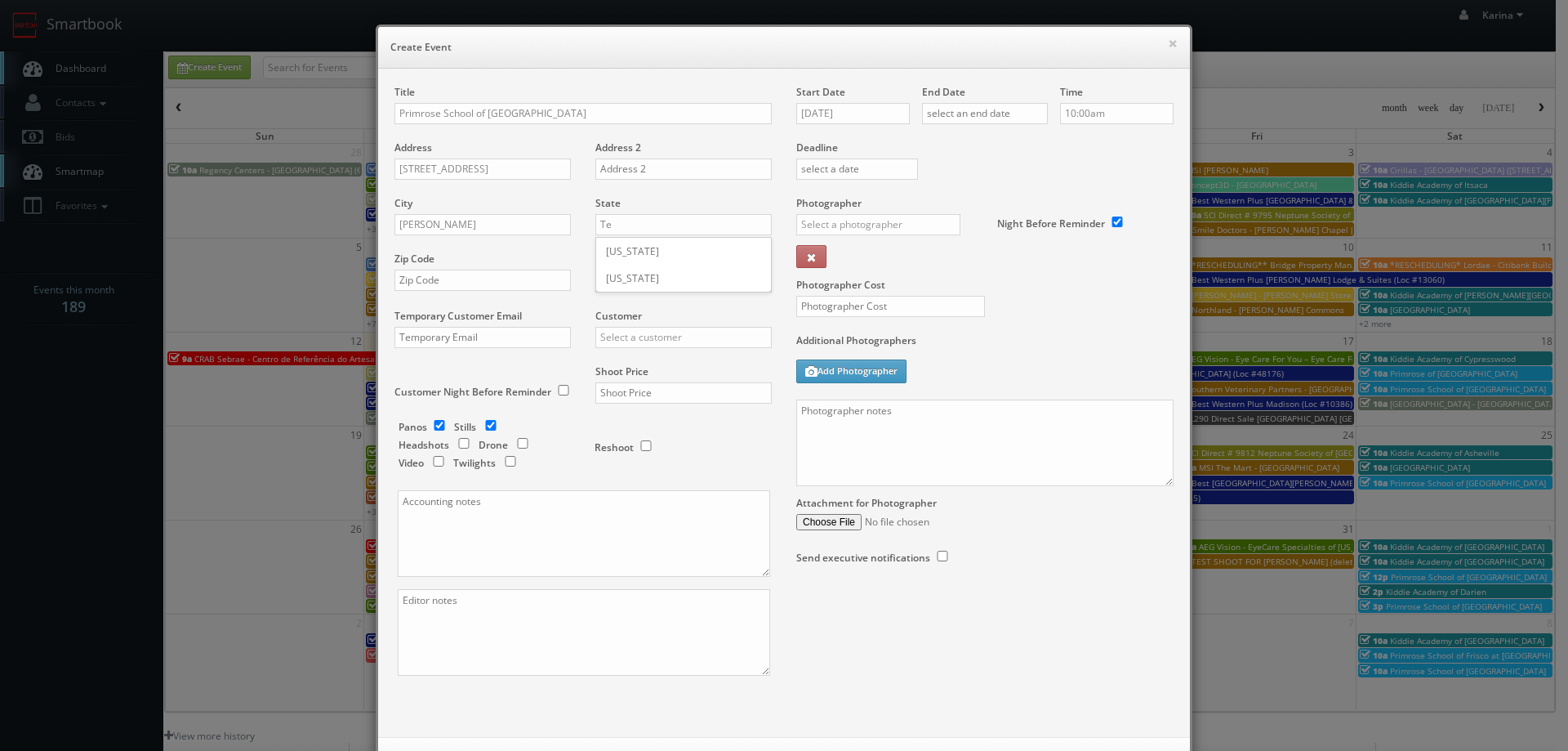
click at [615, 274] on div "[US_STATE]" at bounding box center [683, 278] width 175 height 27
type input "[US_STATE]"
click at [410, 285] on input "text" at bounding box center [483, 281] width 177 height 22
paste input "75070-4233"
type input "75070-4233"
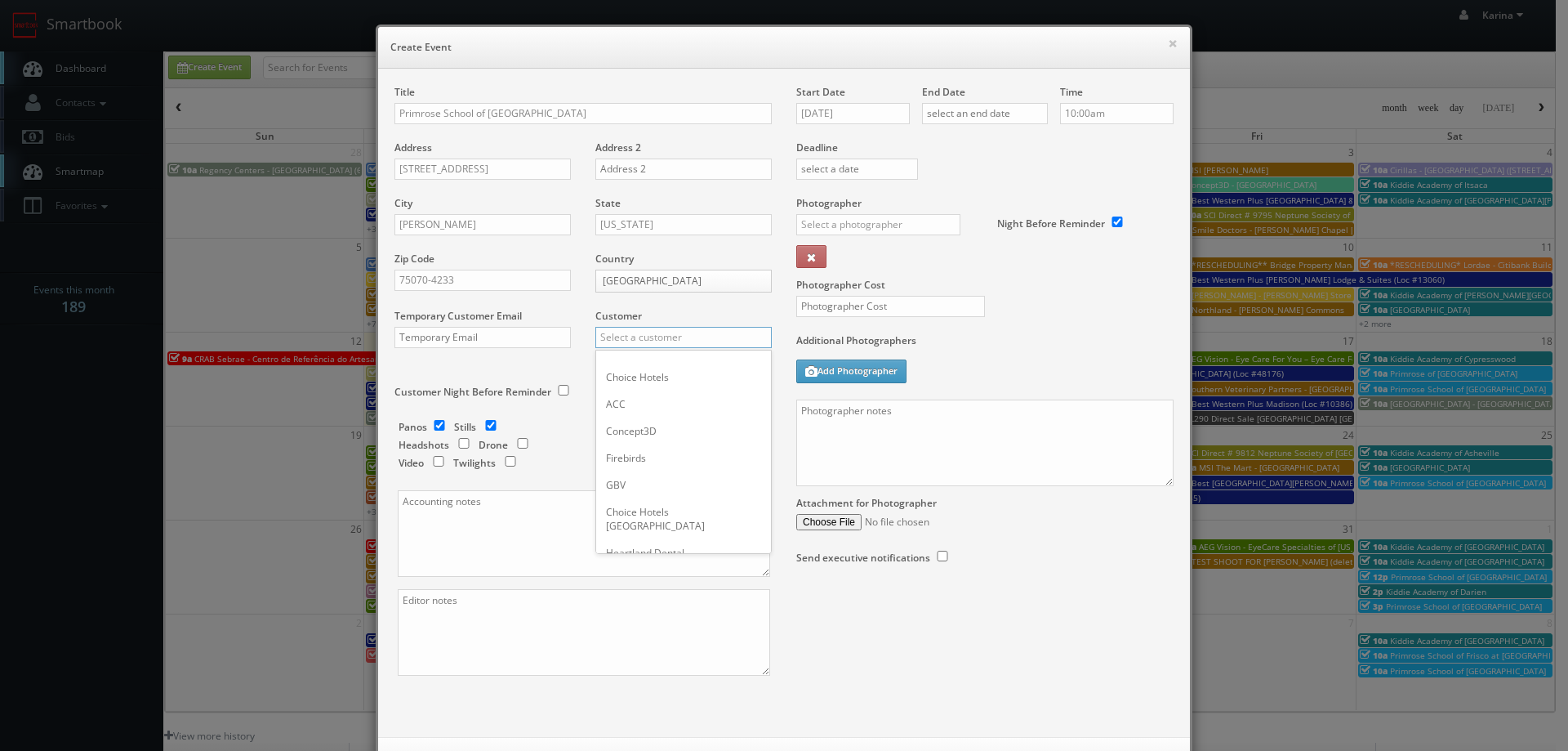
click at [609, 334] on input "text" at bounding box center [684, 338] width 177 height 22
click at [648, 362] on div "Primrose Schools" at bounding box center [683, 363] width 175 height 27
type input "Primrose Schools"
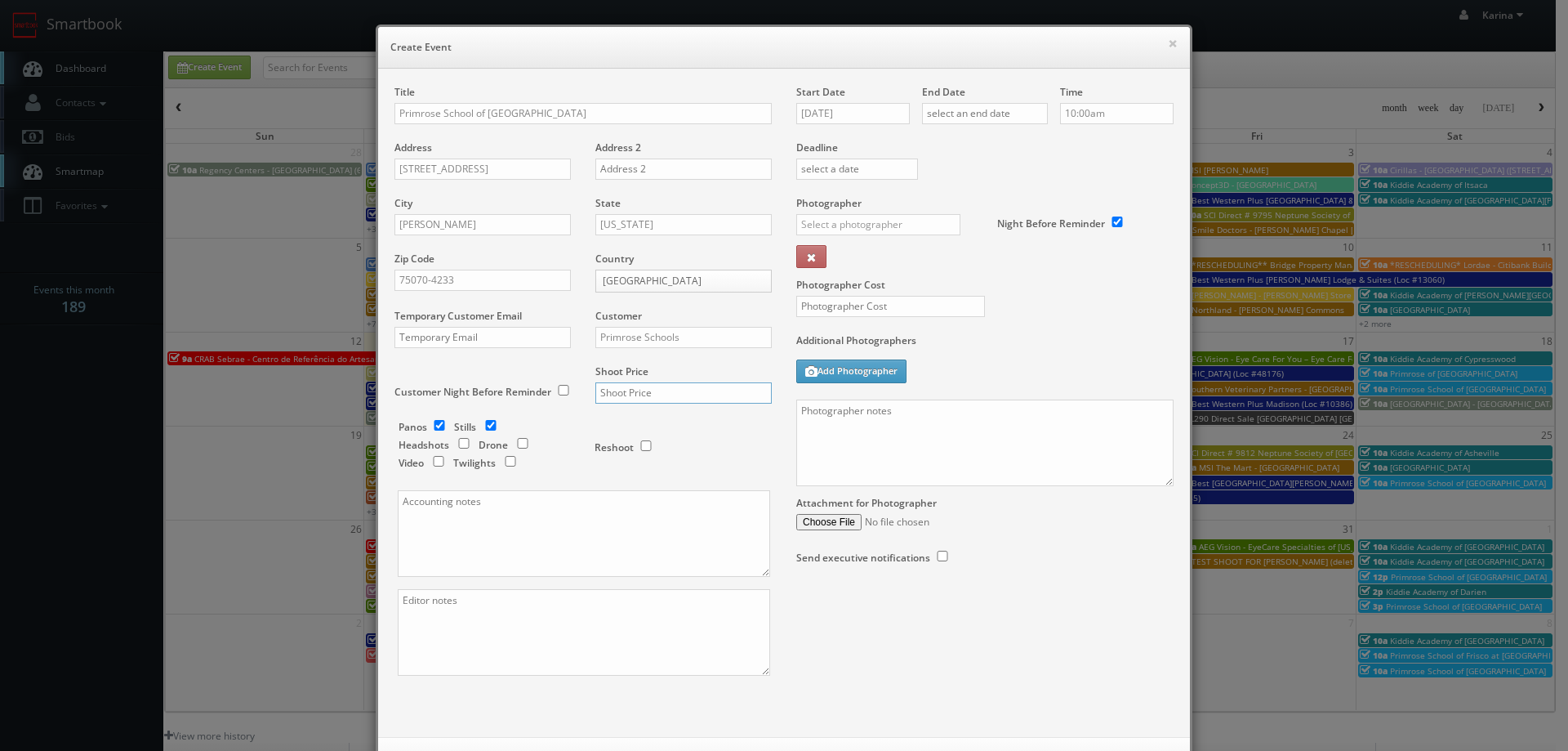
click at [645, 388] on input "text" at bounding box center [684, 393] width 177 height 22
type input "1,100"
click at [854, 111] on input "[DATE]" at bounding box center [853, 114] width 114 height 22
click at [949, 150] on th at bounding box center [947, 142] width 22 height 25
click at [941, 236] on td "15" at bounding box center [947, 239] width 22 height 24
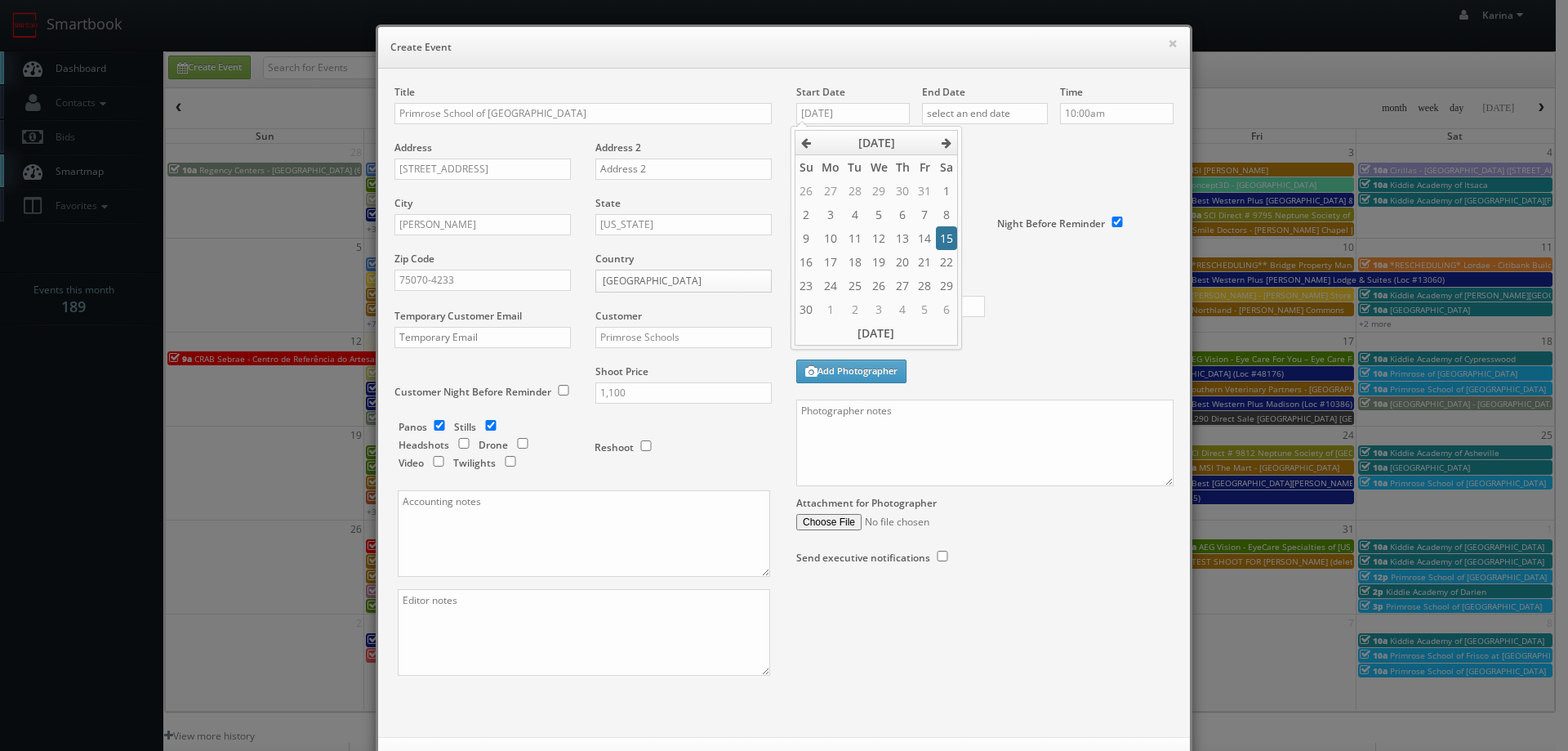
type input "11/15/2025"
click at [975, 111] on input "text" at bounding box center [985, 114] width 126 height 22
click at [1074, 143] on icon at bounding box center [1071, 143] width 10 height 12
click at [1069, 236] on td "15" at bounding box center [1071, 239] width 22 height 24
type input "11/15/2025"
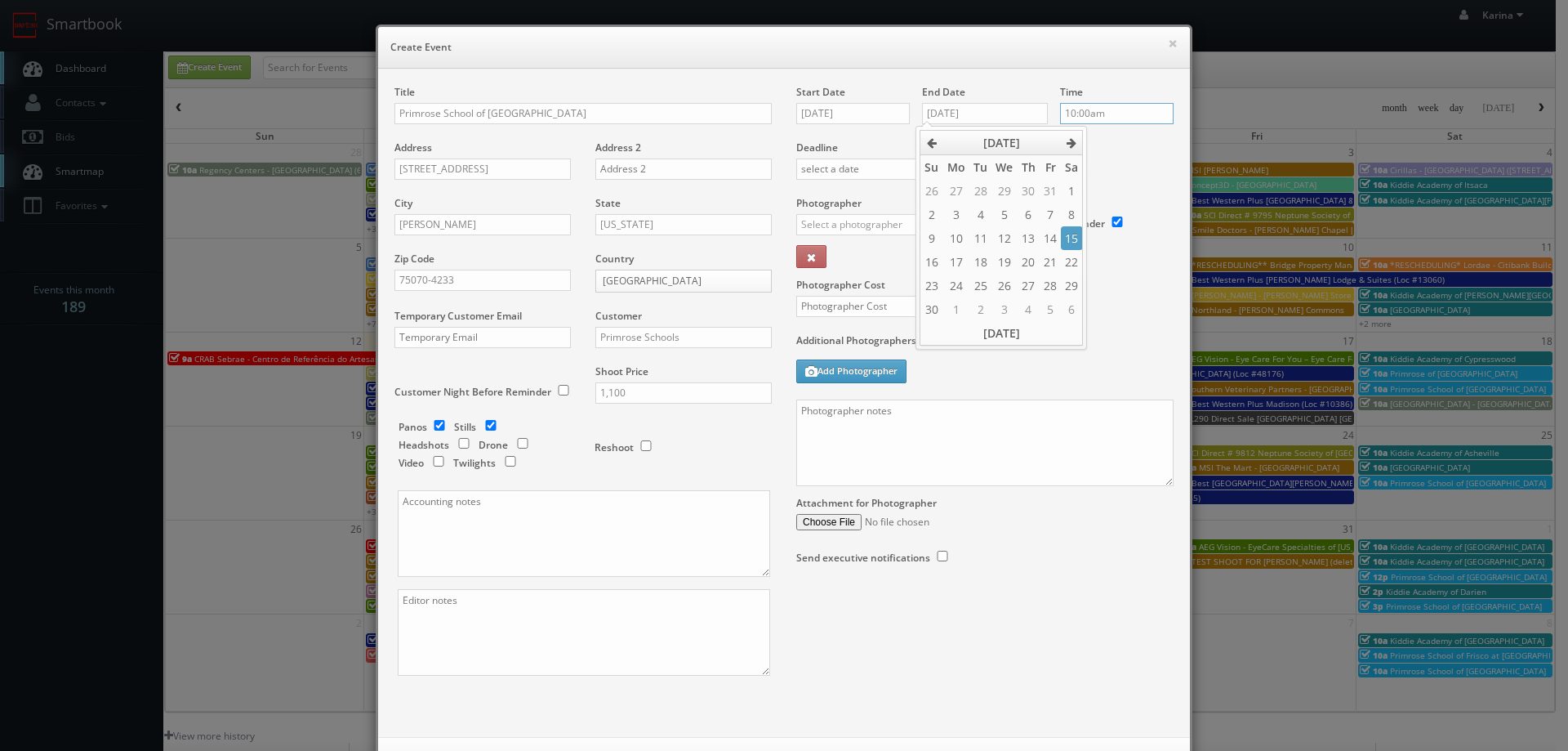
click at [1087, 115] on input "10:00am" at bounding box center [1117, 114] width 114 height 22
type input "2:00pm"
click at [1086, 225] on li "2:00pm" at bounding box center [1084, 225] width 62 height 19
click at [831, 221] on input "text" at bounding box center [877, 225] width 164 height 22
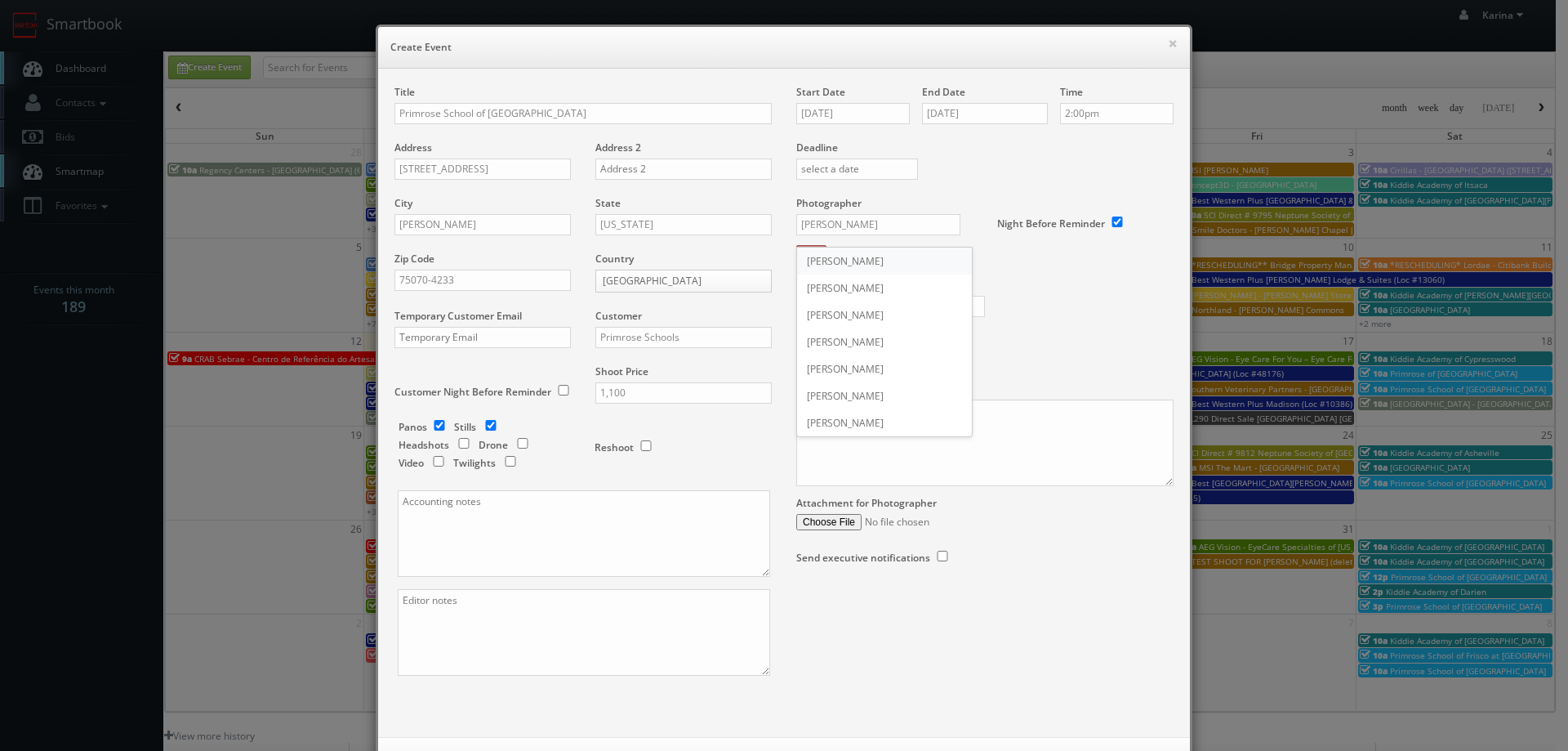
click at [857, 272] on div "[PERSON_NAME]" at bounding box center [884, 260] width 175 height 27
type input "[PERSON_NAME]"
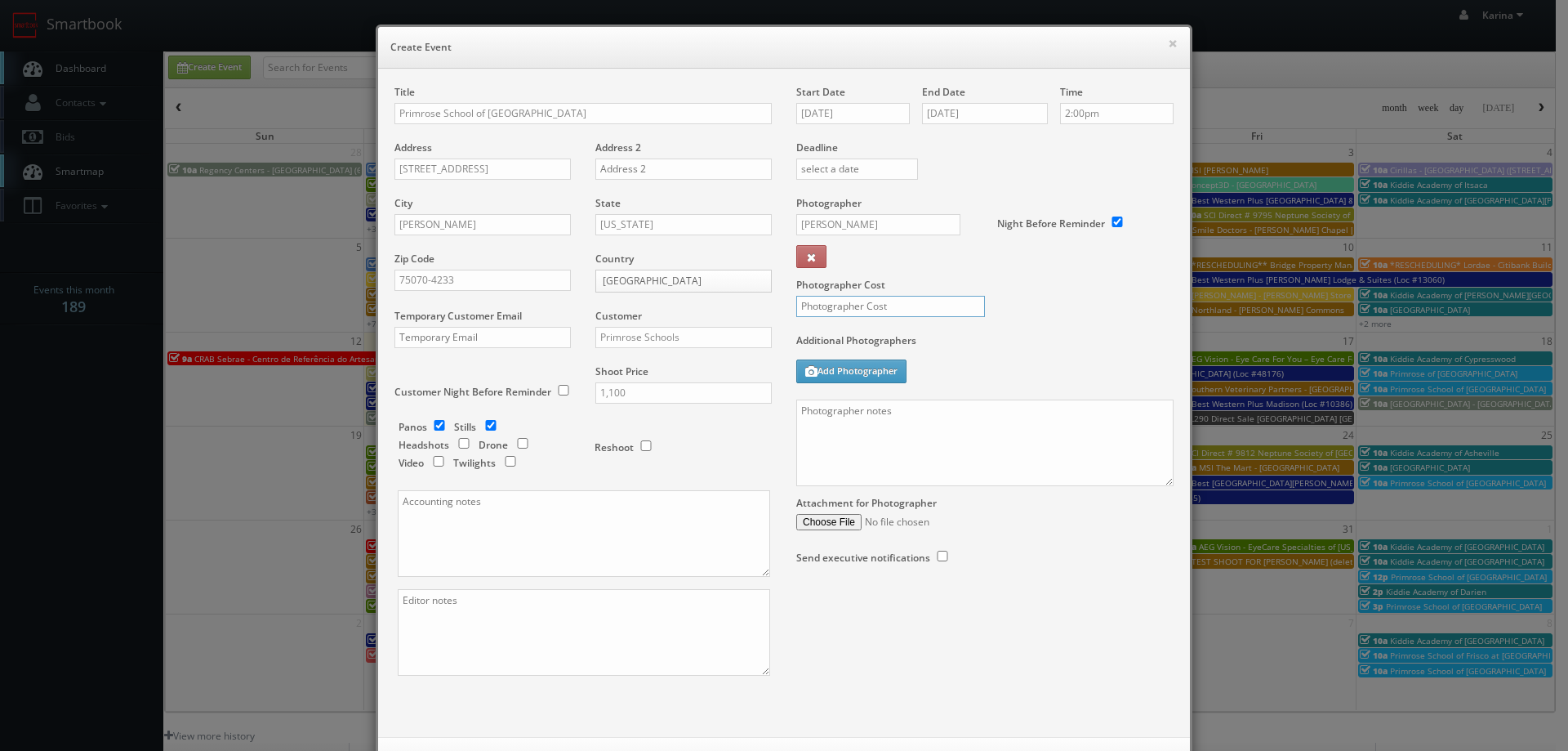
click at [860, 299] on input "text" at bounding box center [890, 306] width 188 height 22
type input "300"
click at [852, 411] on textarea at bounding box center [984, 443] width 377 height 86
paste textarea "We need to deliver 10 stills and a virtual tour. For stills: We need to deliver…"
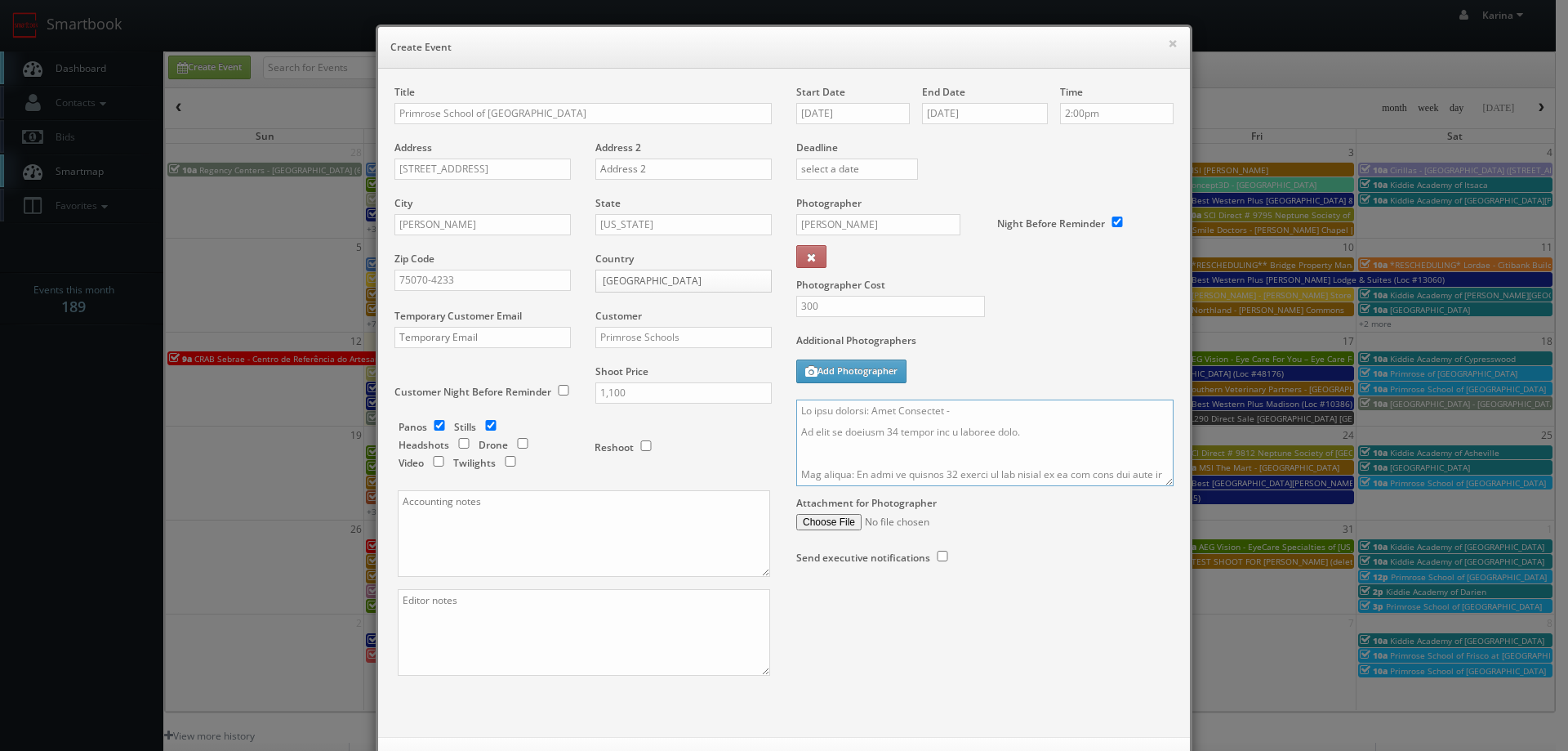
click at [969, 415] on textarea at bounding box center [984, 443] width 377 height 86
paste textarea "[PHONE_NUMBER]"
drag, startPoint x: 1037, startPoint y: 409, endPoint x: 948, endPoint y: 411, distance: 89.0
click at [945, 411] on textarea at bounding box center [984, 443] width 377 height 86
type textarea "On site contact: Lily Hernandez - We need to deliver 10 stills and a virtual to…"
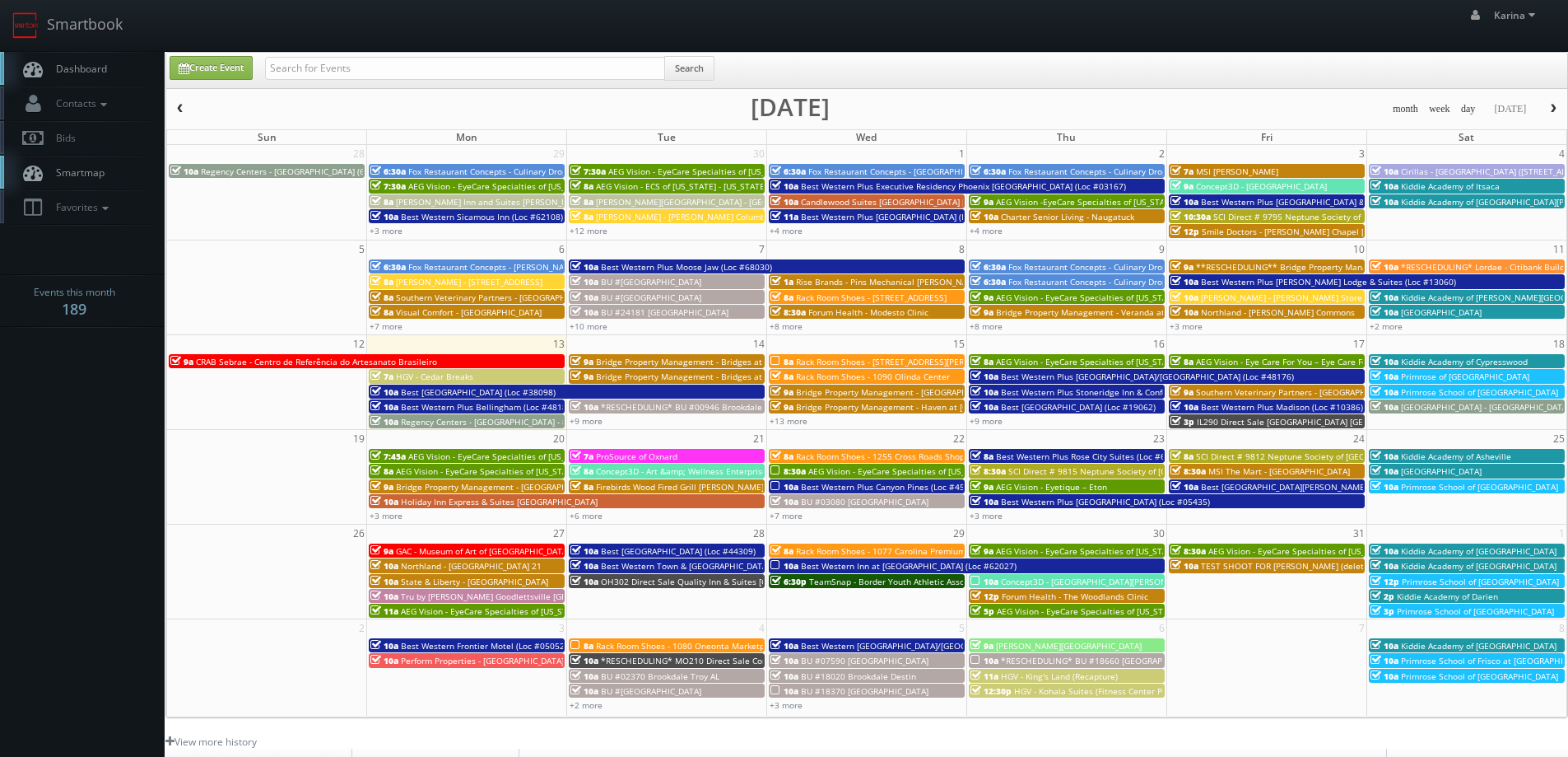
click at [1415, 487] on span "Primrose School of [GEOGRAPHIC_DATA]" at bounding box center [1479, 487] width 157 height 12
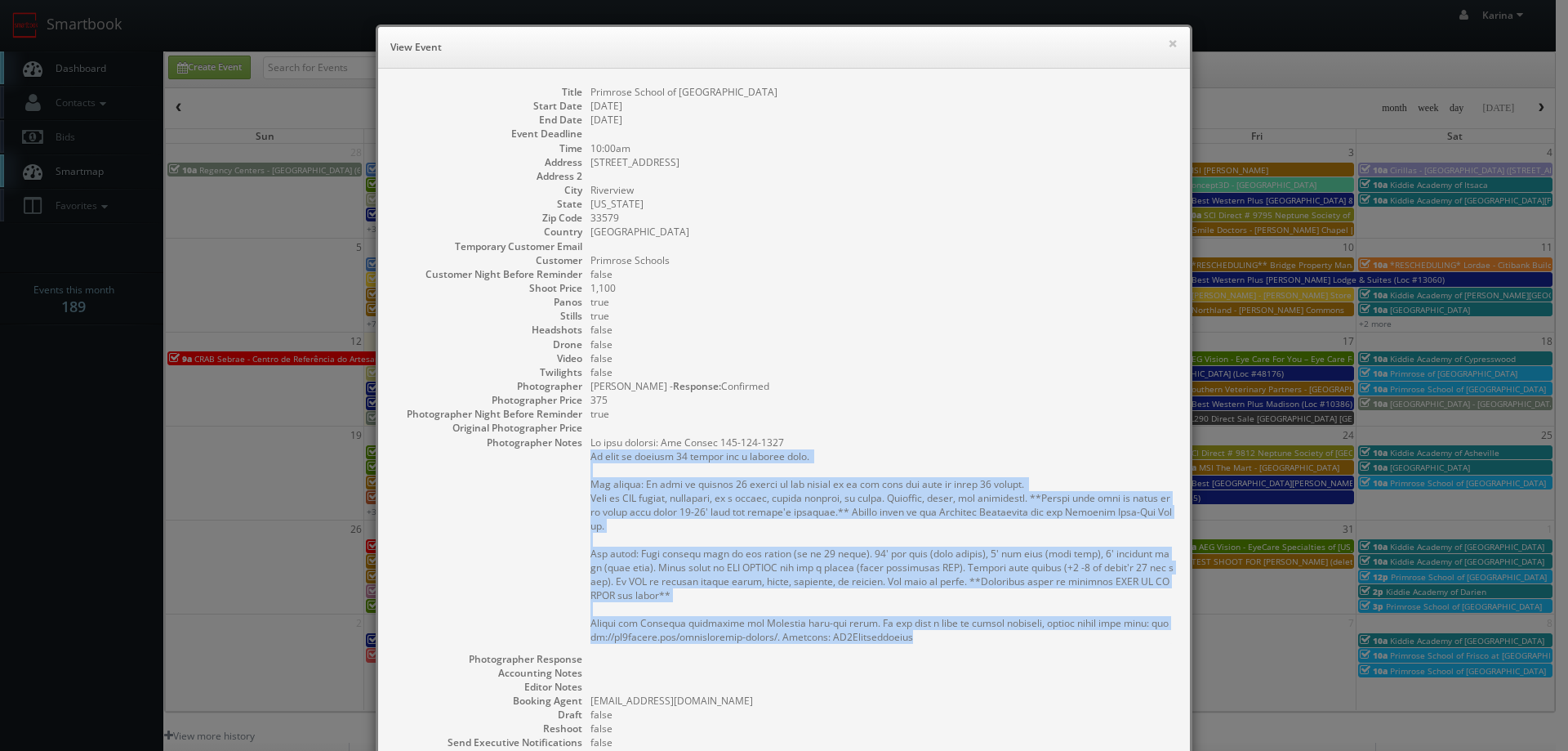
drag, startPoint x: 870, startPoint y: 635, endPoint x: 571, endPoint y: 457, distance: 348.0
click at [571, 457] on dl "Title Primrose School of [GEOGRAPHIC_DATA] Start Date [DATE] End Date [DATE] Ev…" at bounding box center [784, 481] width 779 height 791
copy pre "We need to deliver 10 stills and a virtual tour. For stills: We need to deliver…"
click at [1168, 43] on button "×" at bounding box center [1173, 43] width 10 height 12
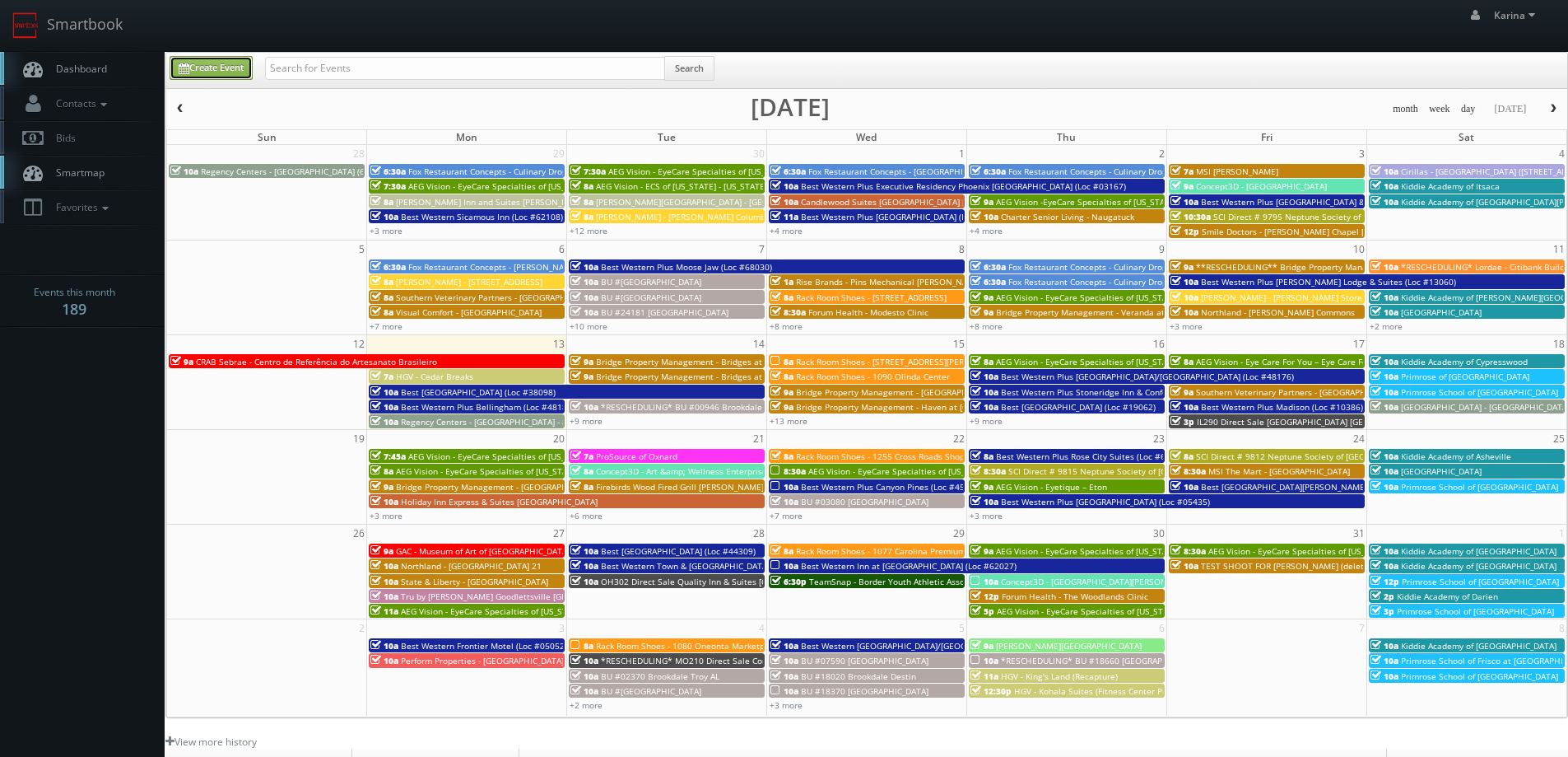
click at [213, 66] on link "Create Event" at bounding box center [211, 68] width 83 height 24
type input "[DATE]"
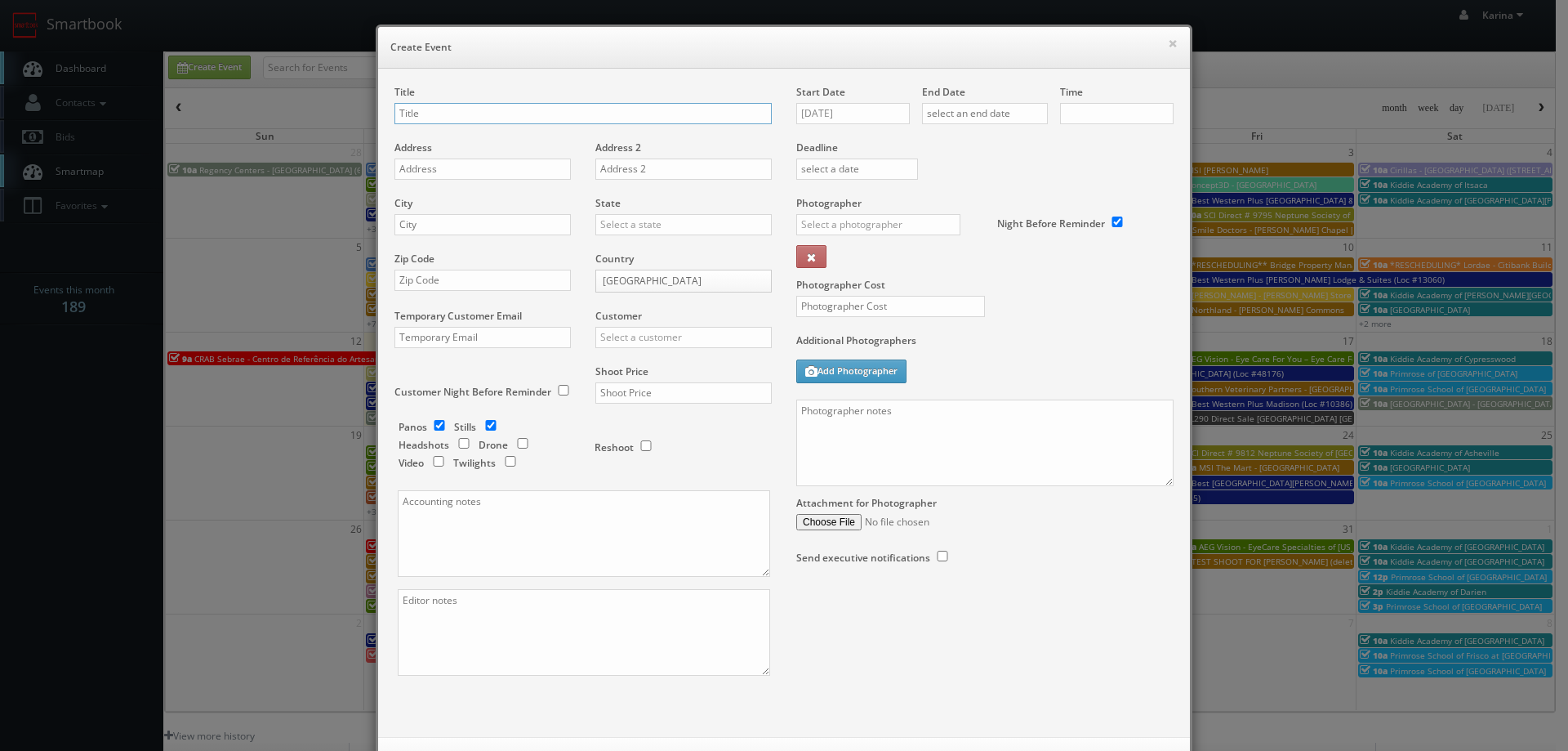
checkbox input "true"
type input "10:00am"
checkbox input "true"
click at [441, 115] on input "text" at bounding box center [583, 114] width 377 height 22
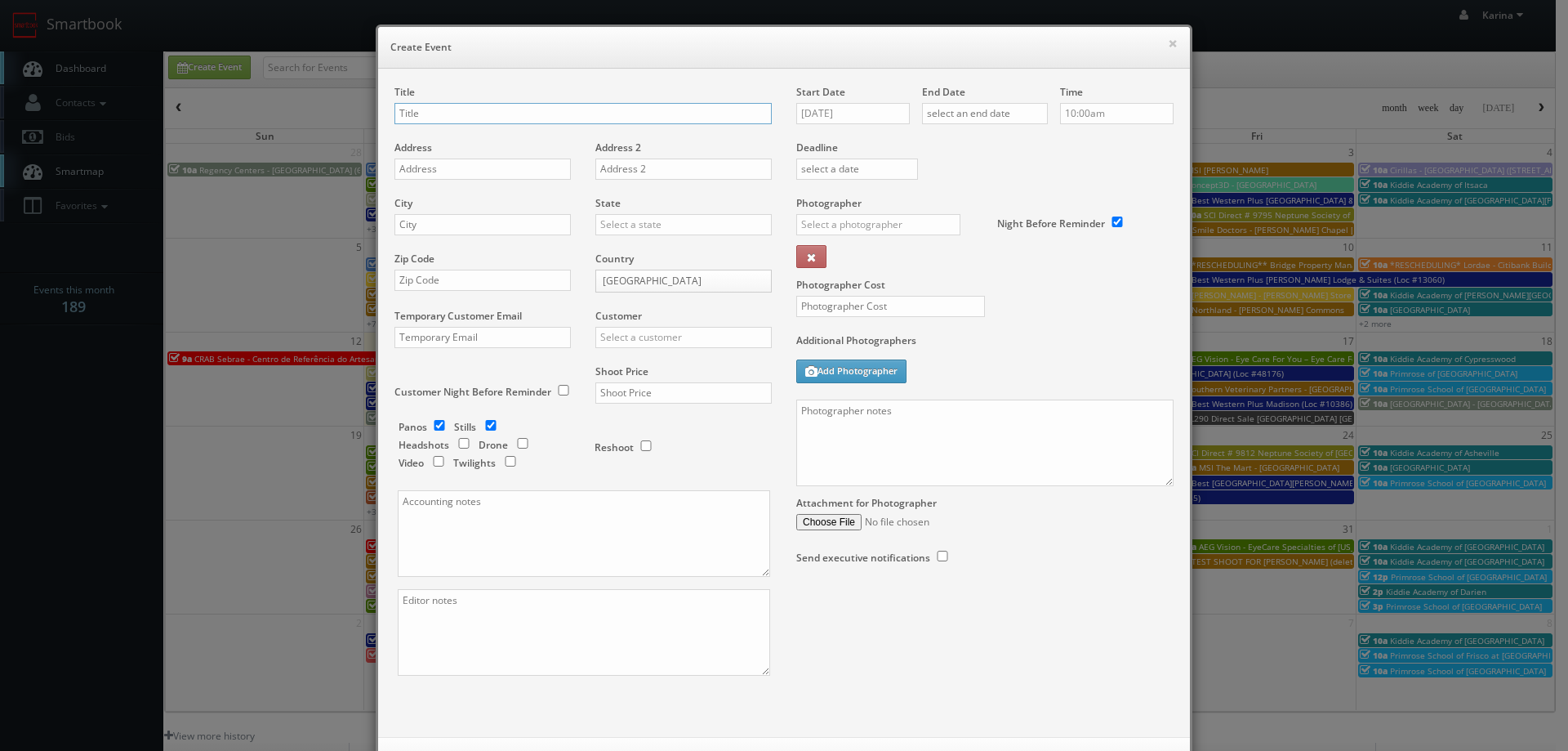
paste input "AEG Vision - EyeCare Specialties of [US_STATE] – [PERSON_NAME] EyeCare"
type input "AEG Vision - EyeCare Specialties of [US_STATE] – [PERSON_NAME] EyeCare"
click at [844, 117] on input "[DATE]" at bounding box center [853, 114] width 114 height 22
click at [901, 243] on td "16" at bounding box center [903, 239] width 22 height 24
type input "[DATE]"
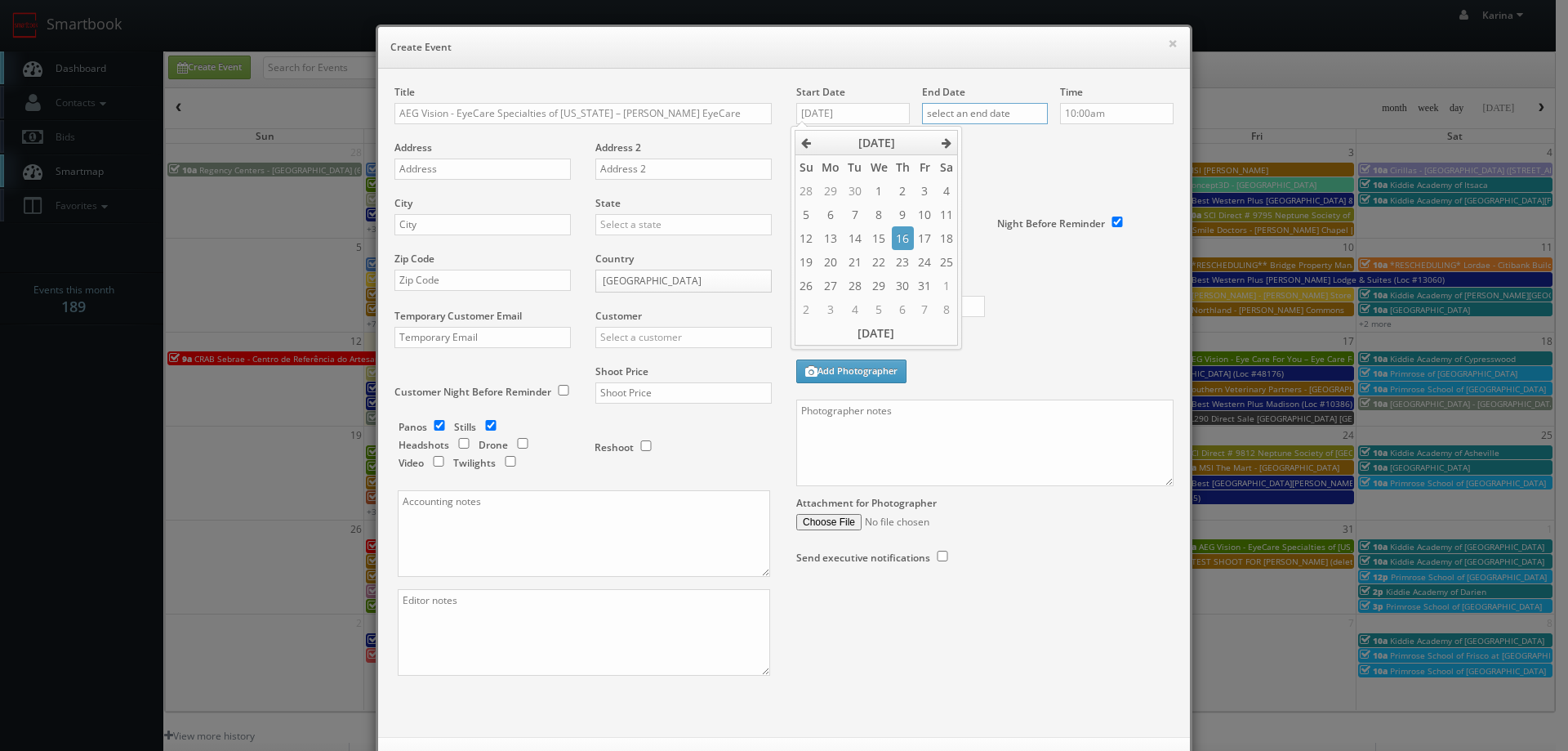
click at [987, 116] on input "text" at bounding box center [985, 114] width 126 height 22
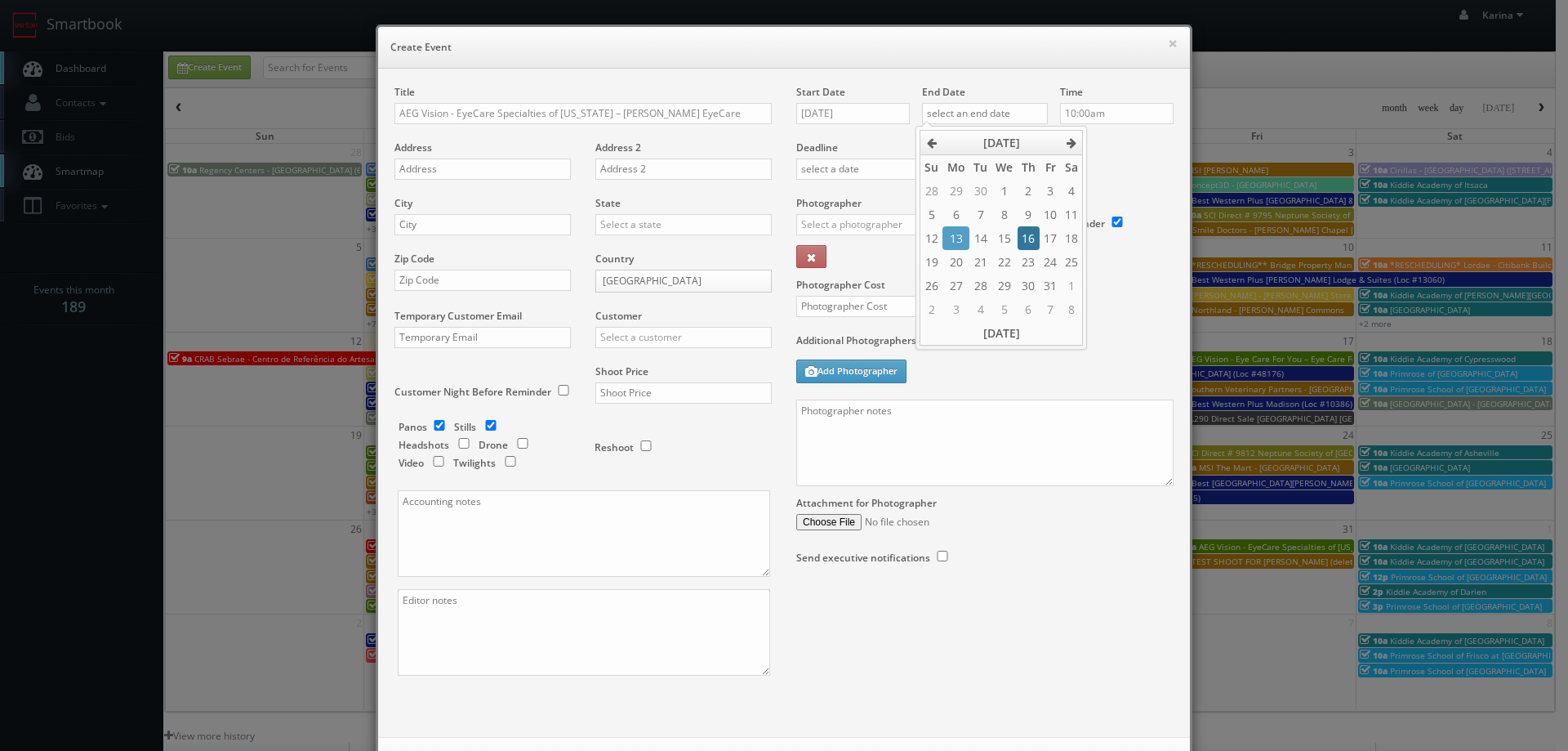
click at [1029, 239] on td "16" at bounding box center [1028, 239] width 22 height 24
type input "[DATE]"
click at [1082, 107] on input "10:00am" at bounding box center [1117, 114] width 114 height 22
type input "7:00am"
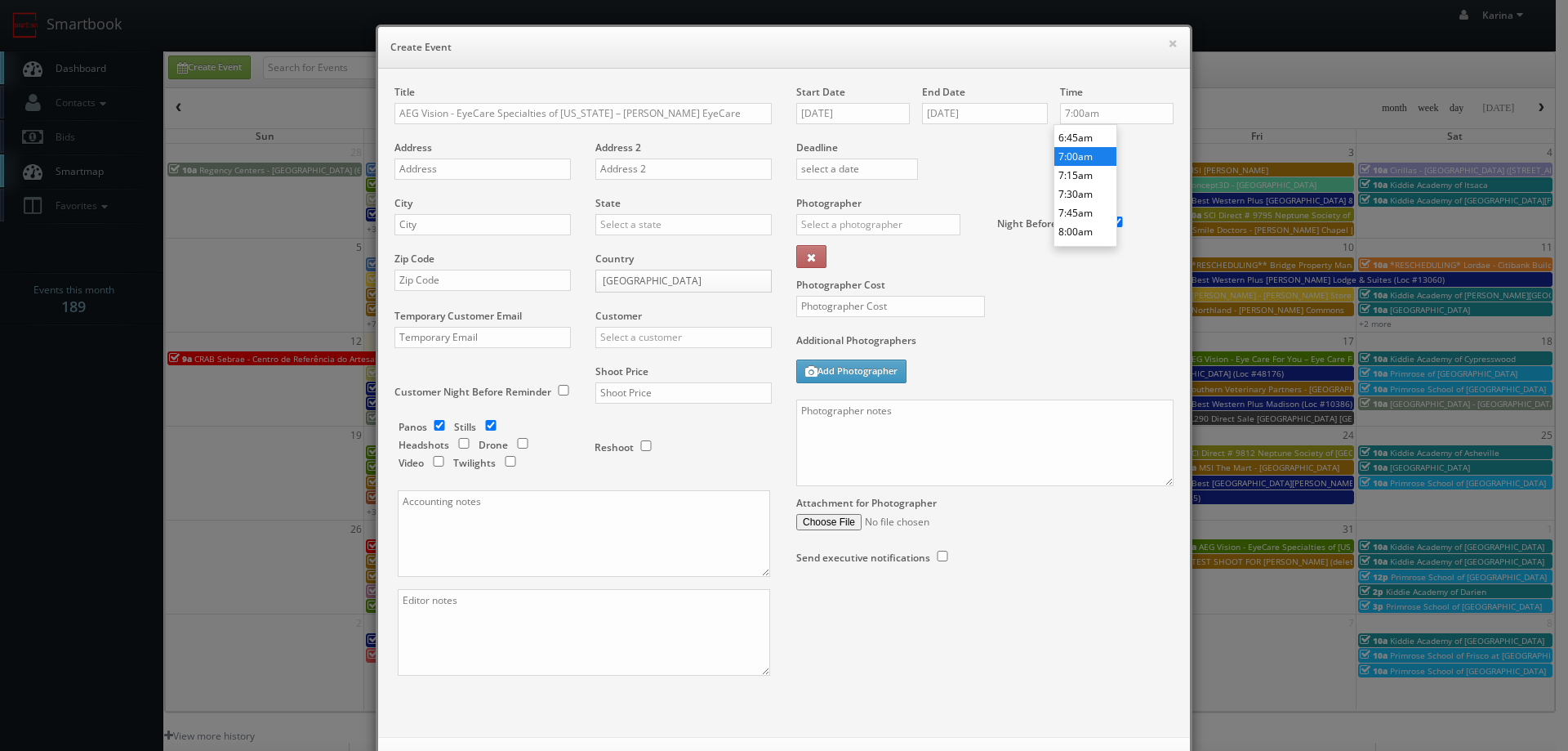
click at [1085, 155] on li "7:00am" at bounding box center [1084, 156] width 62 height 19
click at [839, 219] on input "text" at bounding box center [877, 225] width 164 height 22
click at [845, 265] on div "[PERSON_NAME]" at bounding box center [884, 260] width 175 height 27
type input "[PERSON_NAME]"
click at [853, 314] on input "text" at bounding box center [890, 306] width 188 height 22
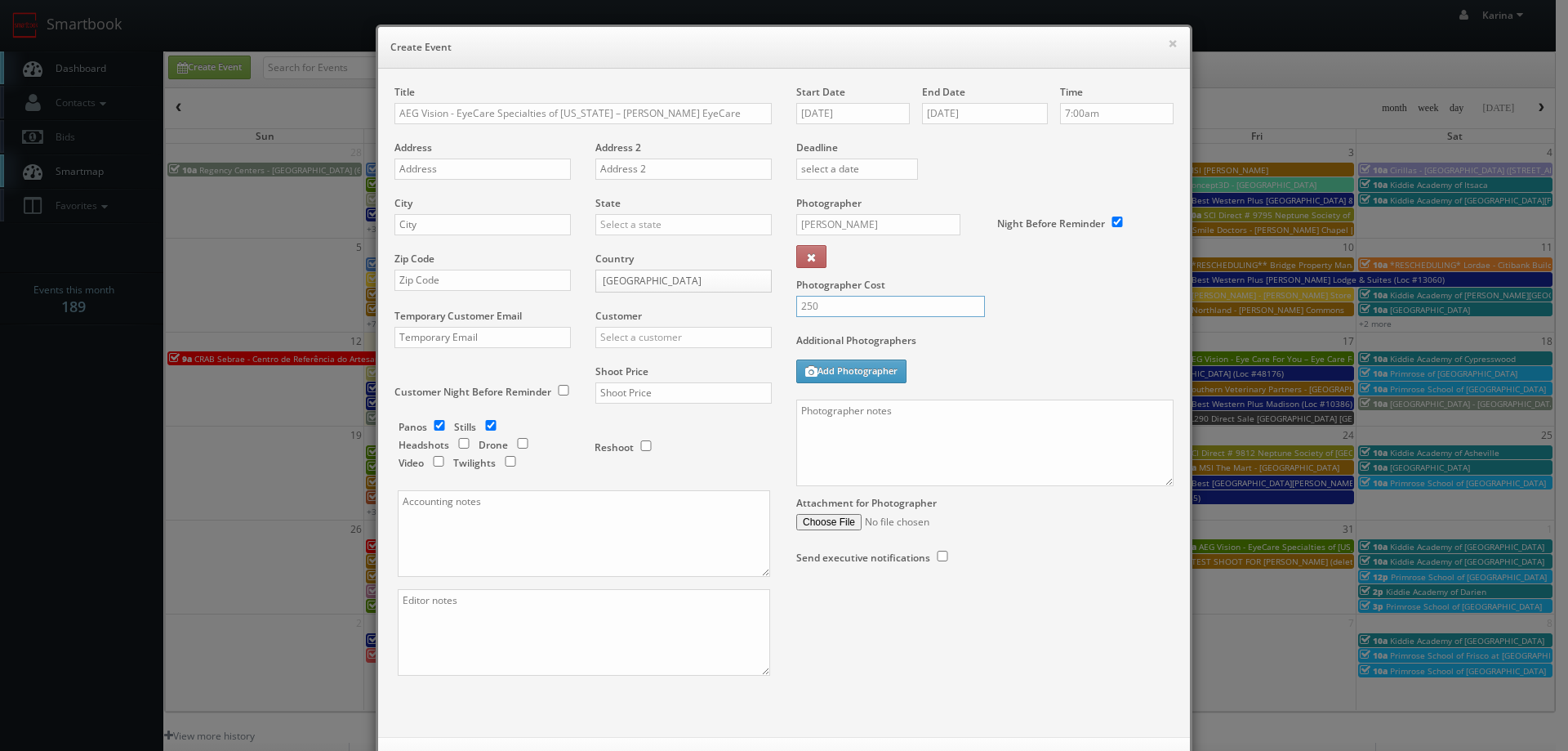
type input "250"
click at [936, 411] on textarea at bounding box center [984, 443] width 377 height 86
paste textarea "[PHONE_NUMBER]"
type textarea "on site contact: [PHONE_NUMBER]"
click at [455, 170] on input "text" at bounding box center [483, 169] width 177 height 22
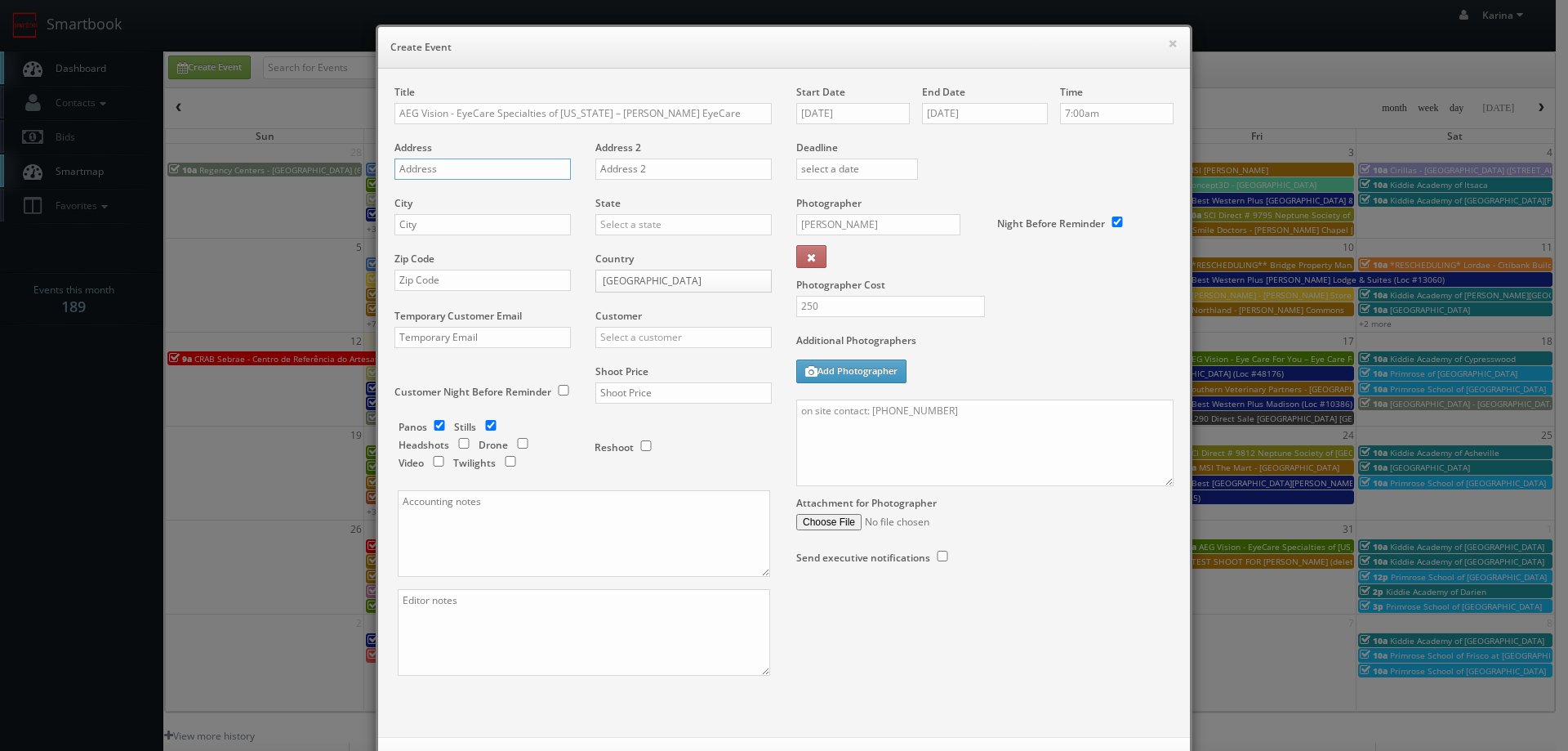
click at [455, 171] on input "text" at bounding box center [483, 169] width 177 height 22
paste input "[STREET_ADDRESS]"
type input "[STREET_ADDRESS]"
click at [444, 225] on input "text" at bounding box center [483, 225] width 177 height 22
type input "[GEOGRAPHIC_DATA]"
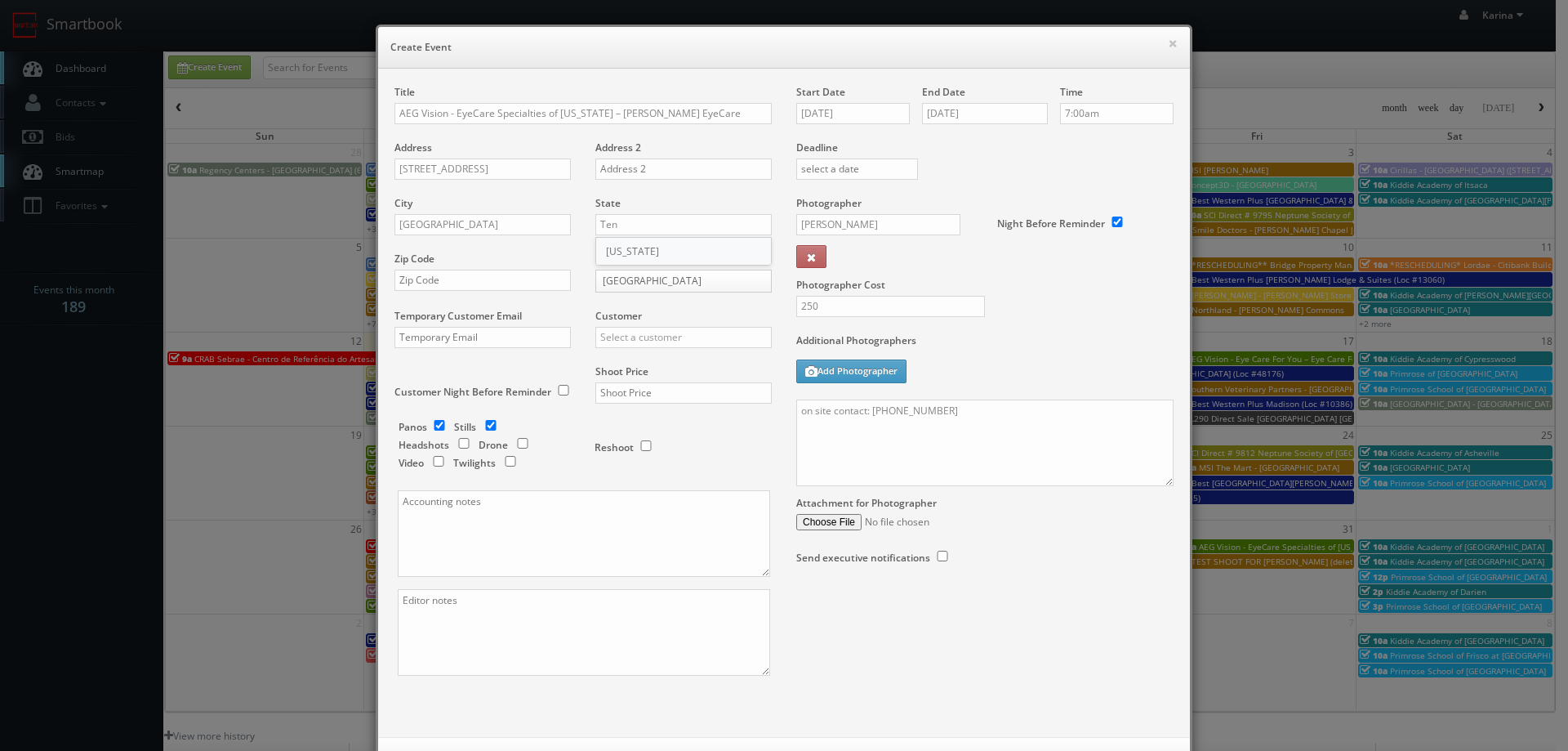
click at [612, 244] on div "[US_STATE]" at bounding box center [683, 250] width 175 height 27
type input "[US_STATE]"
click at [469, 287] on input "text" at bounding box center [483, 281] width 177 height 22
paste input "37087"
type input "37087"
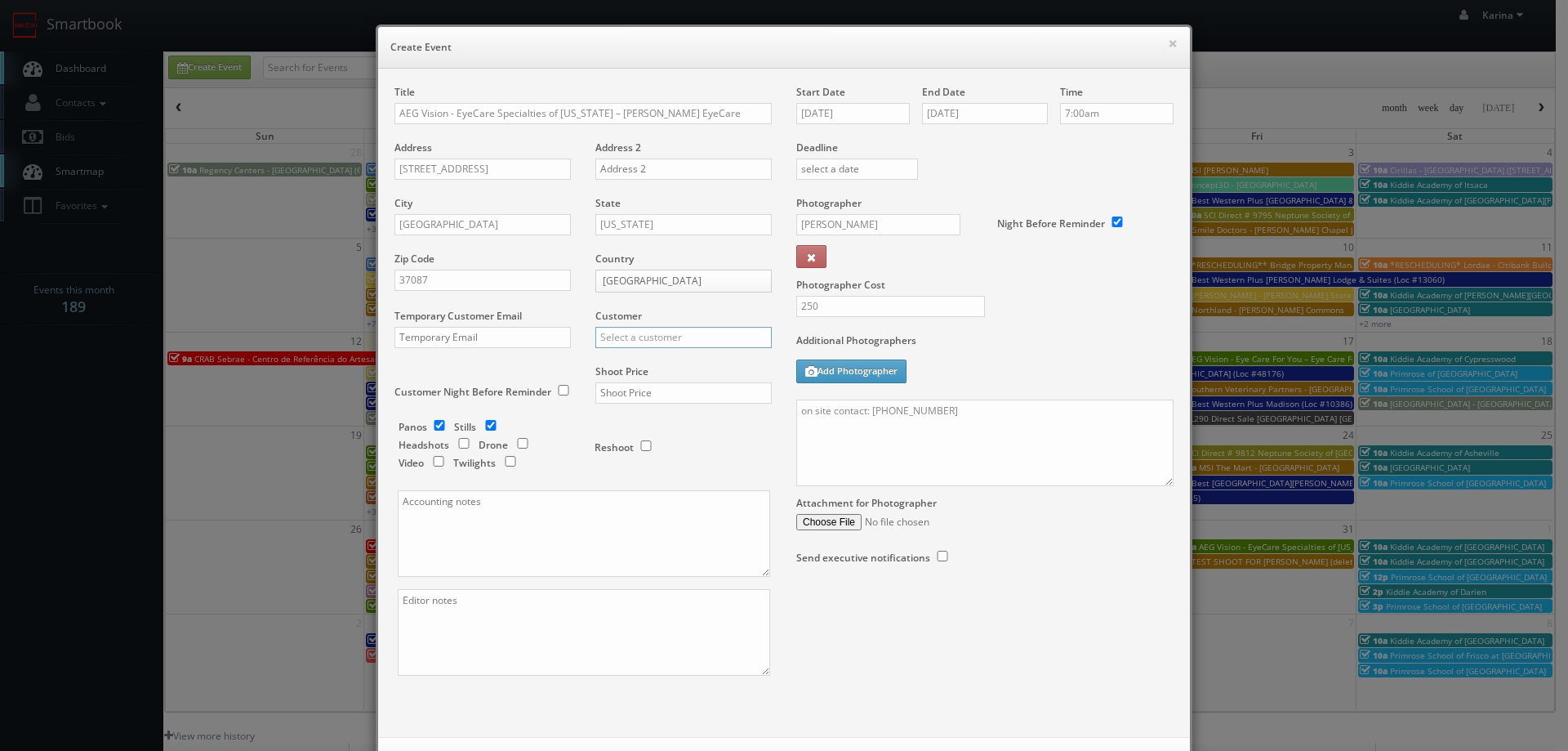
click at [636, 339] on input "text" at bounding box center [684, 338] width 177 height 22
click at [635, 360] on div "AEG Vision" at bounding box center [683, 363] width 175 height 27
type input "AEG Vision"
click at [640, 386] on input "text" at bounding box center [684, 393] width 177 height 22
type input "600"
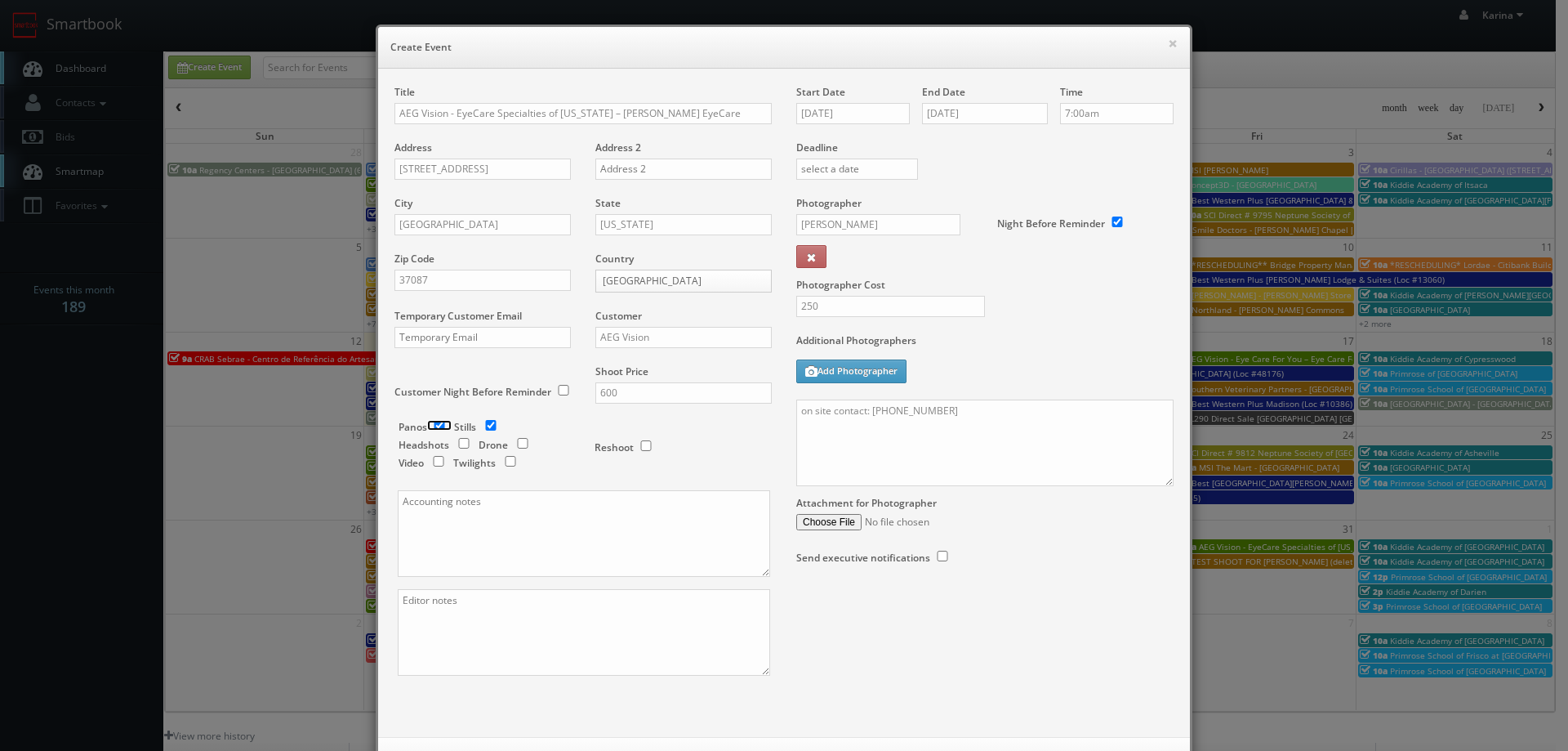
click at [436, 421] on input "checkbox" at bounding box center [439, 425] width 25 height 11
checkbox input "false"
click at [818, 436] on textarea "on site contact: [PHONE_NUMBER]" at bounding box center [984, 443] width 377 height 86
paste textarea "Loremi dolo. Si amet co adipisc 7 elitse do eiu tempor in ut lab etdo mag aliqu…"
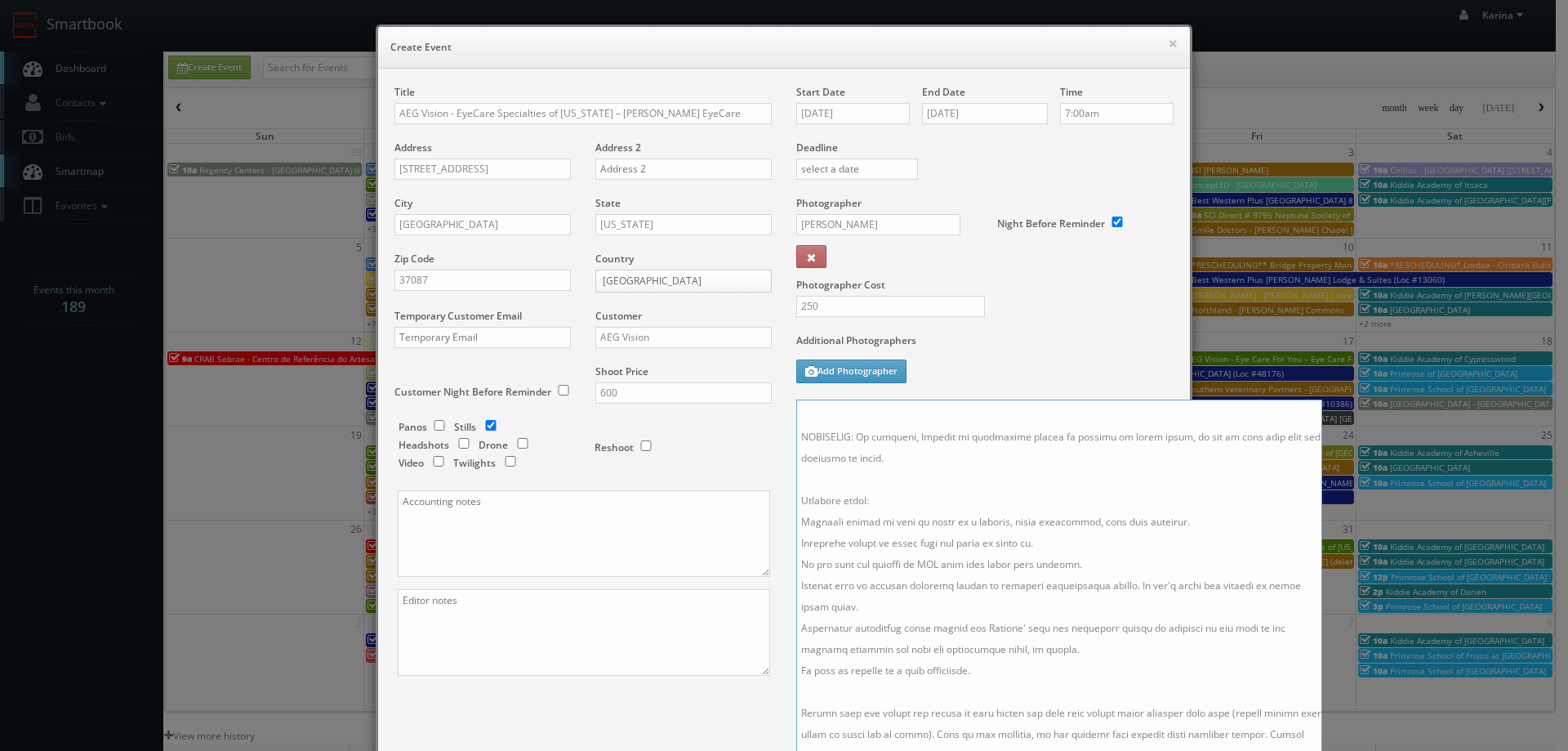
scroll to position [271, 0]
drag, startPoint x: 1160, startPoint y: 480, endPoint x: 1315, endPoint y: 782, distance: 339.5
click at [1315, 750] on html "Smartbook Toggle Side Navigation Toggle Top Navigation [PERSON_NAME] [PERSON_NA…" at bounding box center [784, 524] width 1568 height 1048
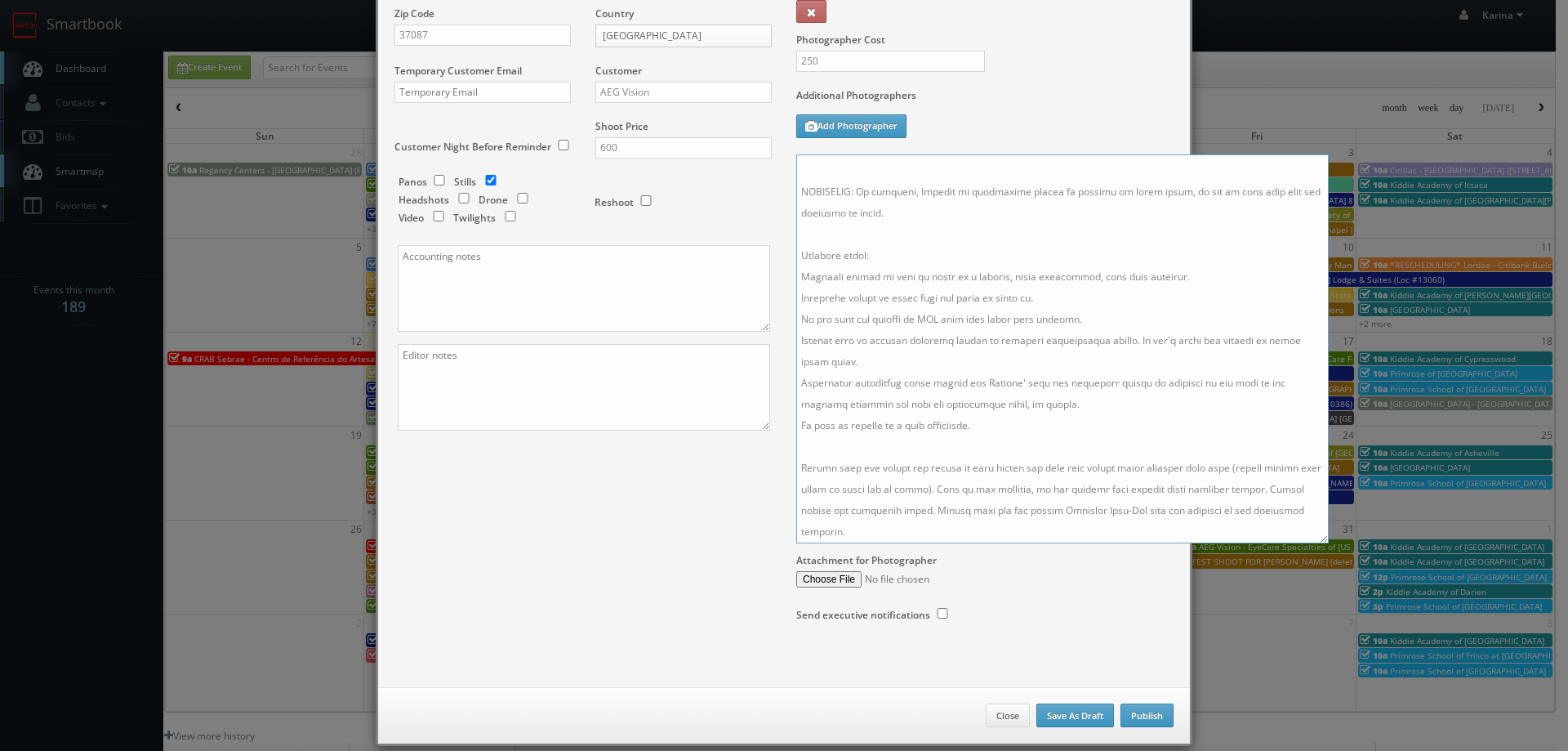
drag, startPoint x: 959, startPoint y: 523, endPoint x: 765, endPoint y: 259, distance: 327.6
click at [765, 259] on div "Title AEG Vision - EyeCare Specialties of [US_STATE] – [PERSON_NAME] EyeCare Ad…" at bounding box center [783, 247] width 804 height 815
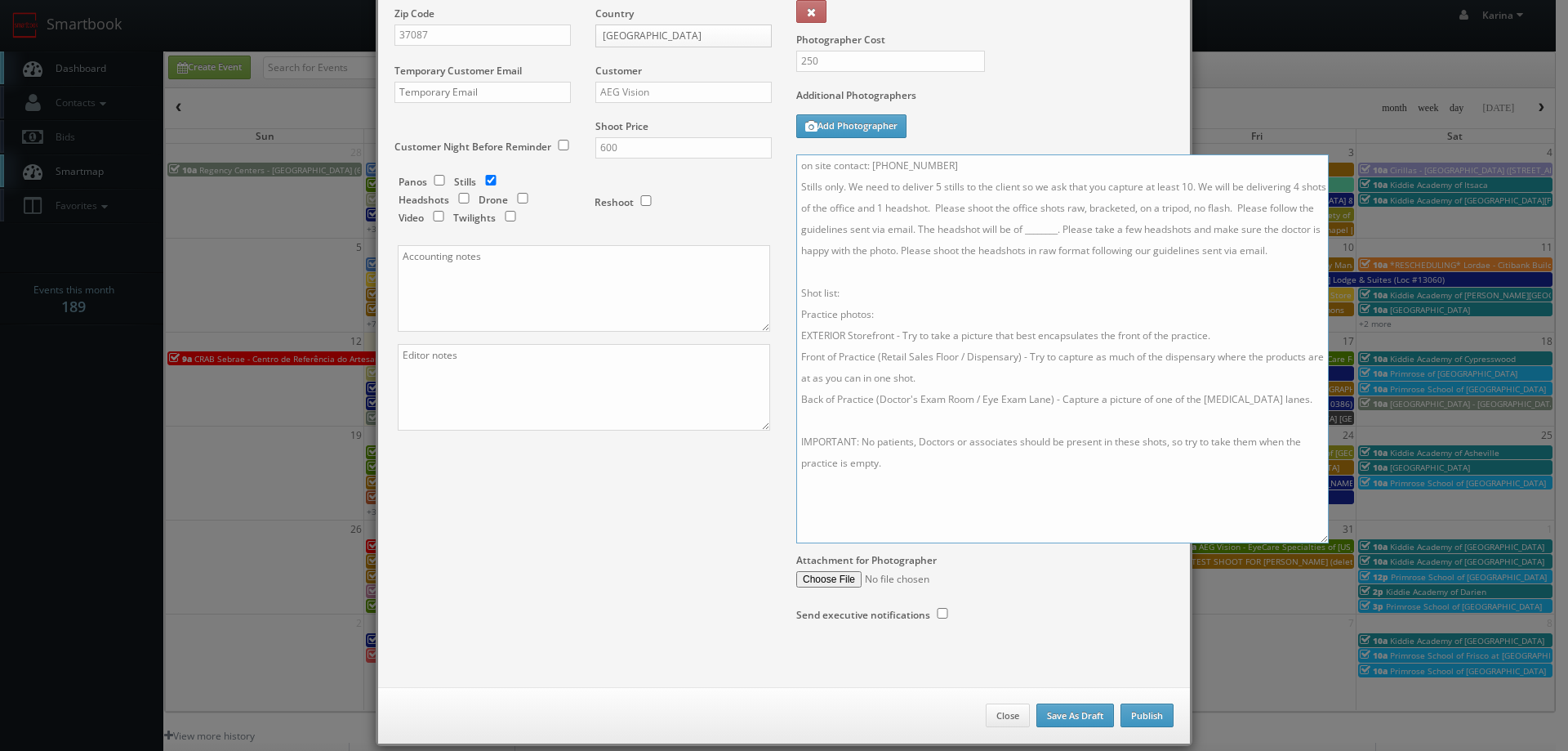
scroll to position [0, 0]
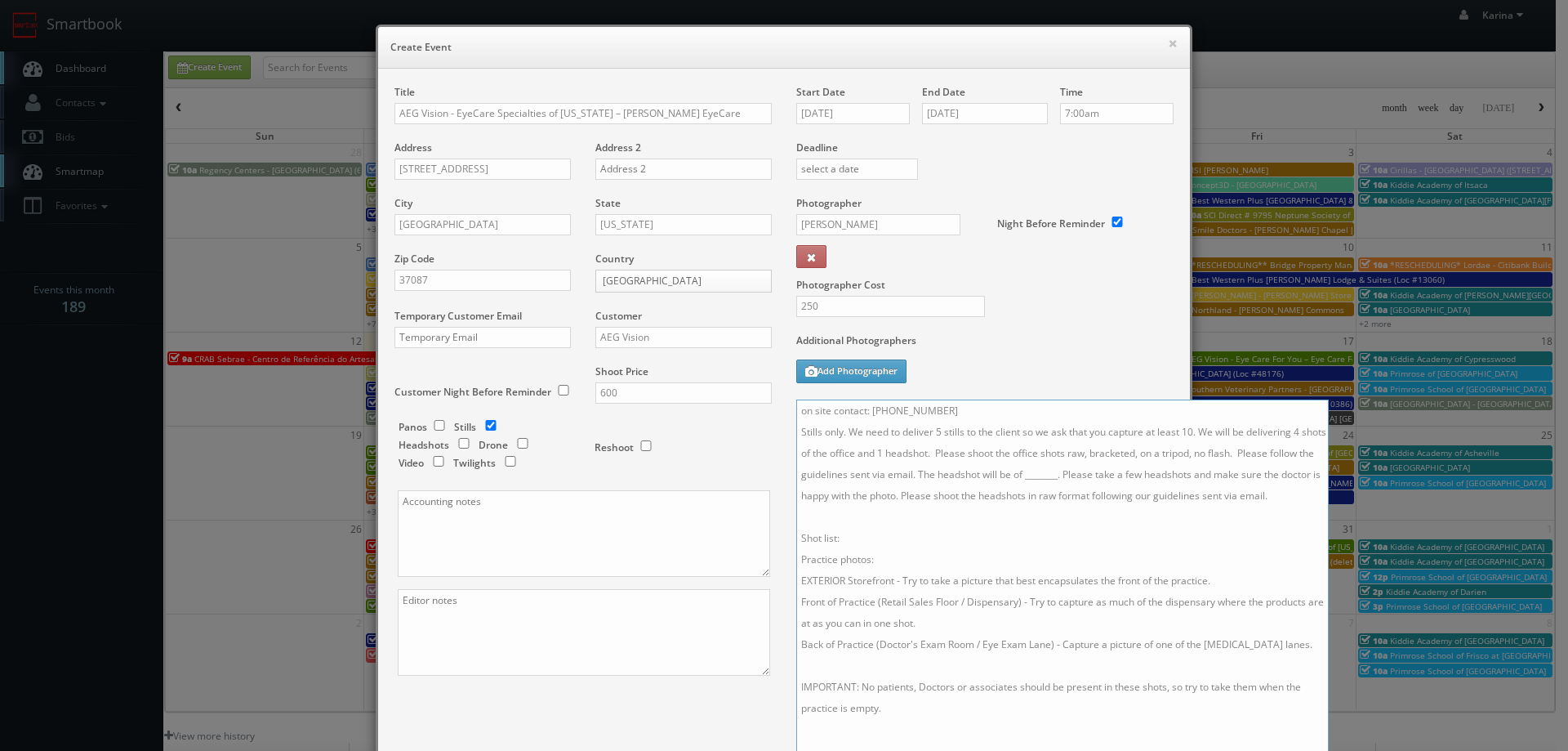
drag, startPoint x: 1099, startPoint y: 470, endPoint x: 958, endPoint y: 473, distance: 141.0
click at [958, 473] on textarea "on site contact: [PHONE_NUMBER] Stills only. We need to deliver 5 stills to the…" at bounding box center [1062, 594] width 533 height 389
drag, startPoint x: 1209, startPoint y: 497, endPoint x: 958, endPoint y: 469, distance: 252.6
click at [958, 469] on textarea "on site contact: [PHONE_NUMBER] Stills only. We need to deliver 5 stills to the…" at bounding box center [1062, 594] width 533 height 389
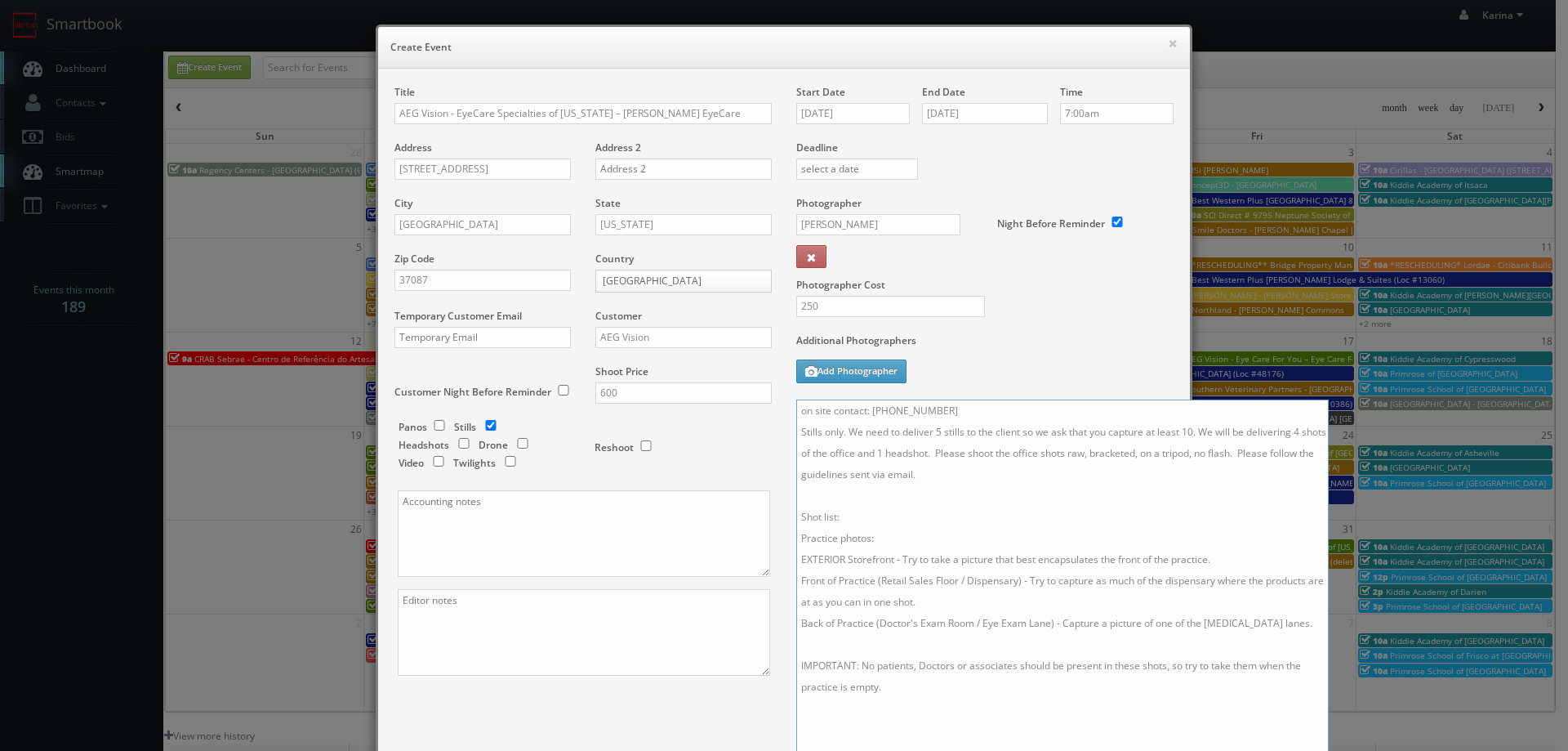
drag, startPoint x: 920, startPoint y: 451, endPoint x: 1195, endPoint y: 428, distance: 276.0
click at [1195, 428] on textarea "on site contact: [PHONE_NUMBER] Stills only. We need to deliver 5 stills to the…" at bounding box center [1062, 594] width 533 height 389
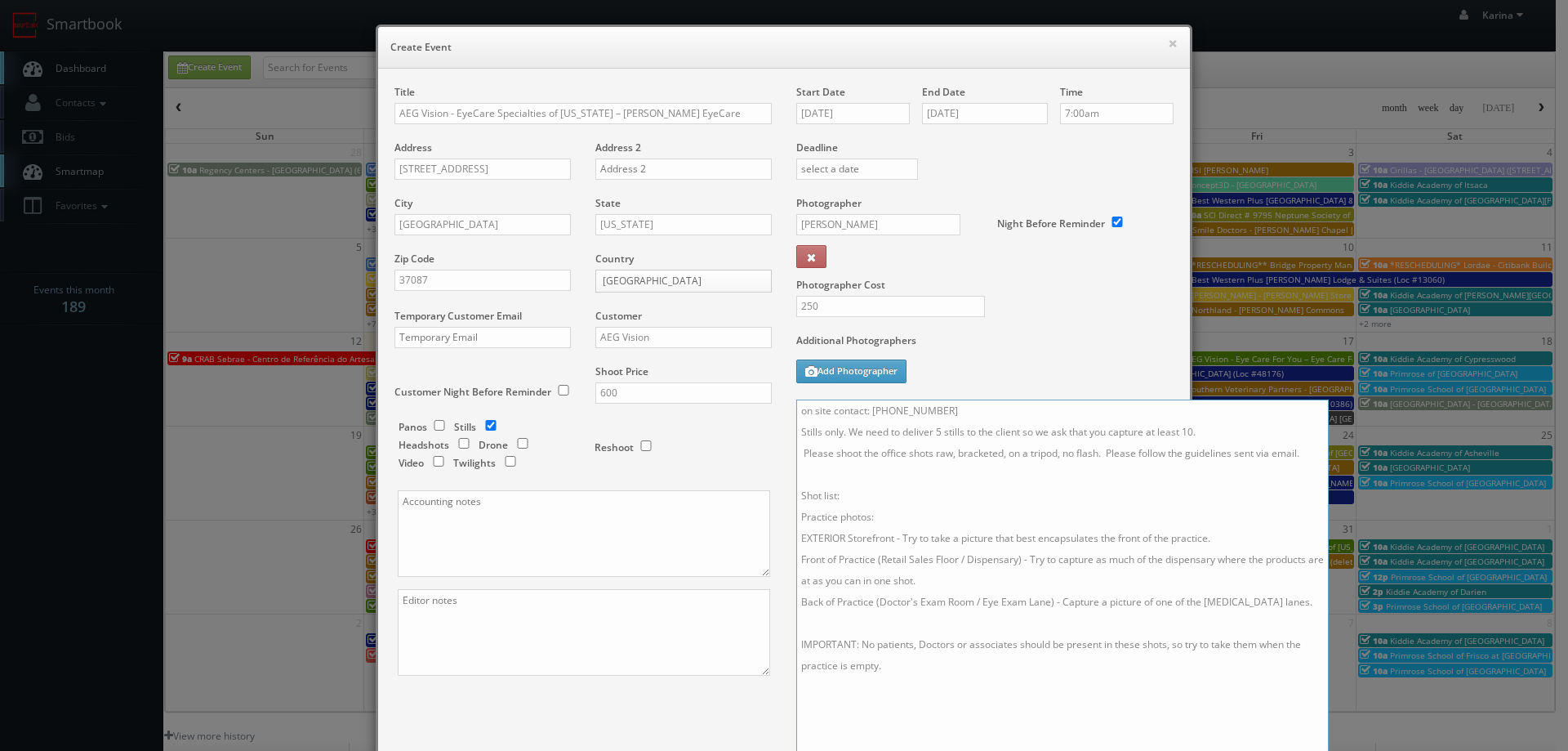
click at [1103, 445] on textarea "on site contact: [PHONE_NUMBER] Stills only. We need to deliver 5 stills to the…" at bounding box center [1062, 594] width 533 height 389
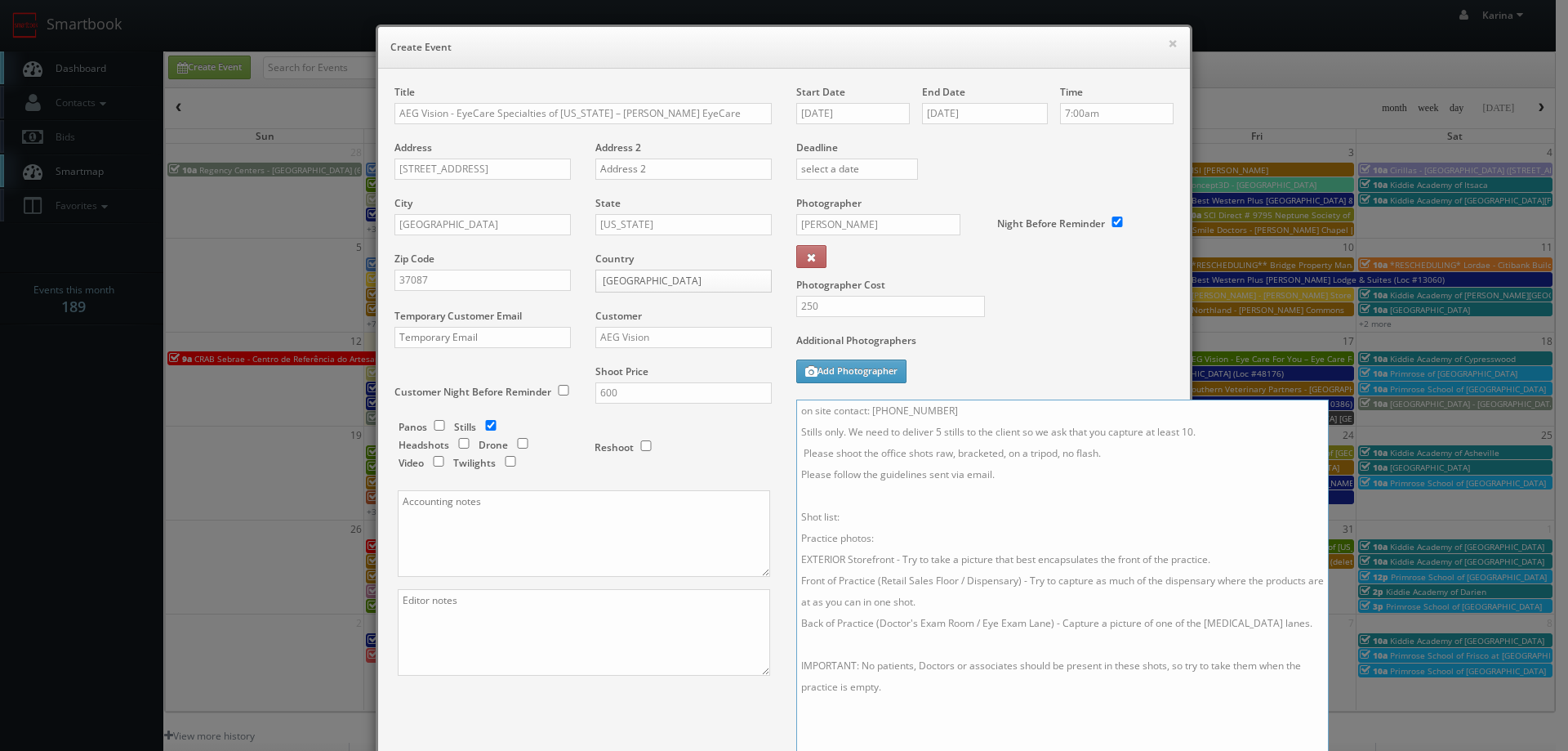
click at [844, 488] on textarea "on site contact: [PHONE_NUMBER] Stills only. We need to deliver 5 stills to the…" at bounding box center [1062, 594] width 533 height 389
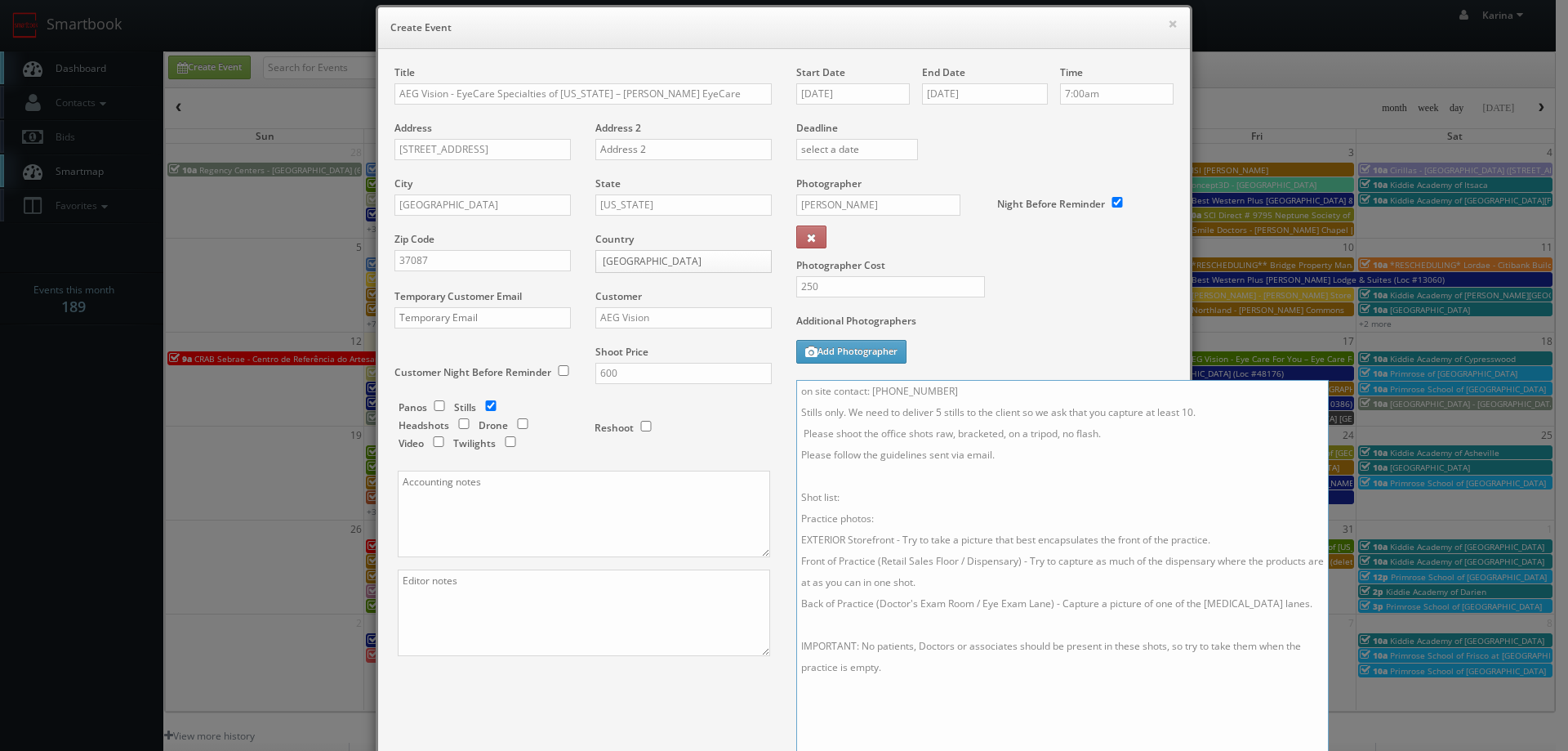
scroll to position [265, 0]
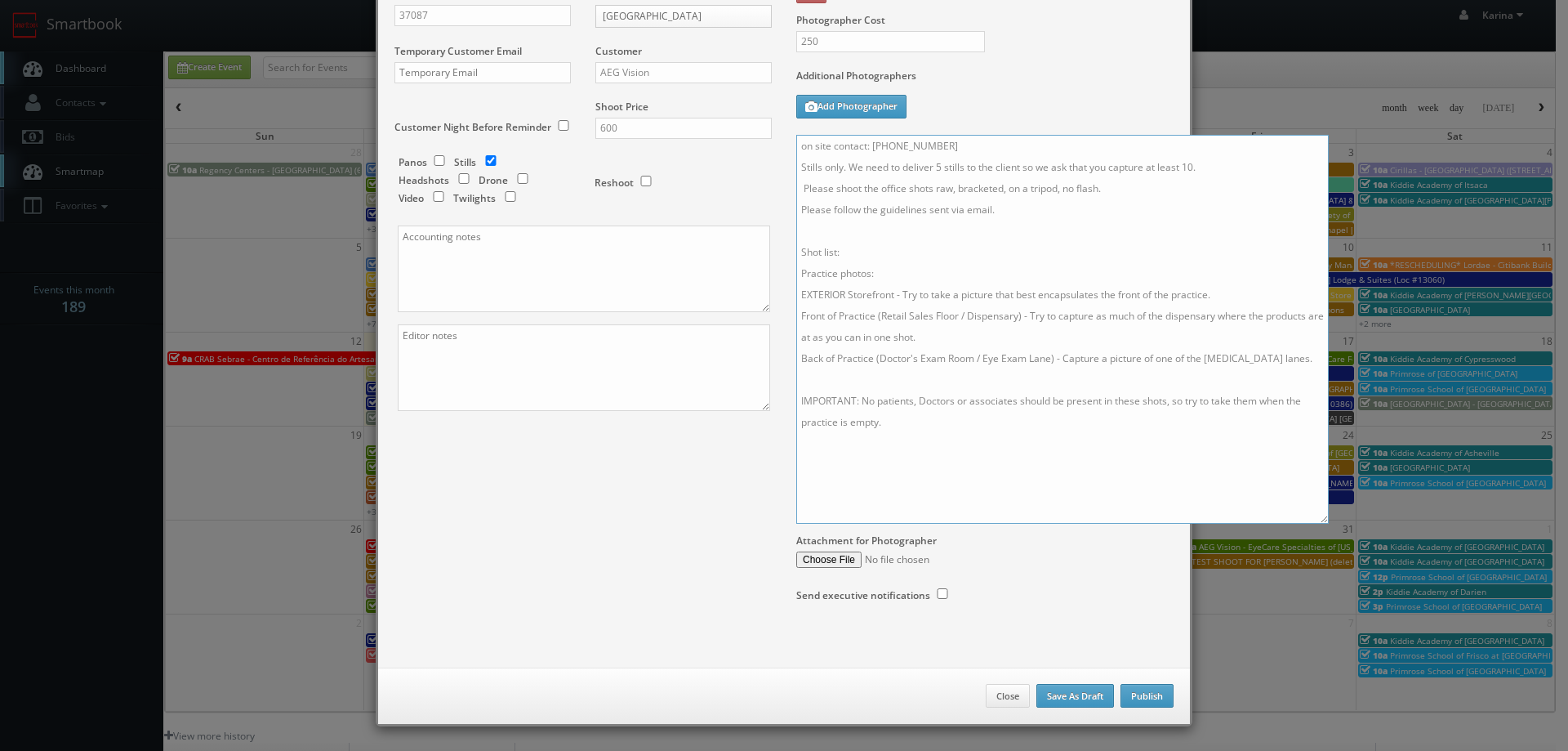
type textarea "on site contact: [PHONE_NUMBER] Stills only. We need to deliver 5 stills to the…"
click at [1130, 698] on button "Publish" at bounding box center [1147, 696] width 53 height 25
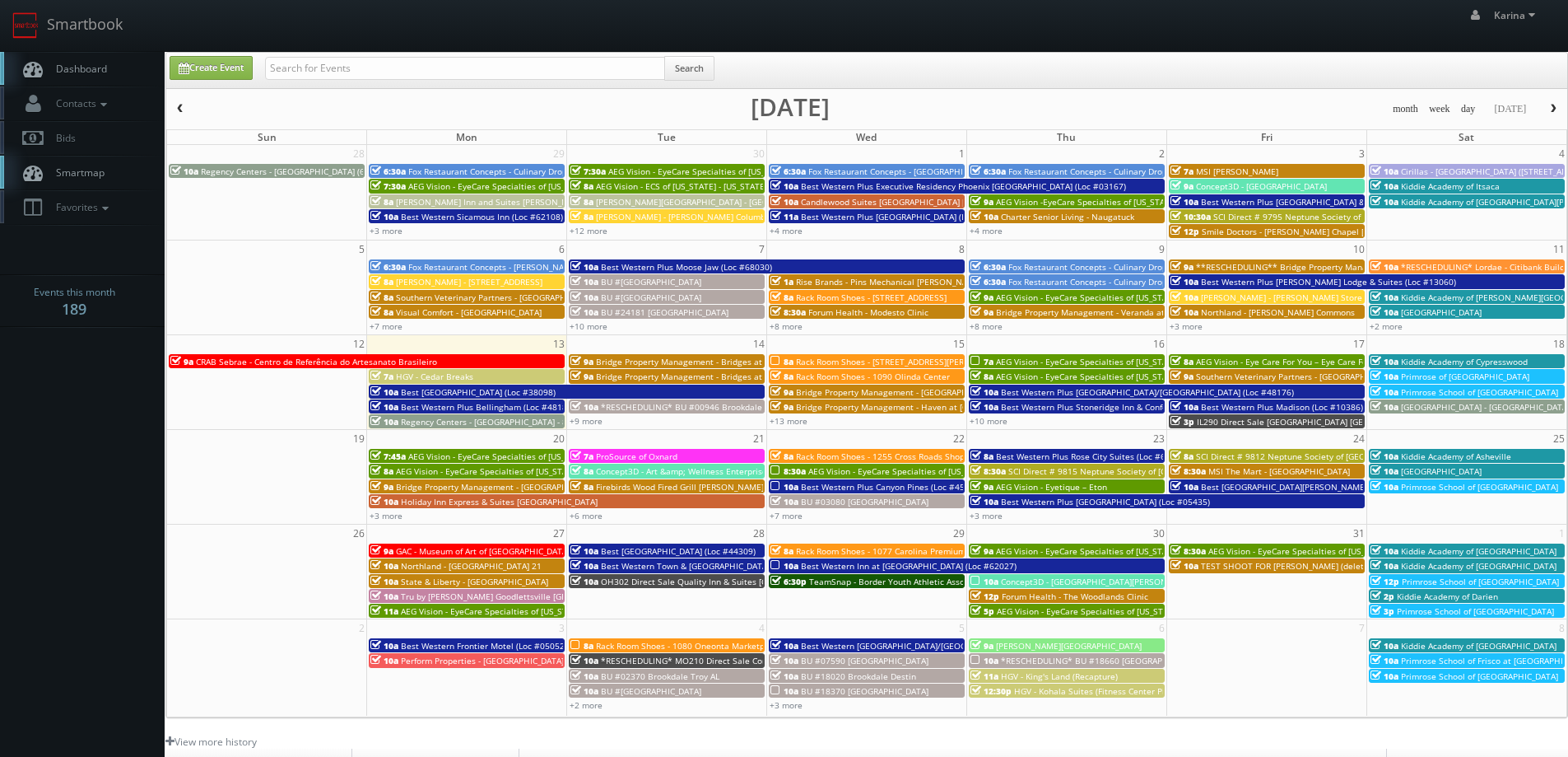
click at [1015, 360] on span "AEG Vision - EyeCare Specialties of [US_STATE] – [PERSON_NAME] EyeCare" at bounding box center [1142, 361] width 292 height 12
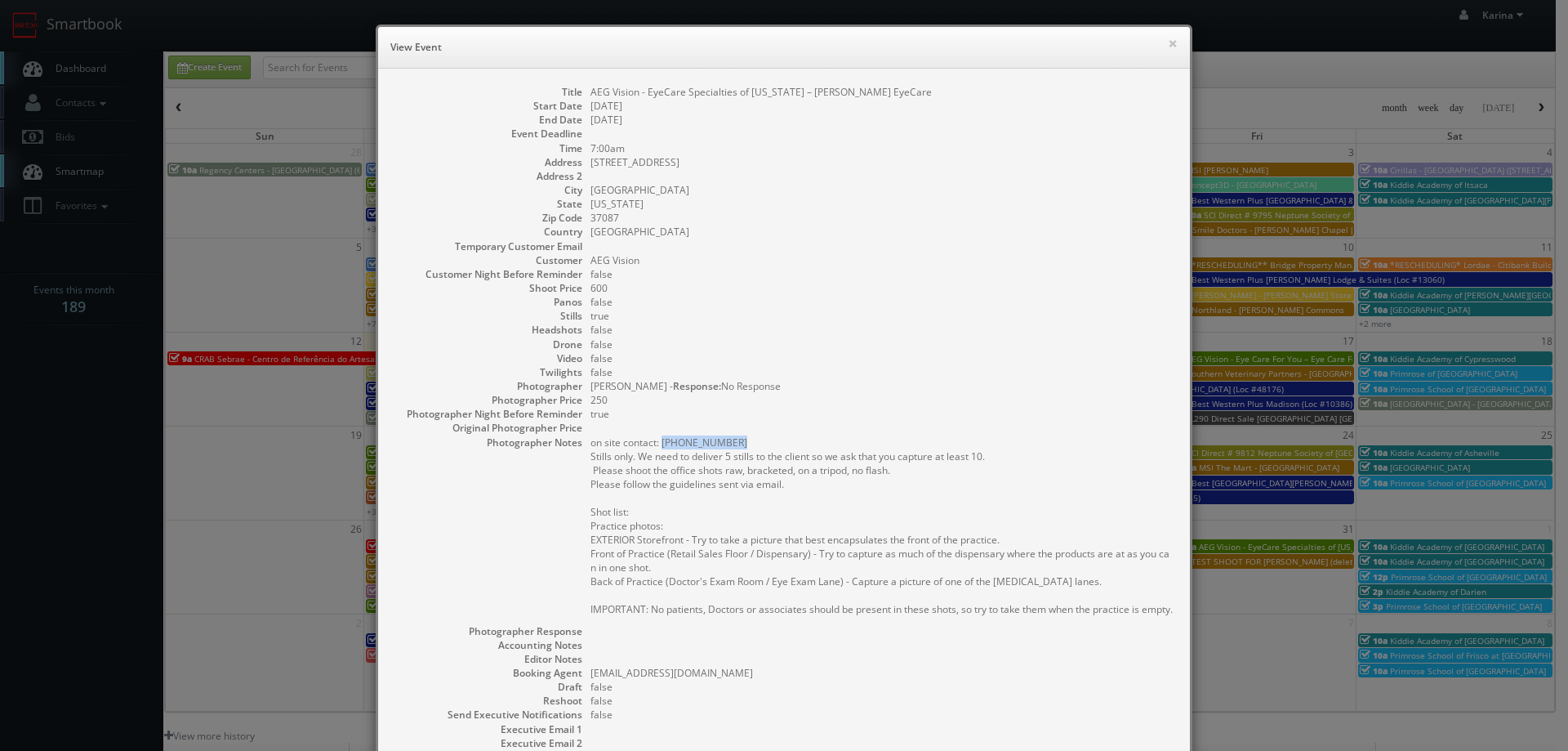
drag, startPoint x: 729, startPoint y: 439, endPoint x: 657, endPoint y: 446, distance: 72.3
click at [657, 446] on pre "on site contact: [PHONE_NUMBER] Stills only. We need to deliver 5 stills to the…" at bounding box center [882, 526] width 583 height 181
copy pre "[PHONE_NUMBER]"
